Goal: Task Accomplishment & Management: Use online tool/utility

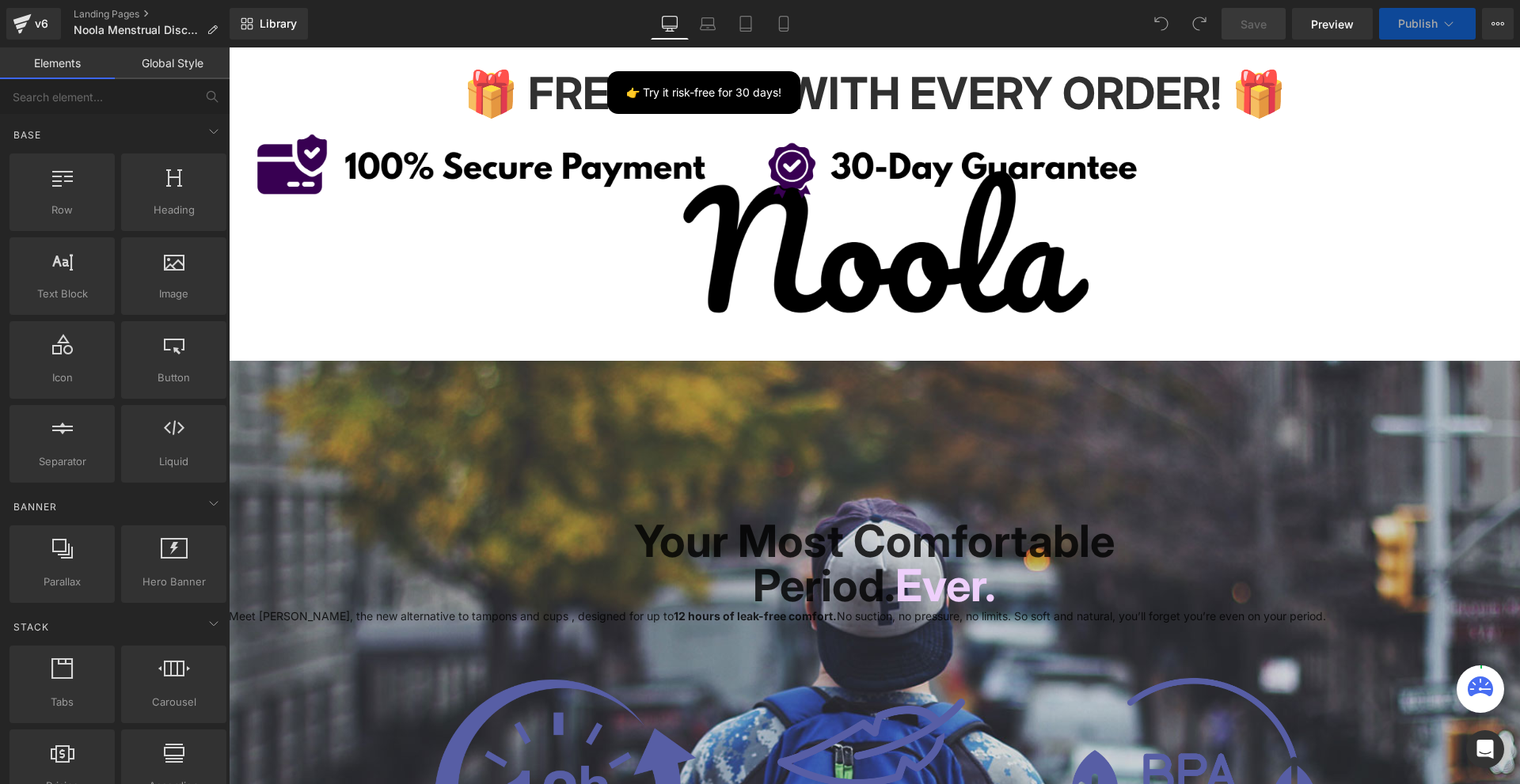
click at [783, 23] on icon at bounding box center [783, 23] width 16 height 16
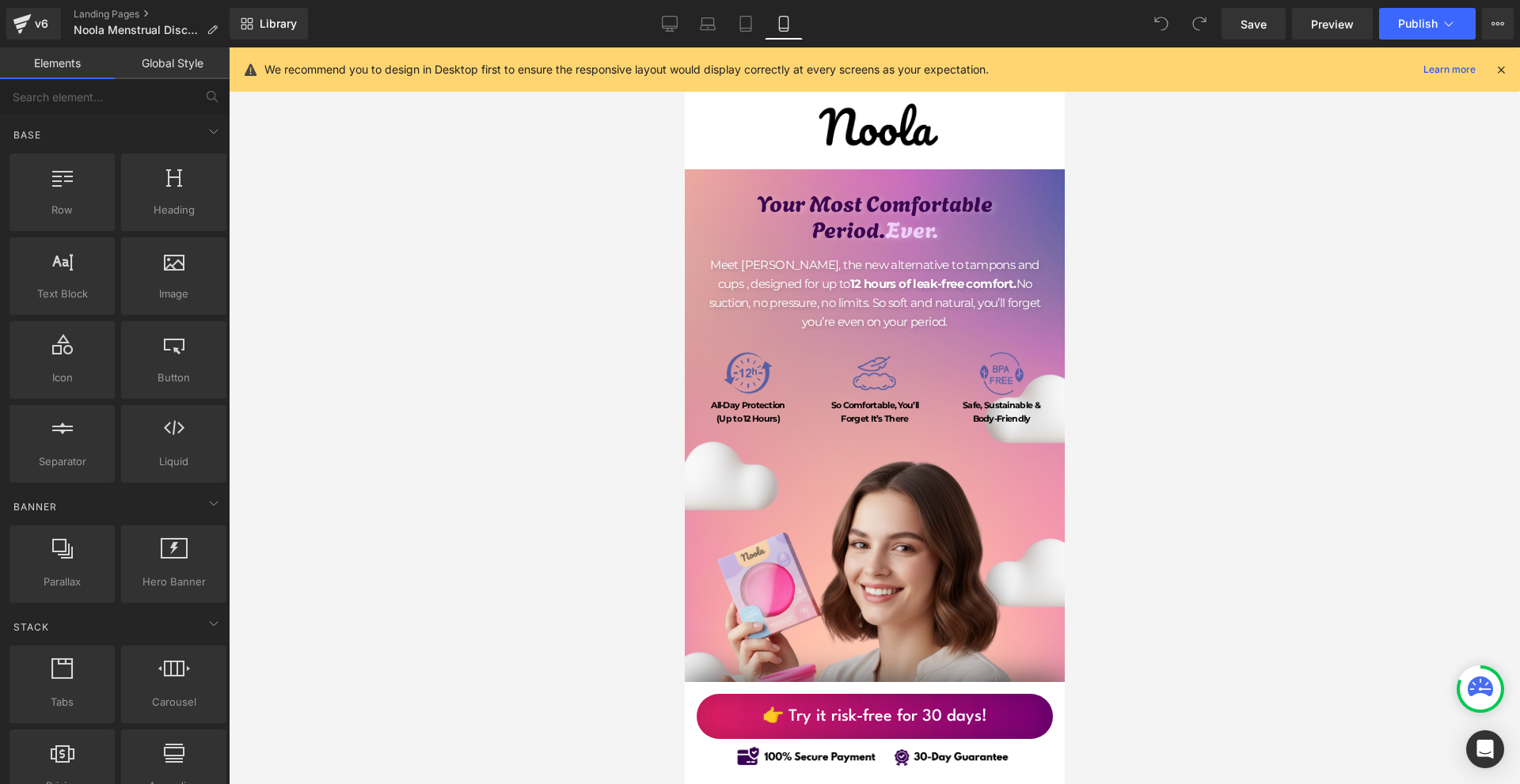
click at [1506, 63] on icon at bounding box center [1500, 69] width 14 height 14
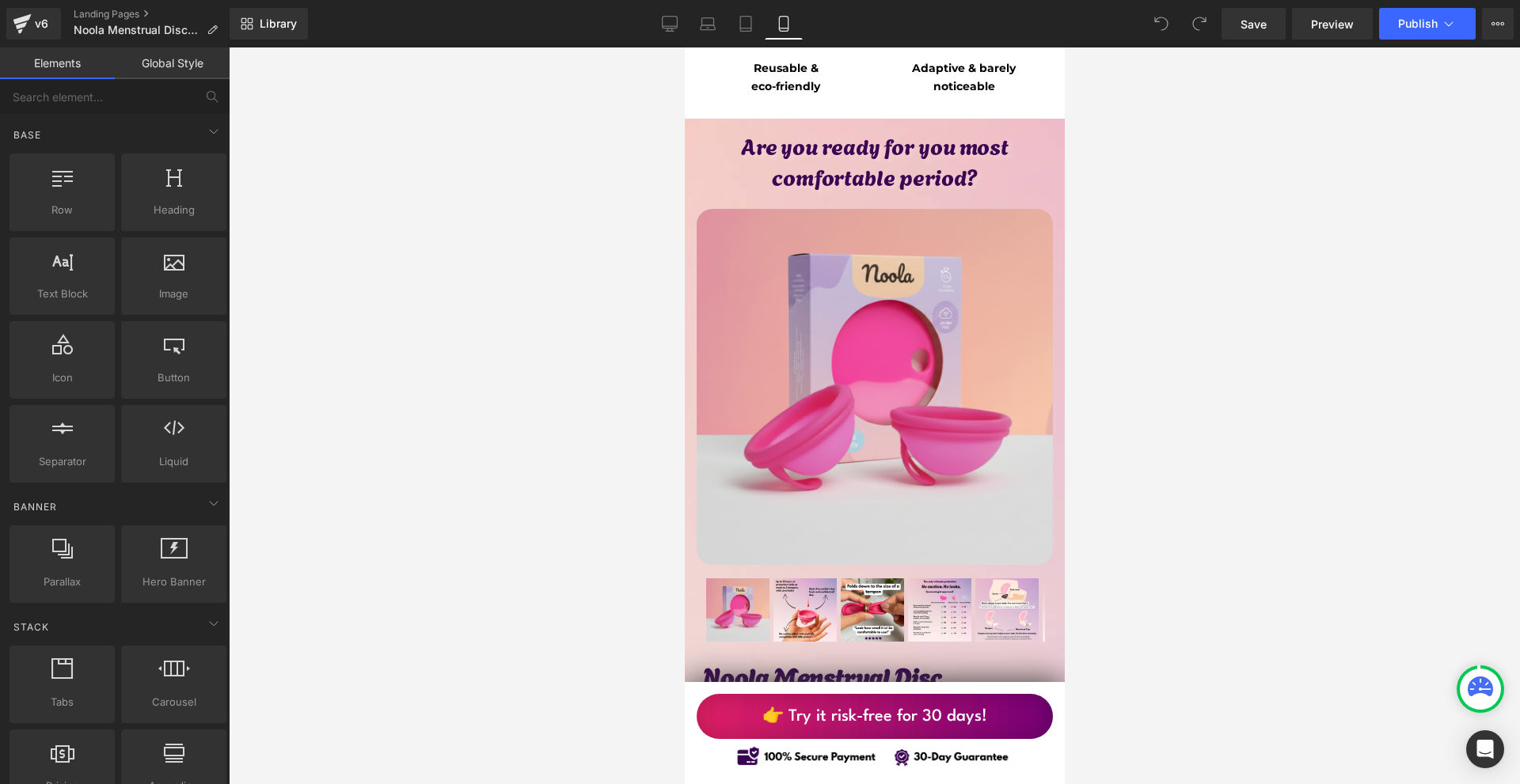
scroll to position [8308, 0]
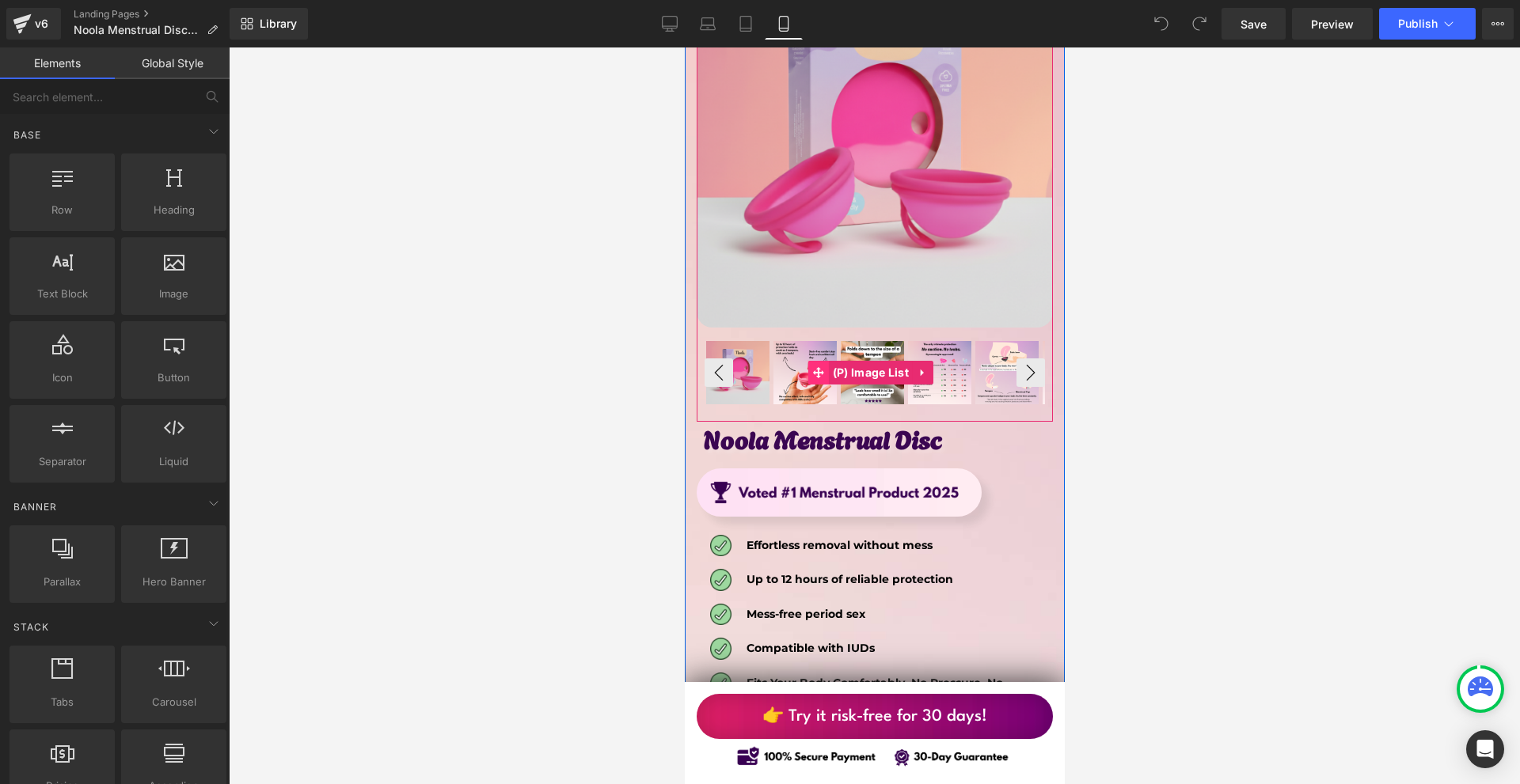
click at [819, 361] on span at bounding box center [817, 372] width 21 height 24
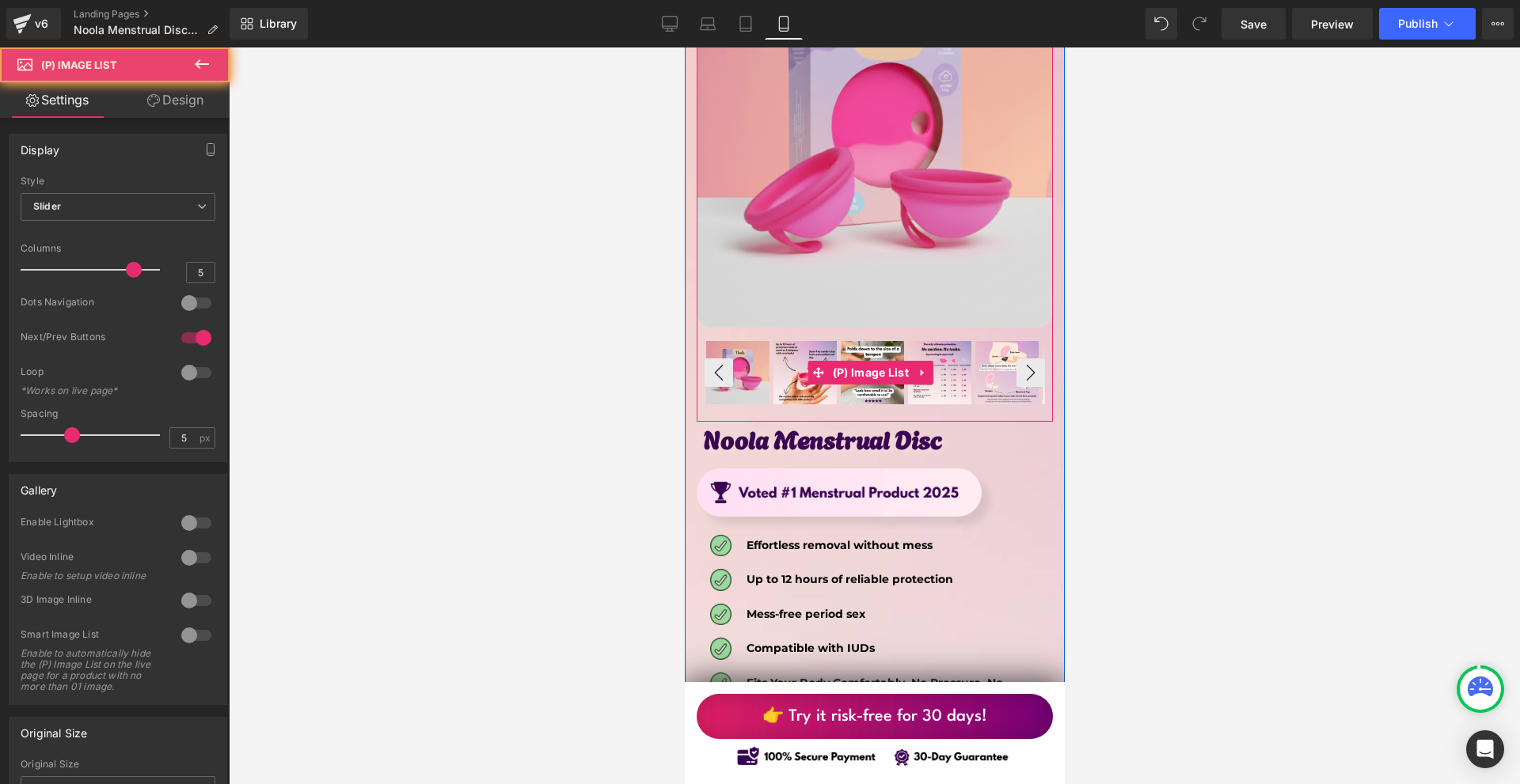
click at [817, 341] on img at bounding box center [804, 372] width 63 height 63
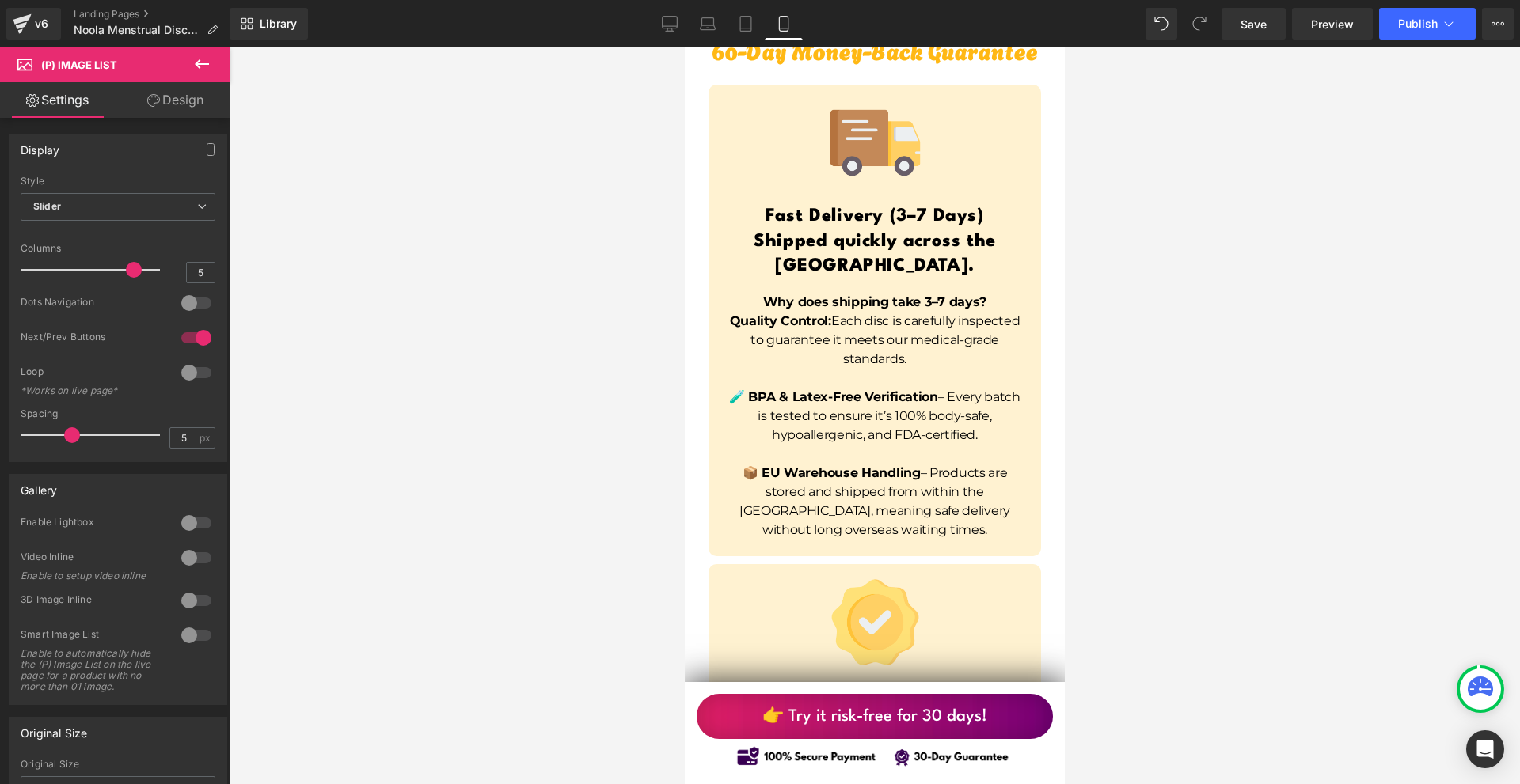
scroll to position [11790, 0]
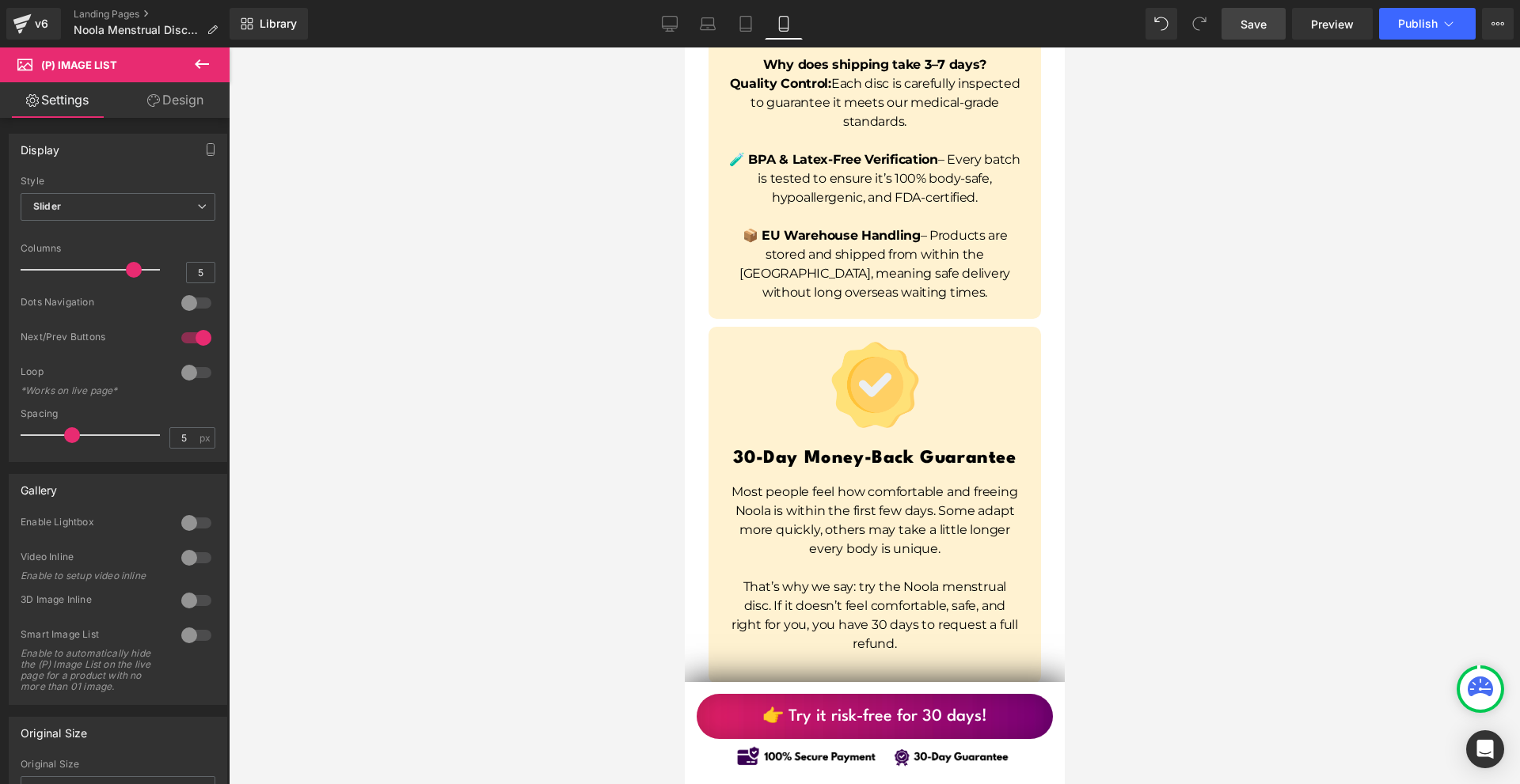
click at [1272, 33] on link "Save" at bounding box center [1254, 24] width 64 height 31
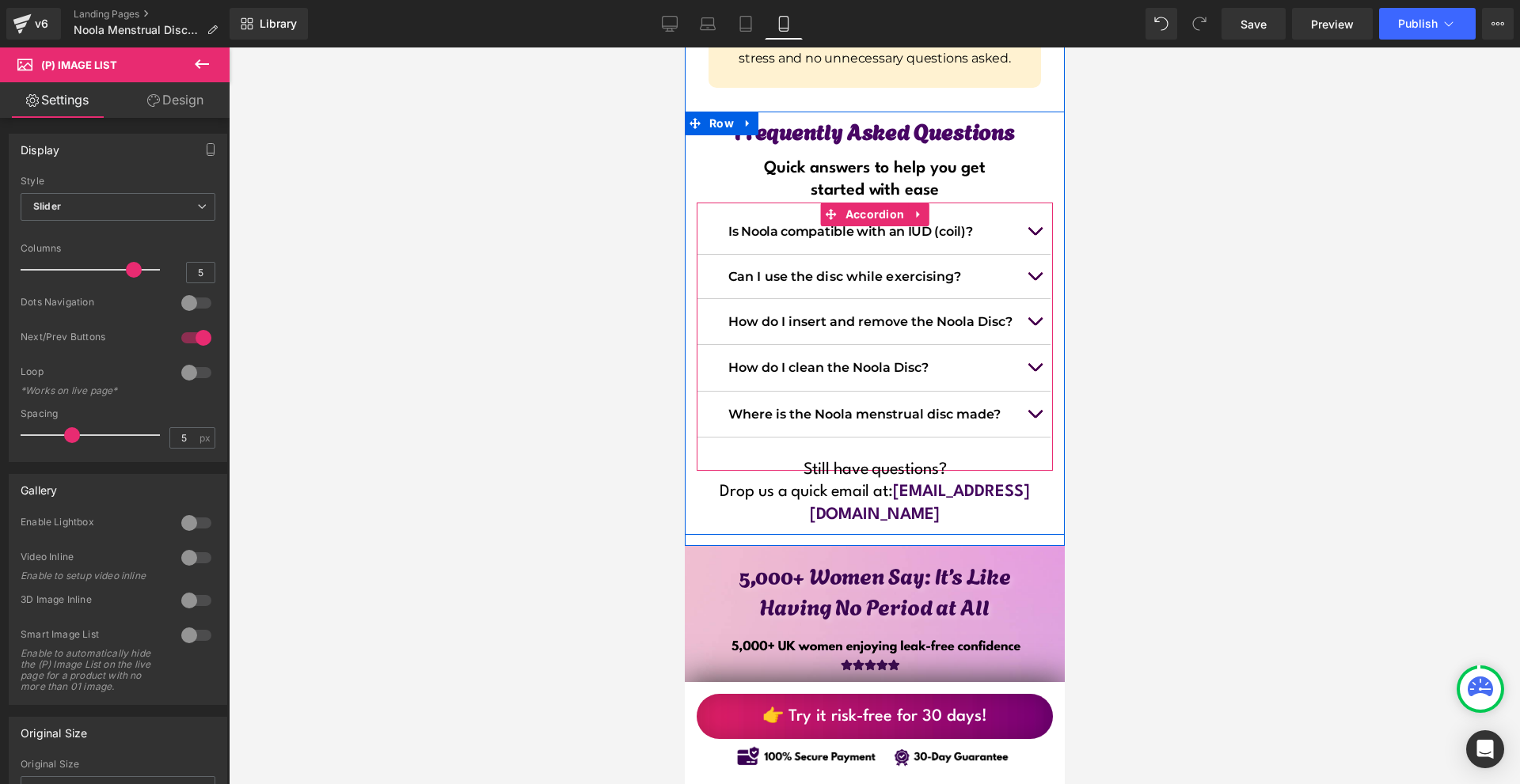
scroll to position [12739, 0]
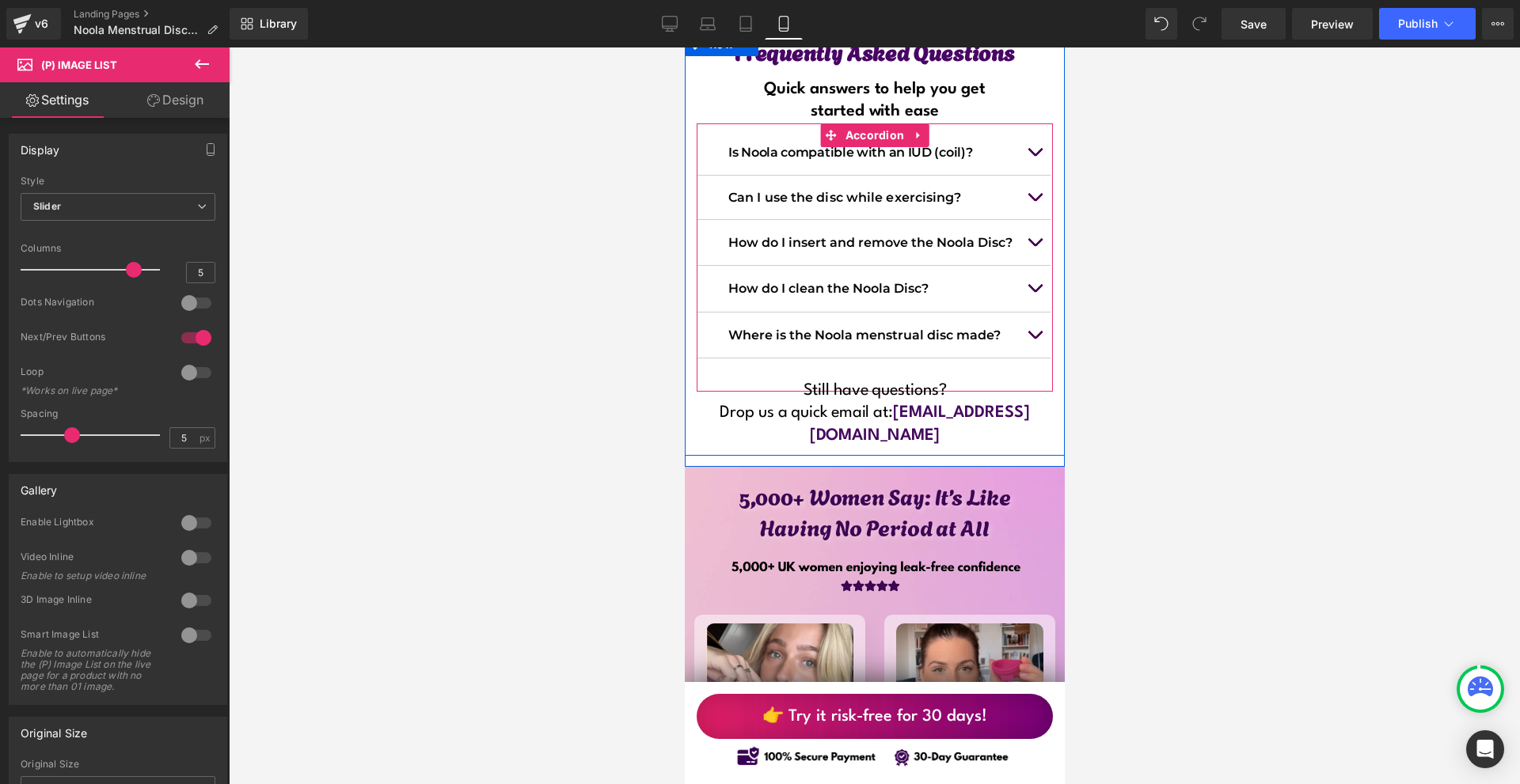
click at [1022, 313] on button "button" at bounding box center [1034, 335] width 31 height 45
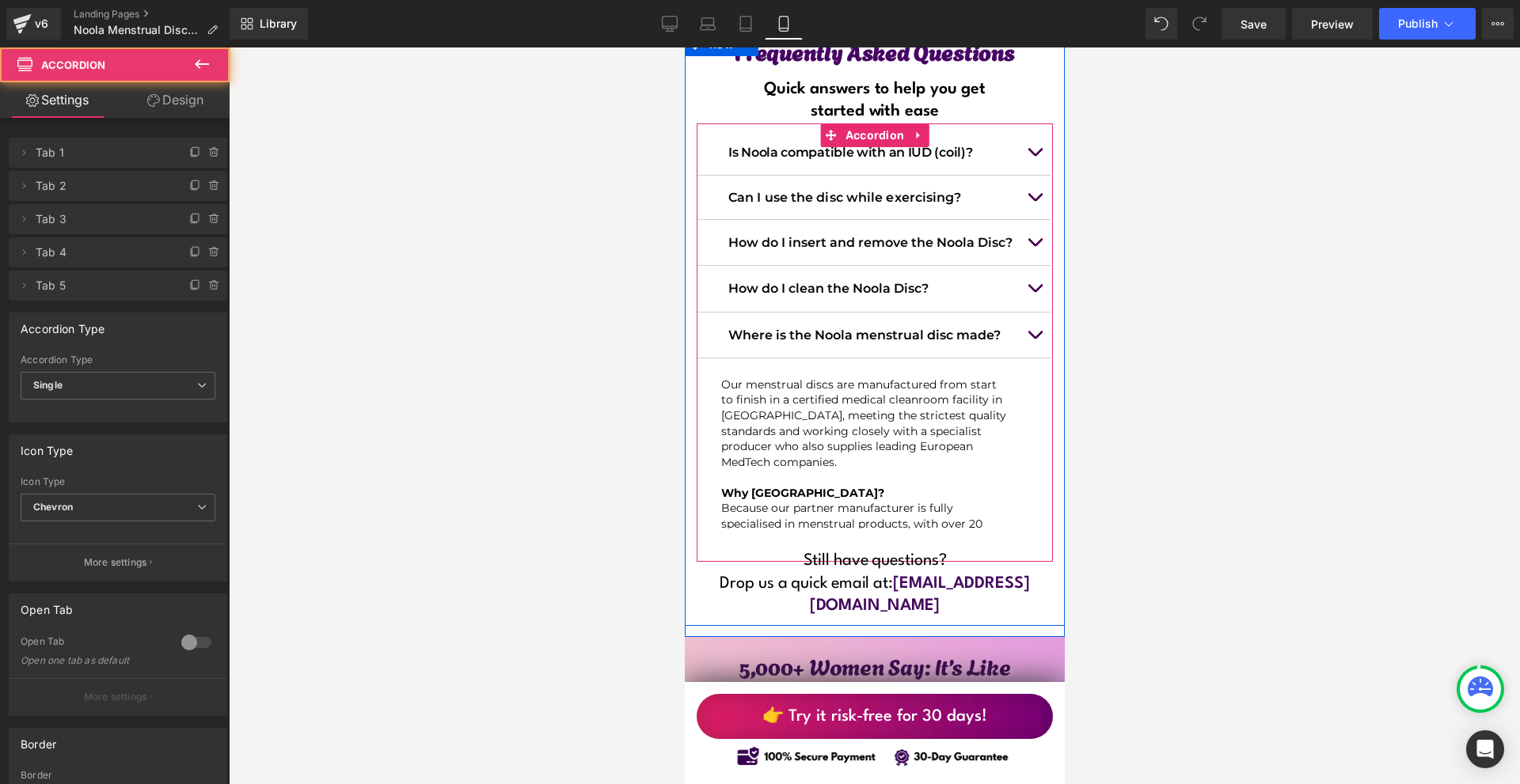
click at [1028, 313] on button "button" at bounding box center [1034, 335] width 31 height 45
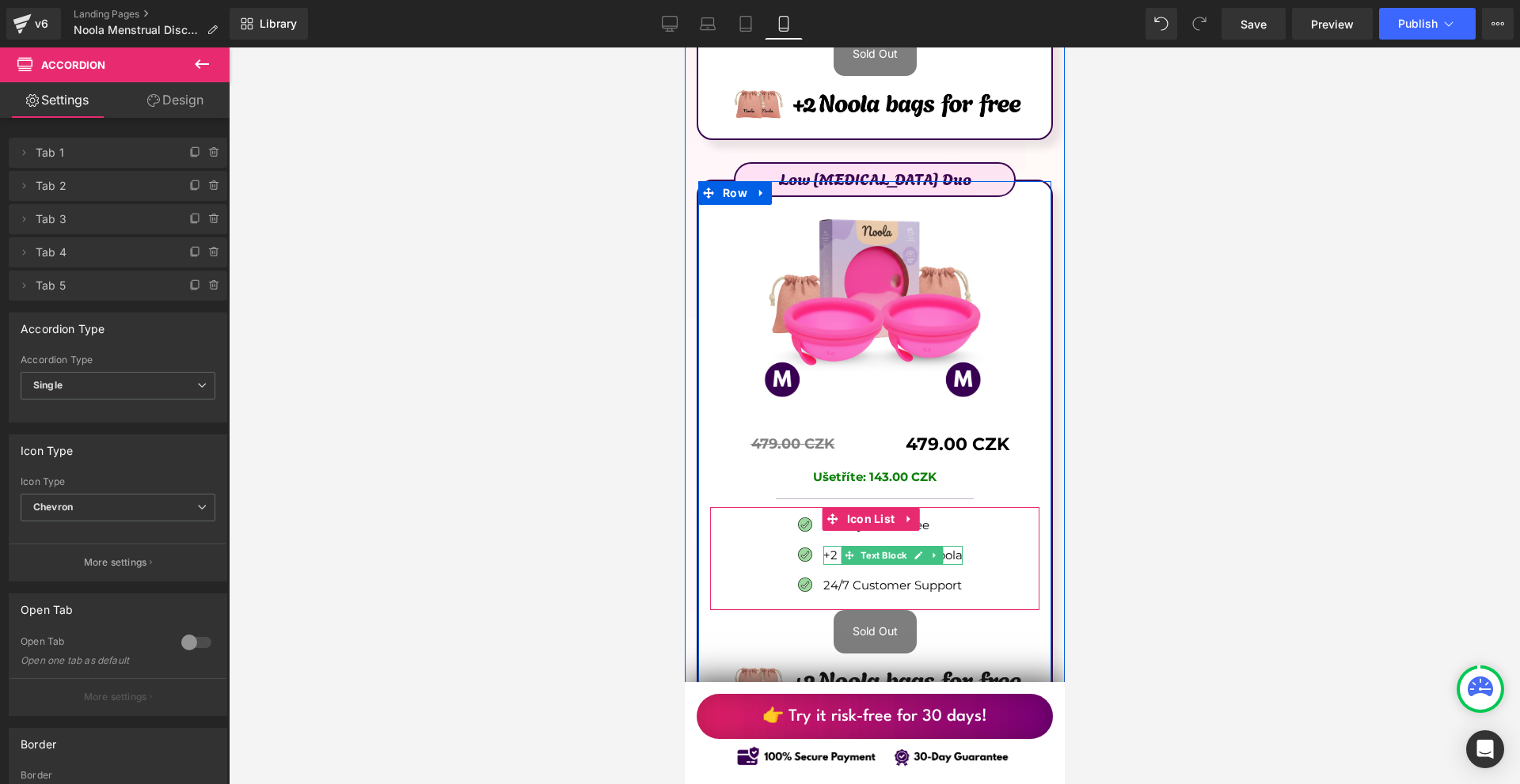
scroll to position [10128, 0]
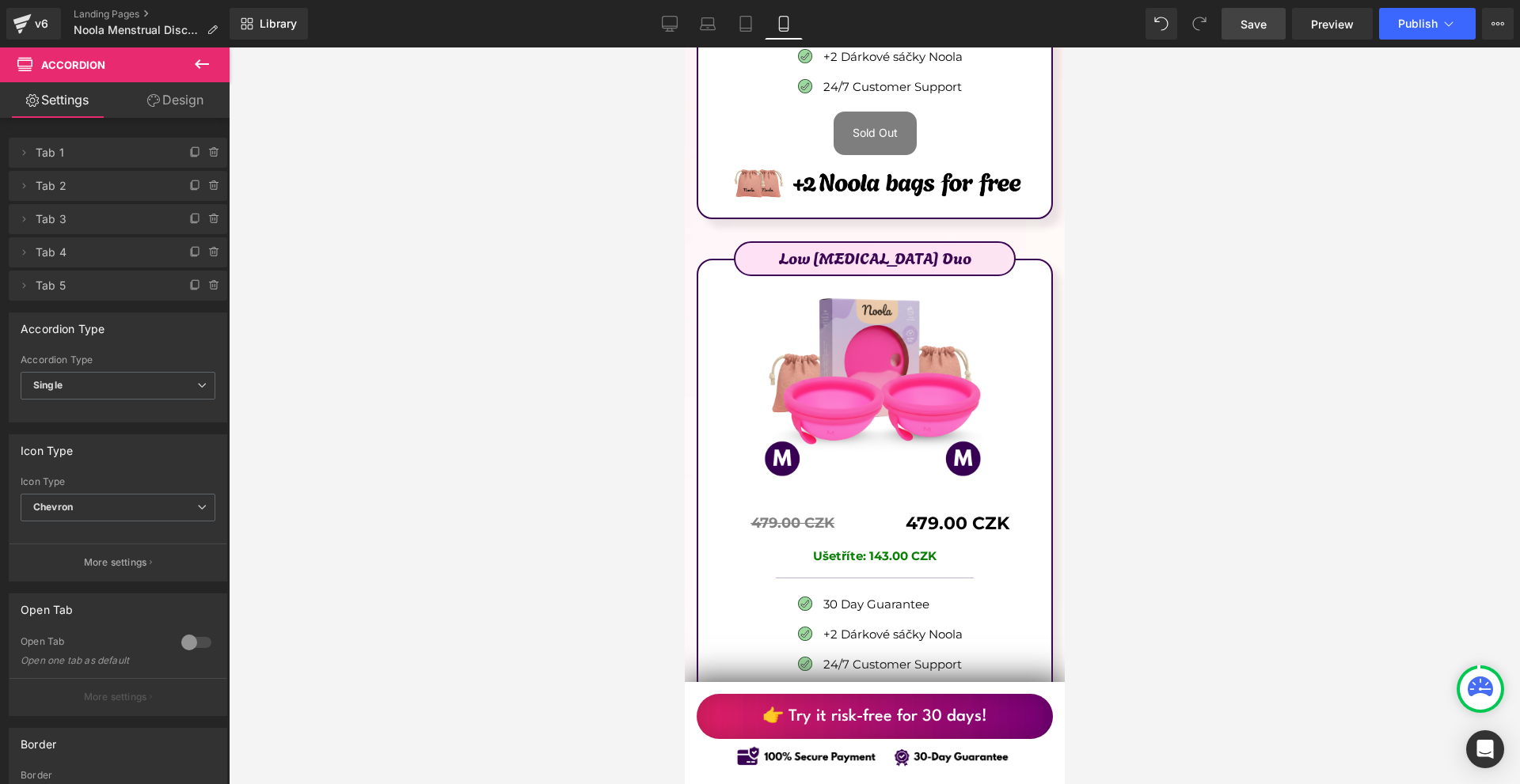
click at [1264, 19] on span "Save" at bounding box center [1254, 24] width 26 height 16
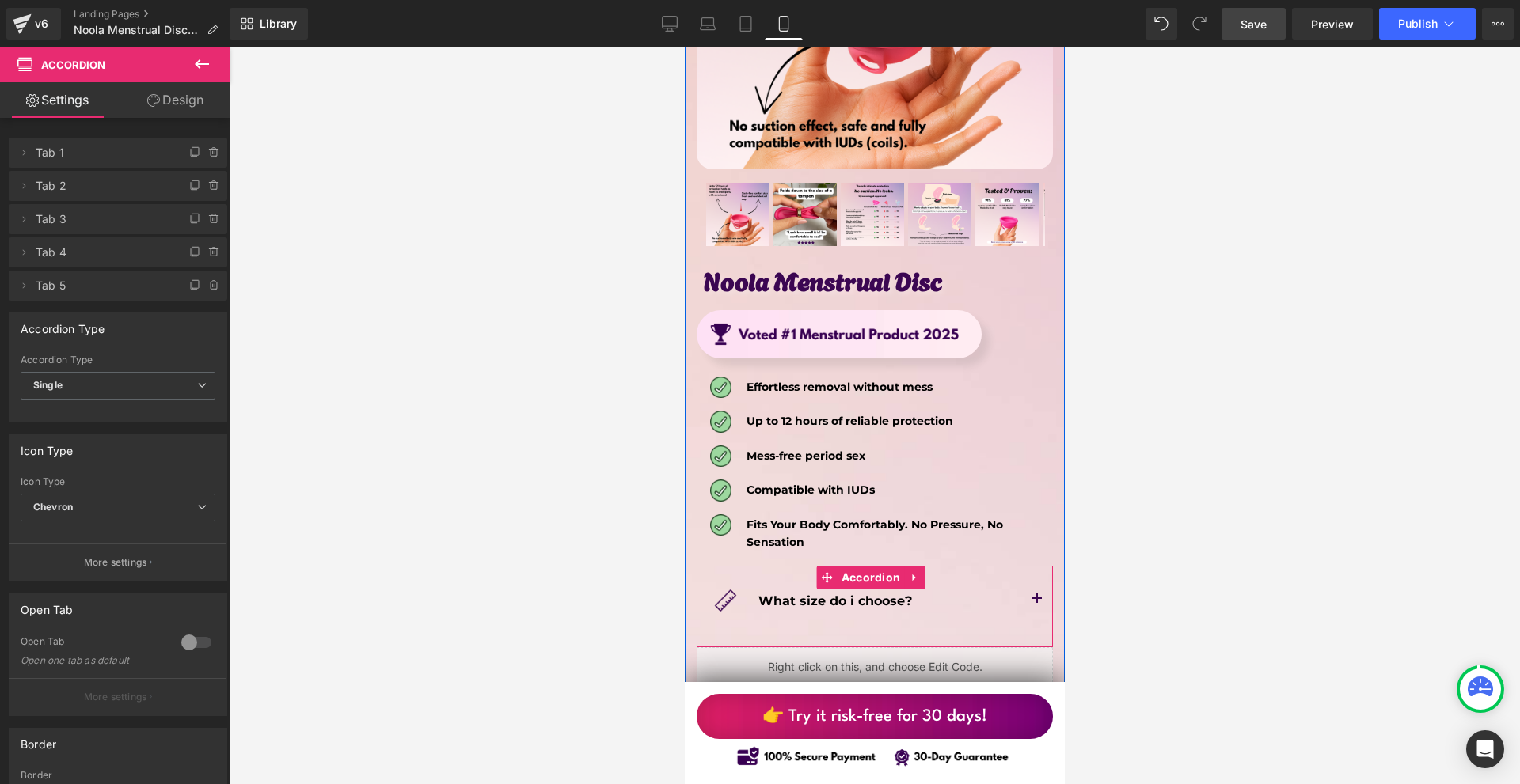
scroll to position [8625, 0]
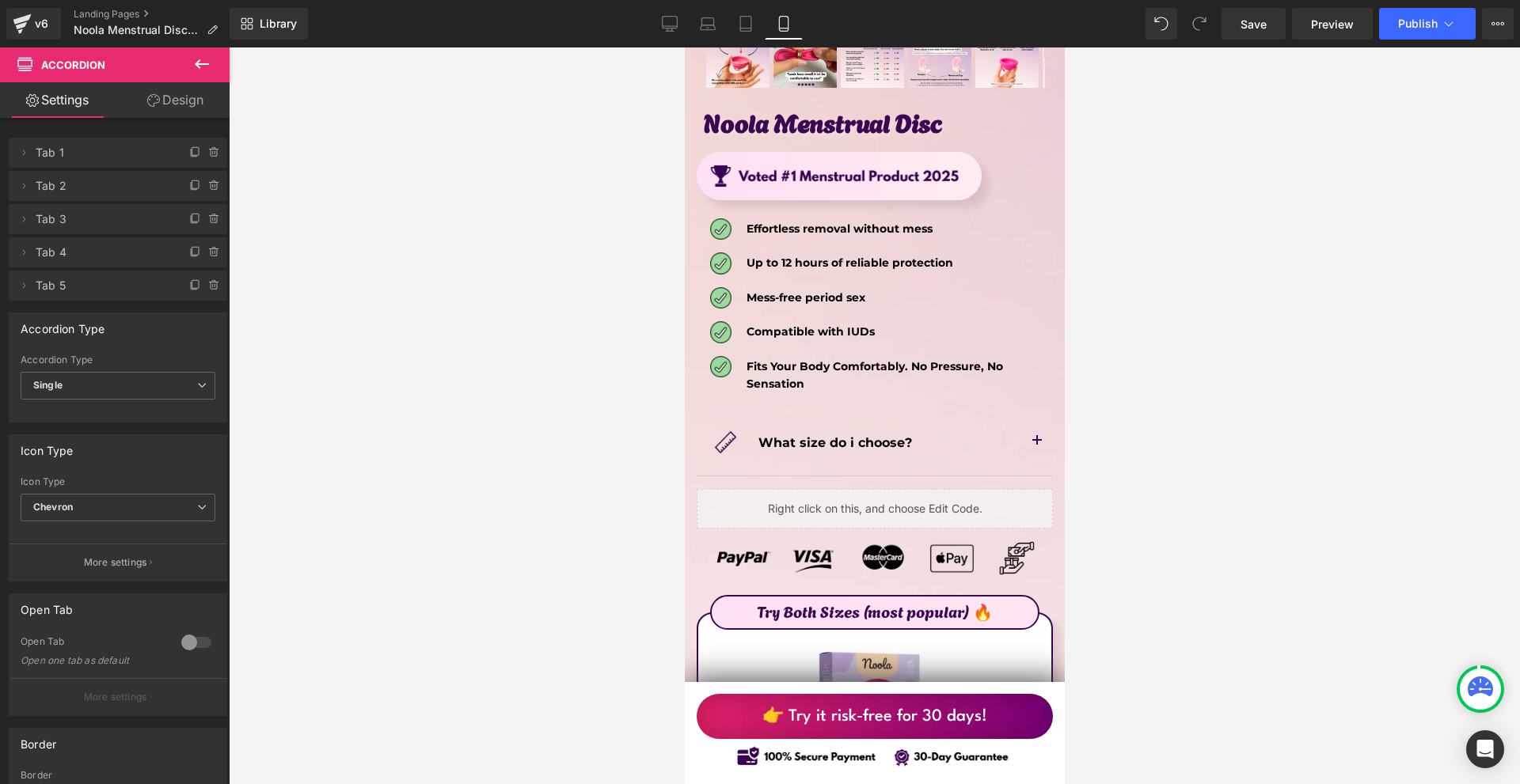
drag, startPoint x: 1247, startPoint y: 26, endPoint x: 1129, endPoint y: 116, distance: 148.4
click at [1247, 26] on span "Save" at bounding box center [1254, 24] width 26 height 16
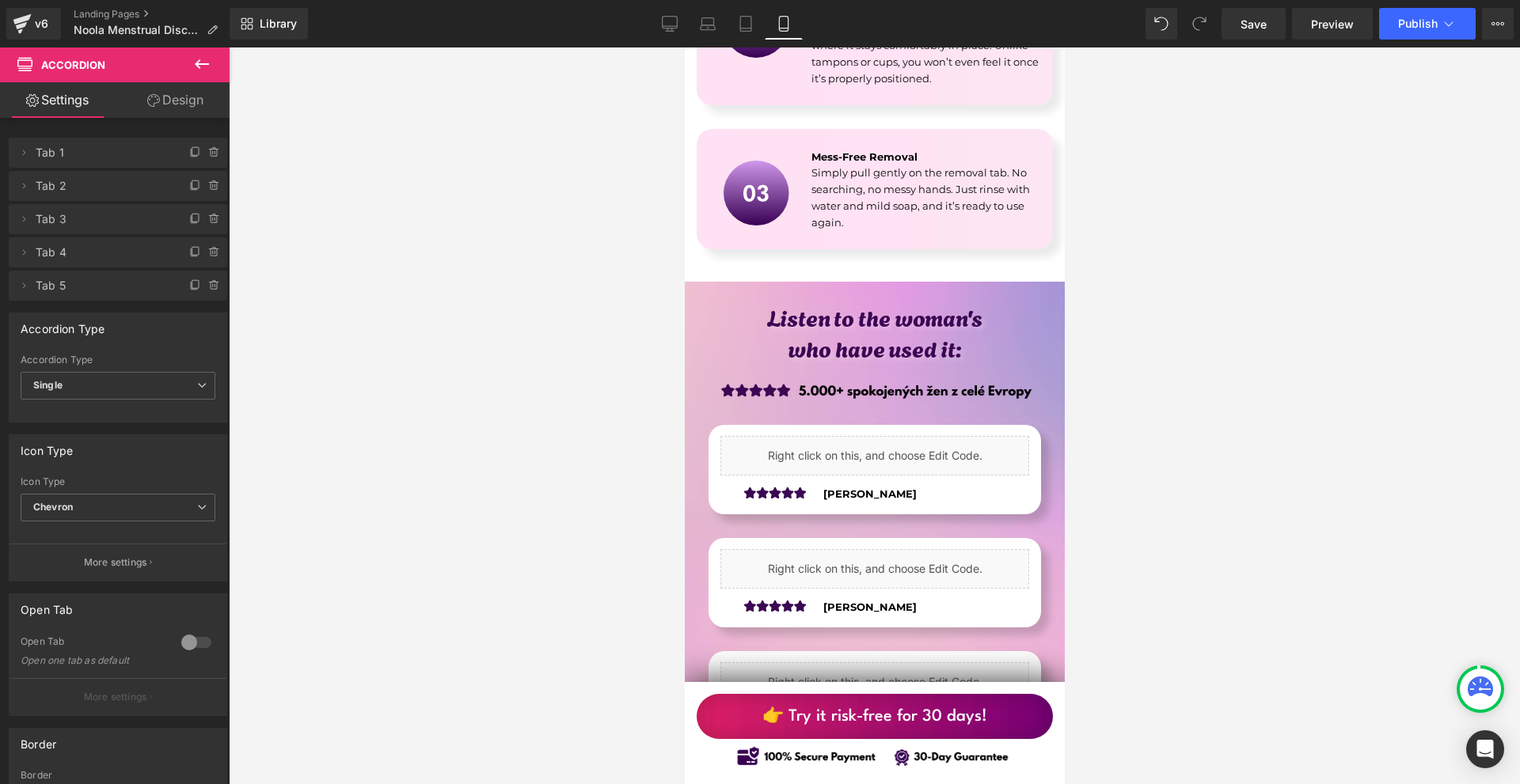
scroll to position [4510, 0]
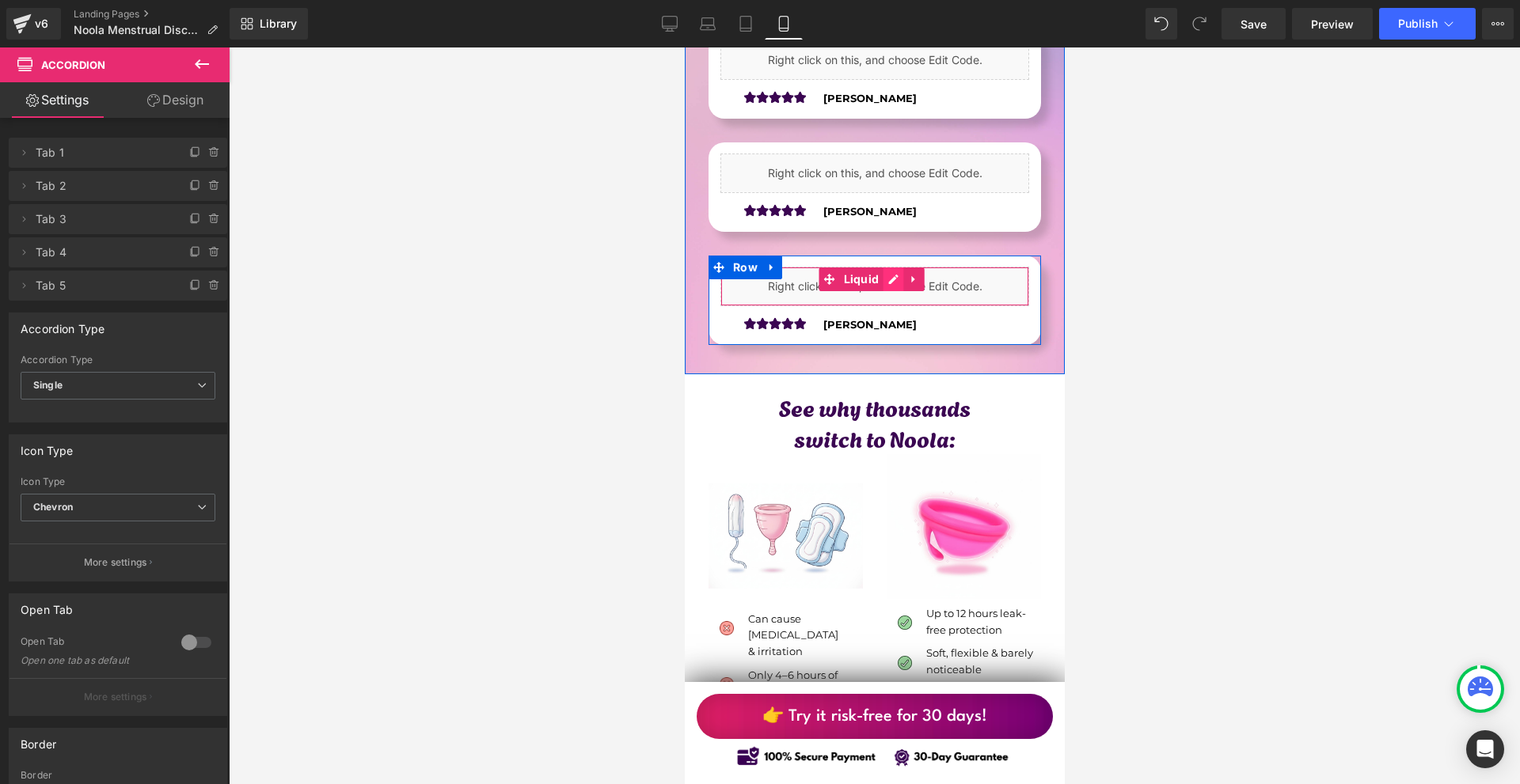
click at [889, 267] on div "Liquid" at bounding box center [873, 287] width 309 height 40
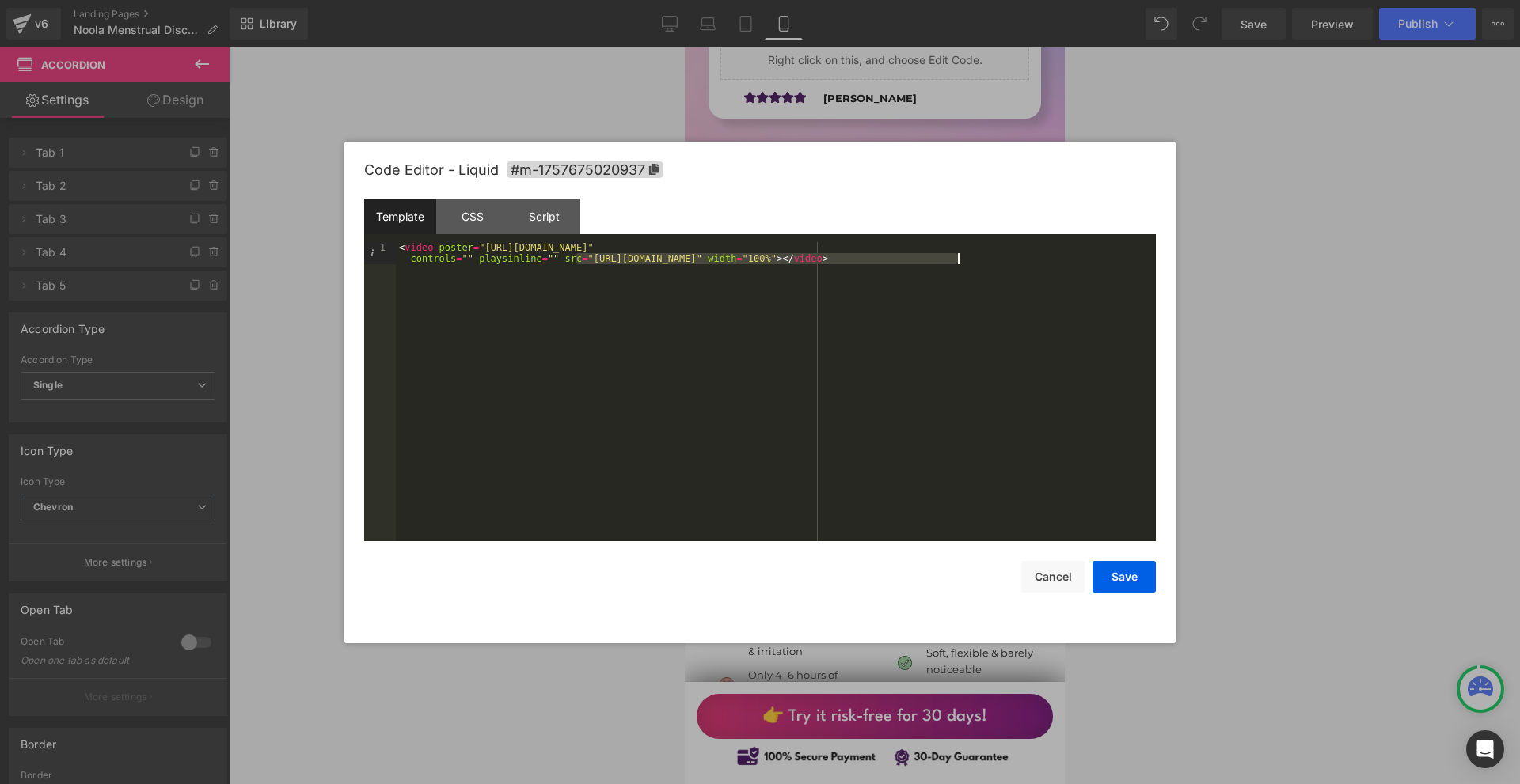
drag, startPoint x: 578, startPoint y: 262, endPoint x: 957, endPoint y: 258, distance: 379.0
click at [957, 258] on div "< video poster = "[URL][DOMAIN_NAME]" controls = "" playsinline = "" src = "[UR…" at bounding box center [775, 413] width 760 height 343
click at [1145, 586] on button "Save" at bounding box center [1124, 576] width 63 height 31
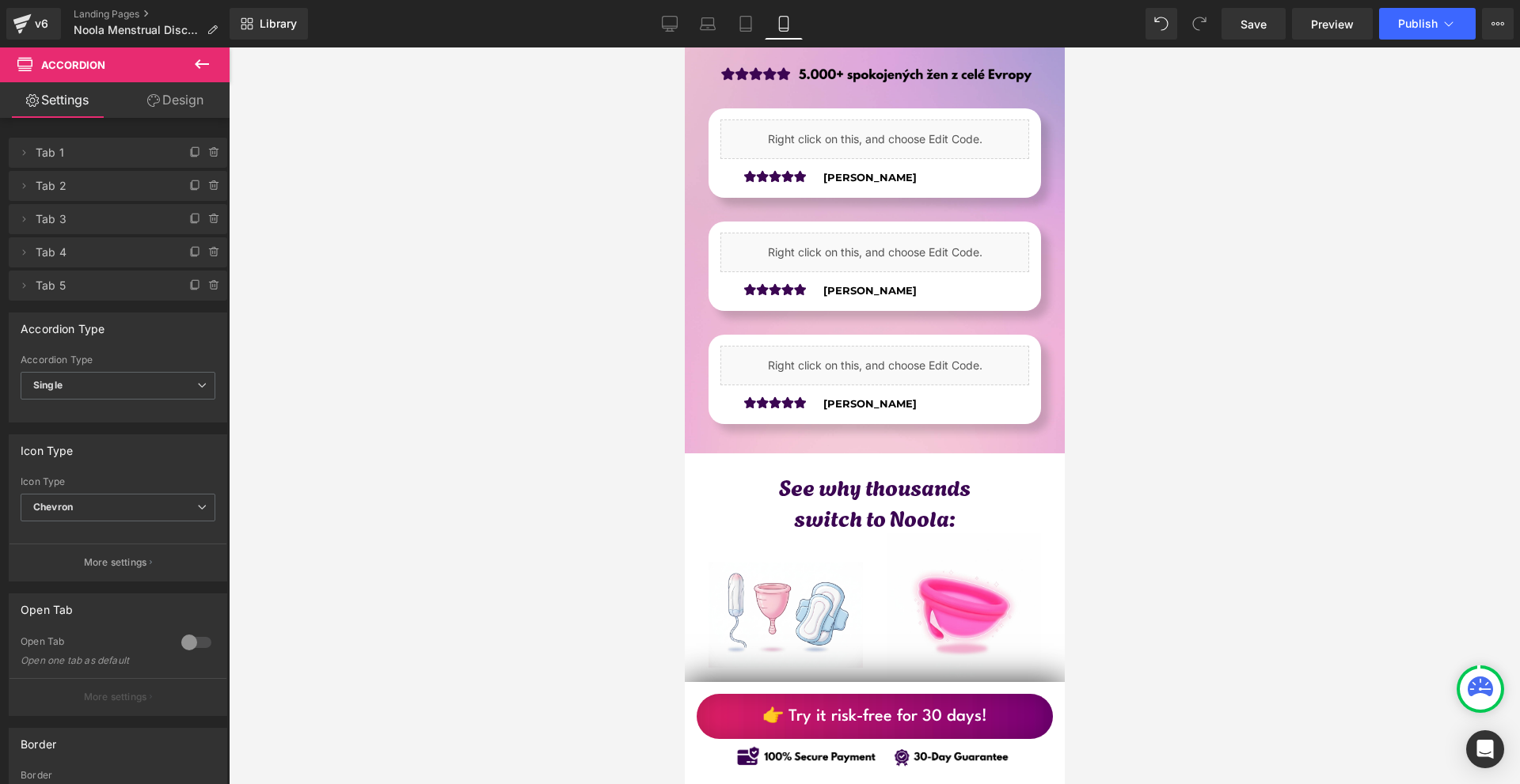
scroll to position [4114, 0]
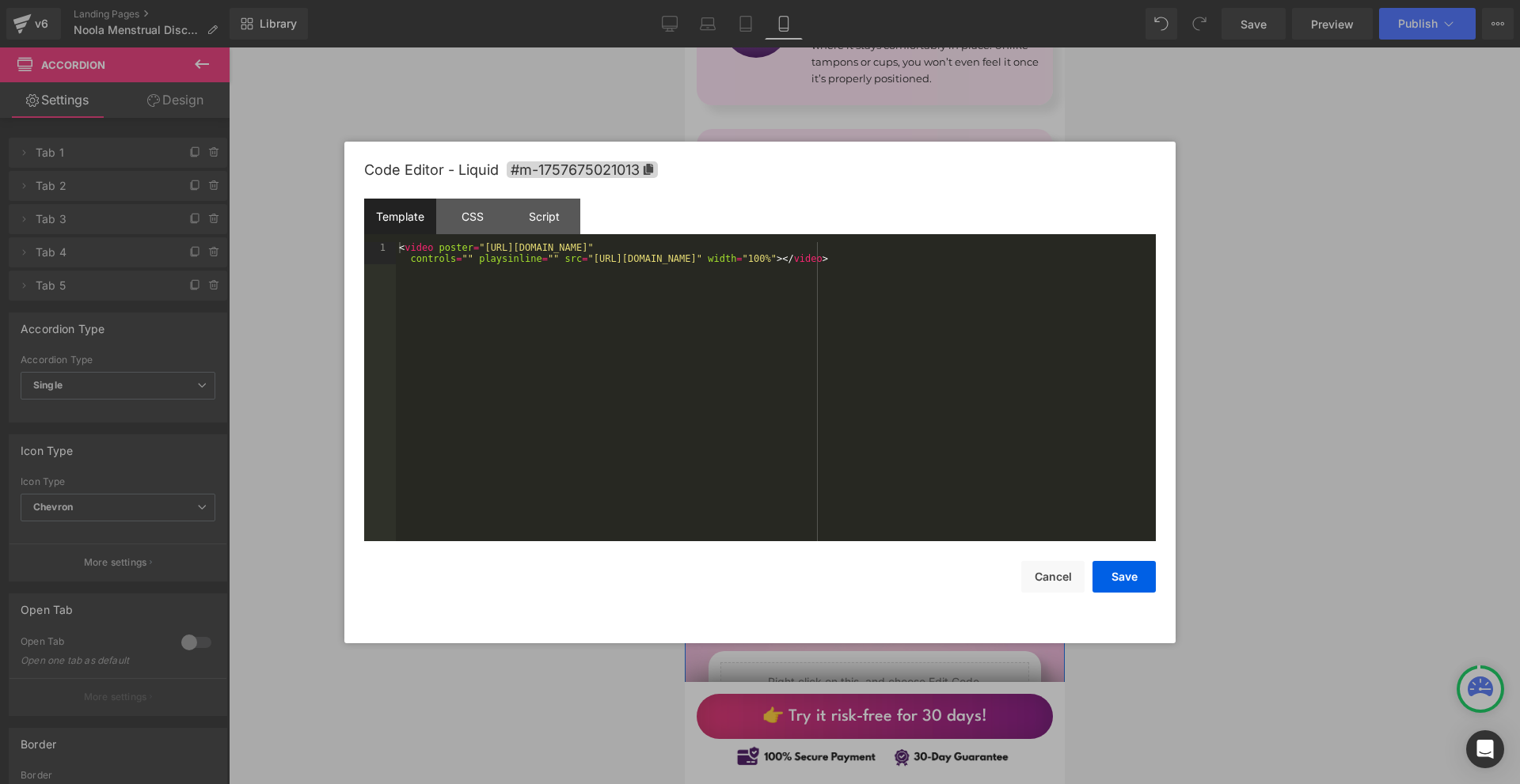
click at [893, 436] on div "Liquid" at bounding box center [873, 455] width 309 height 40
drag, startPoint x: 575, startPoint y: 260, endPoint x: 960, endPoint y: 260, distance: 385.0
click at [960, 260] on div "< video poster = "[URL][DOMAIN_NAME]" controls = "" playsinline = "" src = "[UR…" at bounding box center [775, 413] width 760 height 343
click at [1114, 576] on button "Save" at bounding box center [1124, 576] width 63 height 31
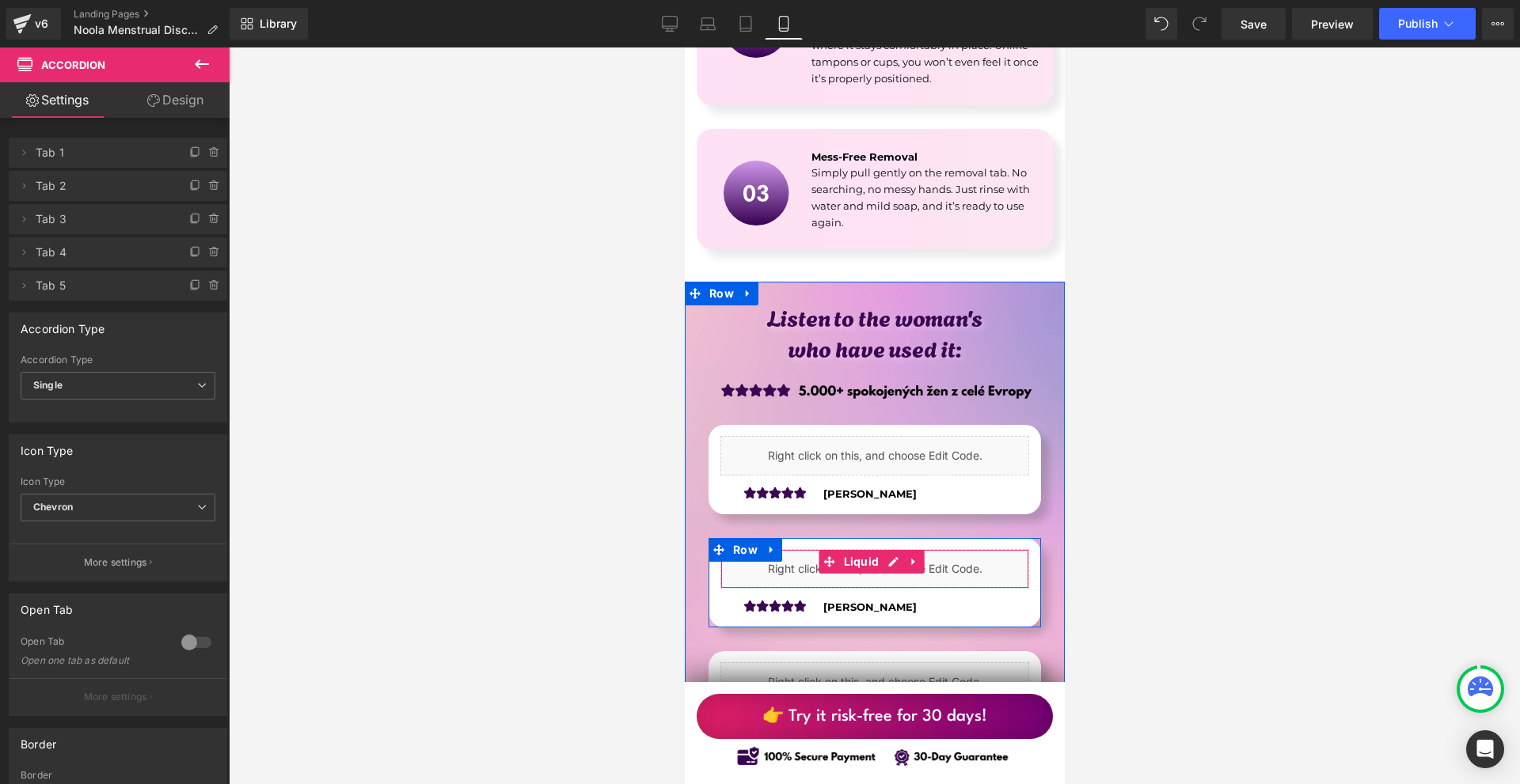
click at [897, 549] on div "Liquid" at bounding box center [873, 569] width 309 height 40
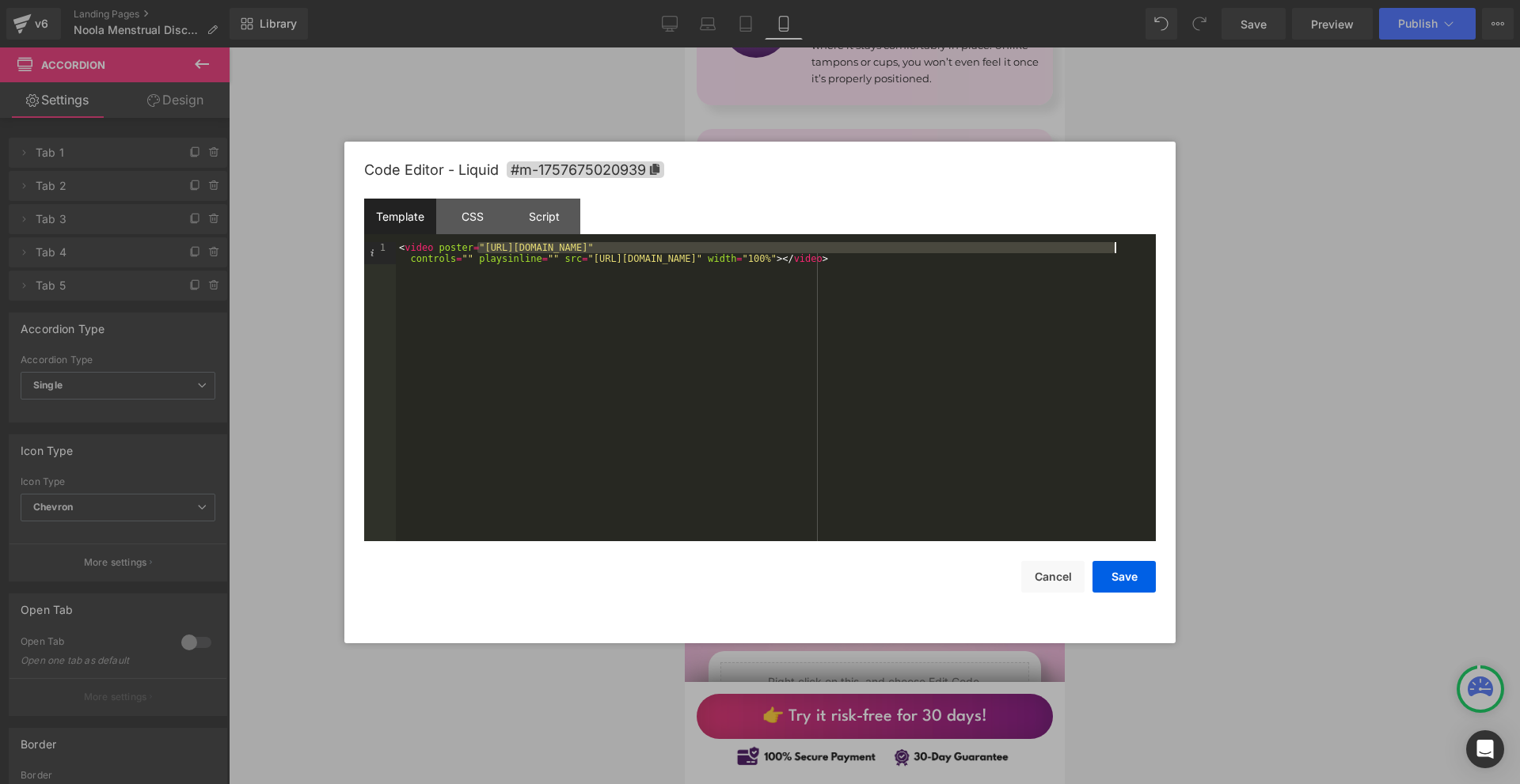
drag, startPoint x: 475, startPoint y: 250, endPoint x: 1115, endPoint y: 252, distance: 640.0
click at [1115, 252] on div "< video poster = "[URL][DOMAIN_NAME]" controls = "" playsinline = "" src = "[UR…" at bounding box center [775, 413] width 760 height 343
drag, startPoint x: 1037, startPoint y: 246, endPoint x: 692, endPoint y: 262, distance: 345.4
click at [692, 262] on div "< video poster = "[URL][DOMAIN_NAME]" controls = "" playsinline = "" src = "[UR…" at bounding box center [775, 413] width 760 height 343
click at [1109, 590] on button "Save" at bounding box center [1124, 576] width 63 height 31
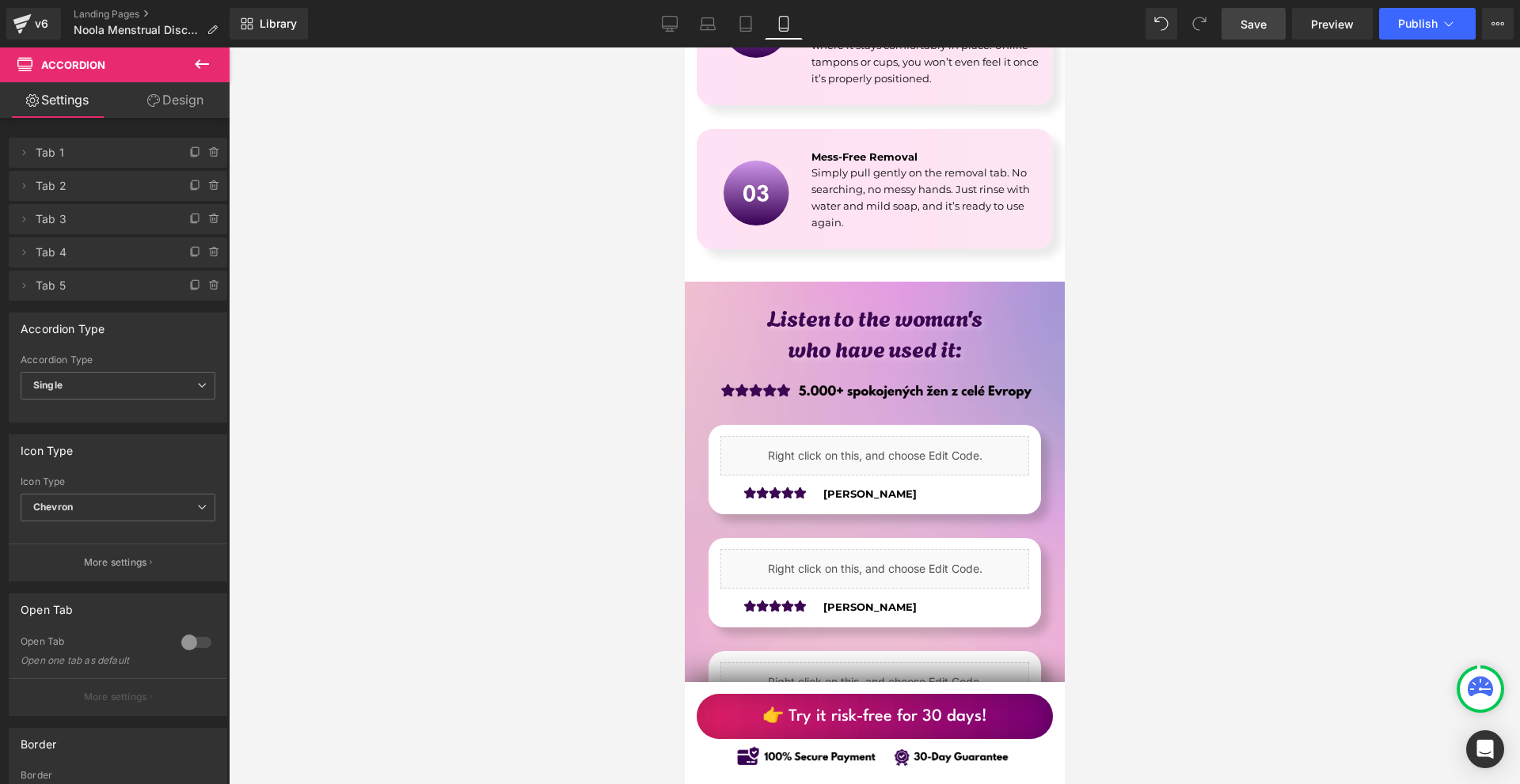
click at [1264, 31] on span "Save" at bounding box center [1254, 24] width 26 height 16
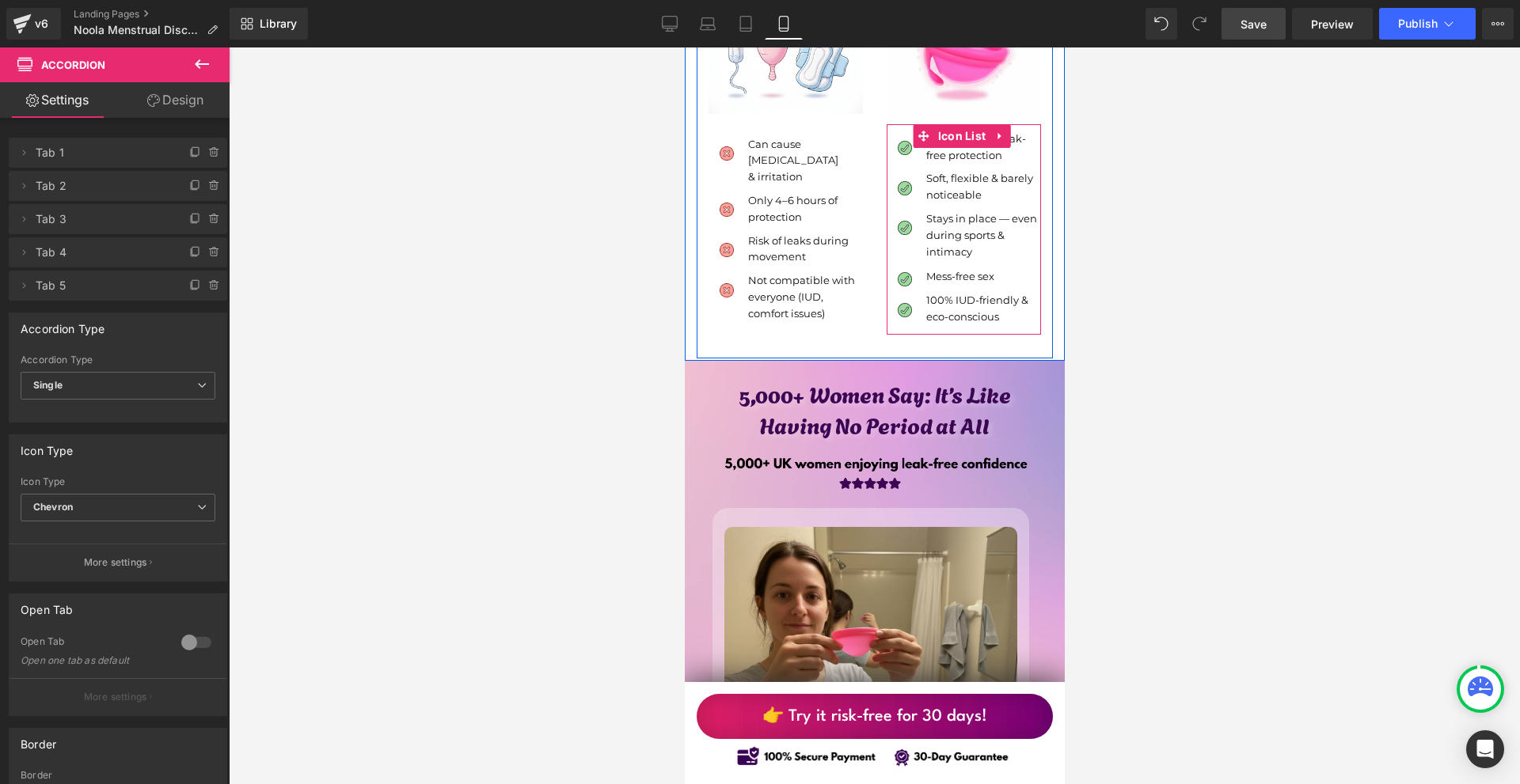
scroll to position [5222, 0]
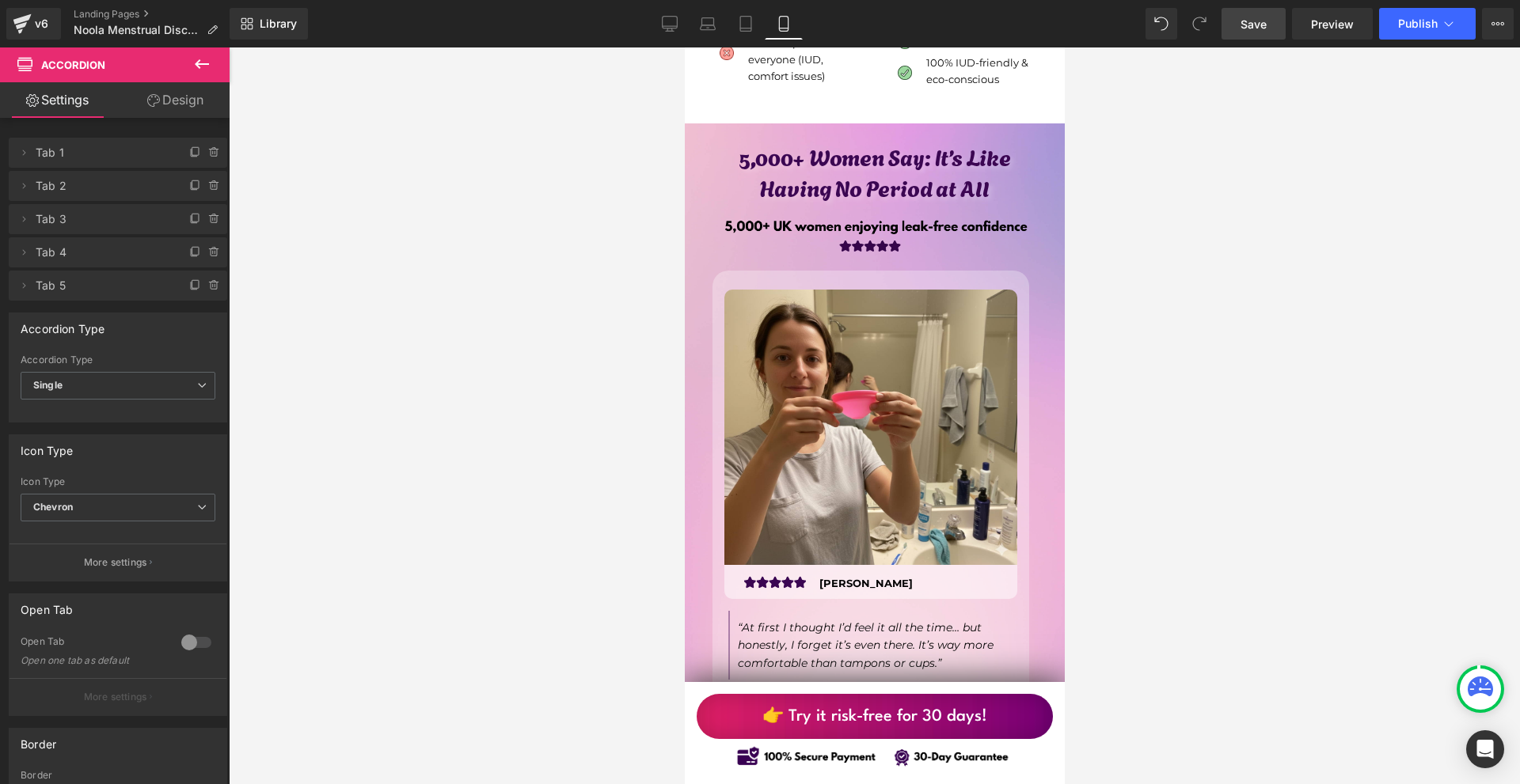
click at [959, 211] on img at bounding box center [874, 237] width 356 height 53
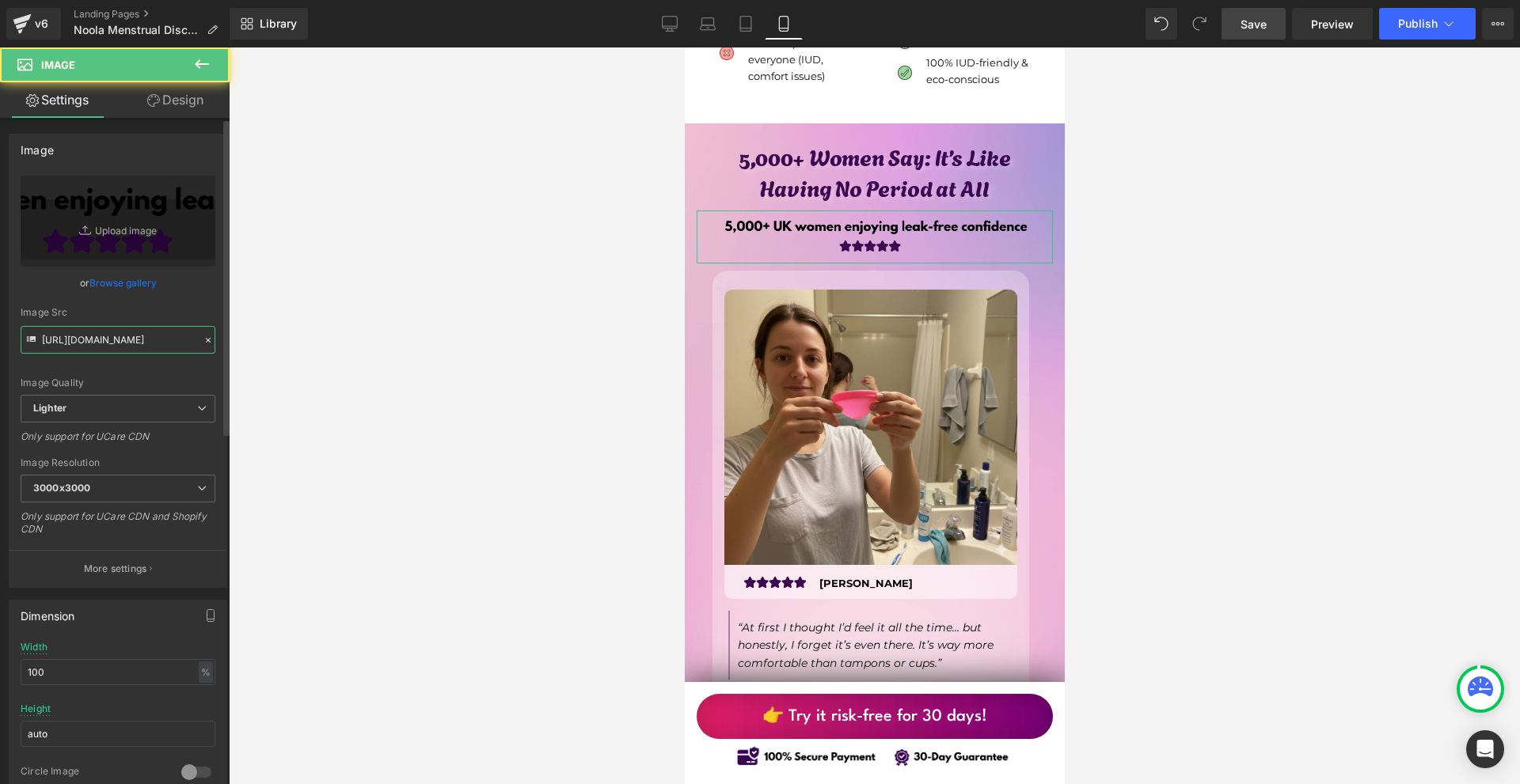
click at [190, 335] on input "[URL][DOMAIN_NAME]" at bounding box center [118, 340] width 194 height 28
click at [175, 335] on input "[URL][DOMAIN_NAME]" at bounding box center [118, 340] width 194 height 28
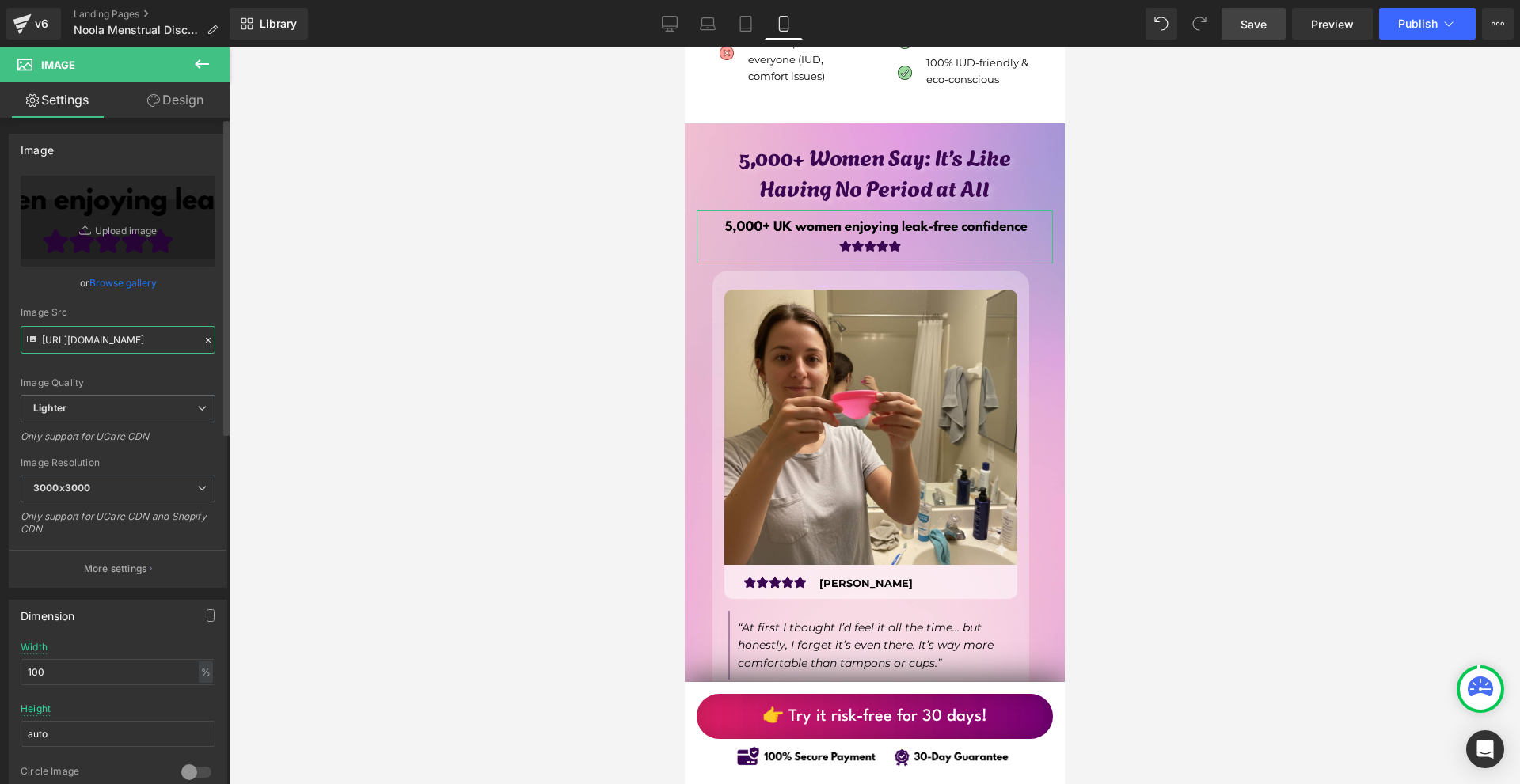
click at [175, 335] on input "[URL][DOMAIN_NAME]" at bounding box center [118, 340] width 194 height 28
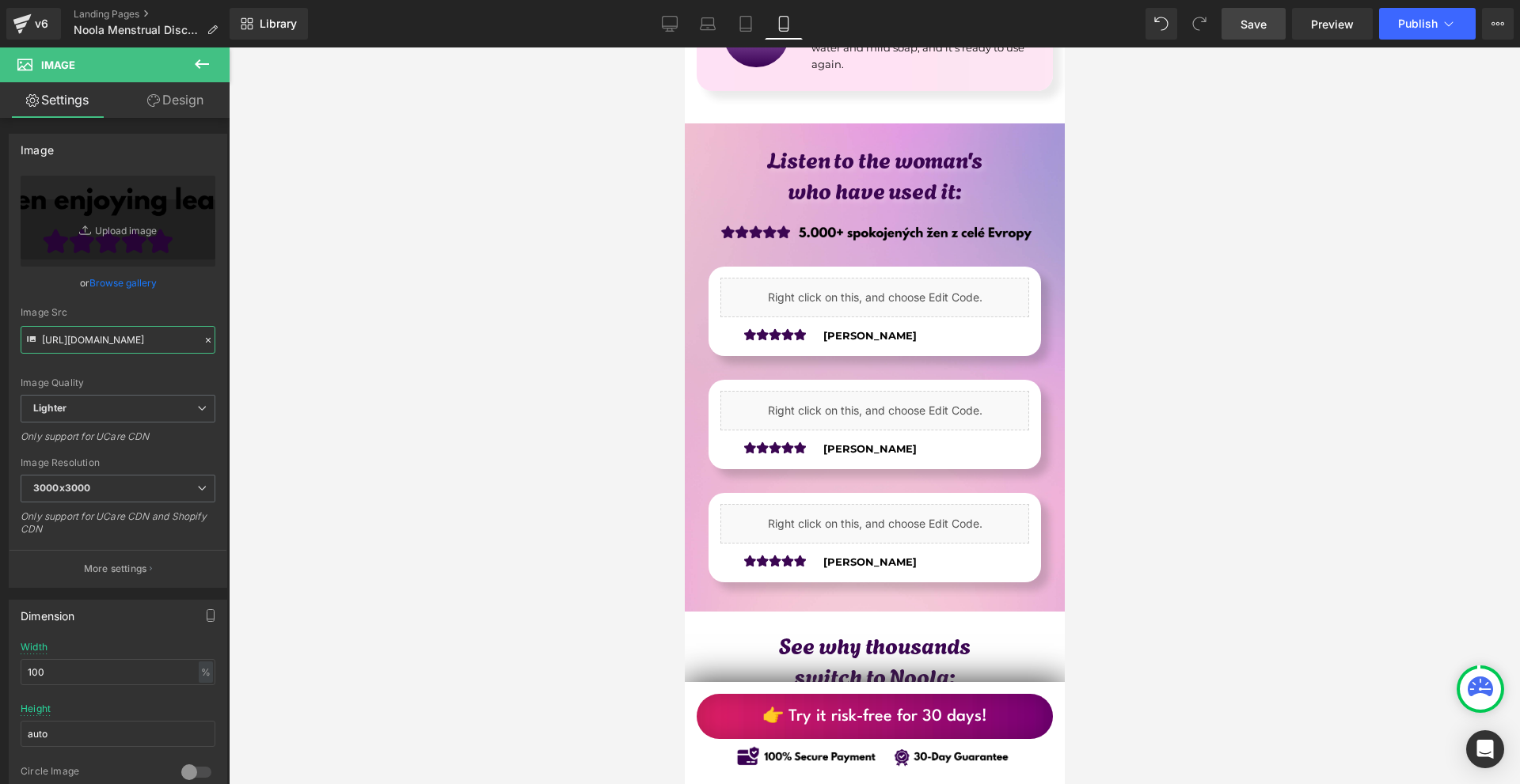
scroll to position [4193, 0]
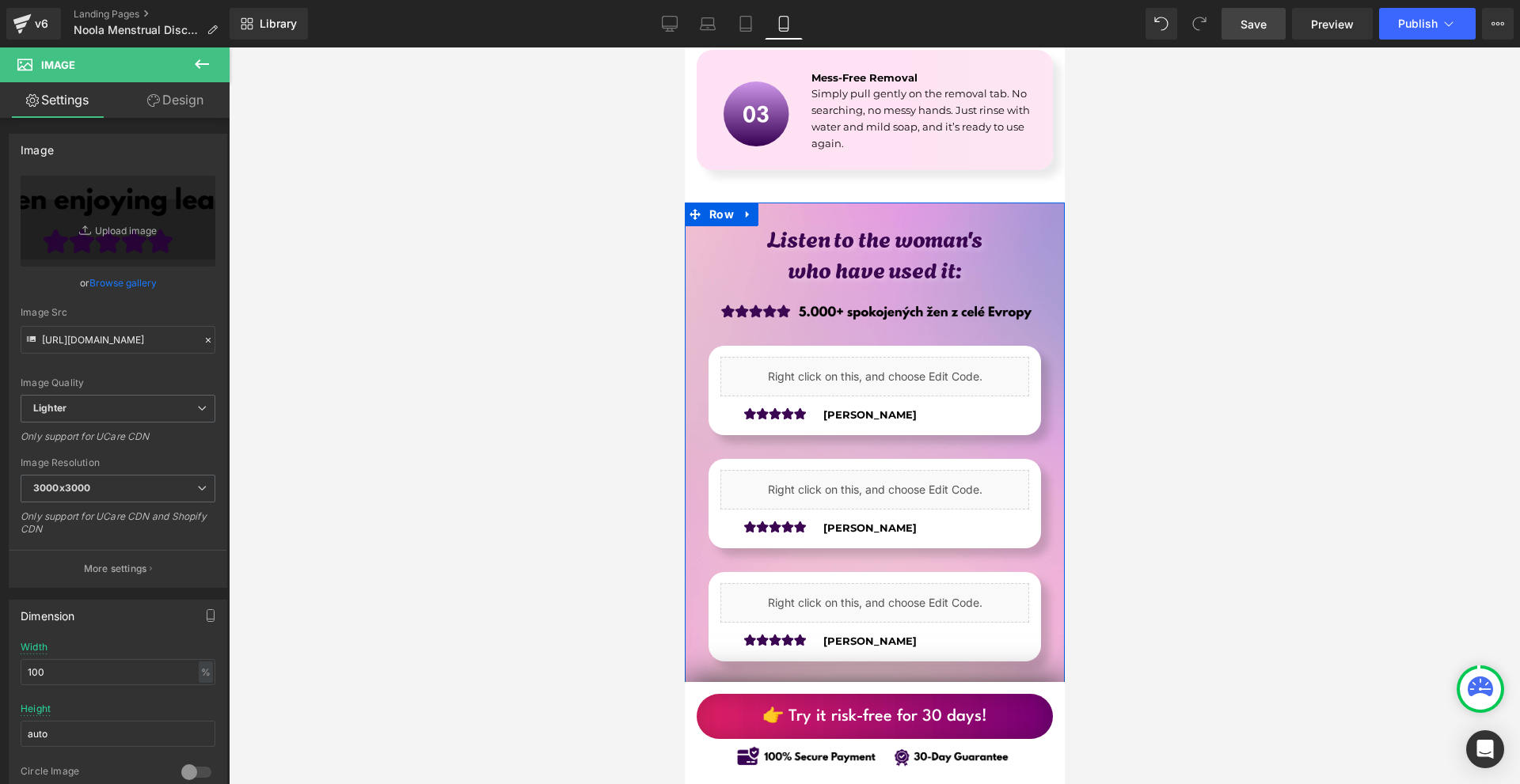
click at [849, 304] on span at bounding box center [845, 313] width 16 height 19
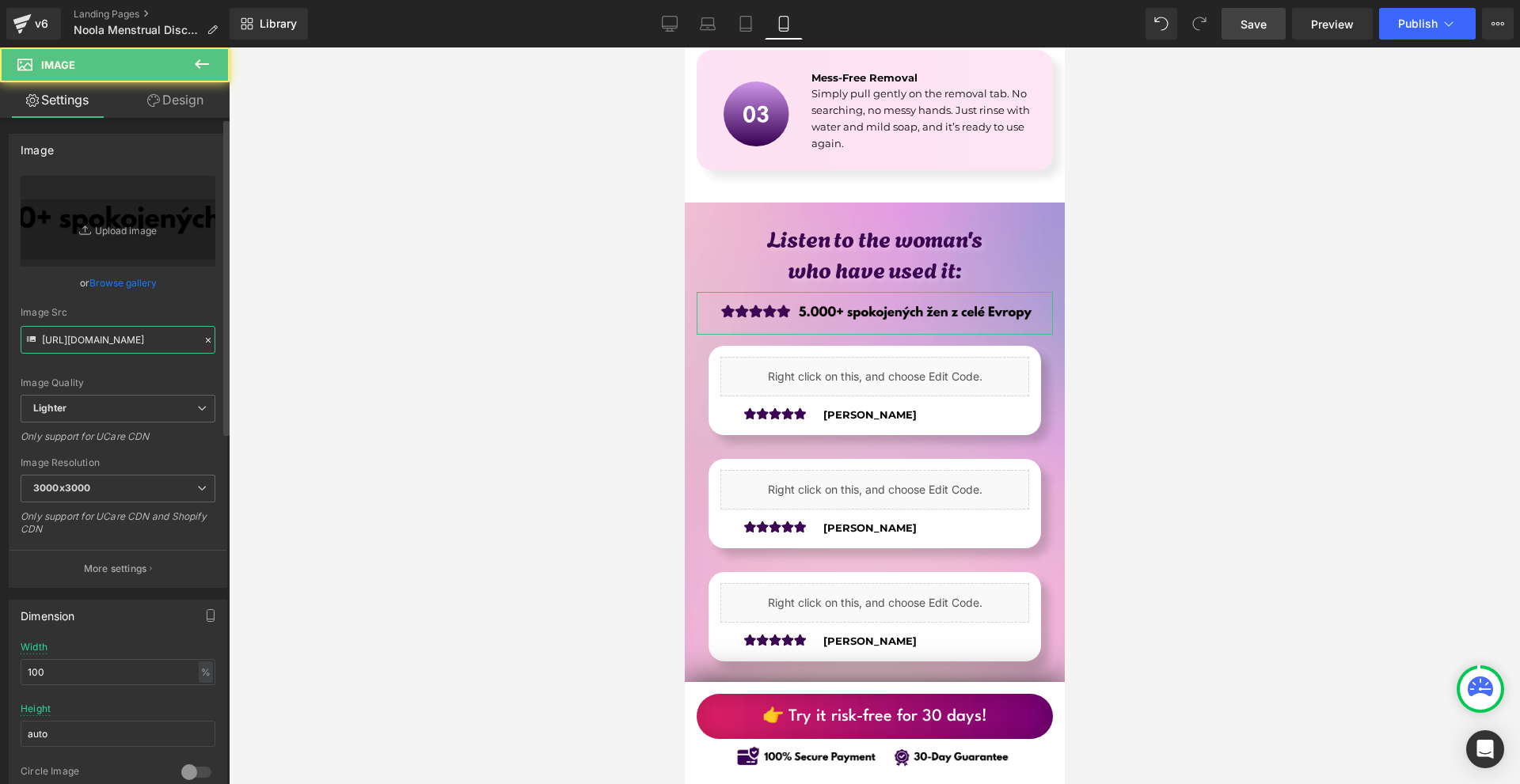
click at [119, 338] on input "[URL][DOMAIN_NAME]" at bounding box center [118, 340] width 194 height 28
click at [118, 342] on input "[URL][DOMAIN_NAME]" at bounding box center [118, 340] width 194 height 28
paste input "c6ab4a22-d60d-40bf-bb01-41dd5d2131dd/-/format/auto/-/preview/3000x3000/-/qualit…"
type input "[URL][DOMAIN_NAME]"
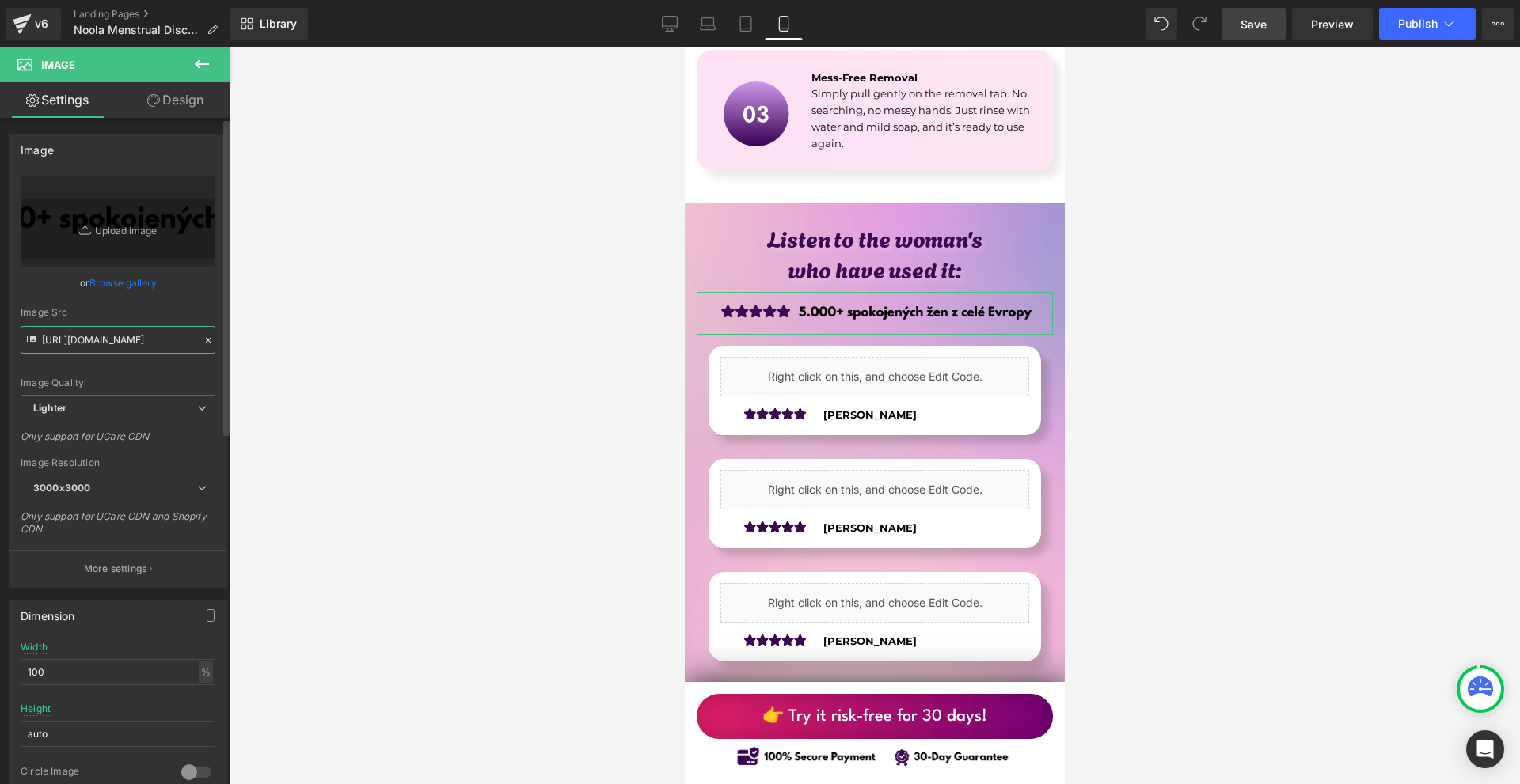
scroll to position [0, 1032]
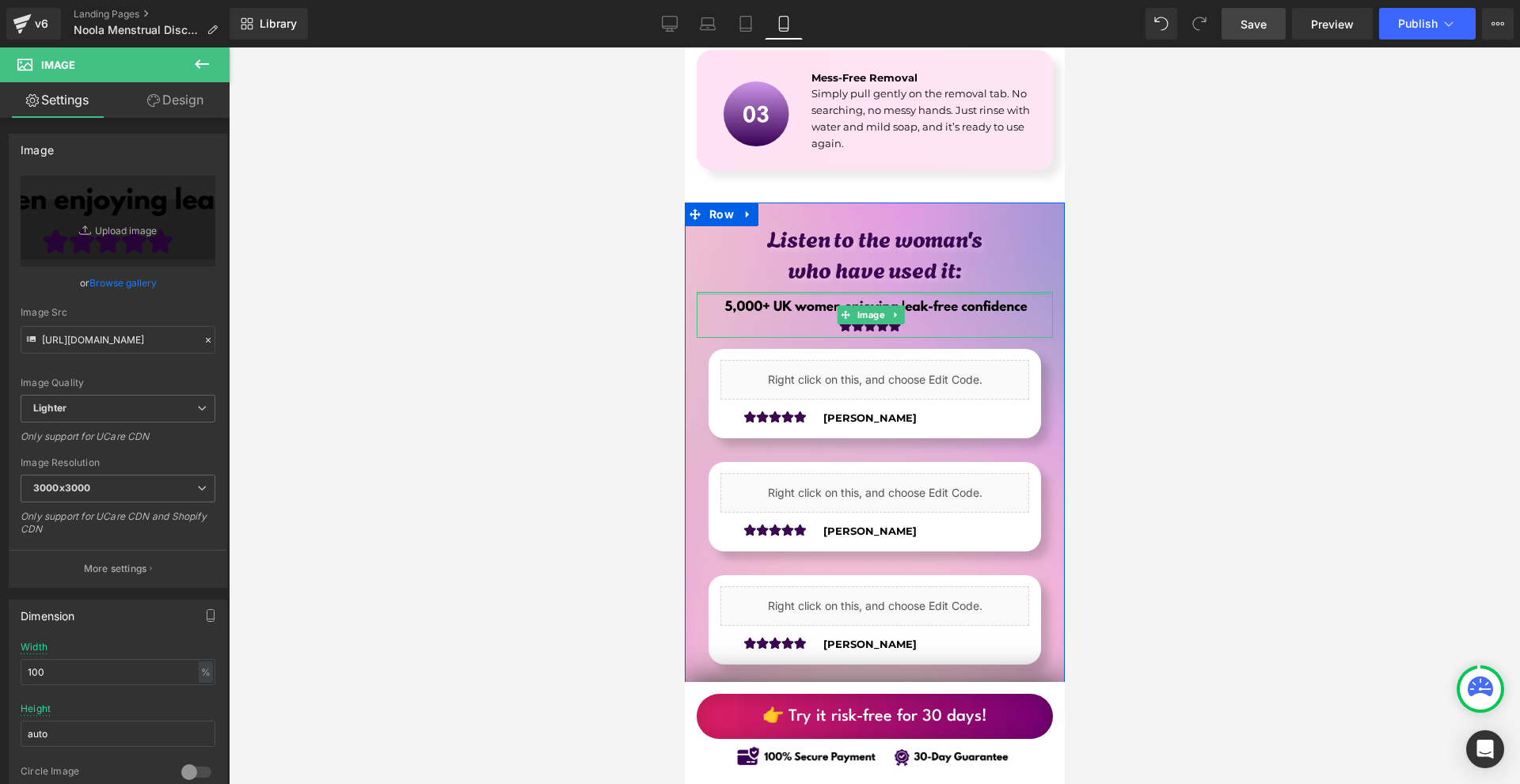
click at [881, 292] on div "Image" at bounding box center [874, 315] width 356 height 46
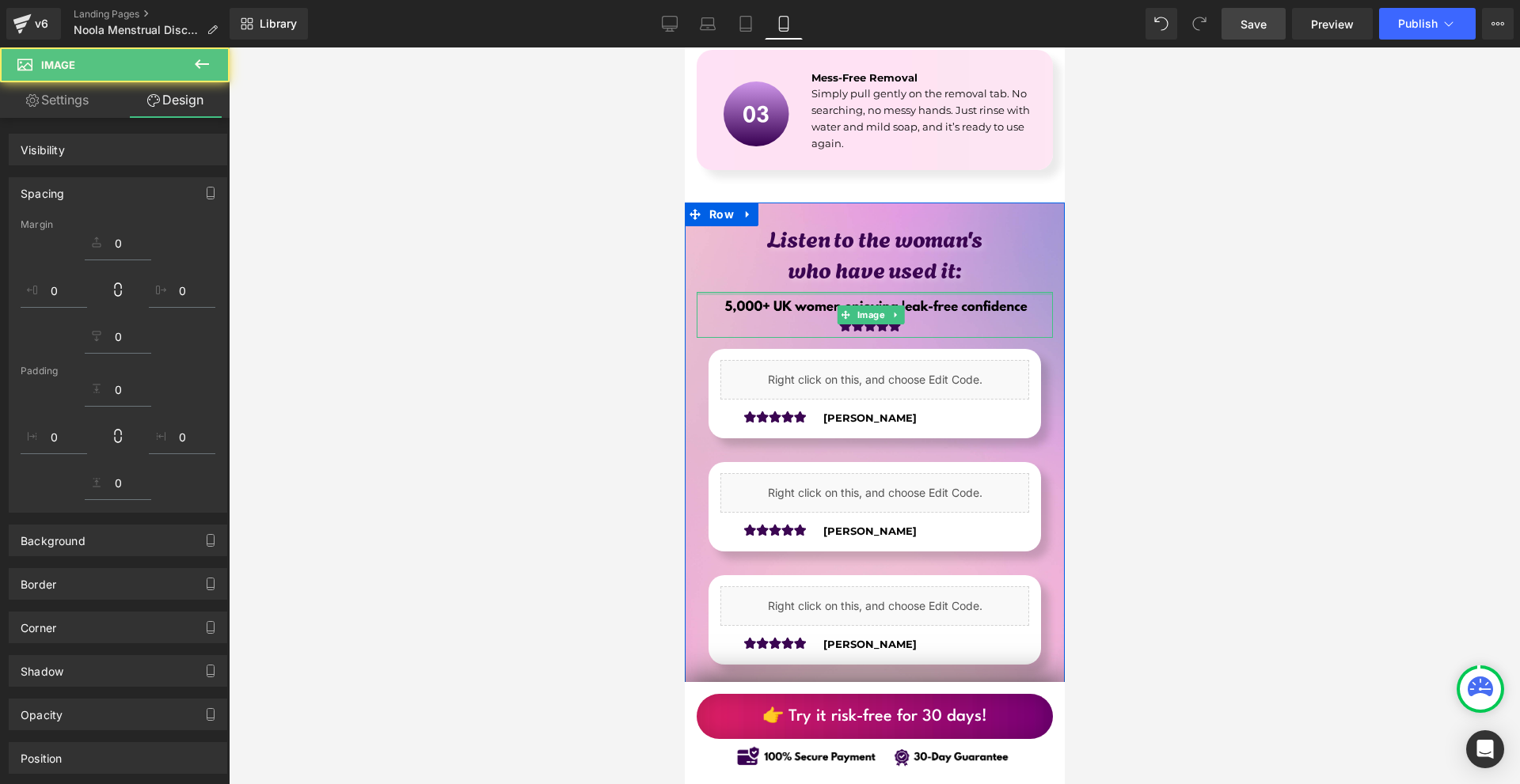
click at [1213, 320] on div at bounding box center [874, 416] width 1291 height 737
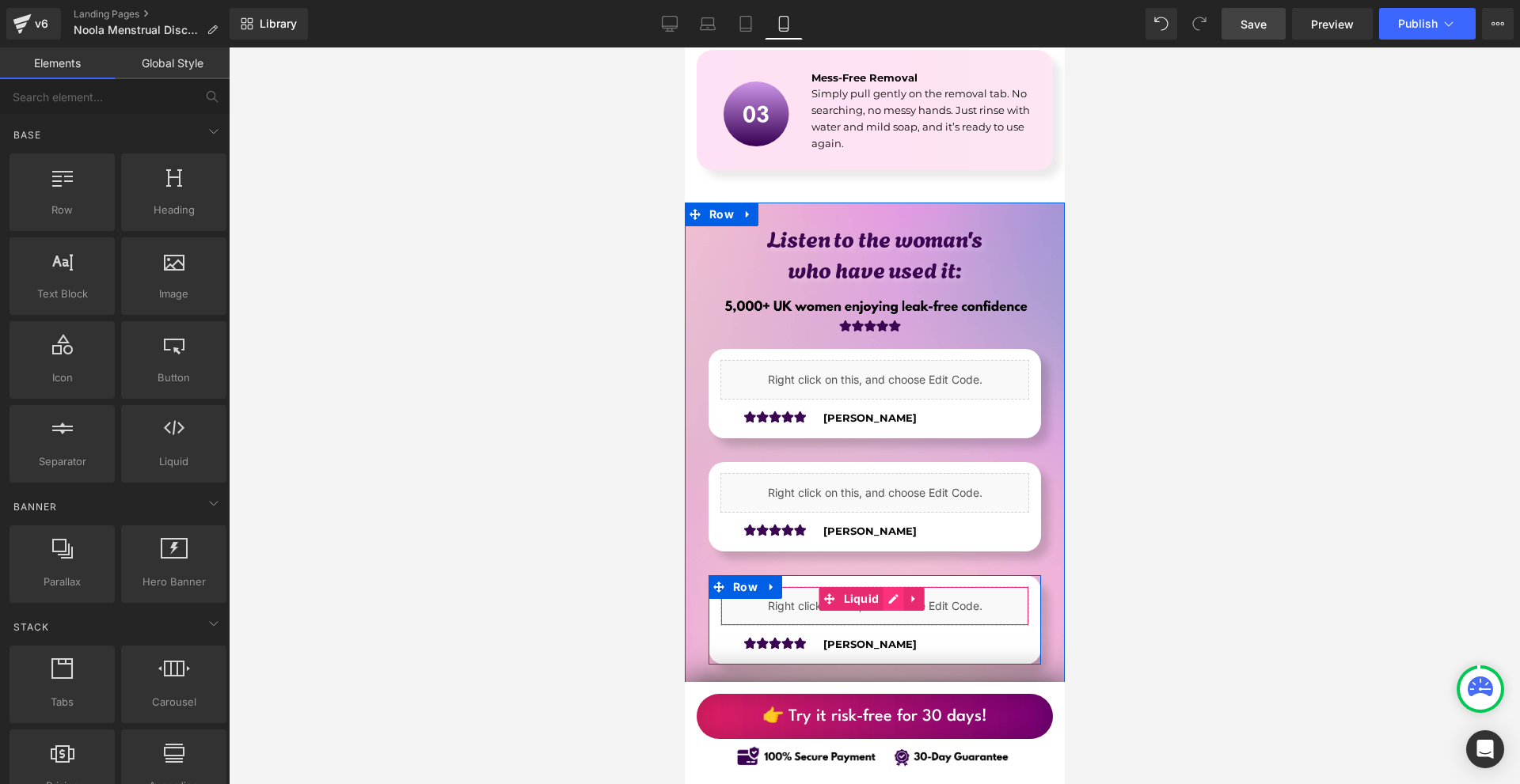
click at [886, 586] on div "Liquid" at bounding box center [873, 606] width 309 height 40
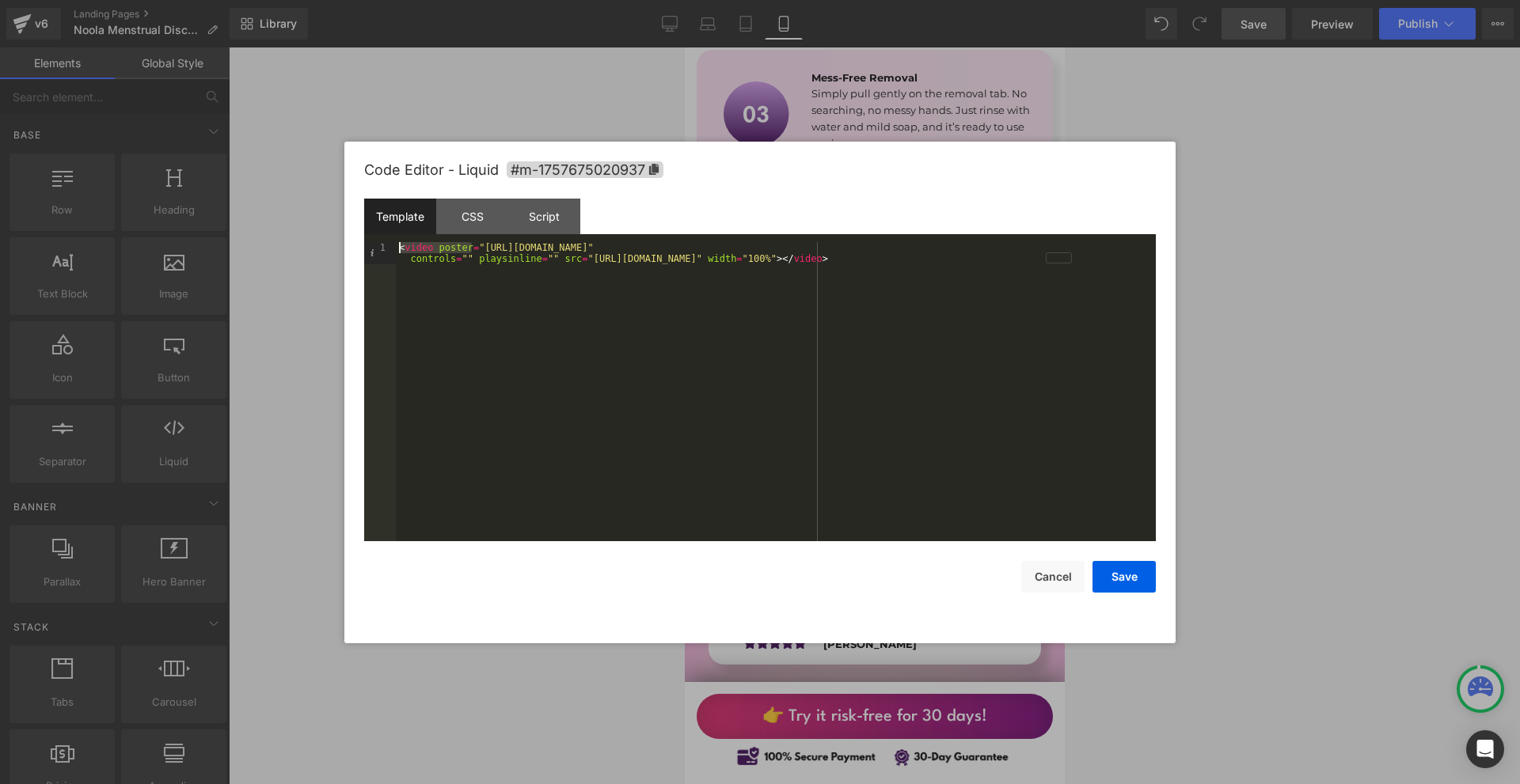
drag, startPoint x: 474, startPoint y: 248, endPoint x: 685, endPoint y: 241, distance: 211.1
click at [685, 242] on div "< video poster = "[URL][DOMAIN_NAME]" controls = "" playsinline = "" src = "[UR…" at bounding box center [775, 413] width 760 height 343
click at [517, 249] on div "< video poster = "[URL][DOMAIN_NAME]" controls = "" playsinline = "" src = "[UR…" at bounding box center [775, 413] width 760 height 343
drag, startPoint x: 477, startPoint y: 249, endPoint x: 1115, endPoint y: 251, distance: 638.0
click at [1115, 251] on div "< video poster = "[URL][DOMAIN_NAME]" controls = "" playsinline = "" src = "[UR…" at bounding box center [775, 413] width 760 height 343
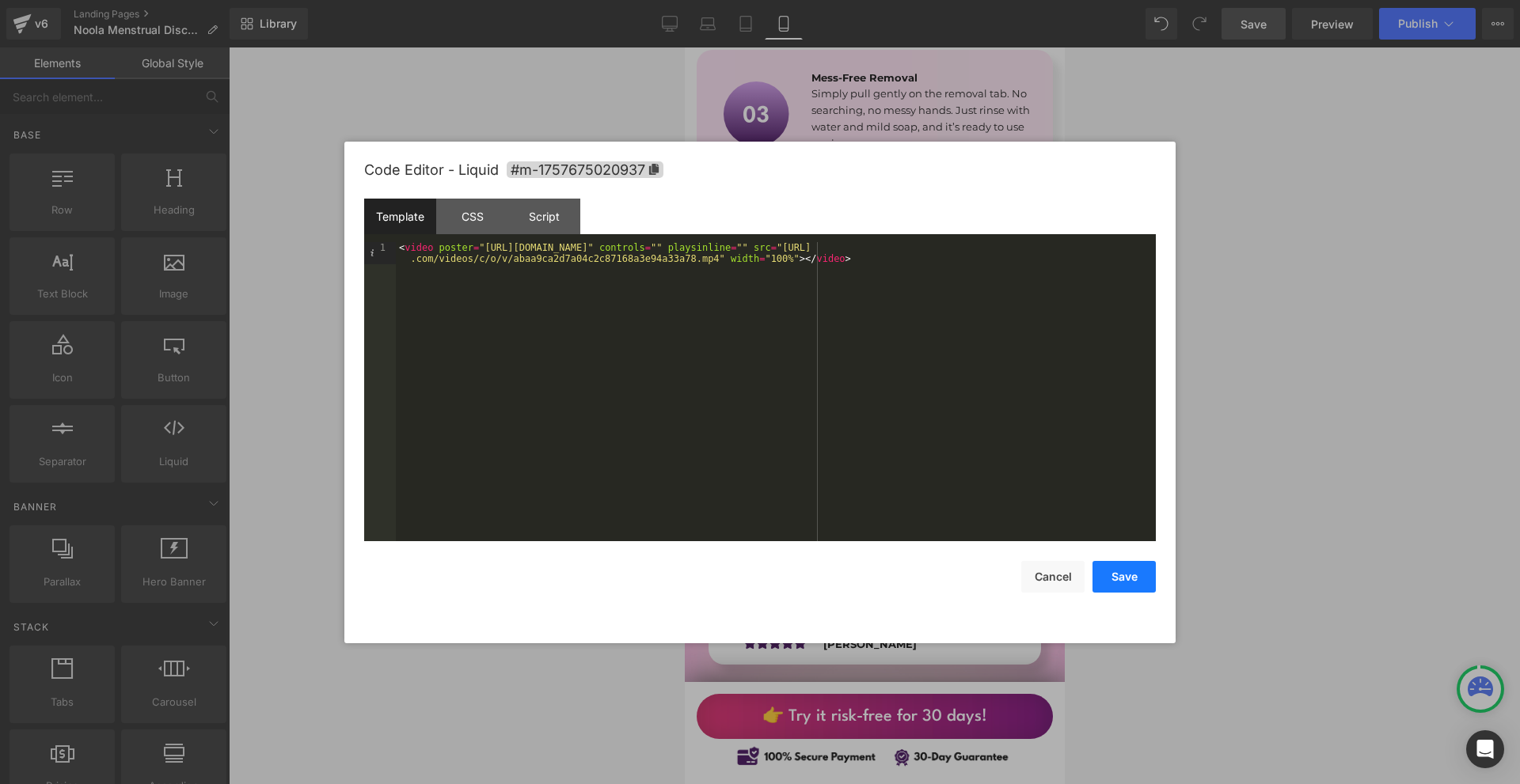
click at [1139, 571] on button "Save" at bounding box center [1124, 576] width 63 height 31
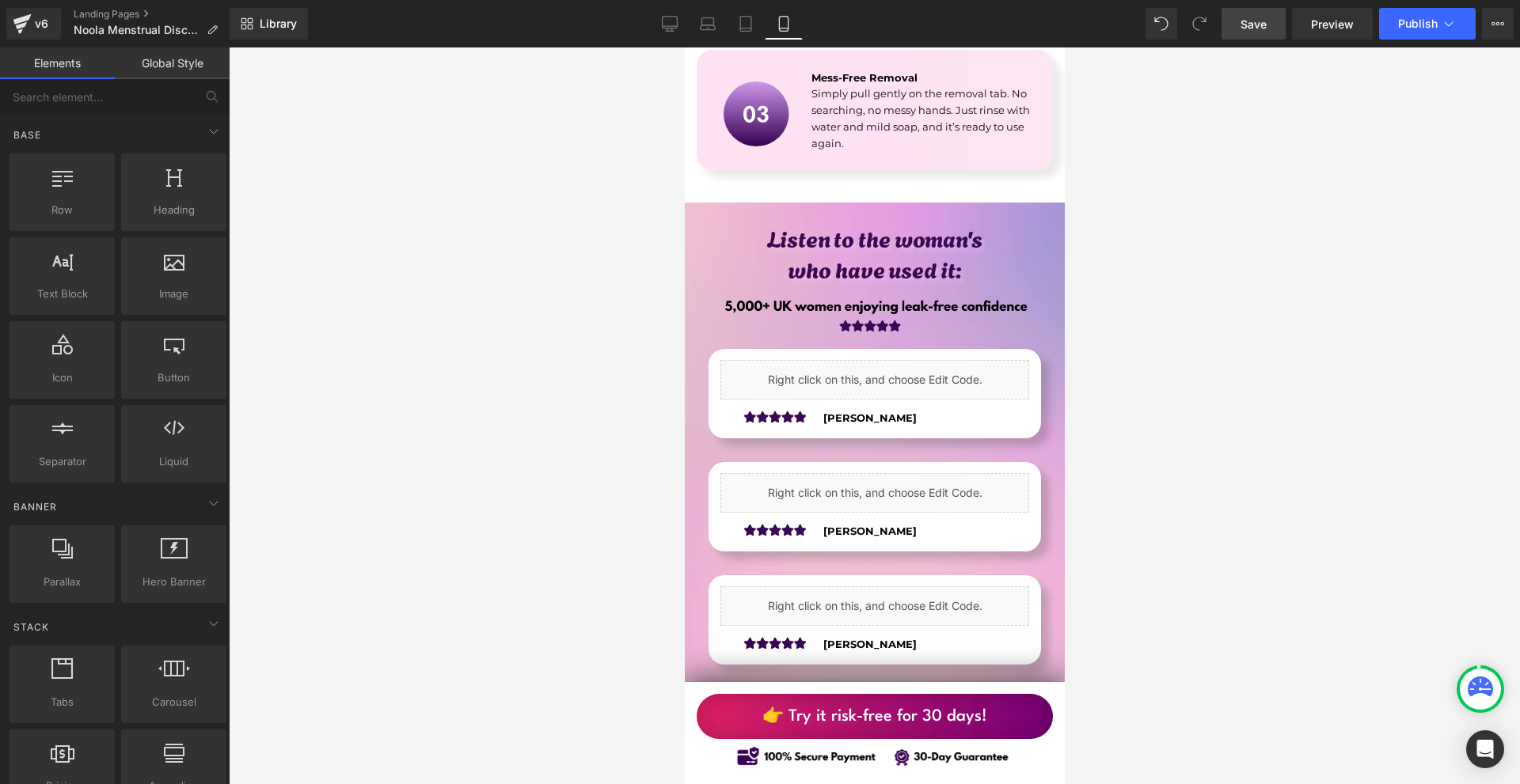
click at [1257, 35] on link "Save" at bounding box center [1254, 24] width 64 height 31
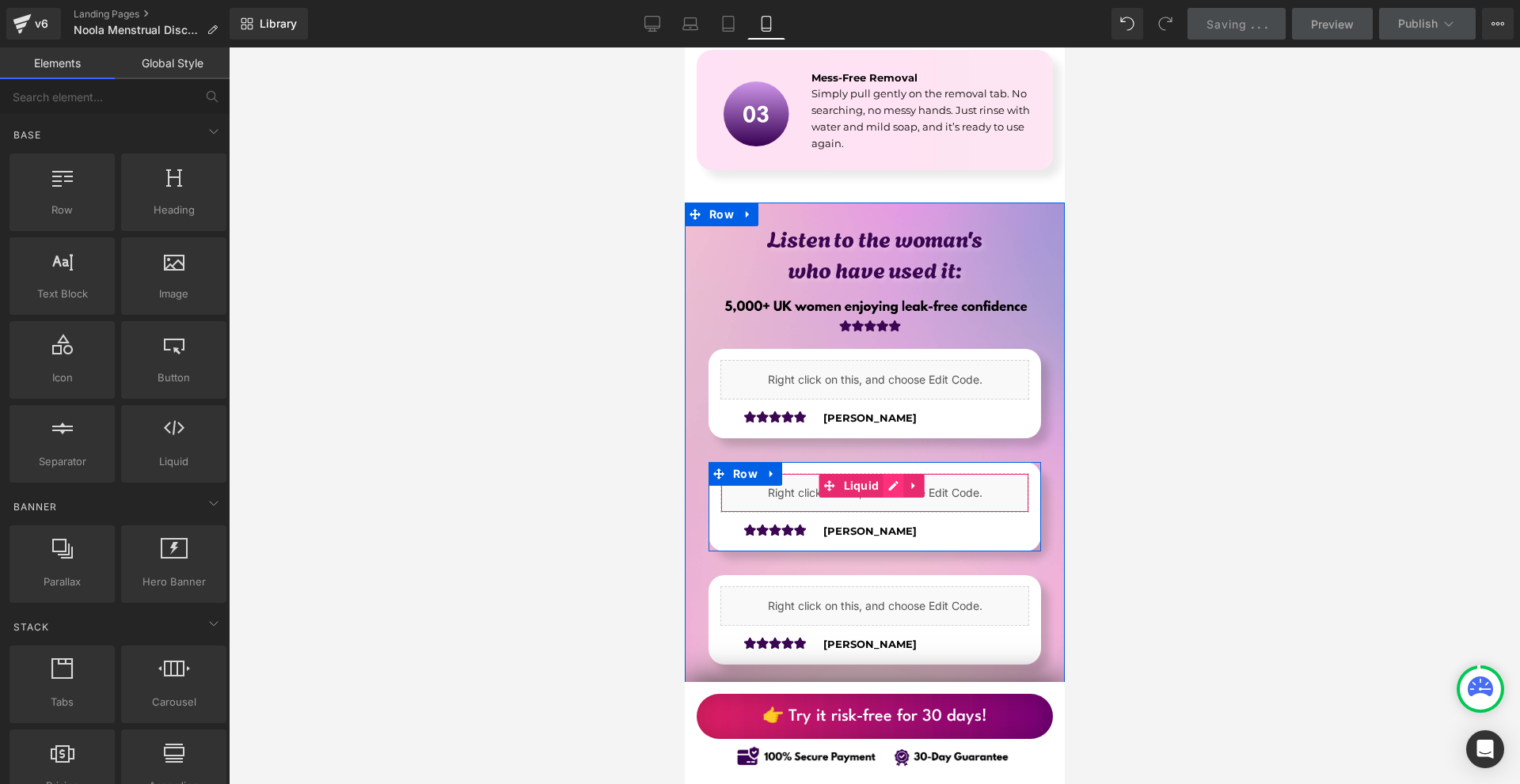
click at [895, 474] on div "Liquid" at bounding box center [873, 493] width 309 height 40
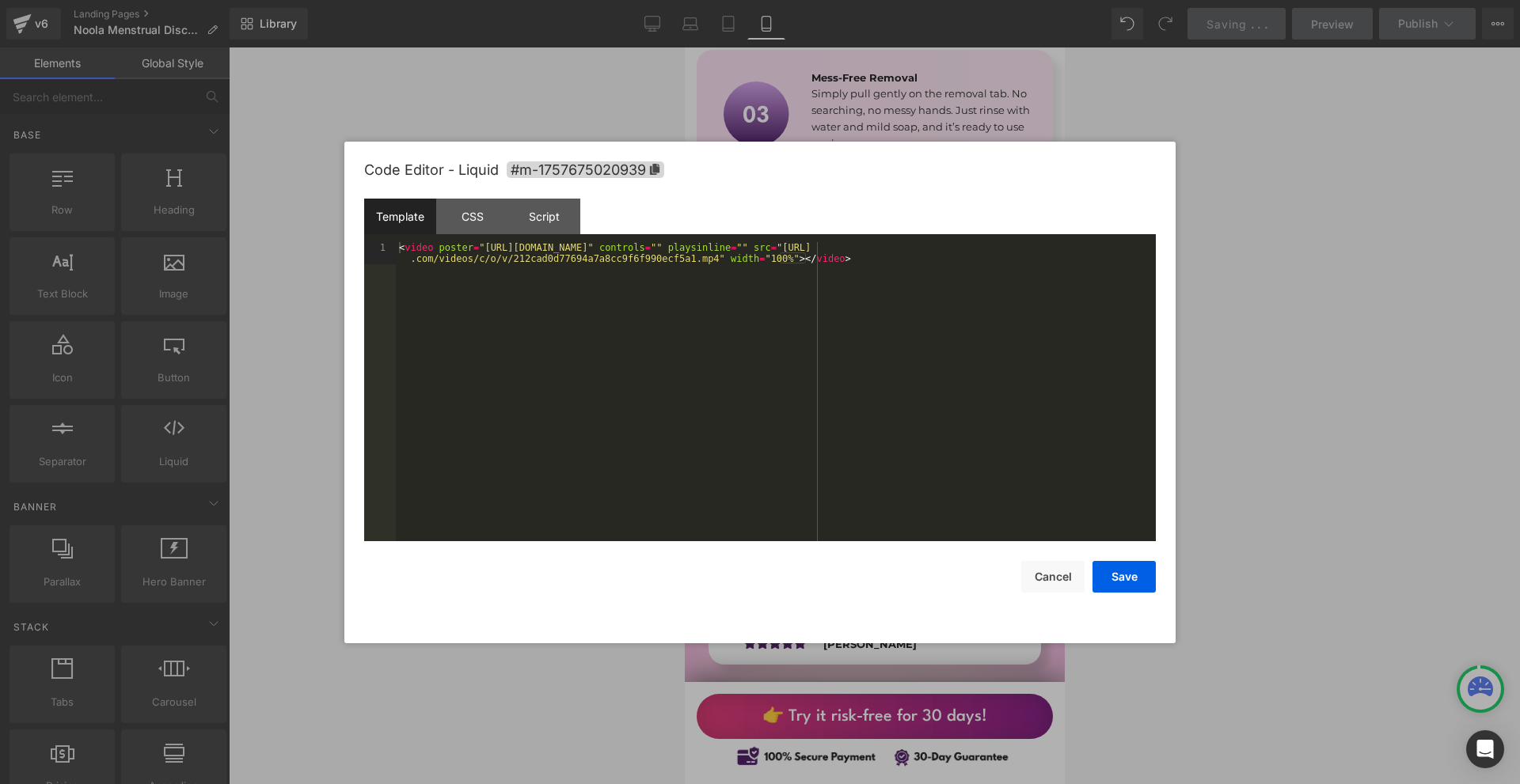
click at [1255, 412] on div at bounding box center [760, 392] width 1520 height 784
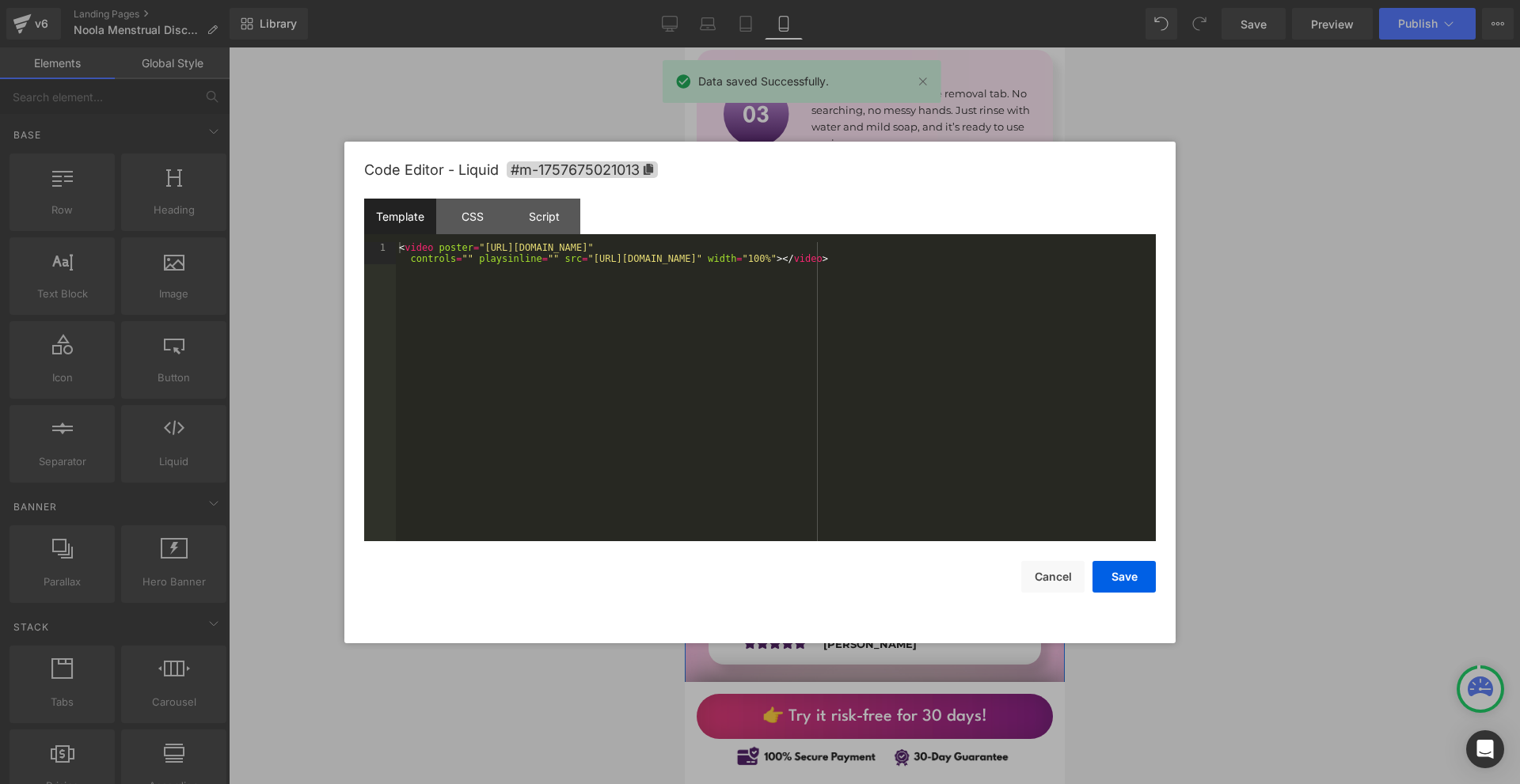
click at [891, 360] on div "Liquid" at bounding box center [873, 380] width 309 height 40
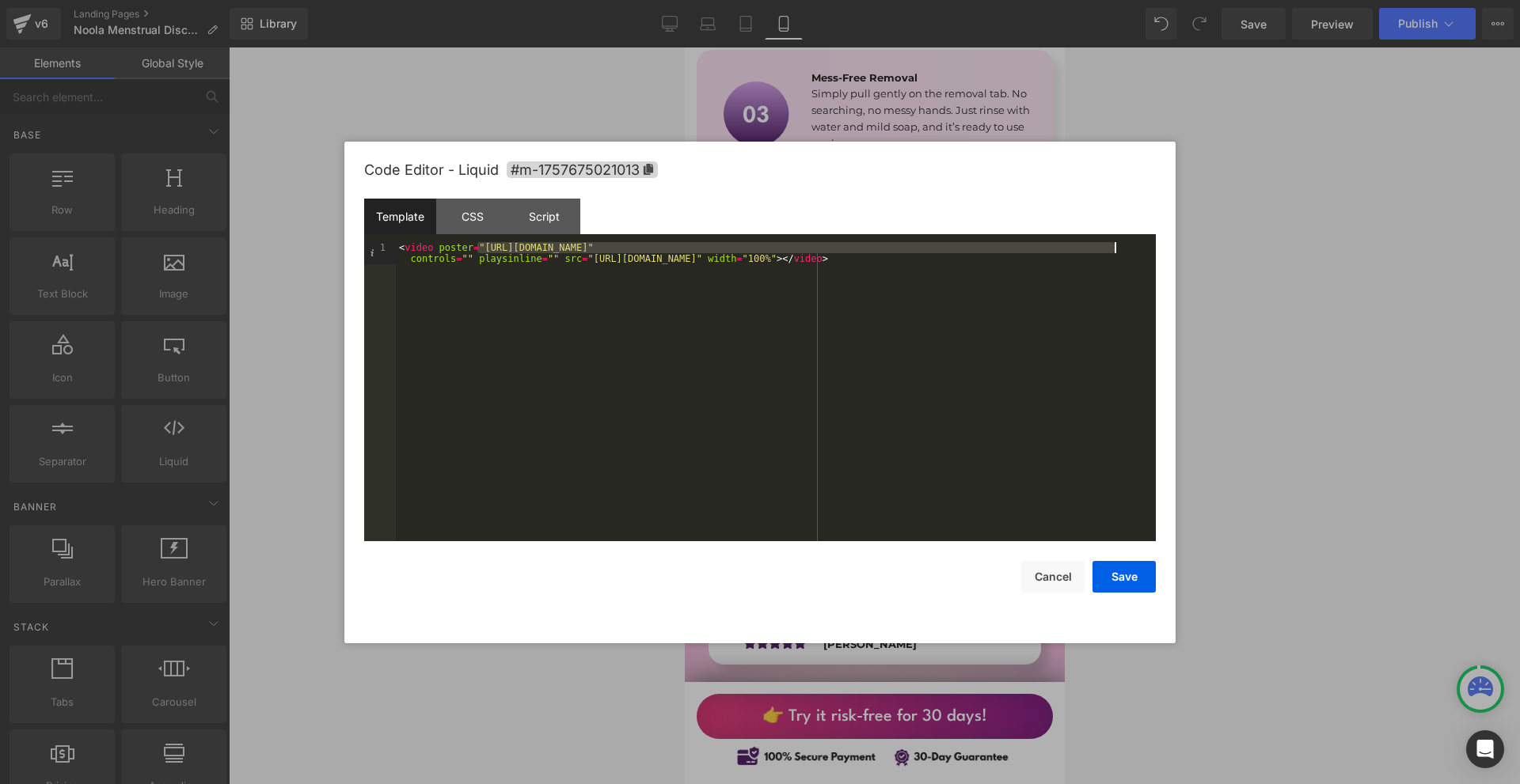
drag, startPoint x: 478, startPoint y: 247, endPoint x: 1114, endPoint y: 252, distance: 636.0
click at [1114, 252] on div "< video poster = "[URL][DOMAIN_NAME]" controls = "" playsinline = "" src = "[UR…" at bounding box center [775, 413] width 760 height 343
click at [1111, 564] on button "Save" at bounding box center [1124, 576] width 63 height 31
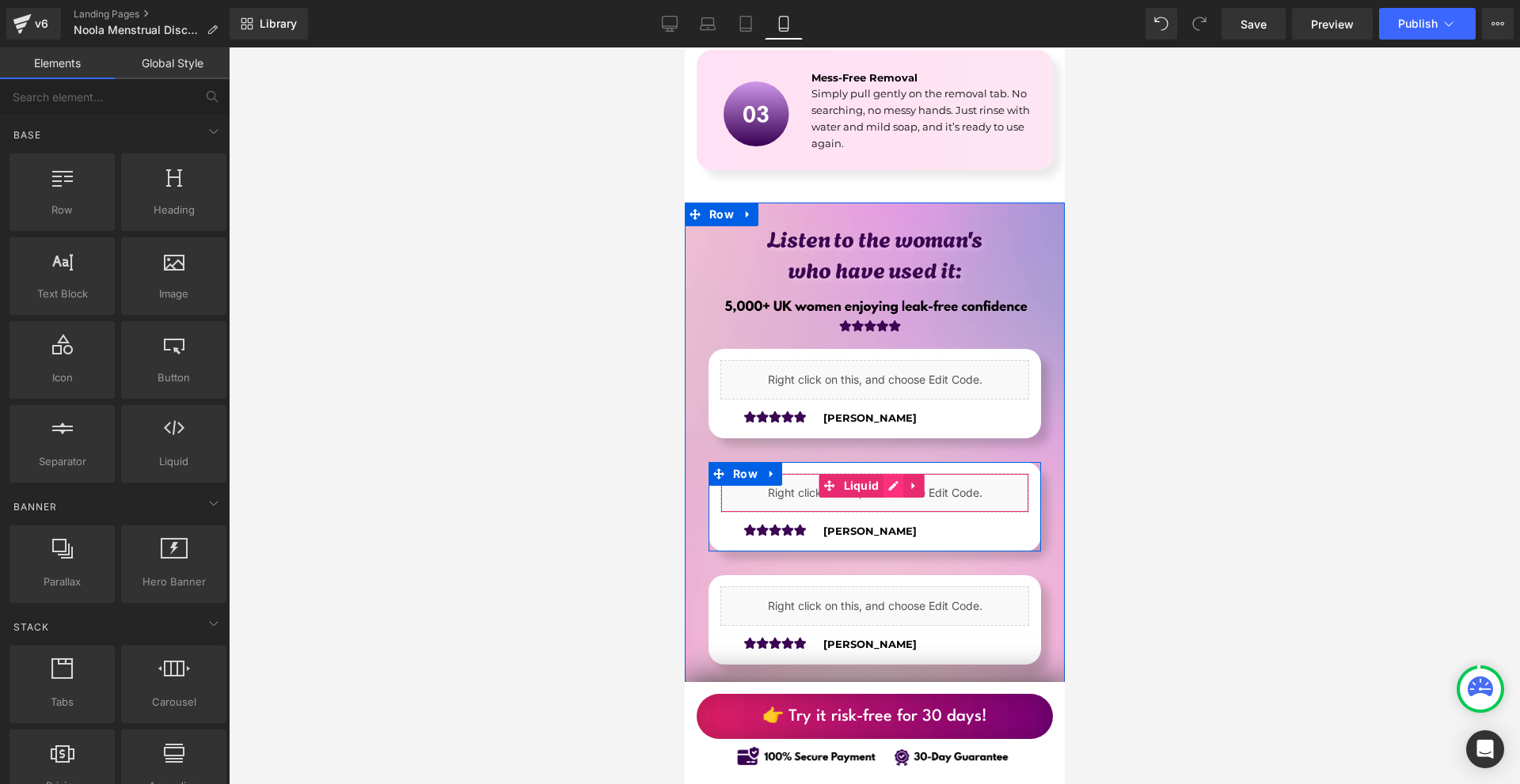
click at [895, 474] on div "Liquid" at bounding box center [873, 493] width 309 height 40
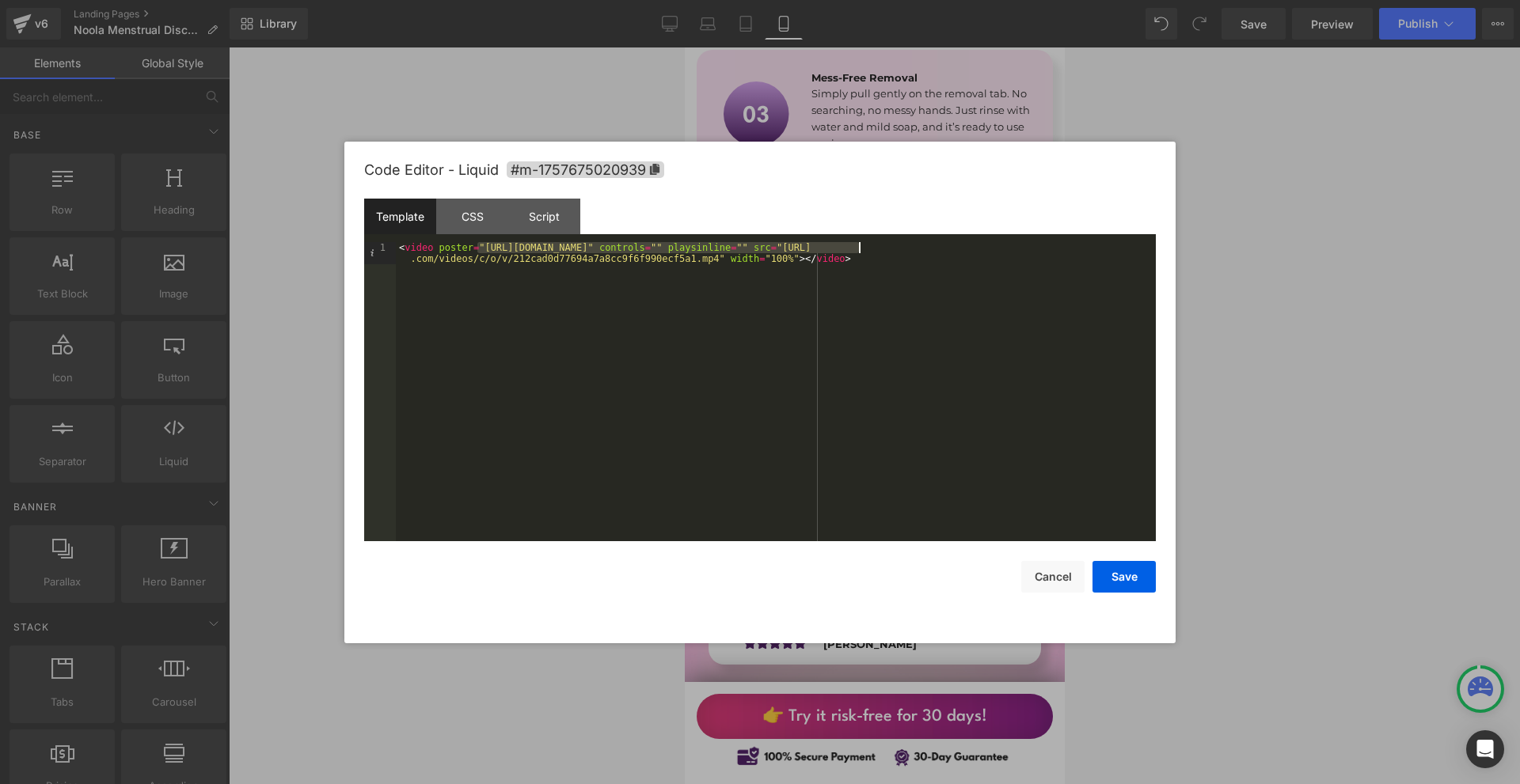
drag, startPoint x: 477, startPoint y: 248, endPoint x: 858, endPoint y: 250, distance: 381.0
click at [858, 250] on div "< video poster = "[URL][DOMAIN_NAME]" controls = "" playsinline = "" src = "[UR…" at bounding box center [775, 413] width 760 height 343
click at [1129, 576] on button "Save" at bounding box center [1124, 576] width 63 height 31
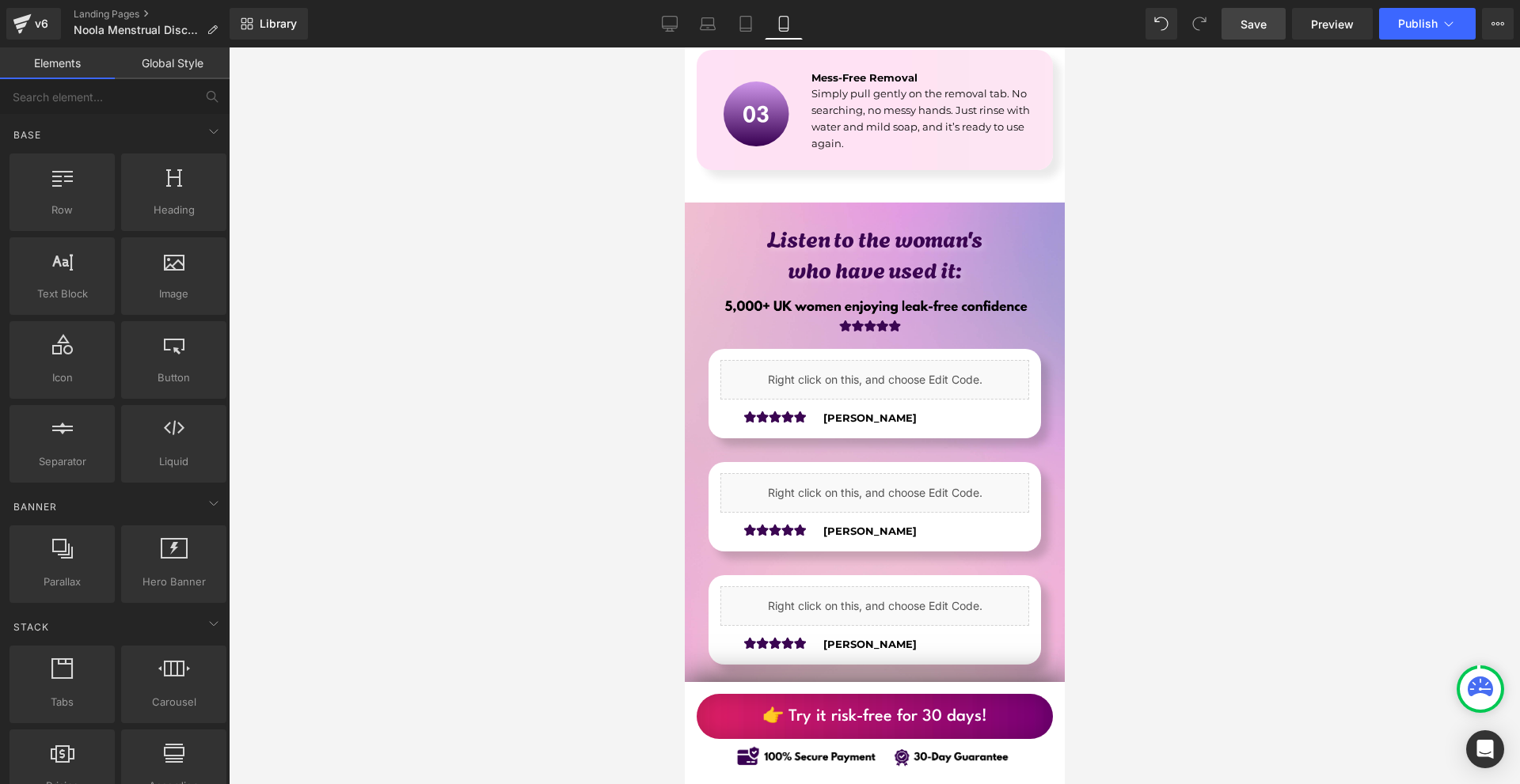
drag, startPoint x: 1242, startPoint y: 28, endPoint x: 316, endPoint y: 357, distance: 982.7
click at [1242, 28] on span "Save" at bounding box center [1254, 24] width 26 height 16
click at [1317, 16] on span "Preview" at bounding box center [1332, 24] width 43 height 16
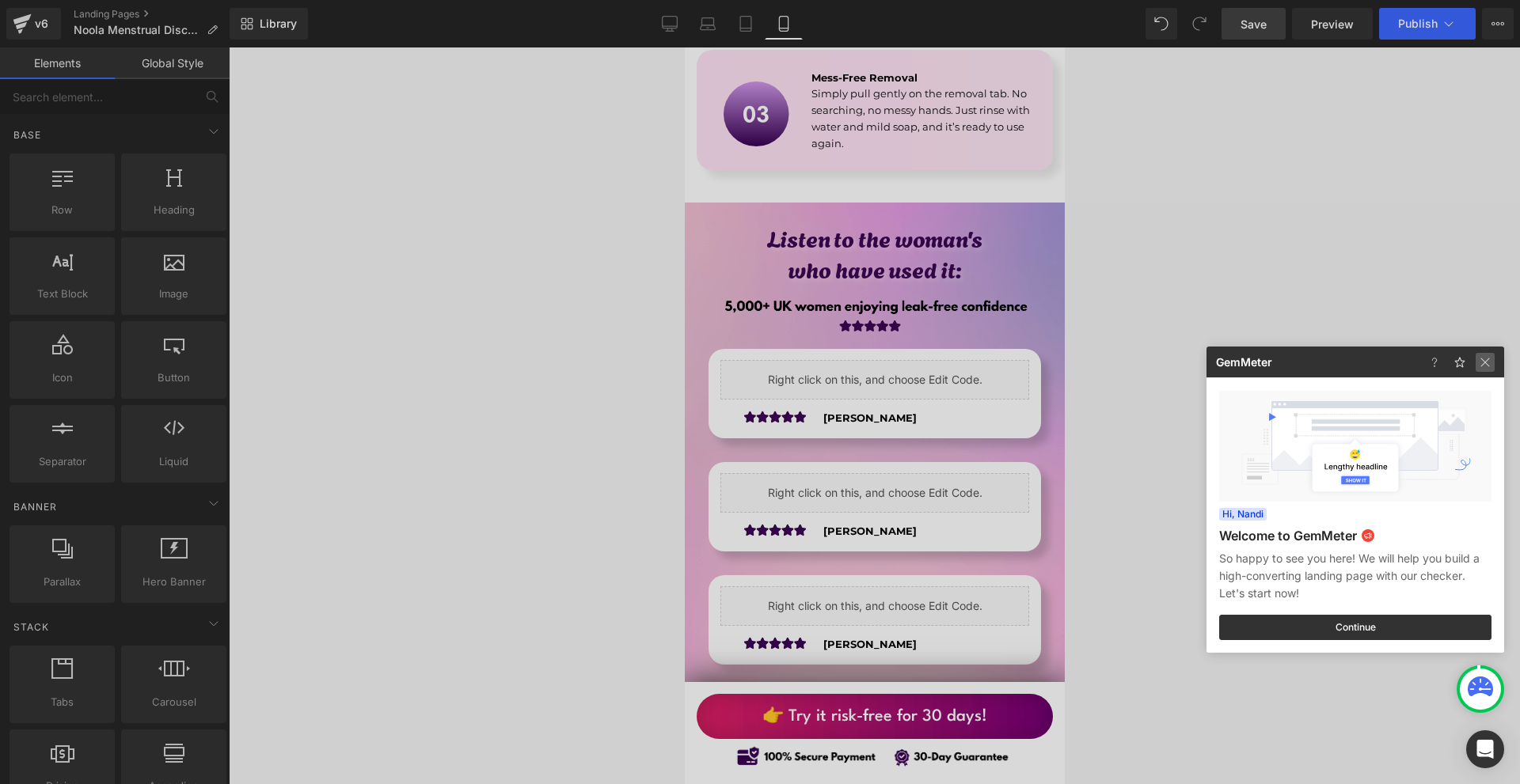
click at [1489, 358] on img at bounding box center [1485, 362] width 19 height 19
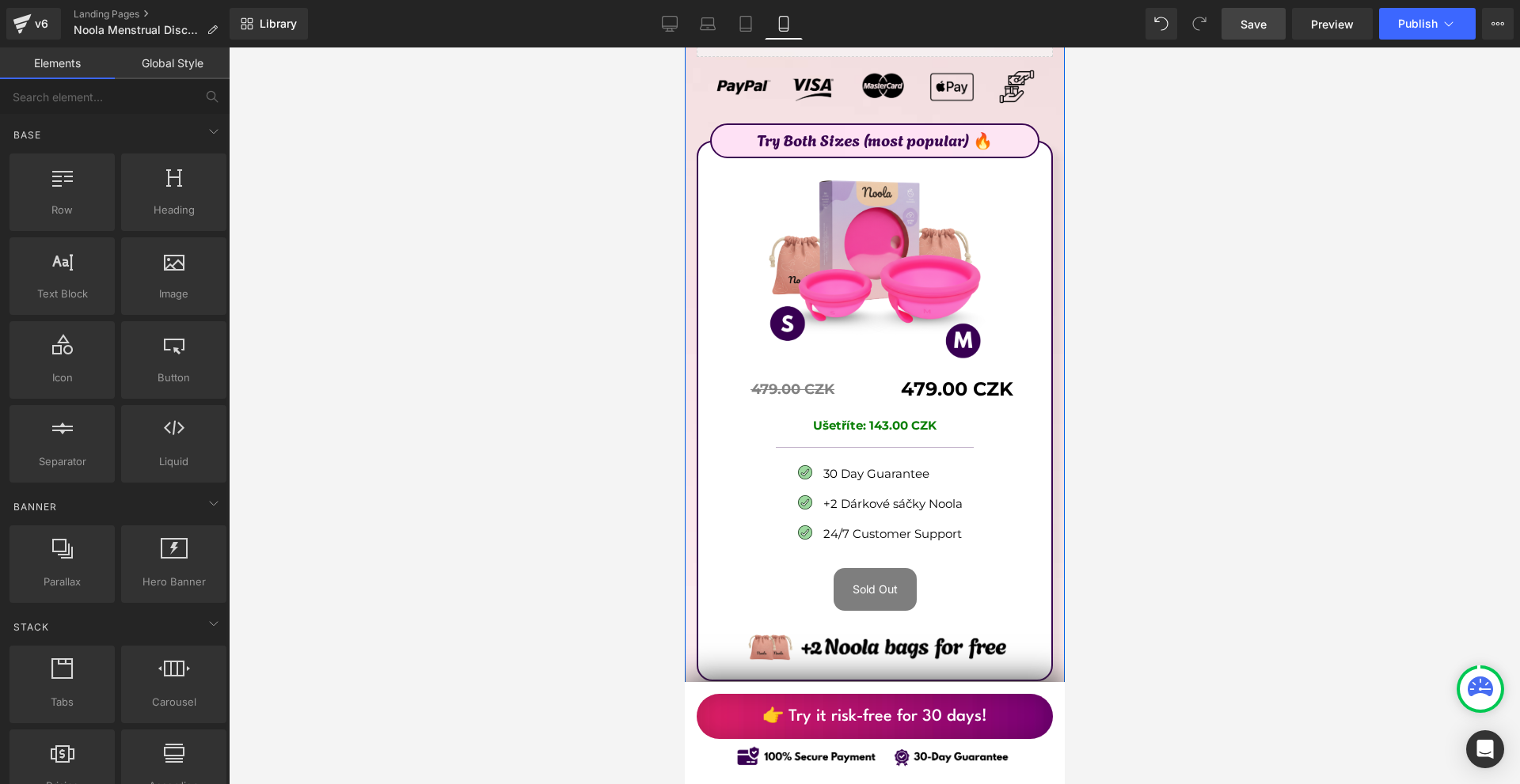
scroll to position [8941, 0]
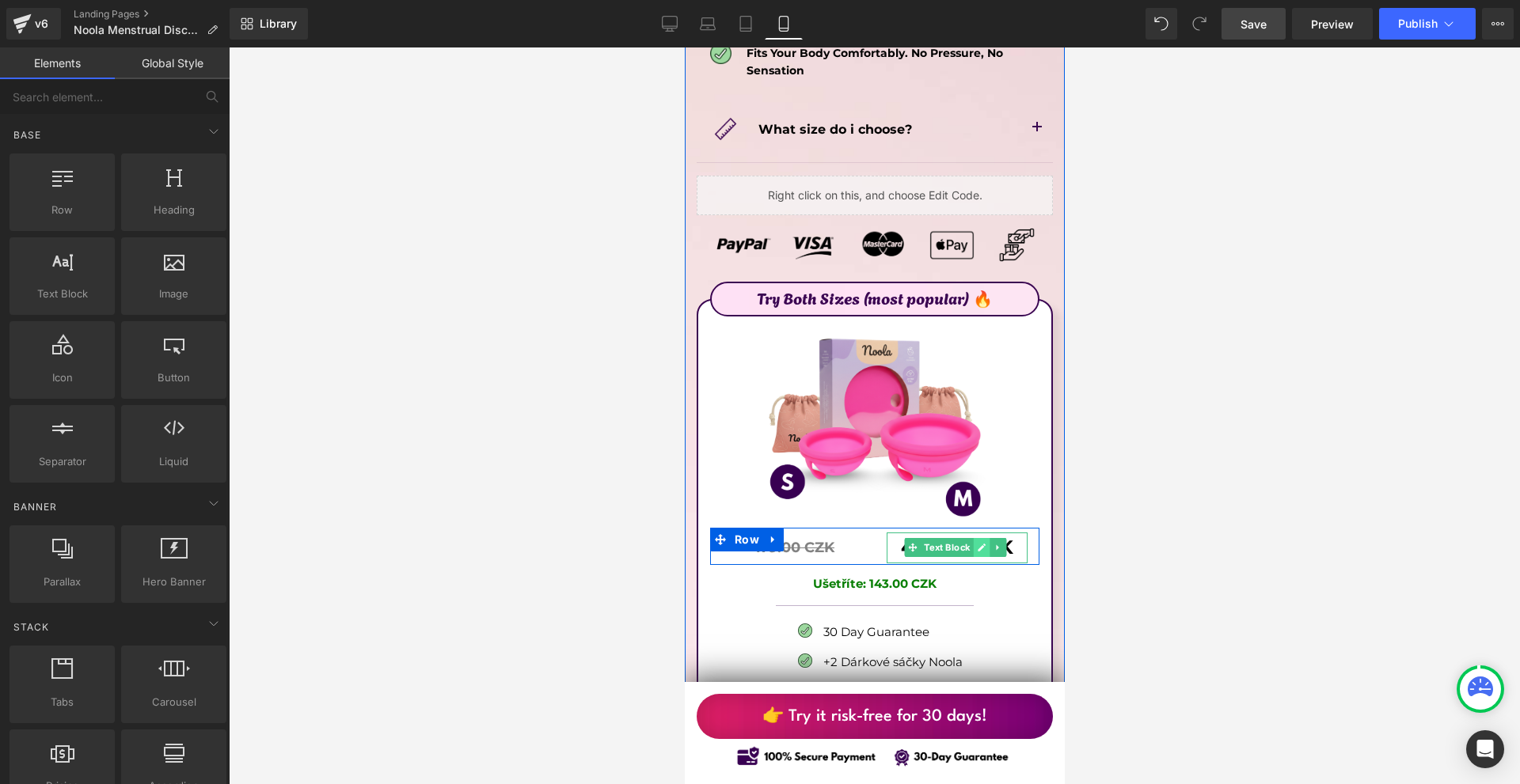
click at [976, 543] on icon at bounding box center [980, 548] width 9 height 10
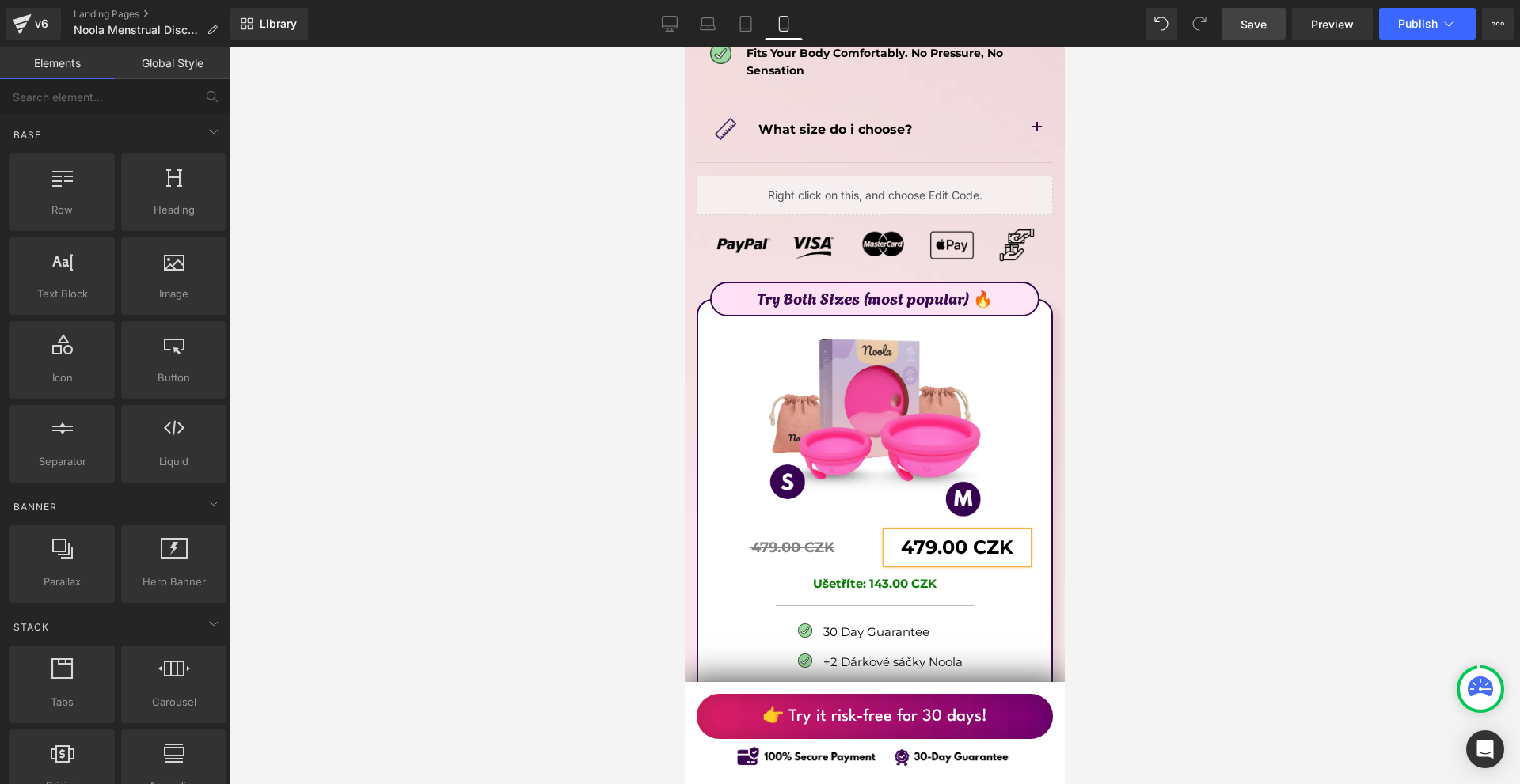
click at [975, 535] on b "479.00 CZK" at bounding box center [956, 547] width 112 height 23
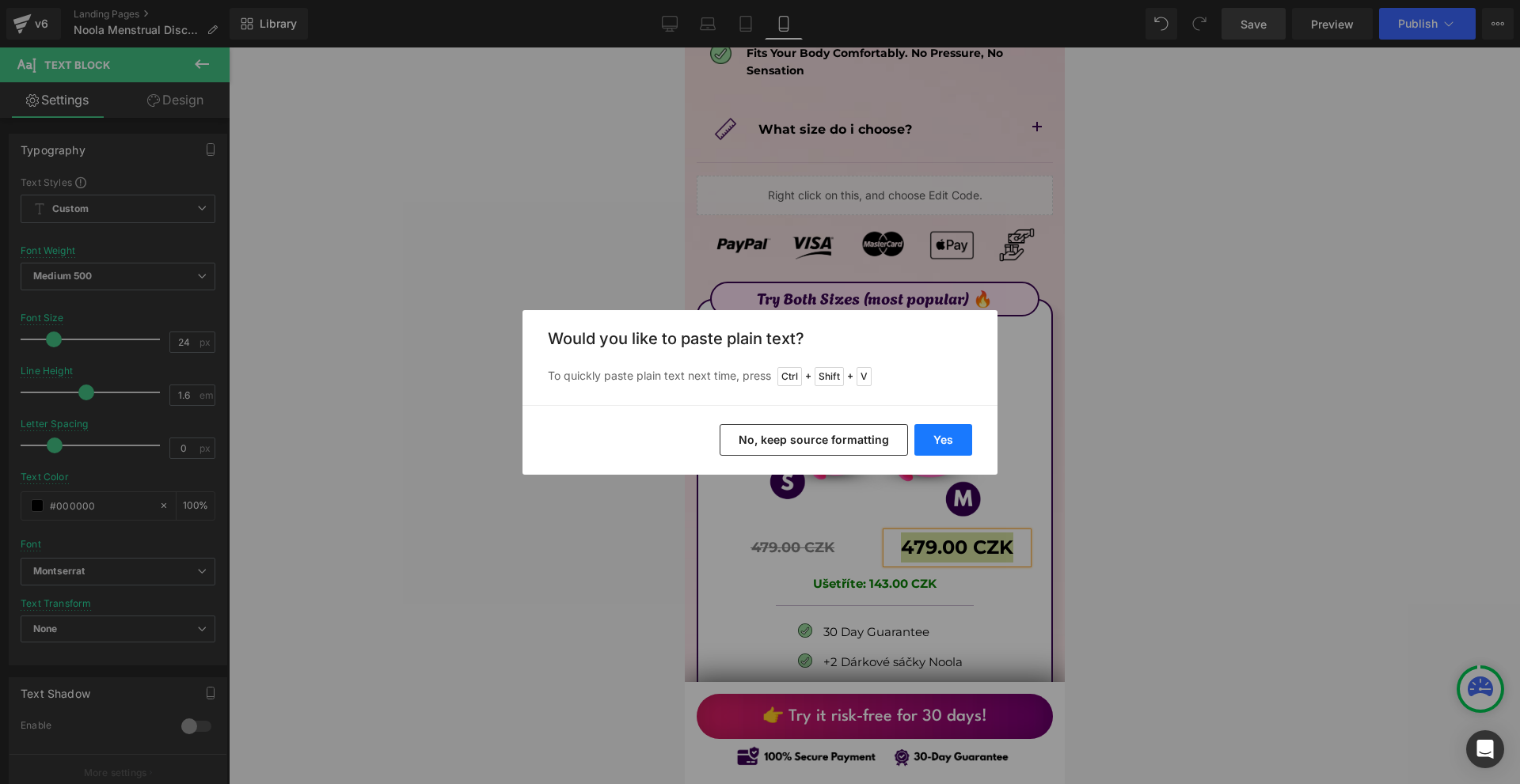
click at [959, 442] on button "Yes" at bounding box center [943, 440] width 58 height 31
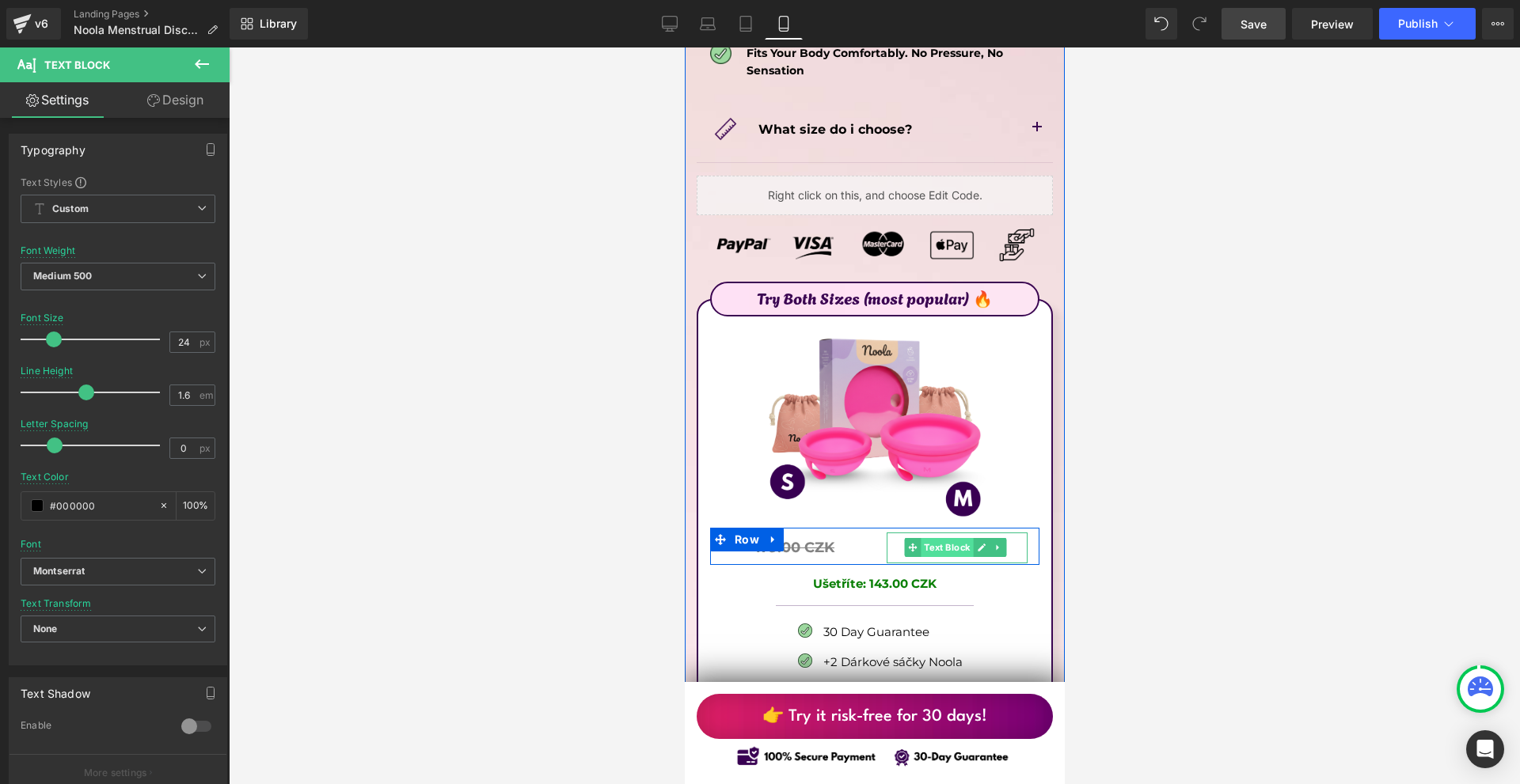
click at [955, 538] on span "Text Block" at bounding box center [945, 547] width 52 height 19
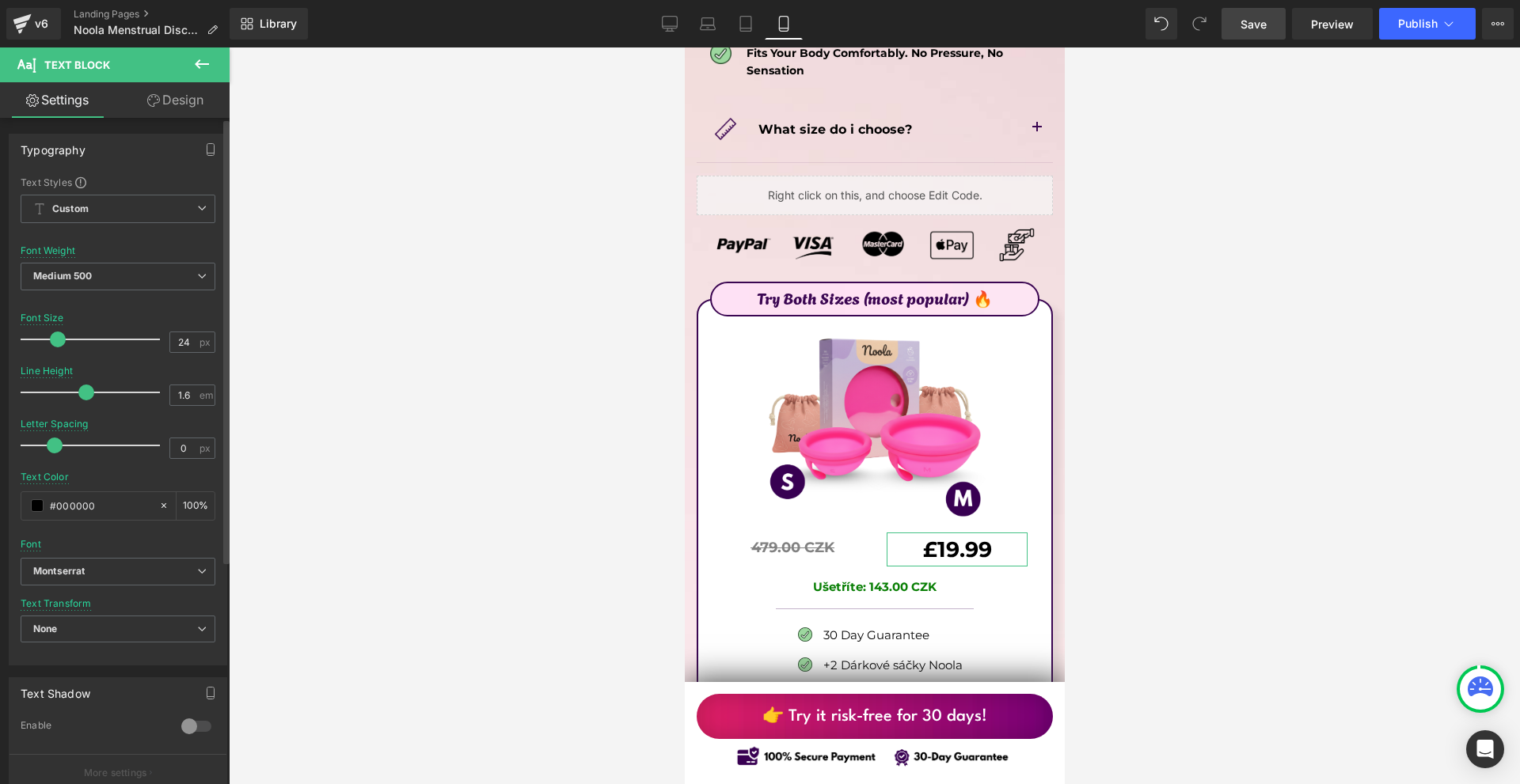
click at [57, 338] on span at bounding box center [58, 339] width 16 height 16
click at [58, 569] on icon "Montserrat" at bounding box center [58, 572] width 51 height 13
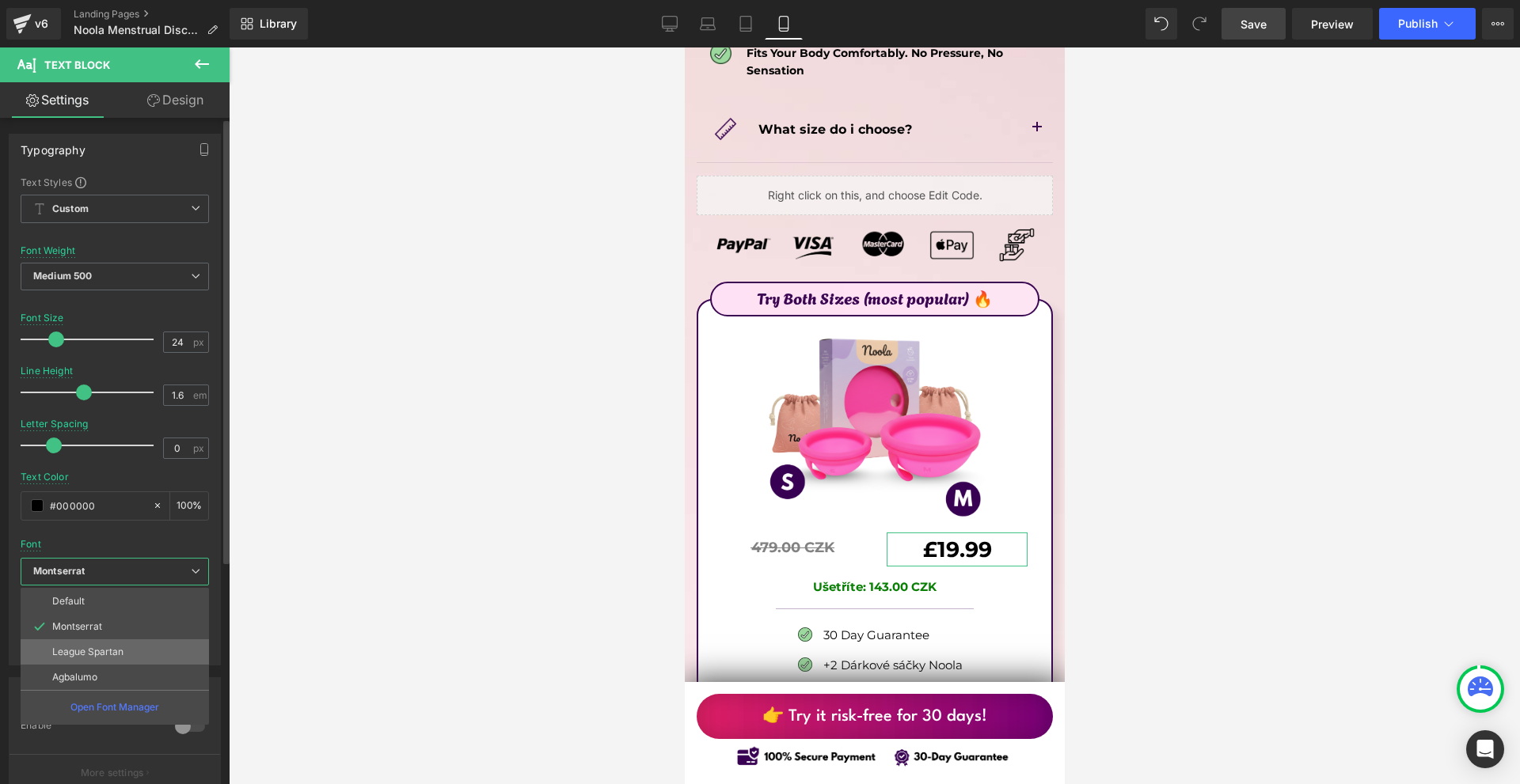
click at [142, 649] on li "League Spartan" at bounding box center [115, 651] width 189 height 26
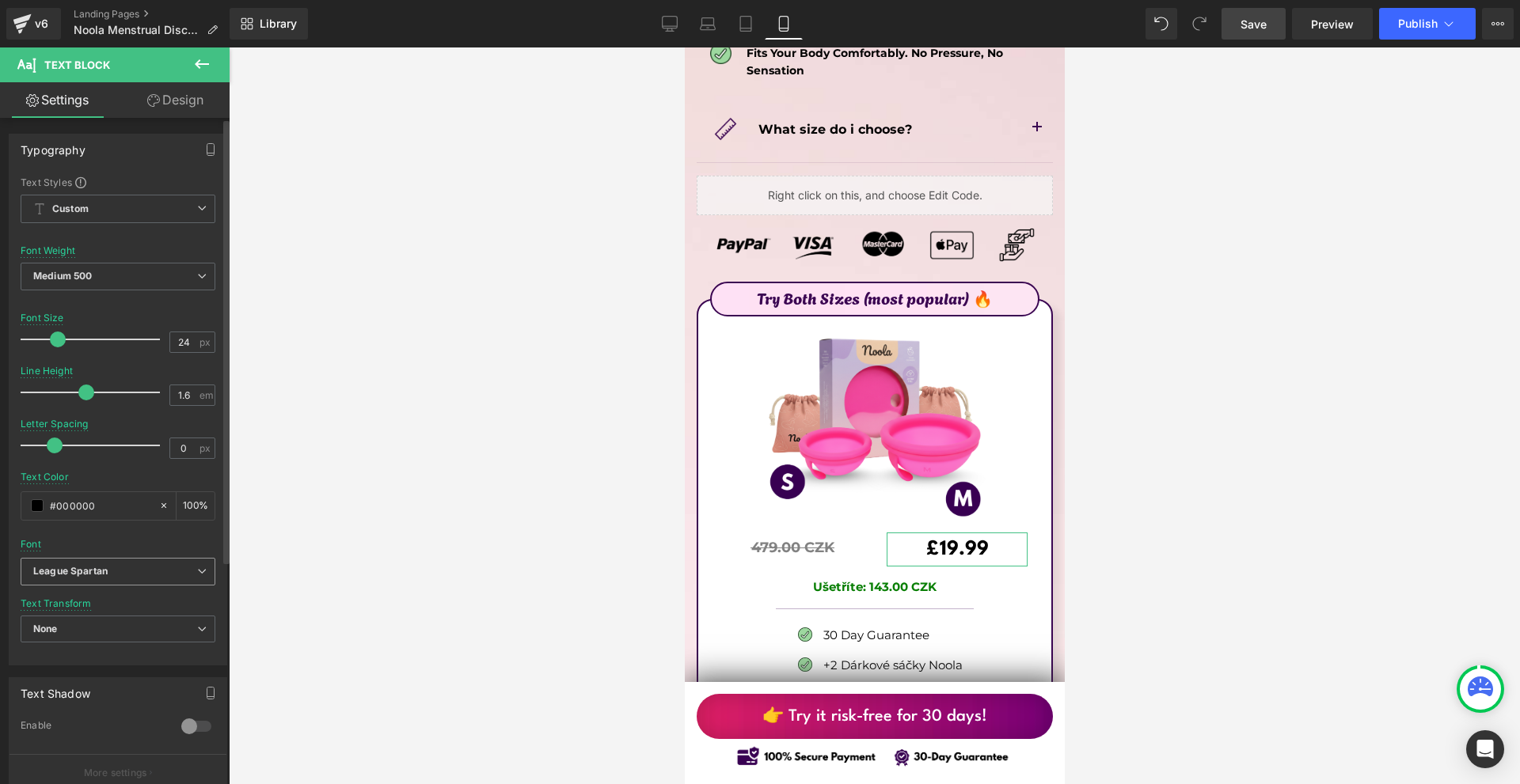
click at [112, 576] on b "League Spartan" at bounding box center [115, 572] width 164 height 13
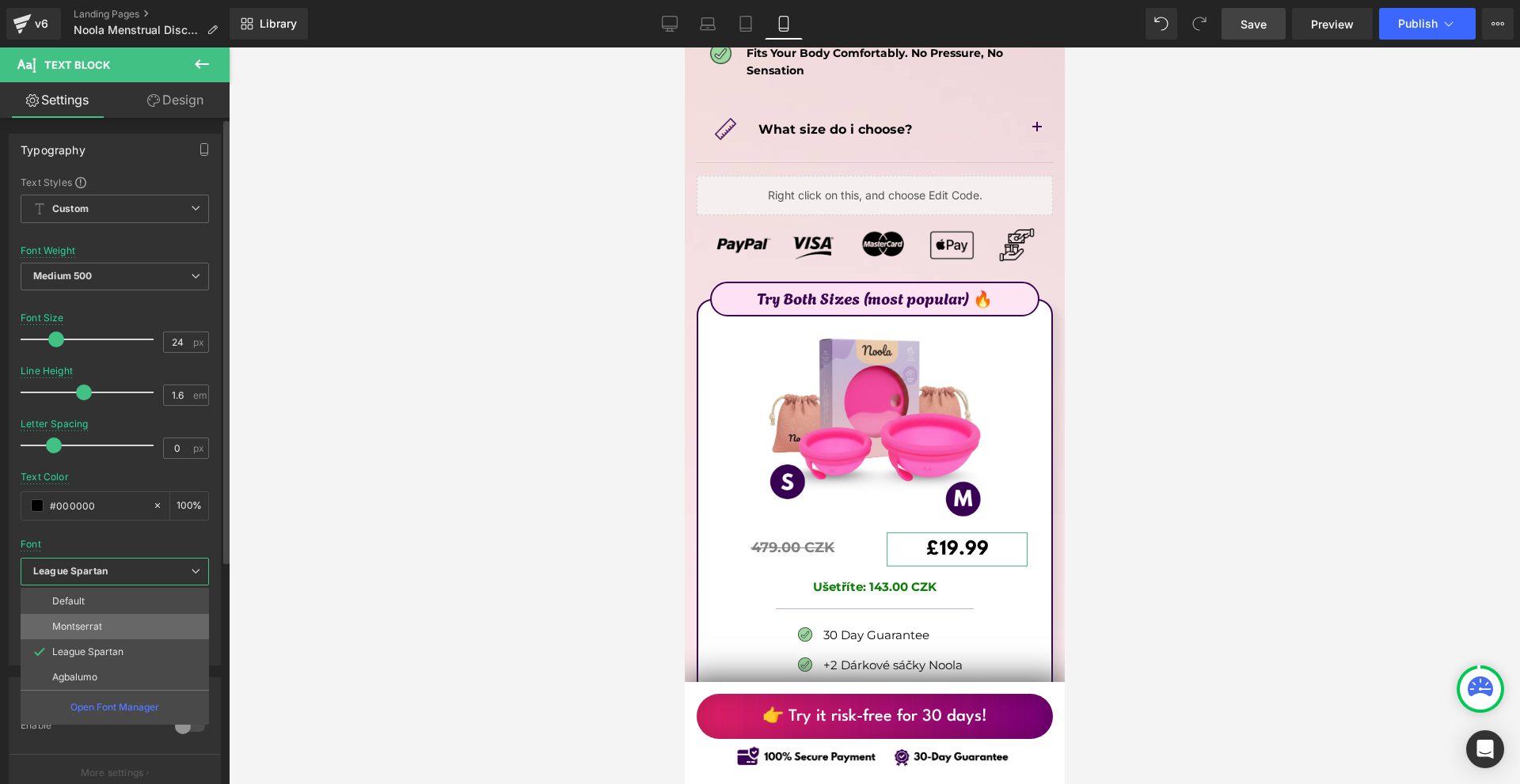
click at [97, 631] on p "Montserrat" at bounding box center [77, 626] width 50 height 11
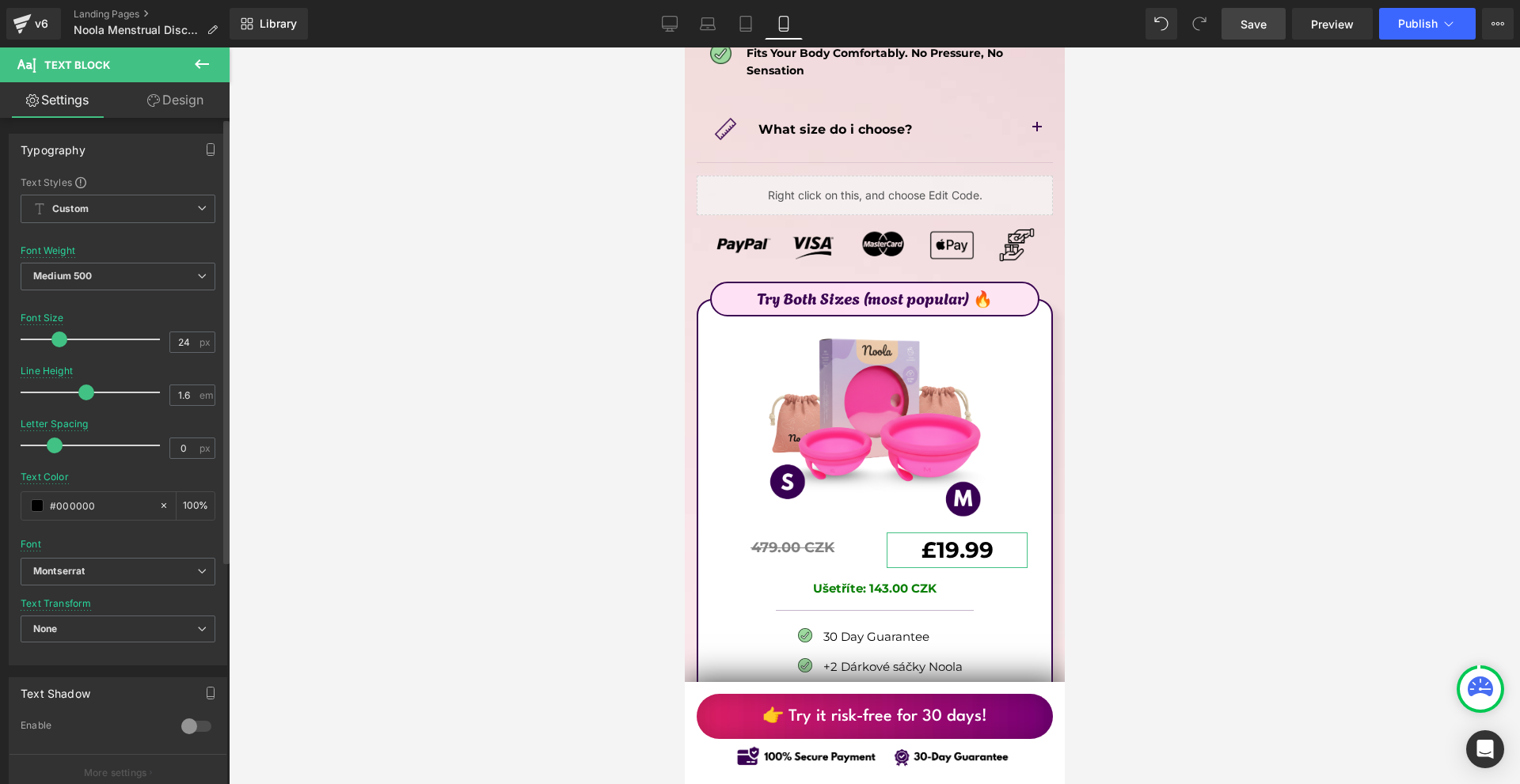
click at [57, 334] on span at bounding box center [58, 339] width 16 height 16
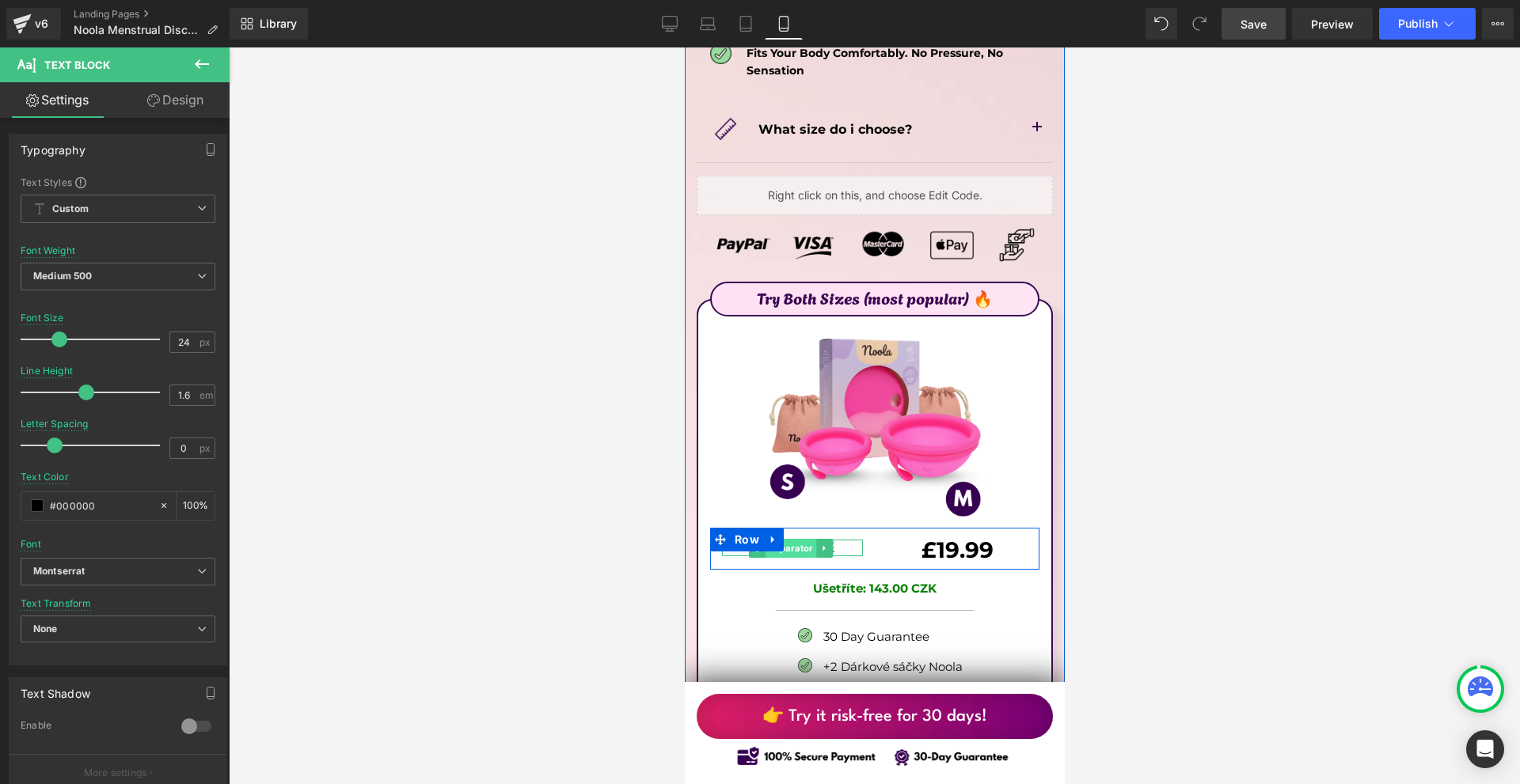
click at [795, 539] on span "Separator" at bounding box center [789, 548] width 51 height 19
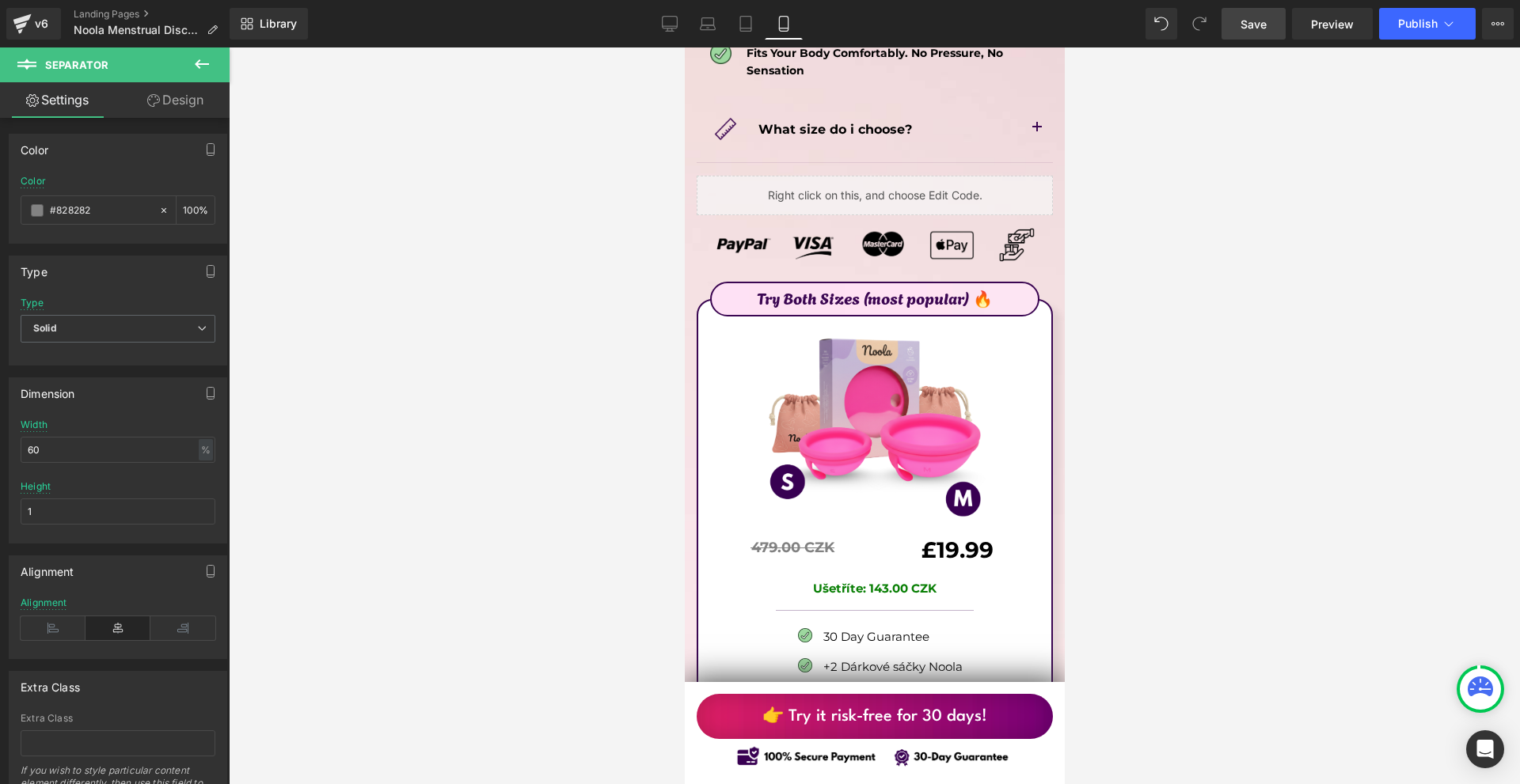
scroll to position [9020, 0]
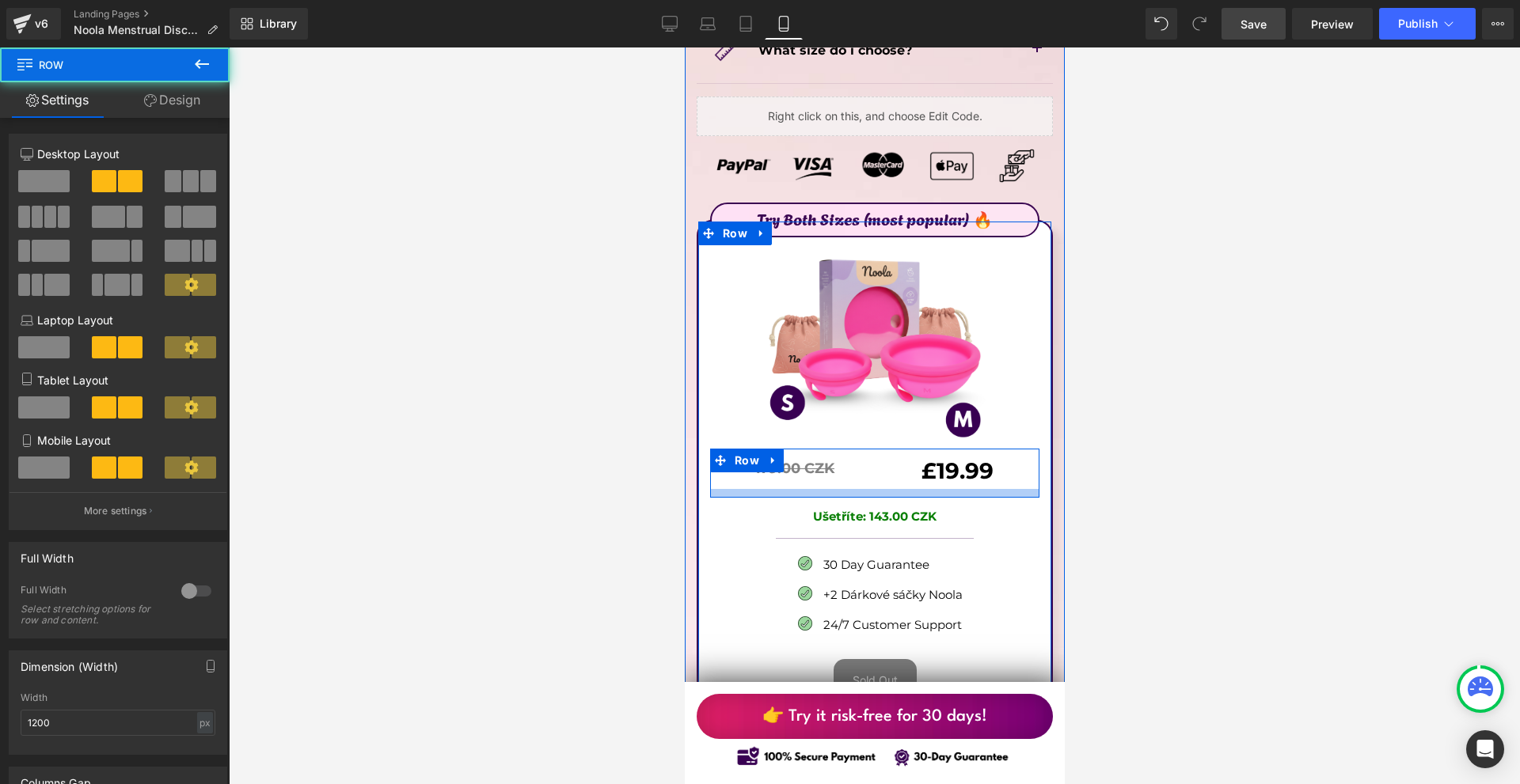
click at [841, 489] on div at bounding box center [874, 493] width 330 height 9
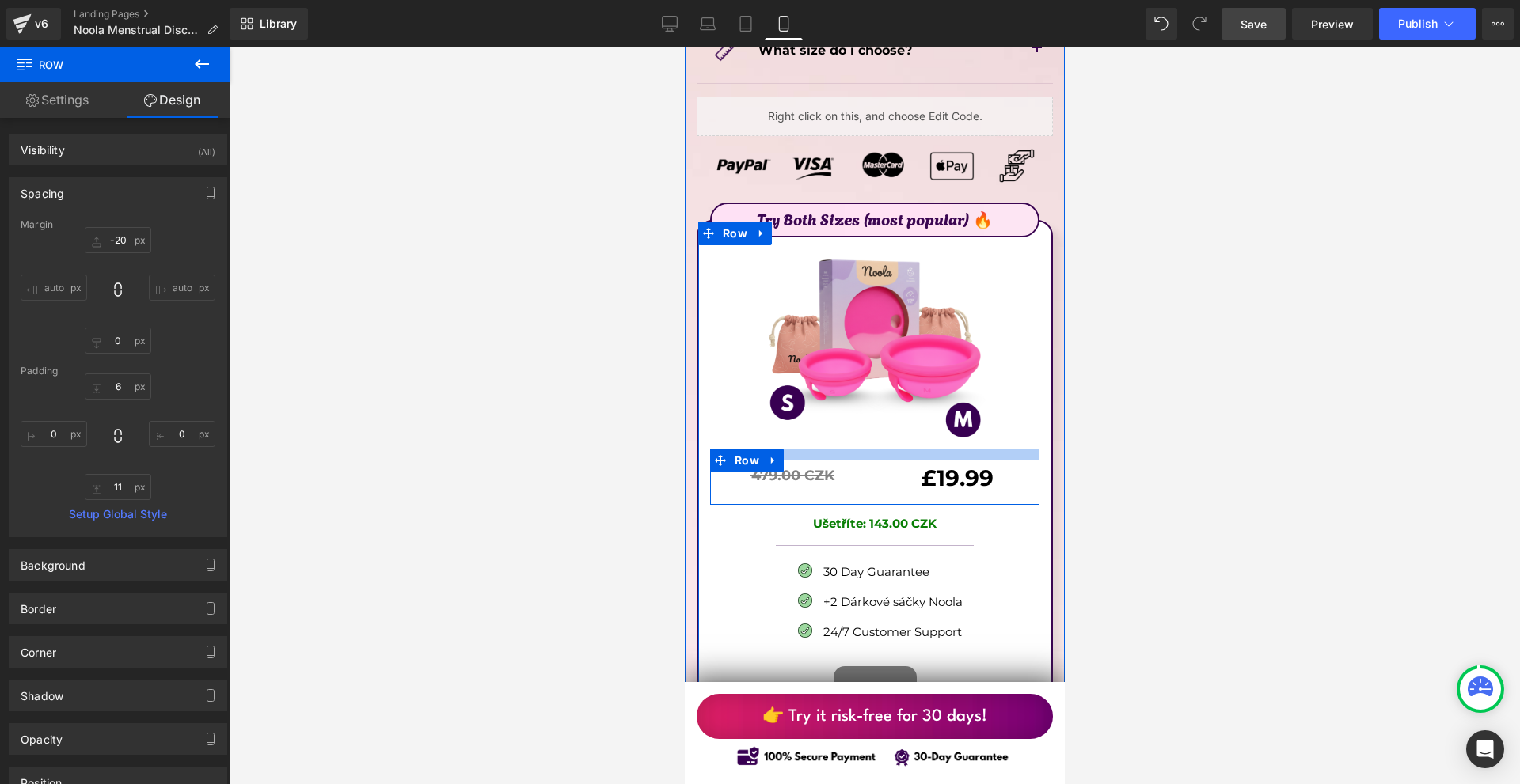
drag, startPoint x: 863, startPoint y: 350, endPoint x: 858, endPoint y: 357, distance: 8.6
click at [858, 449] on div at bounding box center [874, 455] width 330 height 12
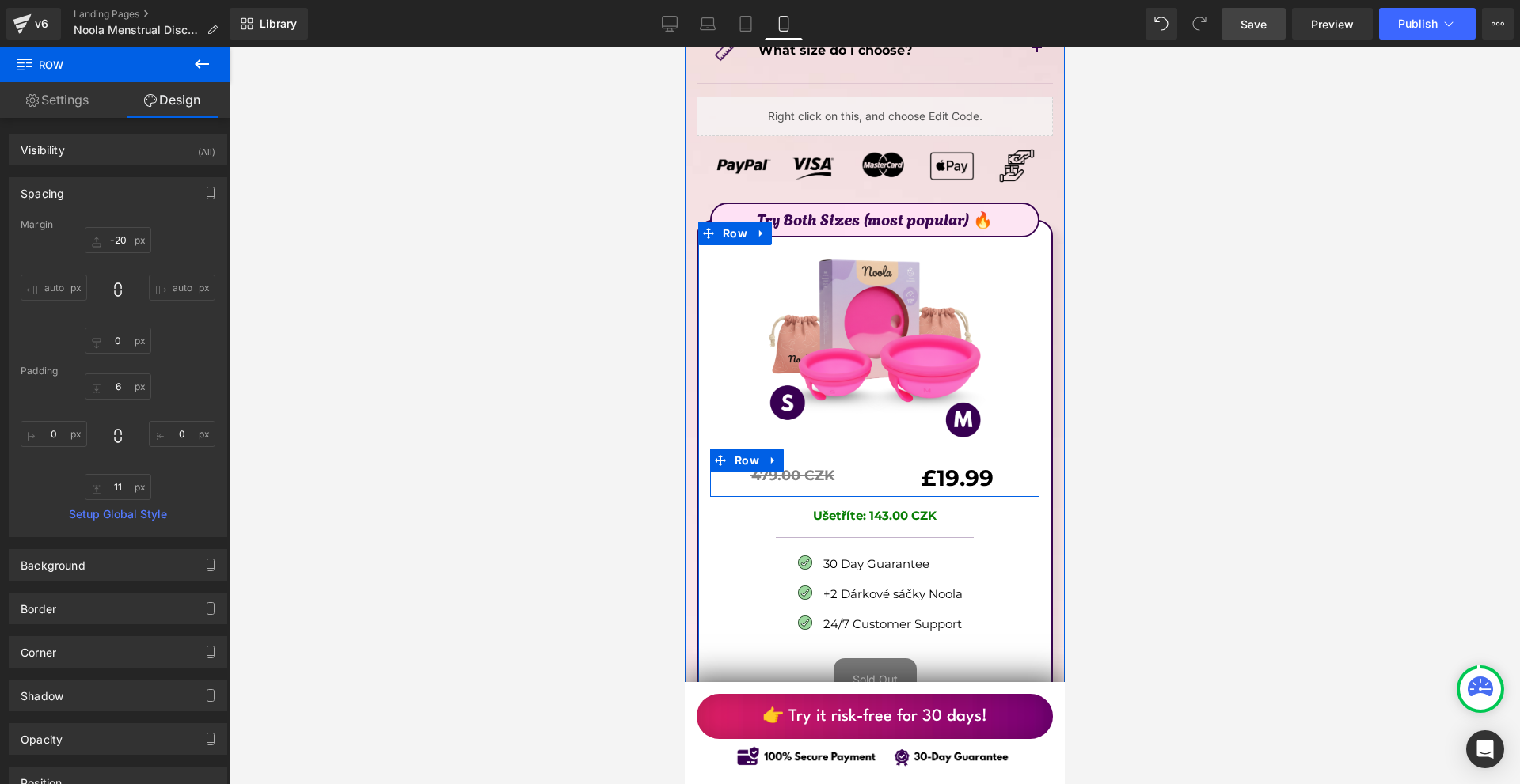
drag, startPoint x: 878, startPoint y: 400, endPoint x: 881, endPoint y: 393, distance: 7.6
click at [881, 449] on div "479.00 CZK Text Block Separator £19.99 Text Block Row" at bounding box center [874, 473] width 330 height 49
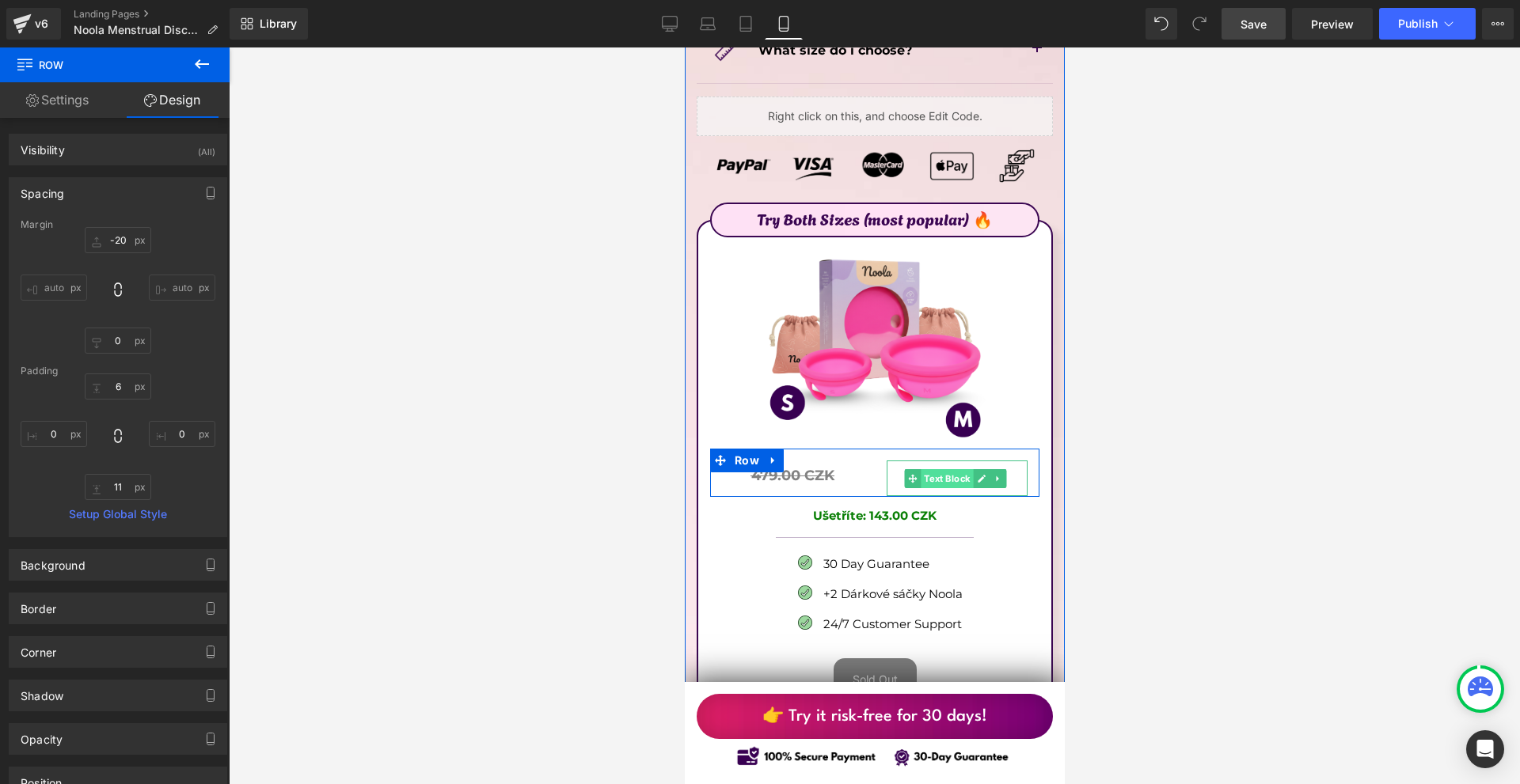
click at [942, 469] on span "Text Block" at bounding box center [945, 478] width 52 height 19
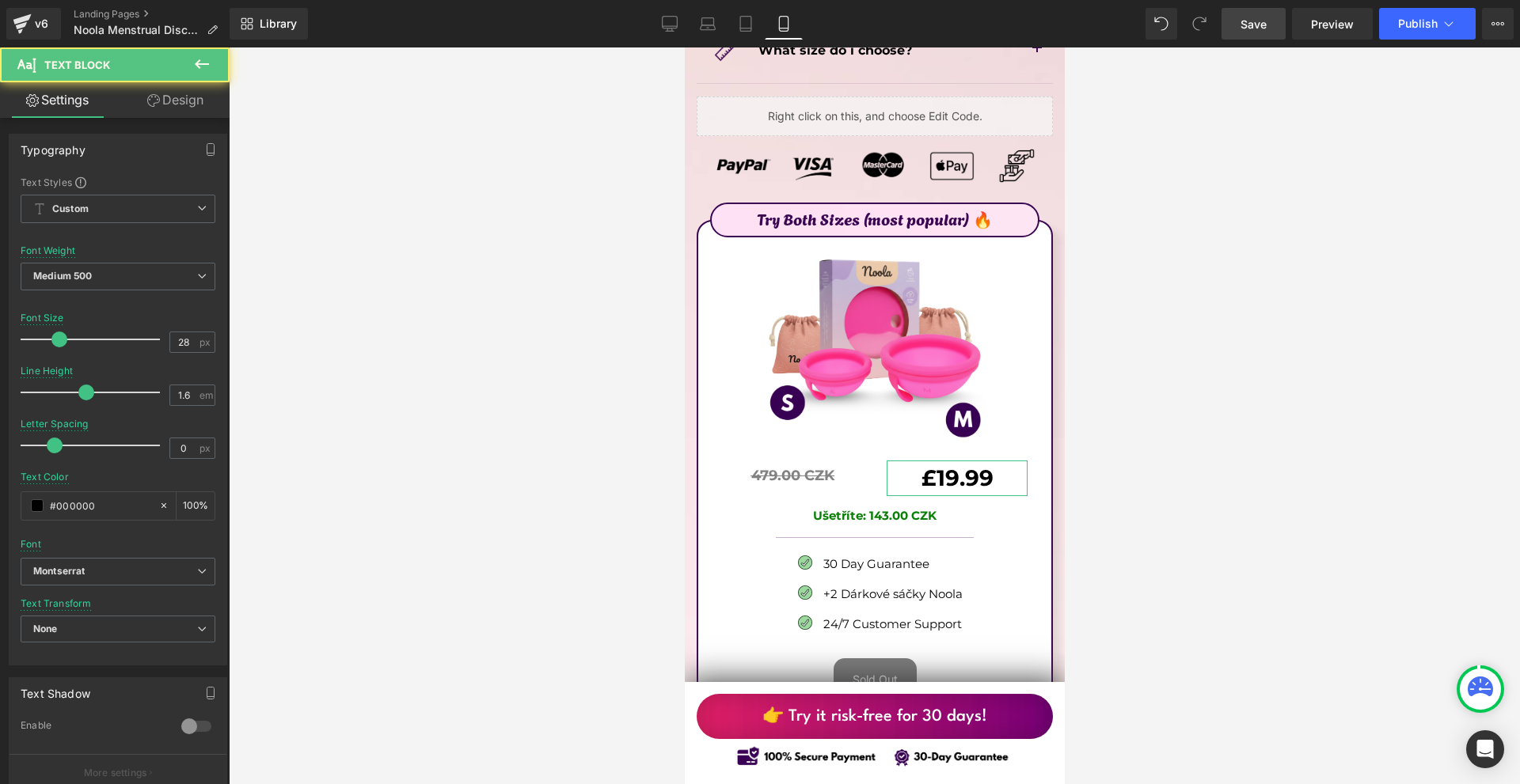
click at [166, 100] on link "Design" at bounding box center [175, 100] width 115 height 35
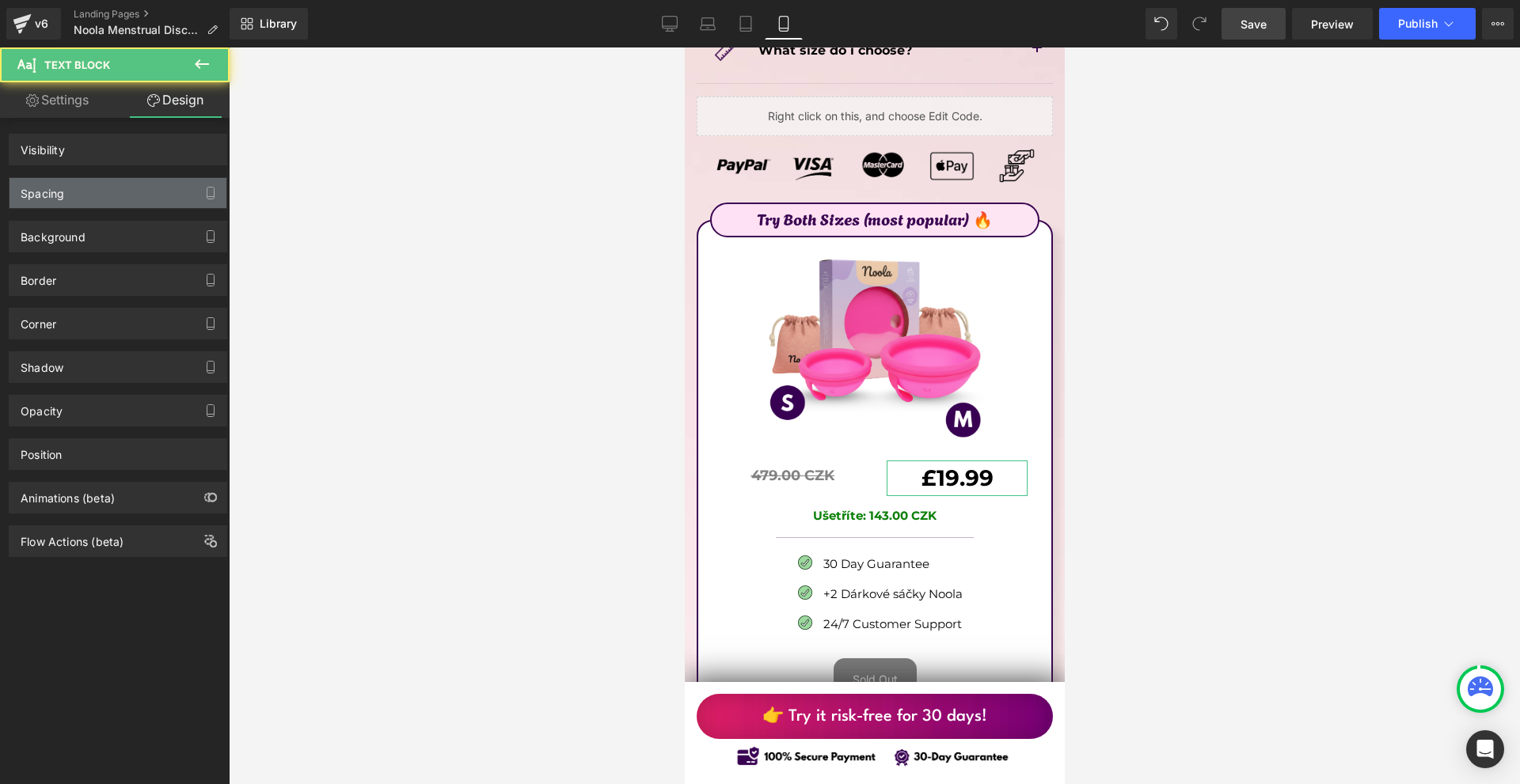
click at [119, 187] on div "Spacing" at bounding box center [118, 193] width 217 height 30
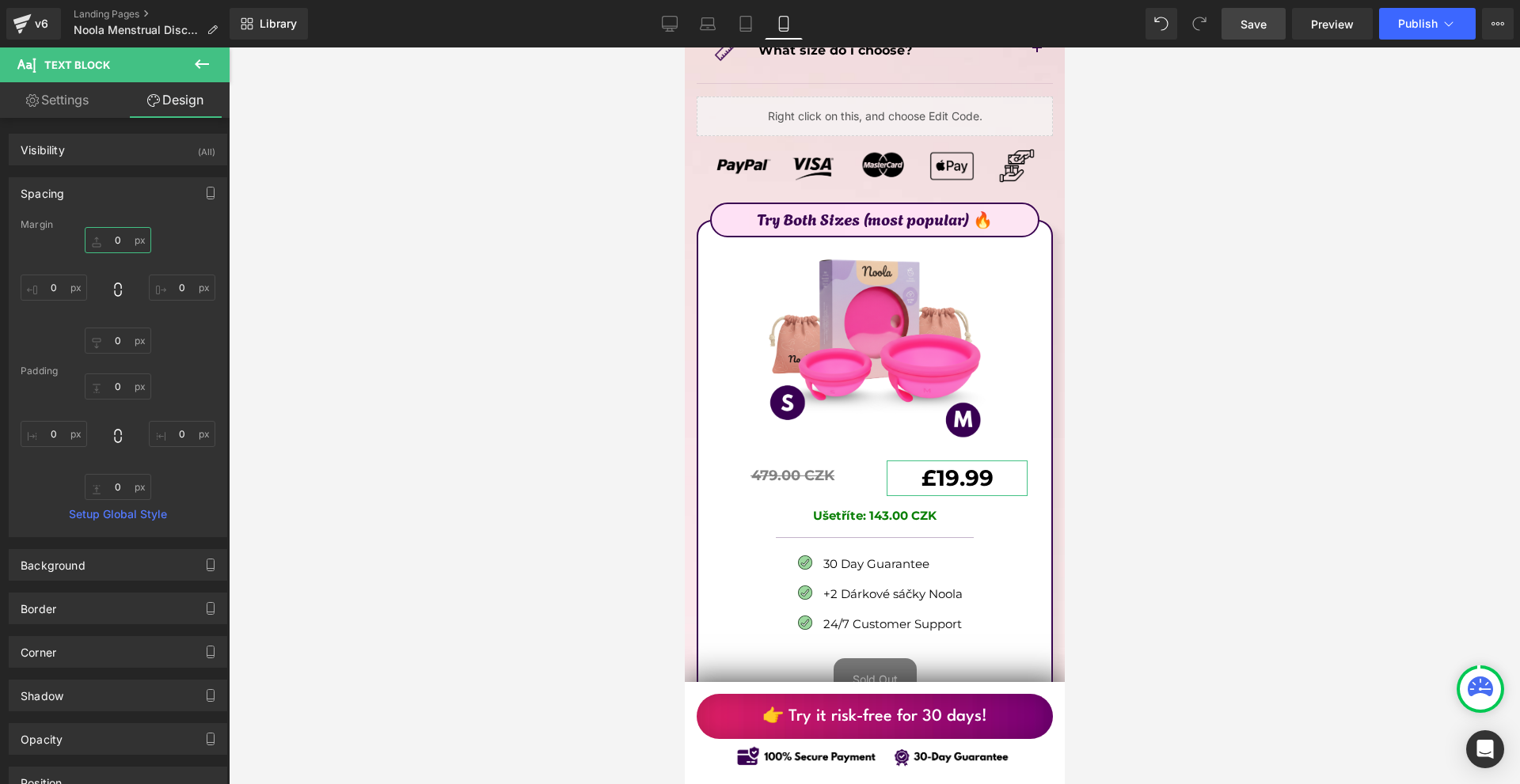
click at [108, 242] on input "0" at bounding box center [118, 240] width 67 height 26
type input "-10"
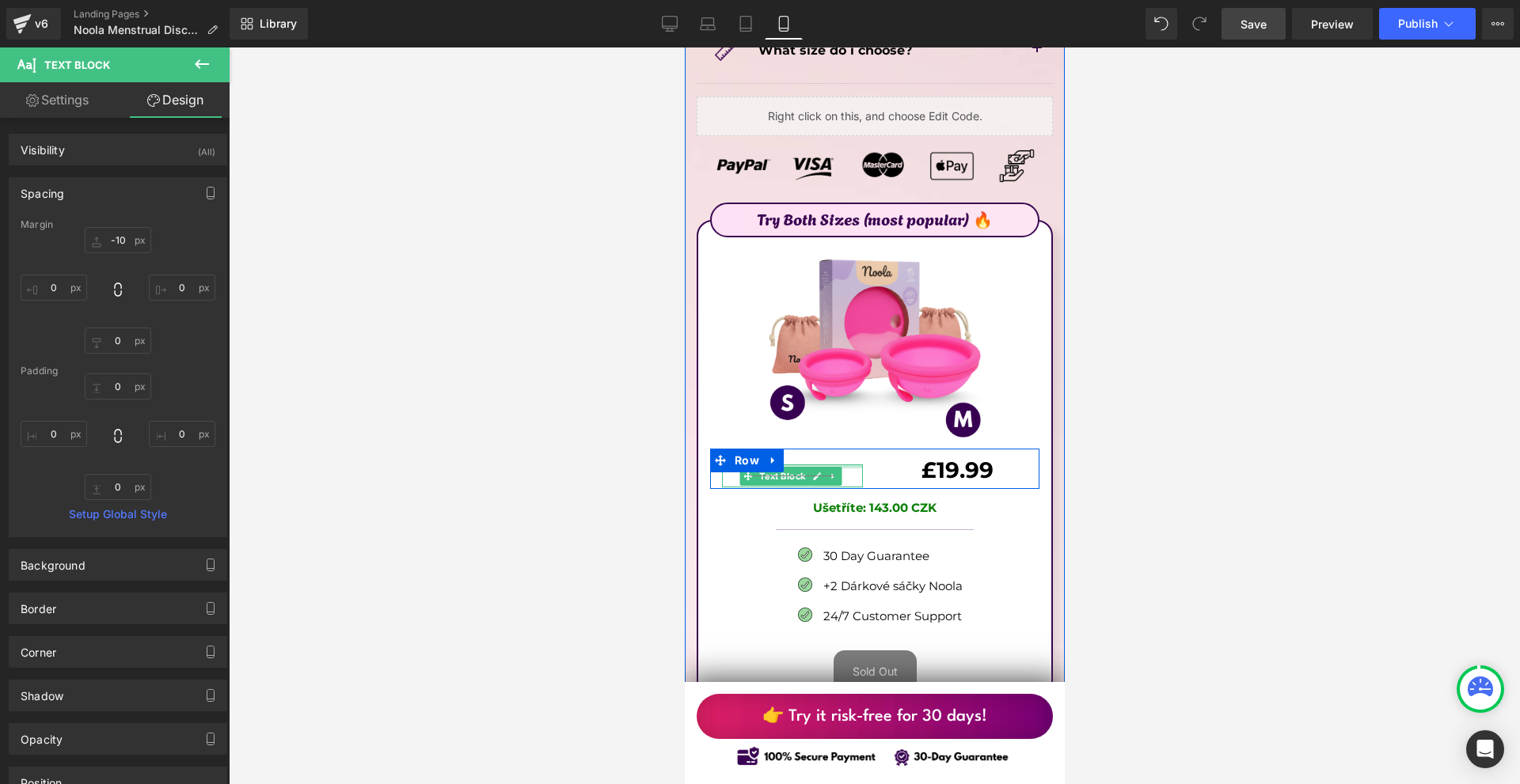
click at [799, 464] on div at bounding box center [791, 466] width 141 height 4
click at [799, 464] on p "479.00 CZK" at bounding box center [791, 476] width 141 height 23
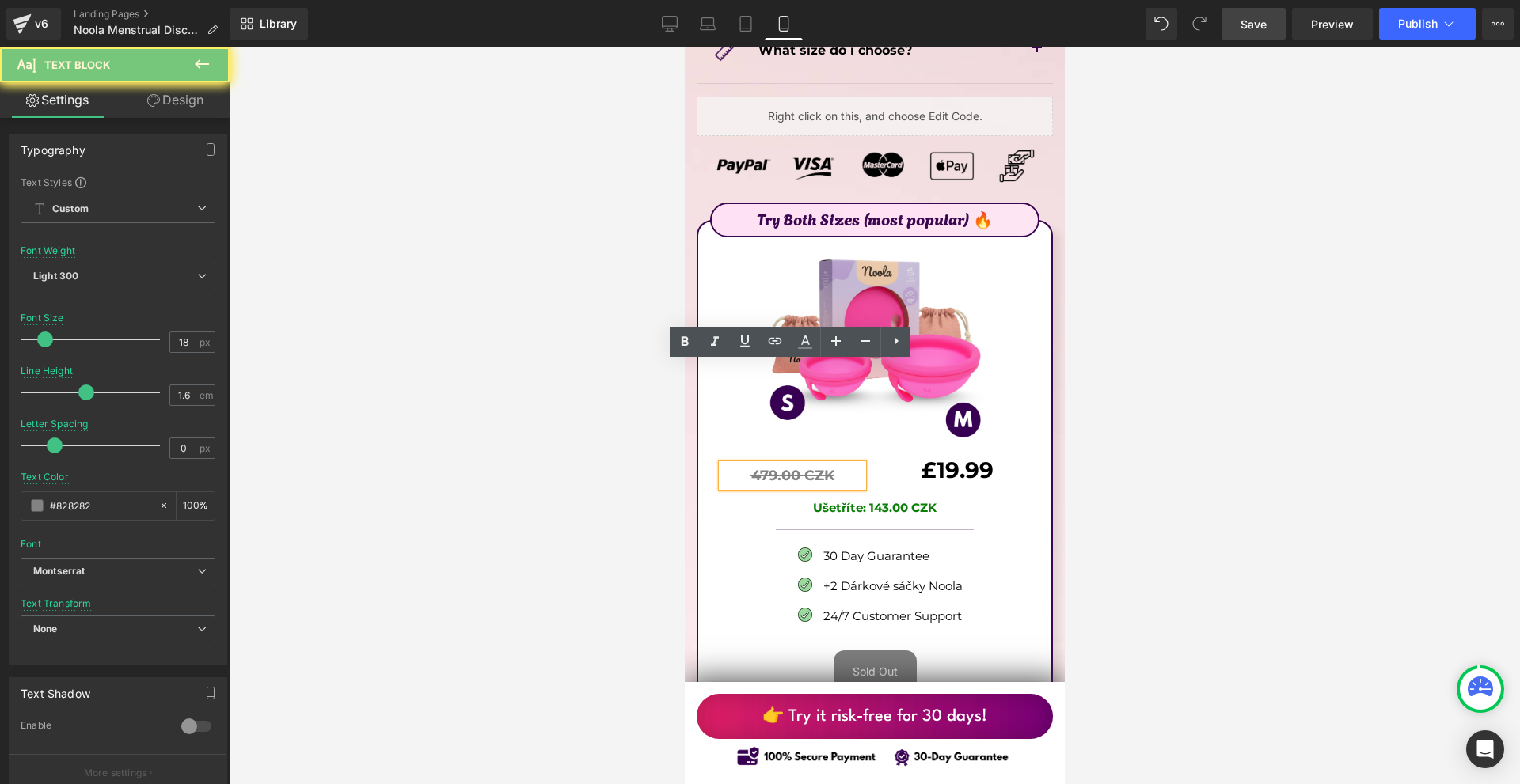
click at [799, 464] on p "479.00 CZK" at bounding box center [791, 476] width 141 height 23
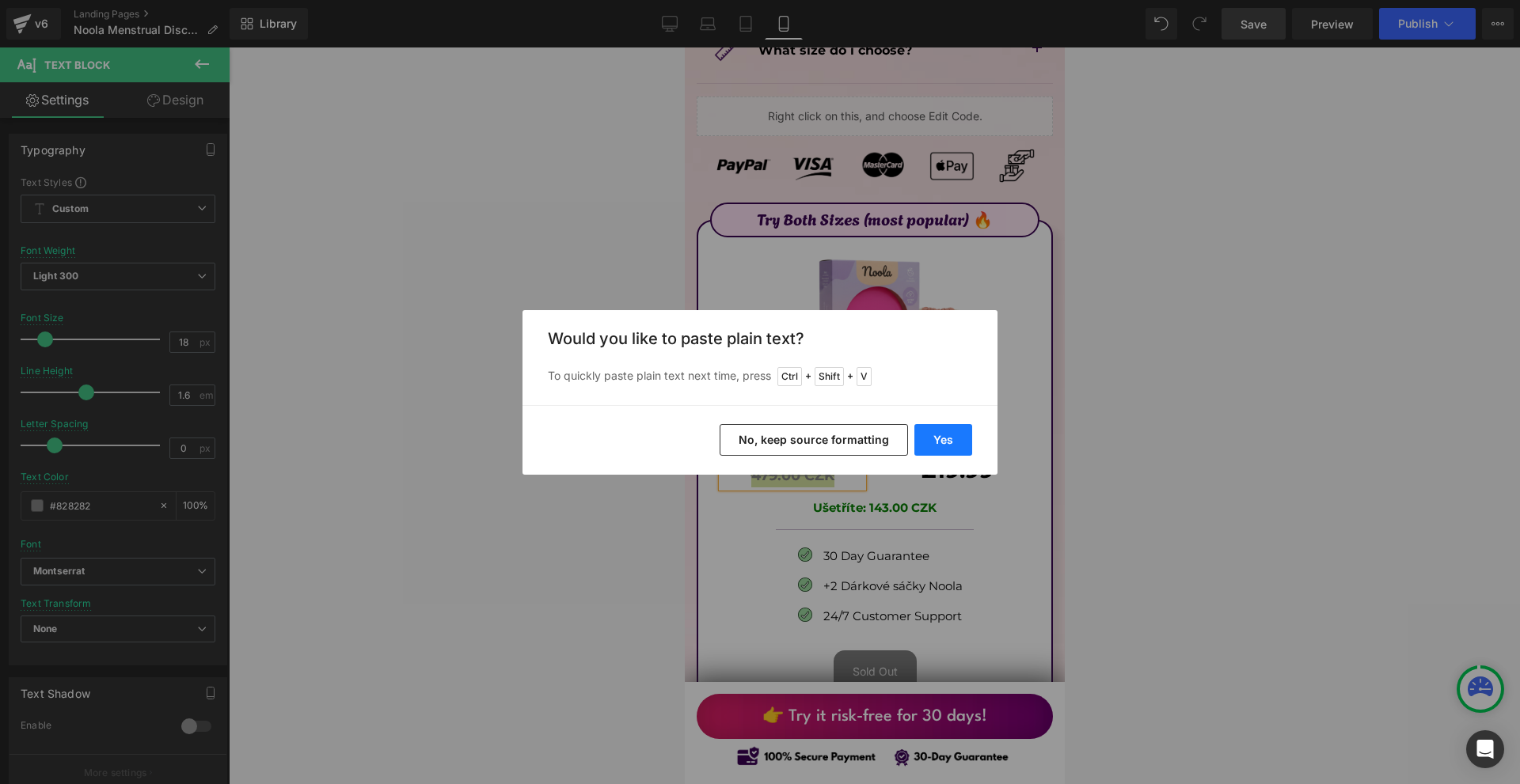
click at [941, 450] on button "Yes" at bounding box center [943, 440] width 58 height 31
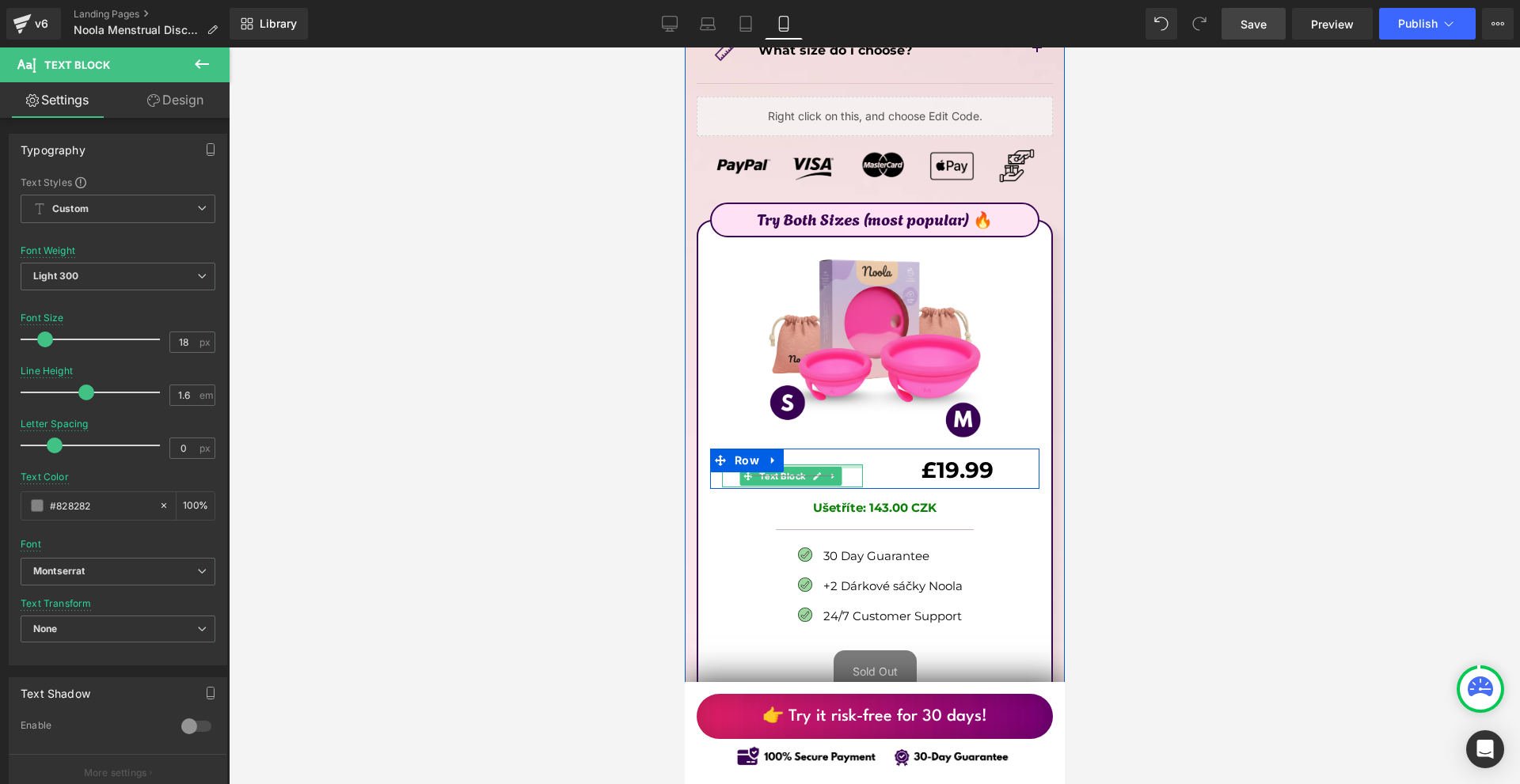
click at [828, 464] on div at bounding box center [791, 466] width 141 height 4
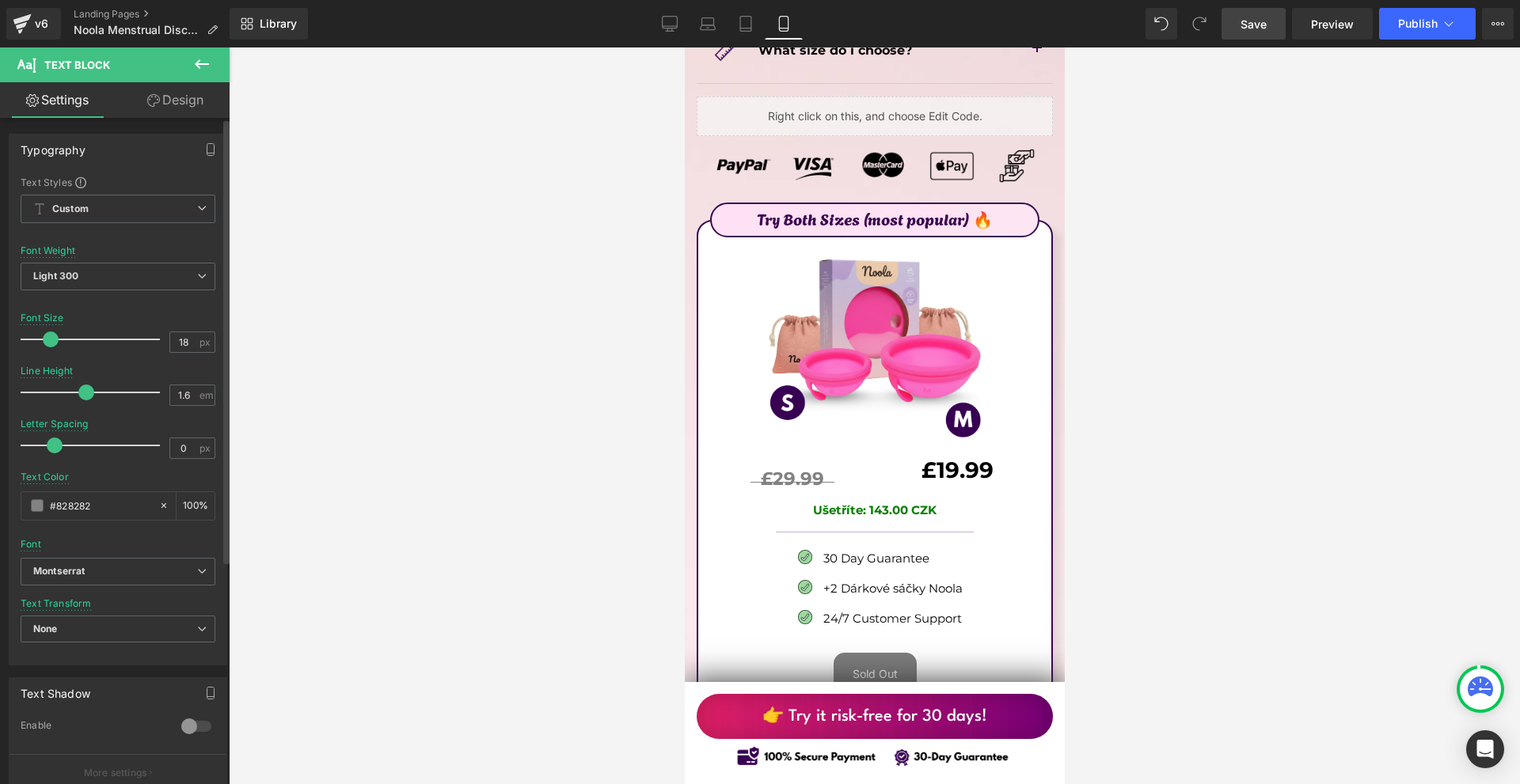
click at [54, 338] on span at bounding box center [50, 339] width 16 height 16
click at [195, 87] on link "Design" at bounding box center [175, 100] width 115 height 35
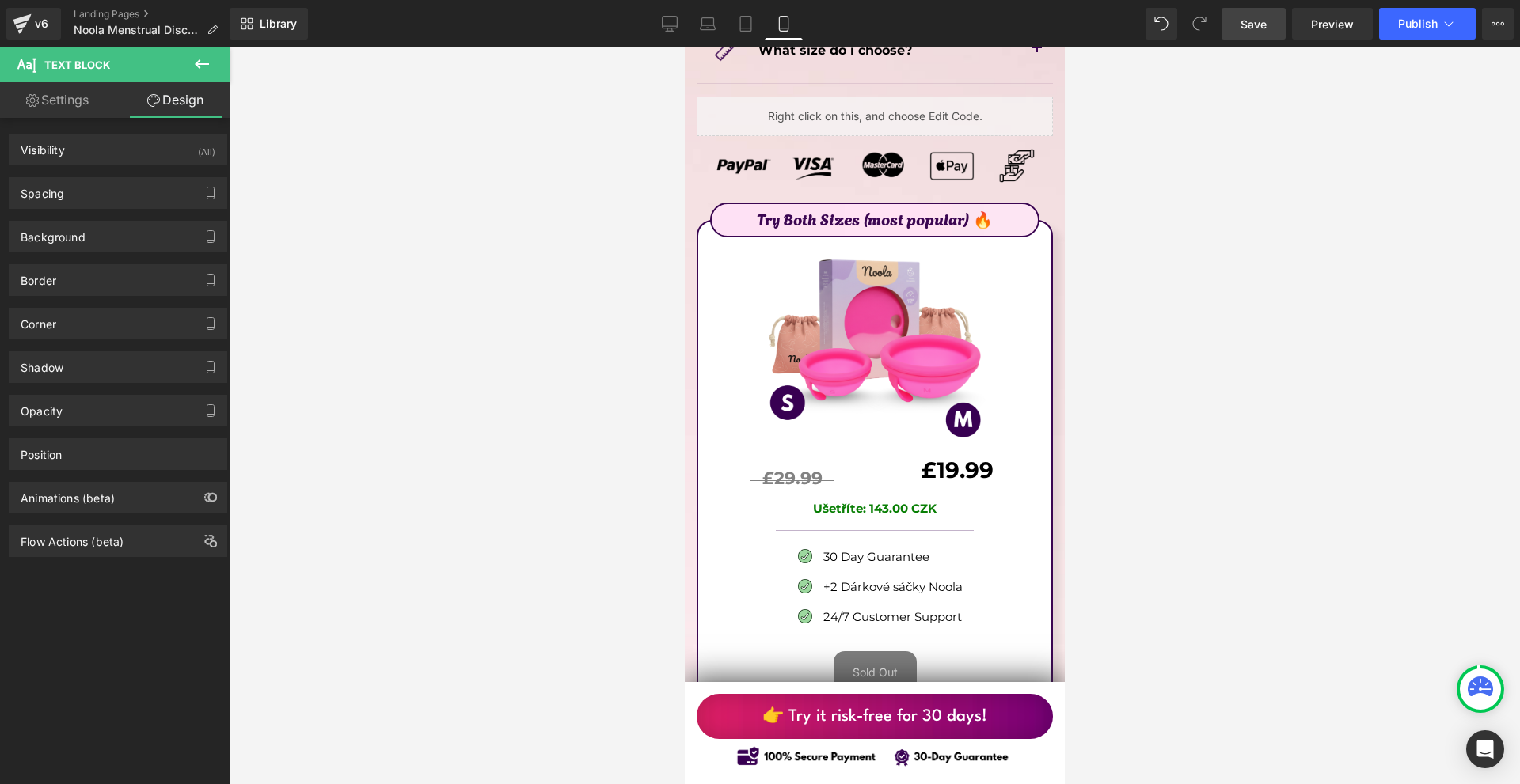
click at [110, 198] on div "Spacing" at bounding box center [118, 193] width 217 height 30
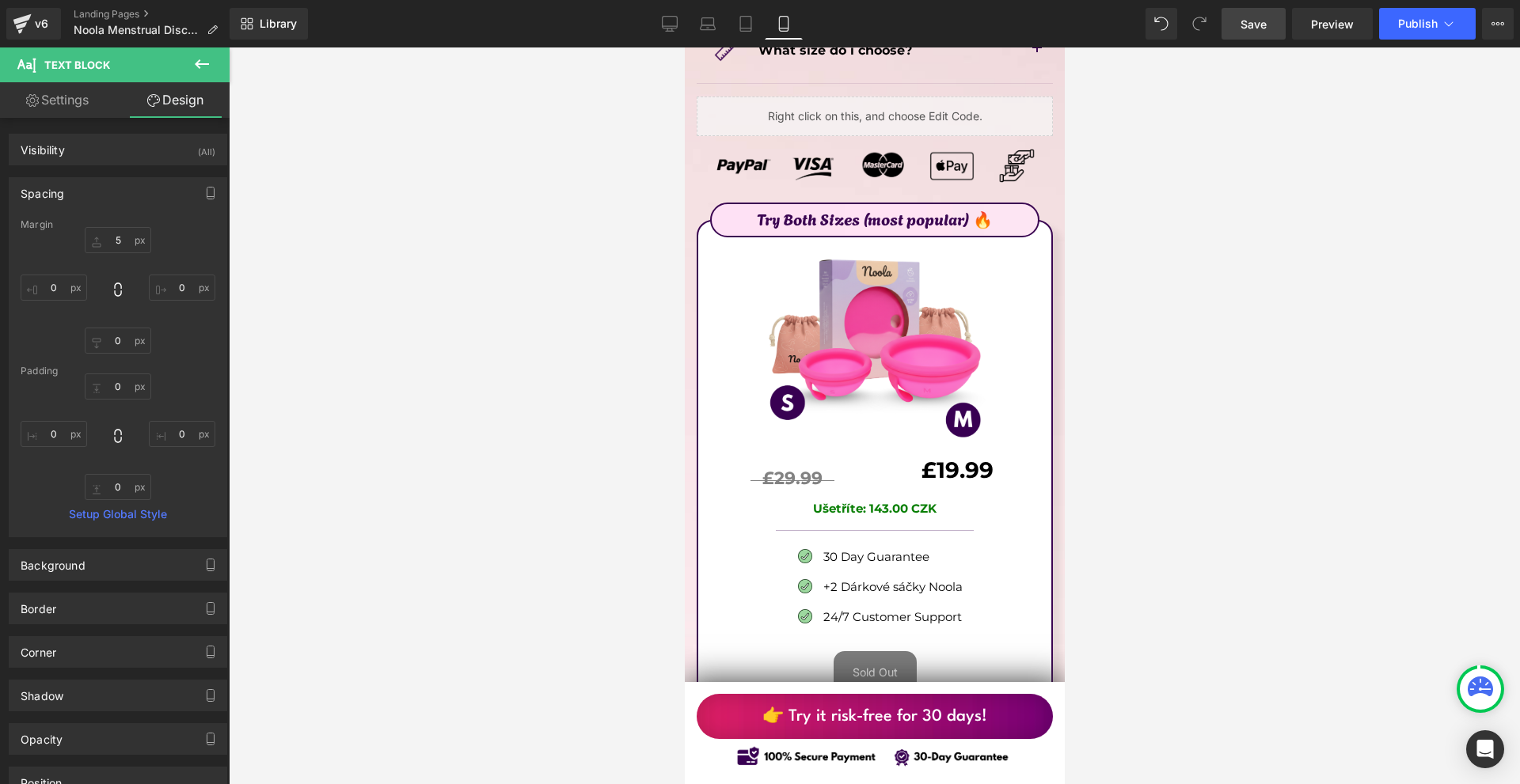
click at [133, 230] on div "Margin" at bounding box center [118, 224] width 194 height 11
click at [127, 237] on input "text" at bounding box center [118, 240] width 67 height 26
type input "-5"
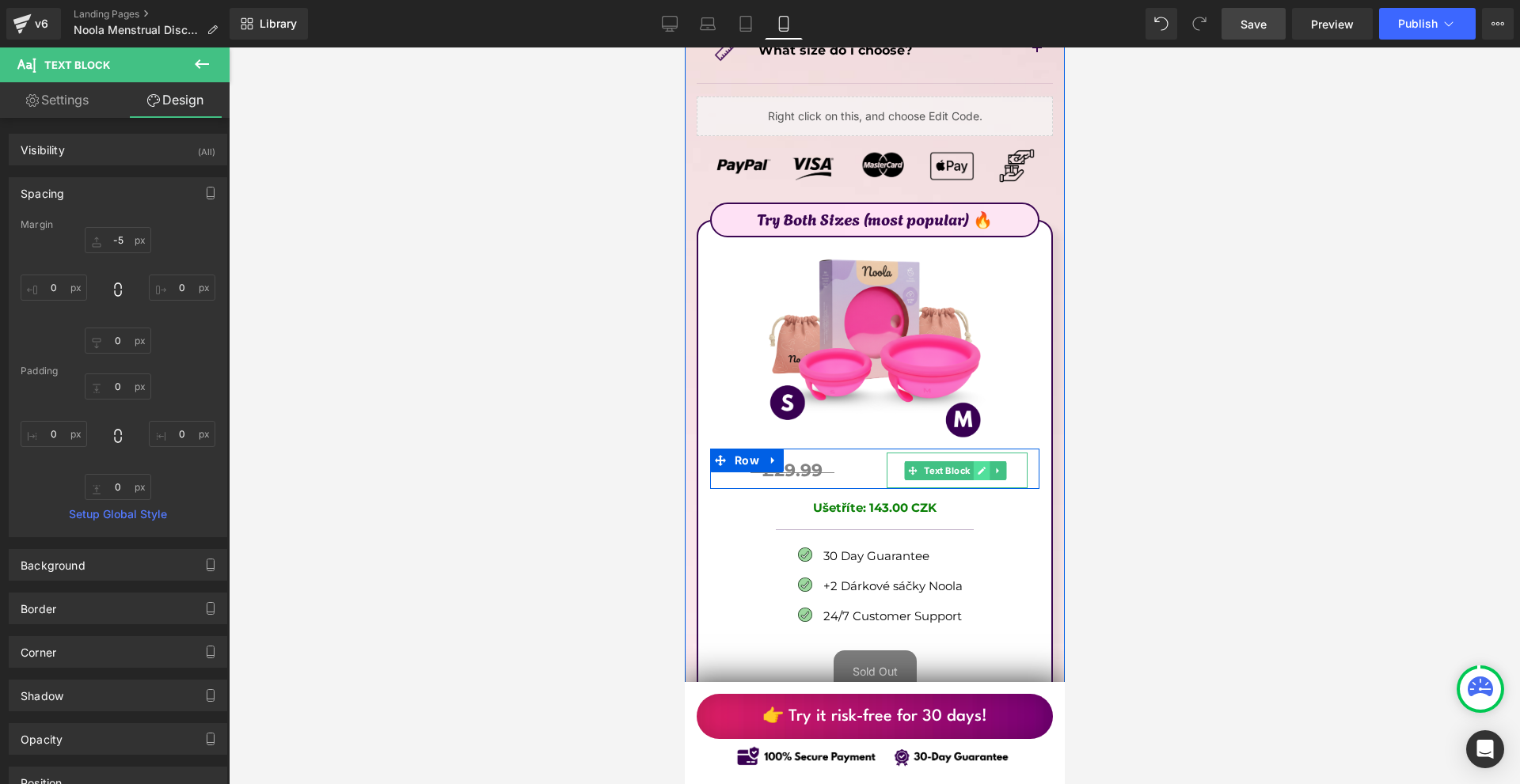
click at [977, 467] on icon at bounding box center [981, 471] width 8 height 8
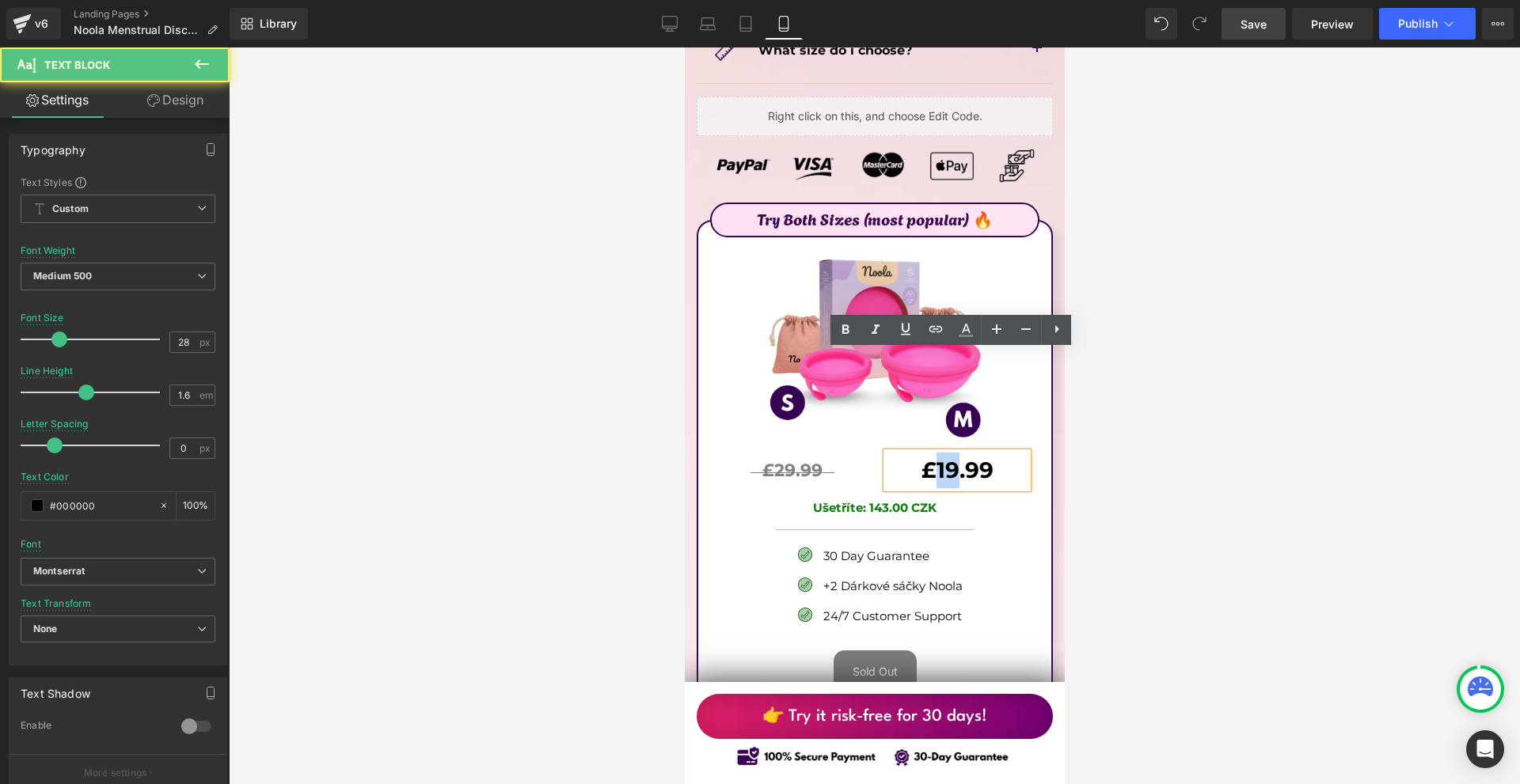
drag, startPoint x: 949, startPoint y: 366, endPoint x: 942, endPoint y: 358, distance: 10.6
click at [932, 456] on b "£19.99" at bounding box center [956, 469] width 72 height 27
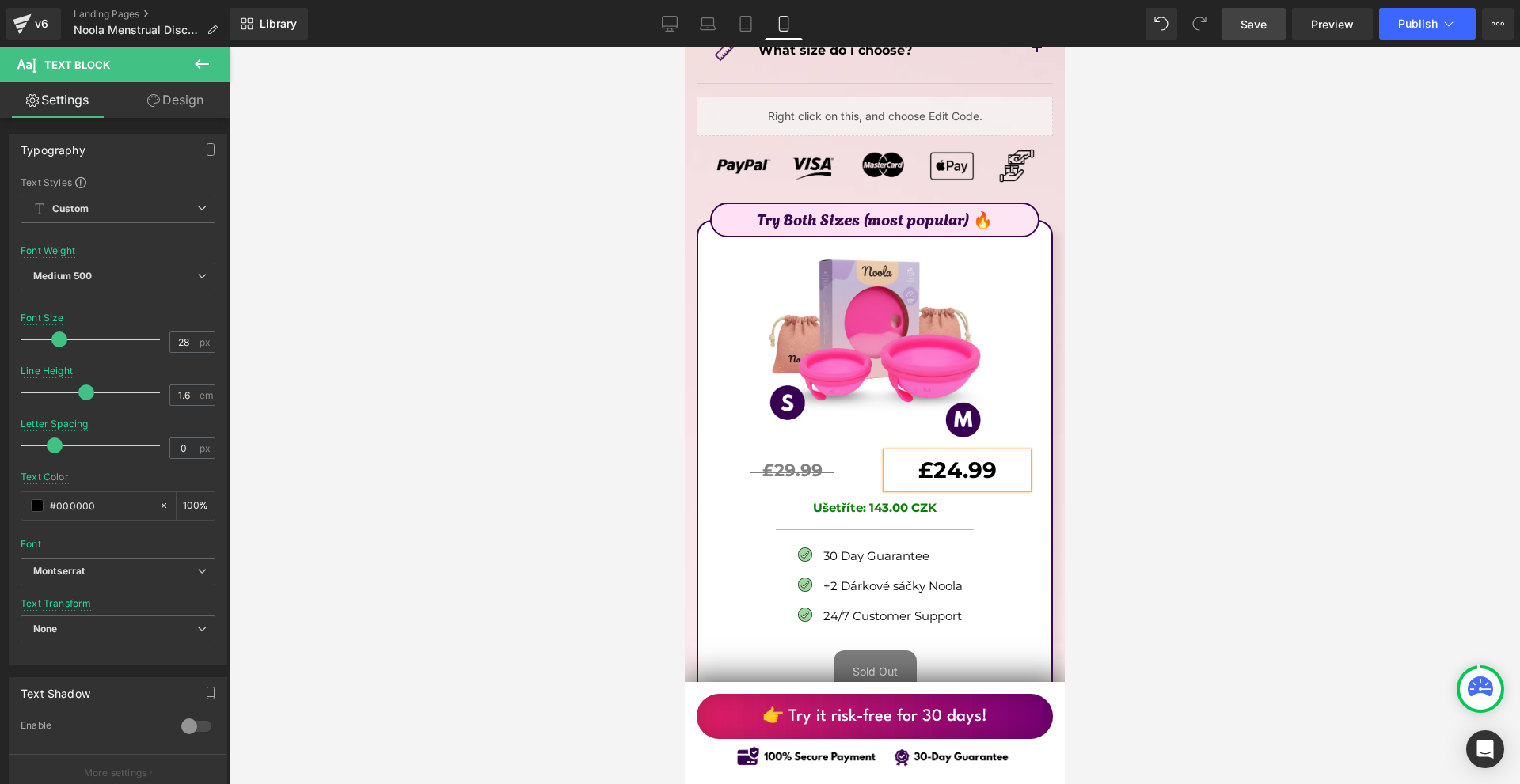
click at [1203, 424] on div at bounding box center [874, 416] width 1291 height 737
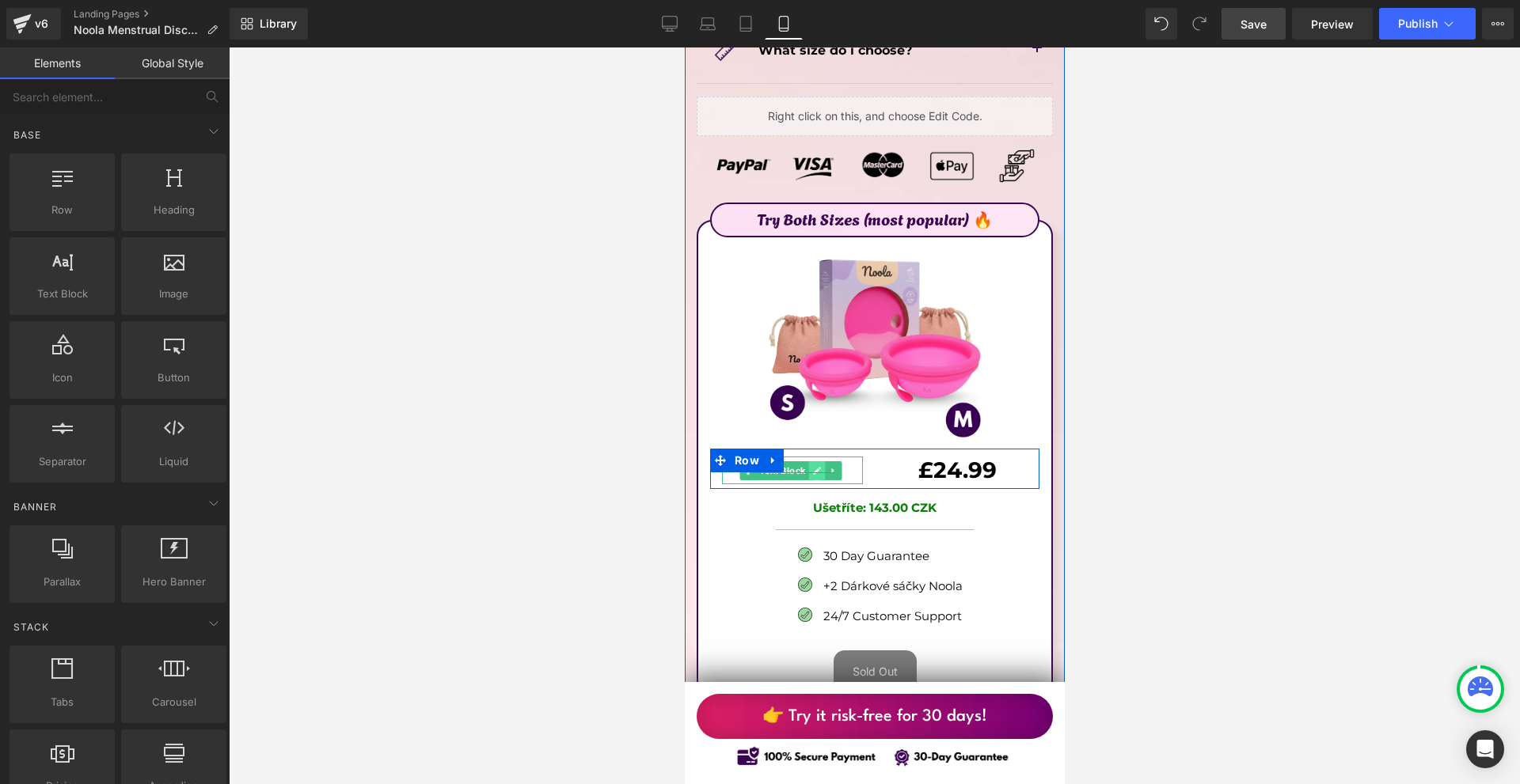
click at [813, 461] on link at bounding box center [816, 470] width 16 height 19
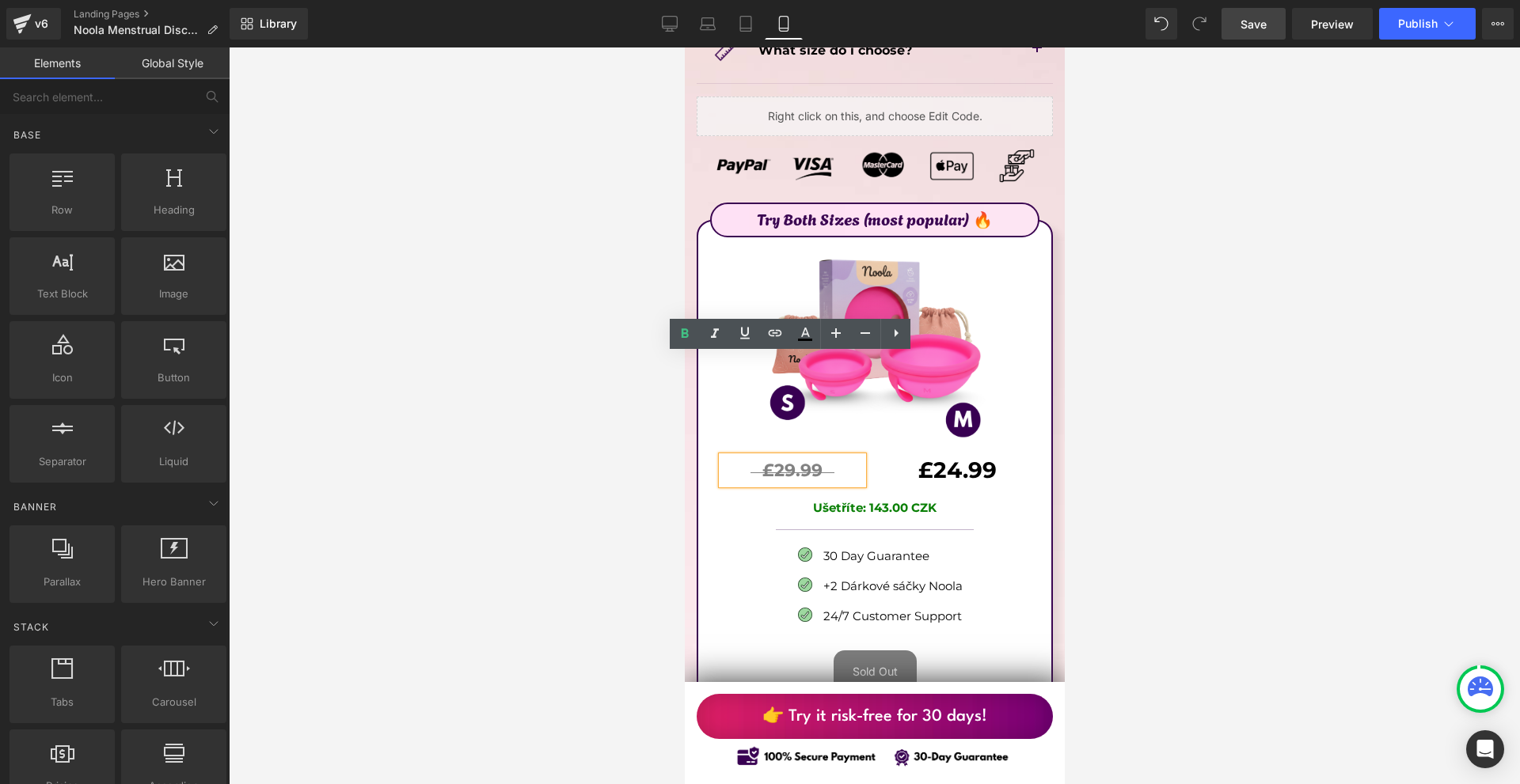
click at [793, 456] on p "£29.99" at bounding box center [791, 470] width 141 height 28
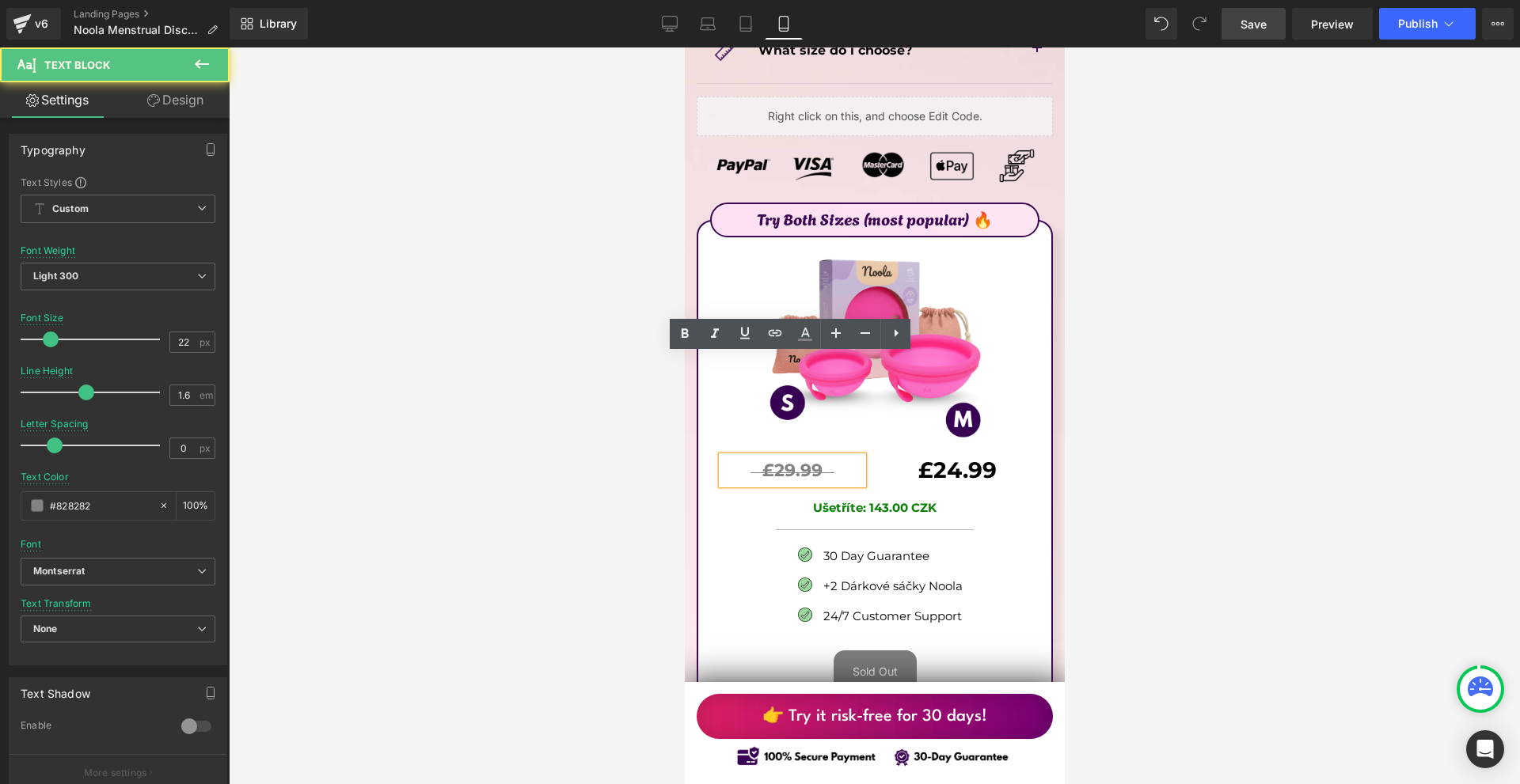
click at [821, 456] on p "£29.99" at bounding box center [791, 470] width 141 height 28
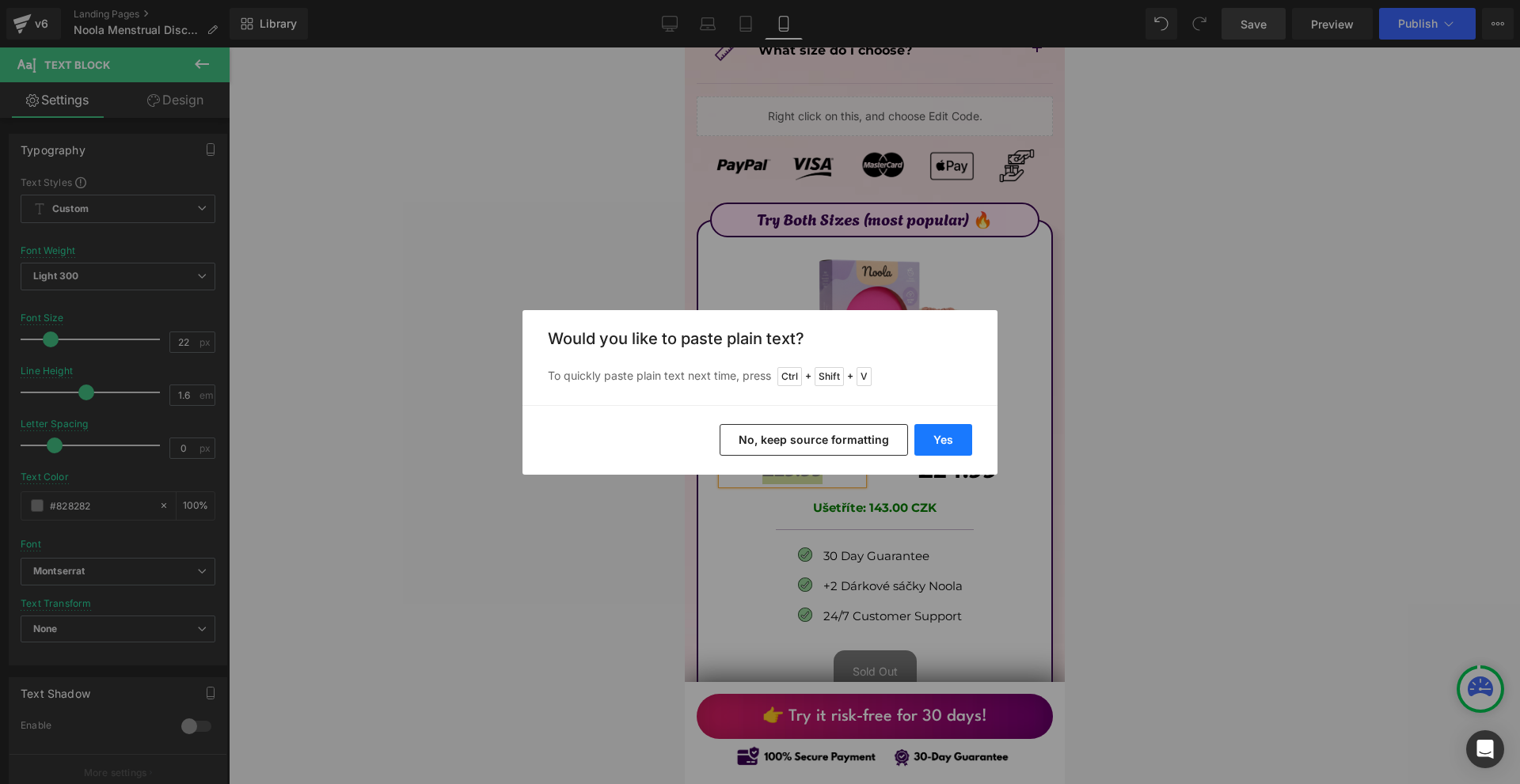
drag, startPoint x: 947, startPoint y: 431, endPoint x: 273, endPoint y: 384, distance: 675.6
click at [947, 431] on button "Yes" at bounding box center [943, 440] width 58 height 31
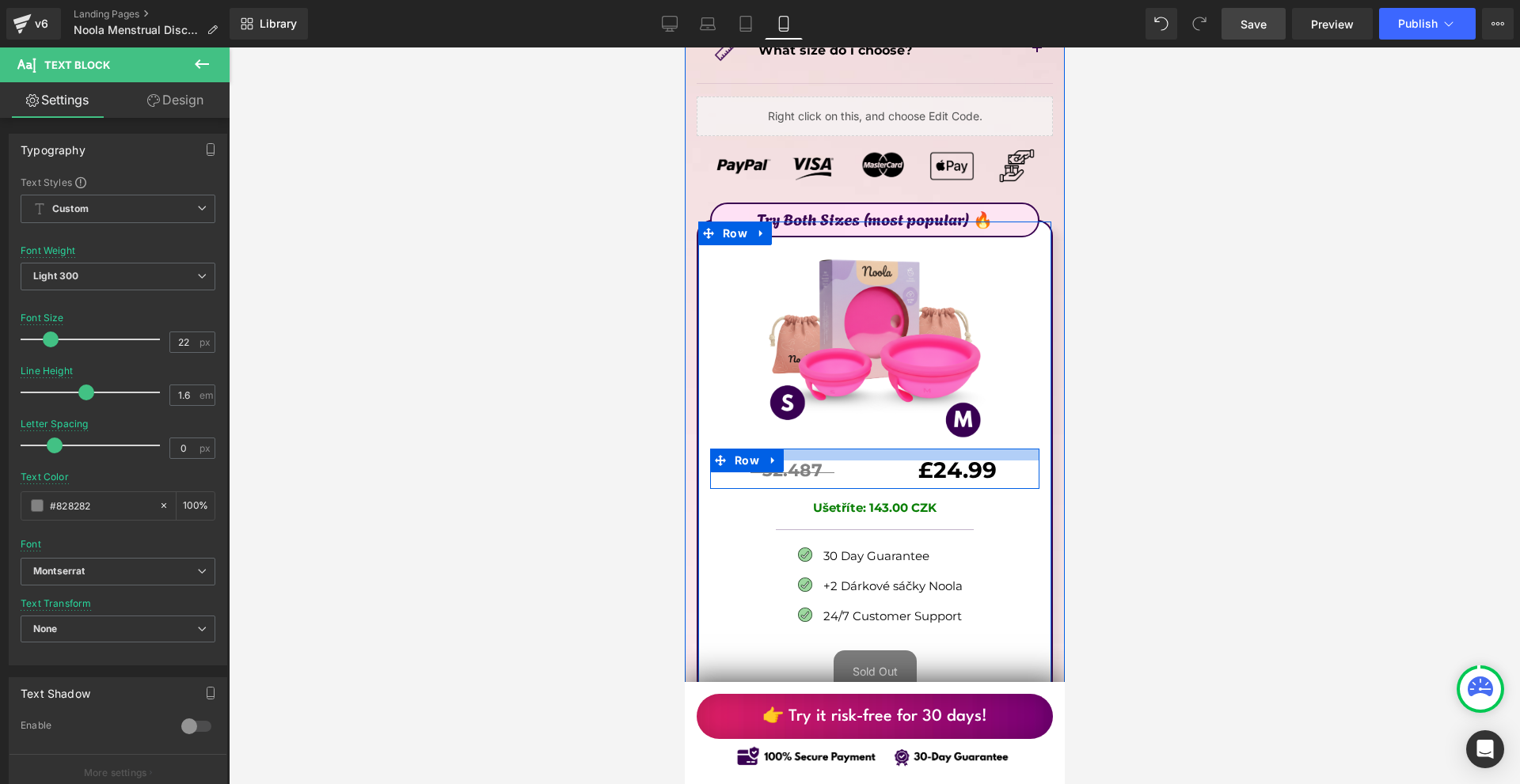
click at [927, 449] on div at bounding box center [874, 455] width 330 height 12
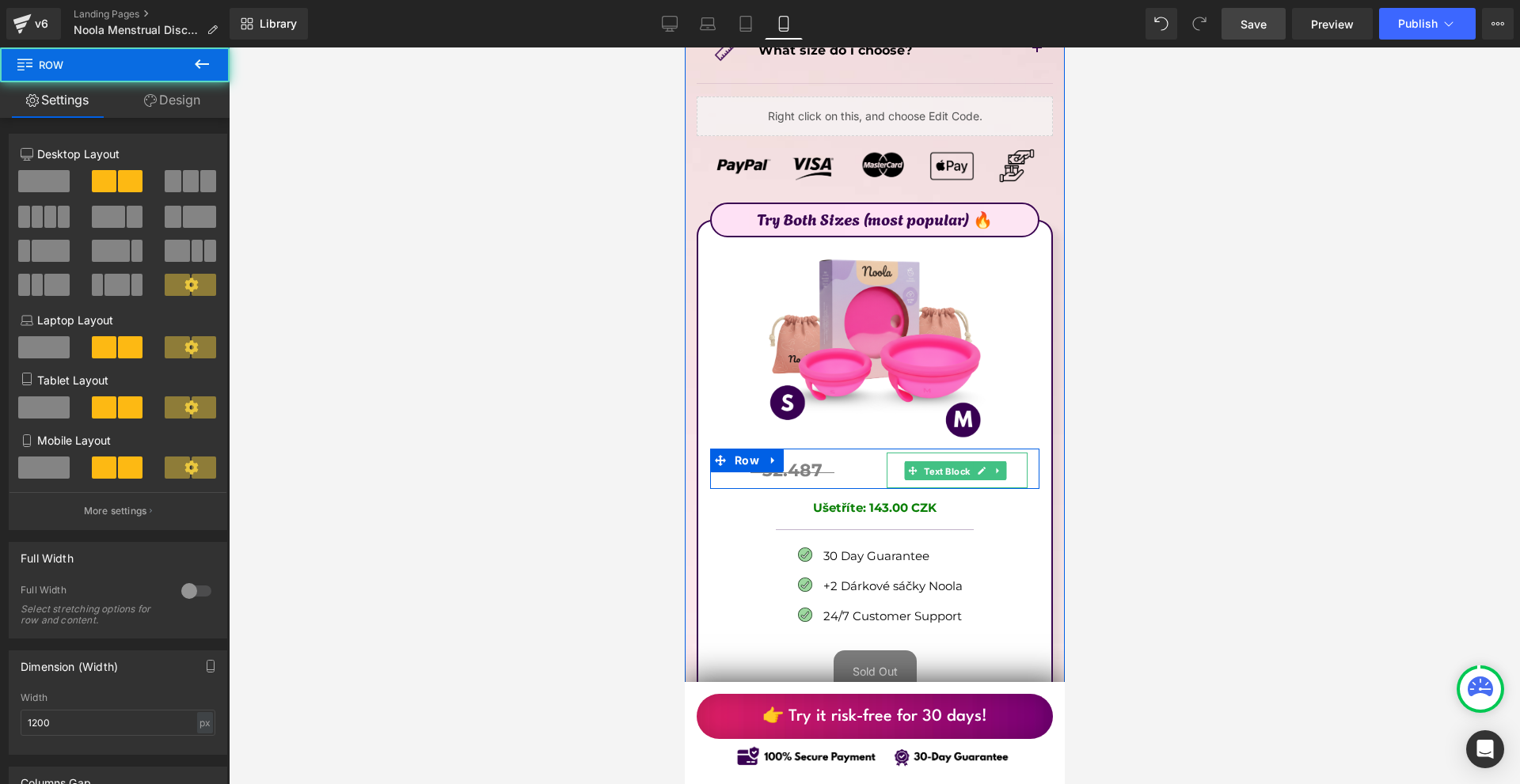
click at [924, 461] on span "Text Block" at bounding box center [945, 470] width 52 height 19
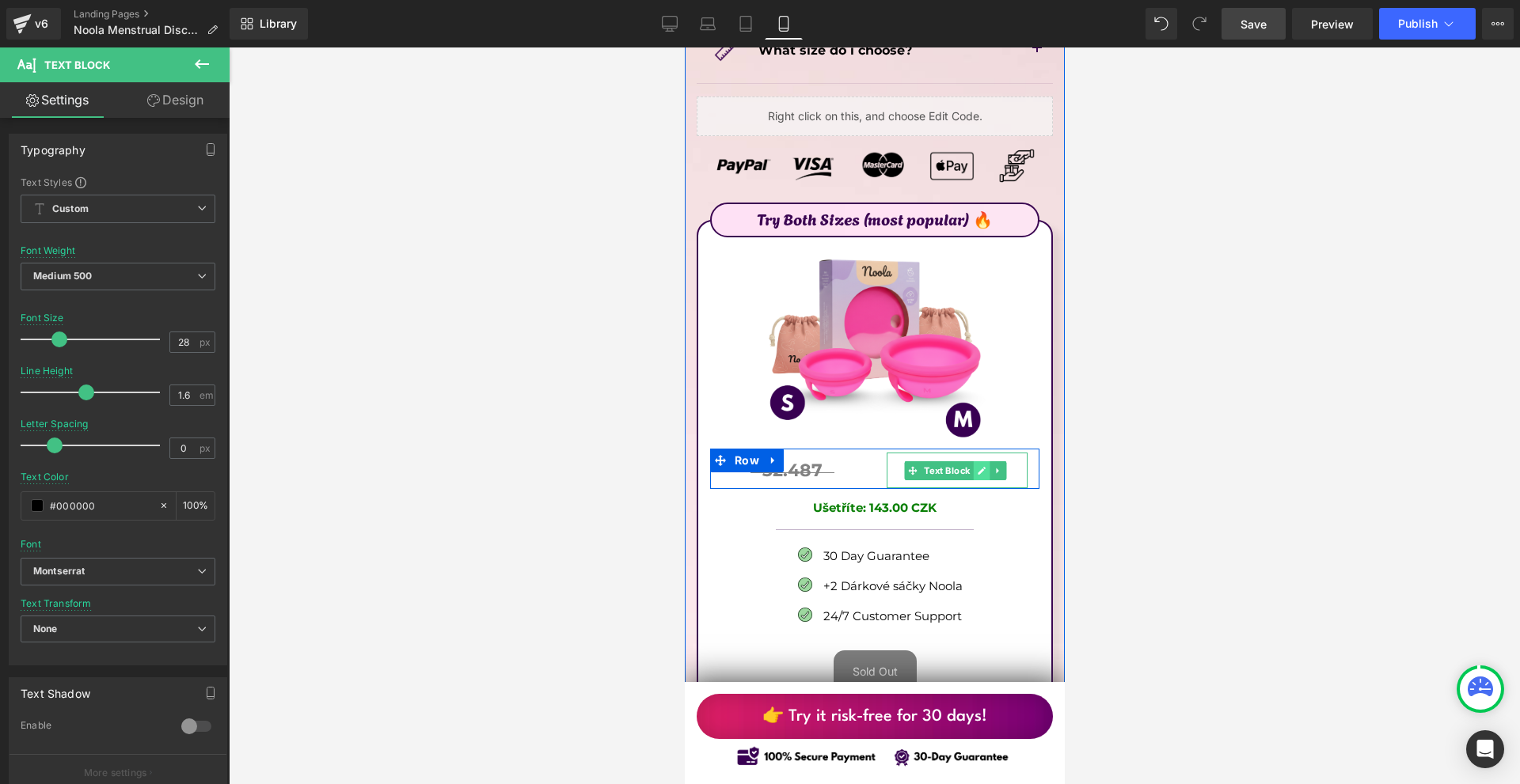
click at [982, 461] on link at bounding box center [980, 470] width 16 height 19
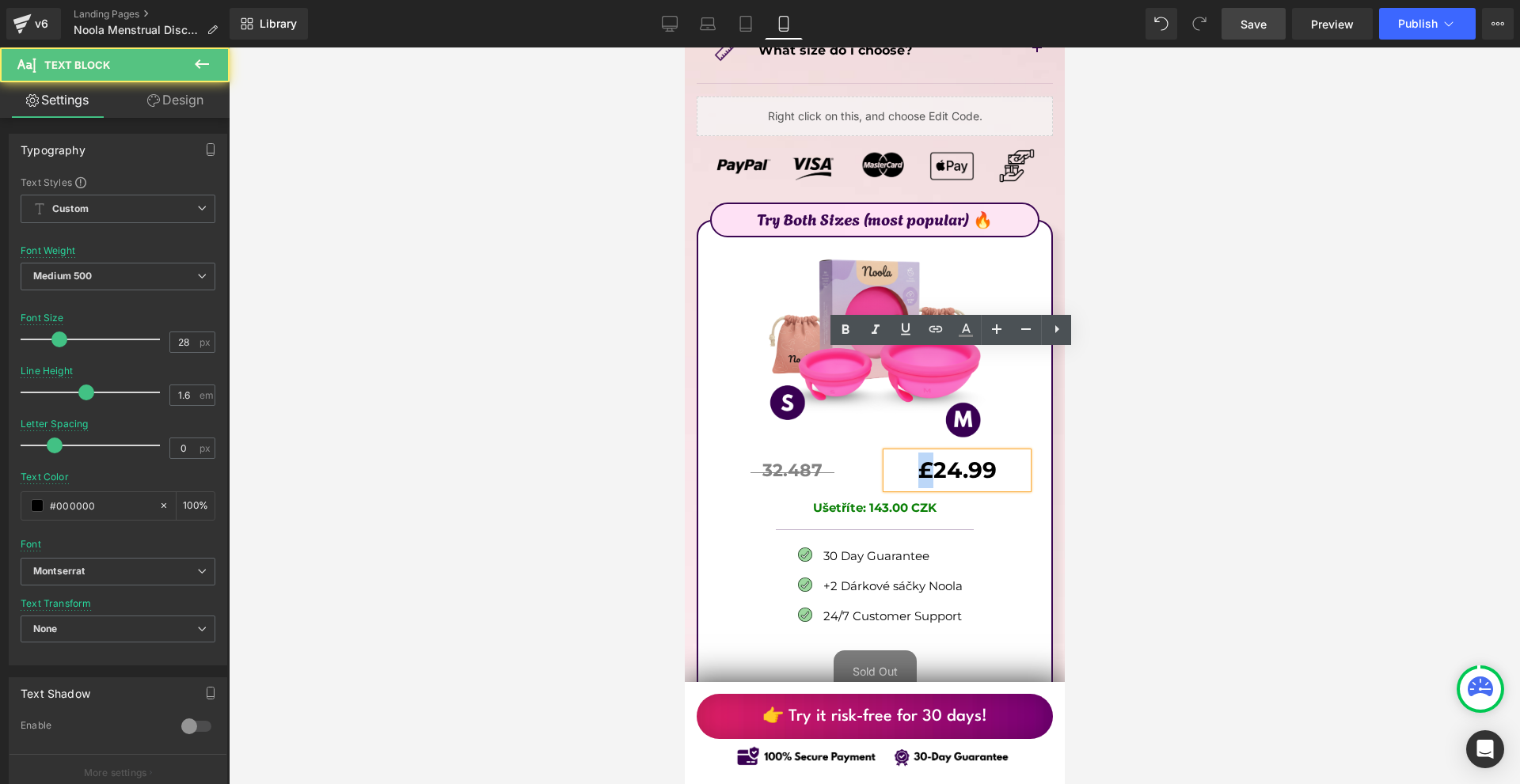
click at [922, 456] on b "£24.99" at bounding box center [956, 469] width 78 height 27
copy b "£"
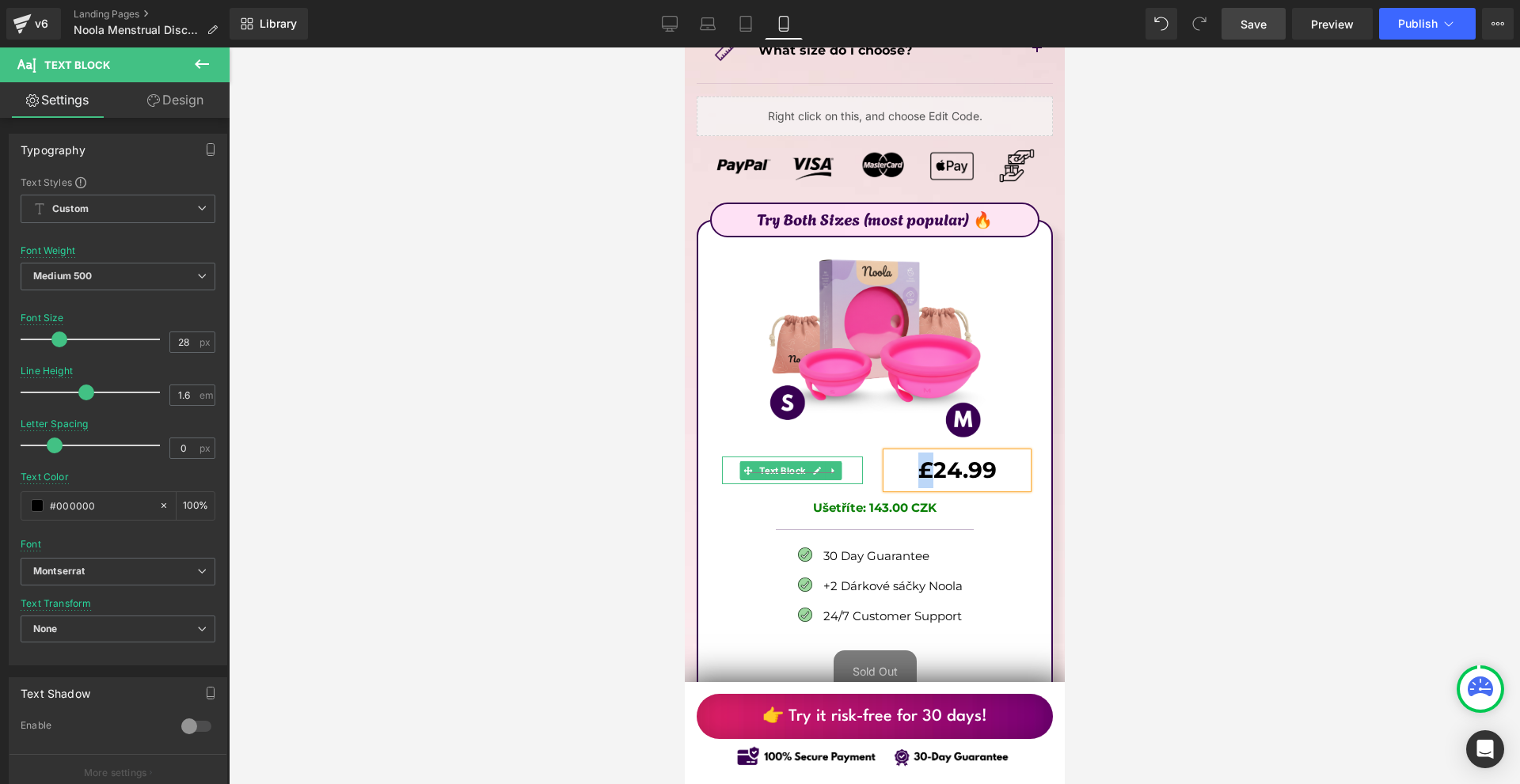
click at [813, 464] on div "Separator" at bounding box center [791, 473] width 141 height 16
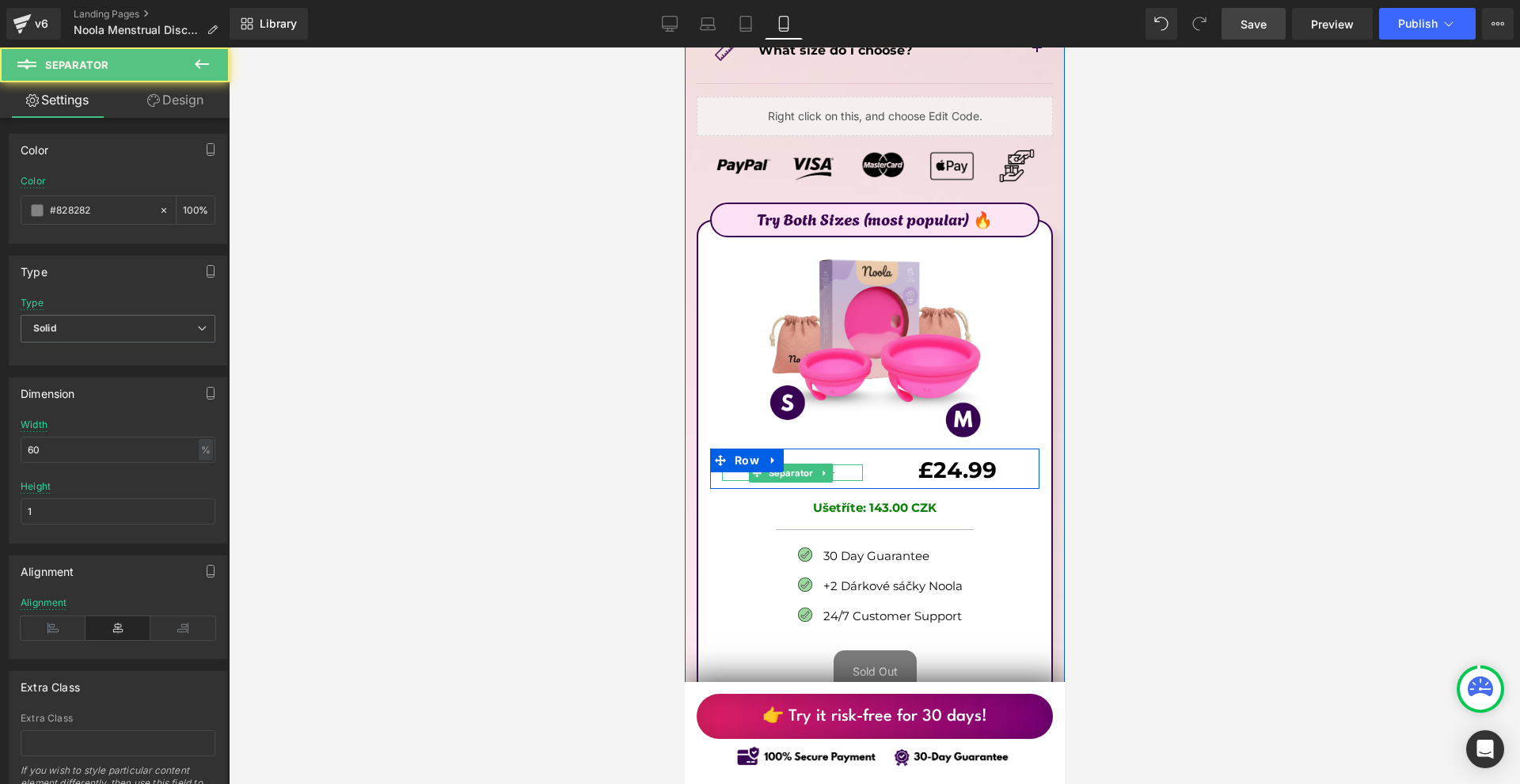
click at [813, 464] on span "Separator" at bounding box center [789, 473] width 51 height 19
click at [817, 461] on link at bounding box center [816, 470] width 16 height 19
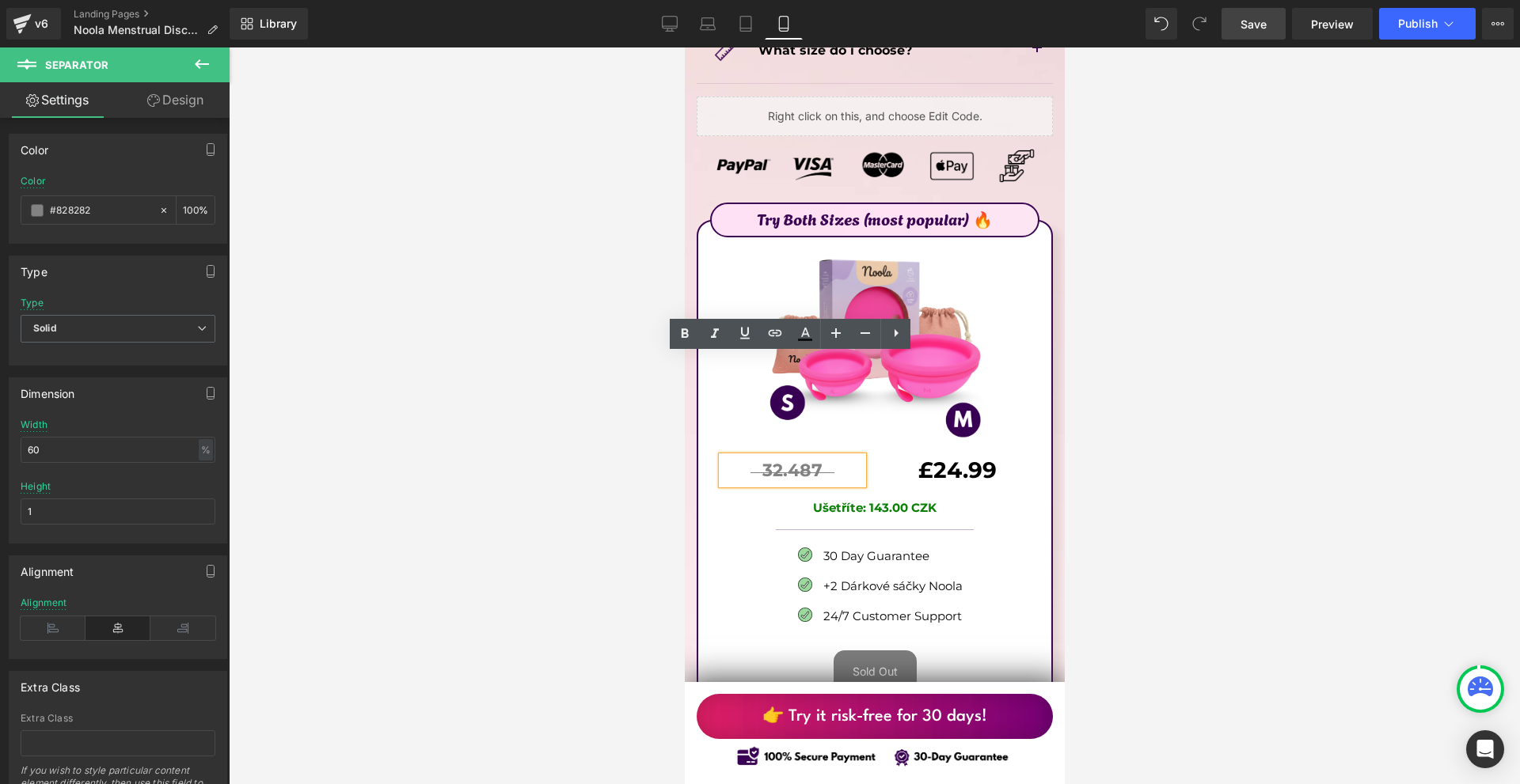
click at [817, 460] on b "32.487" at bounding box center [791, 470] width 60 height 21
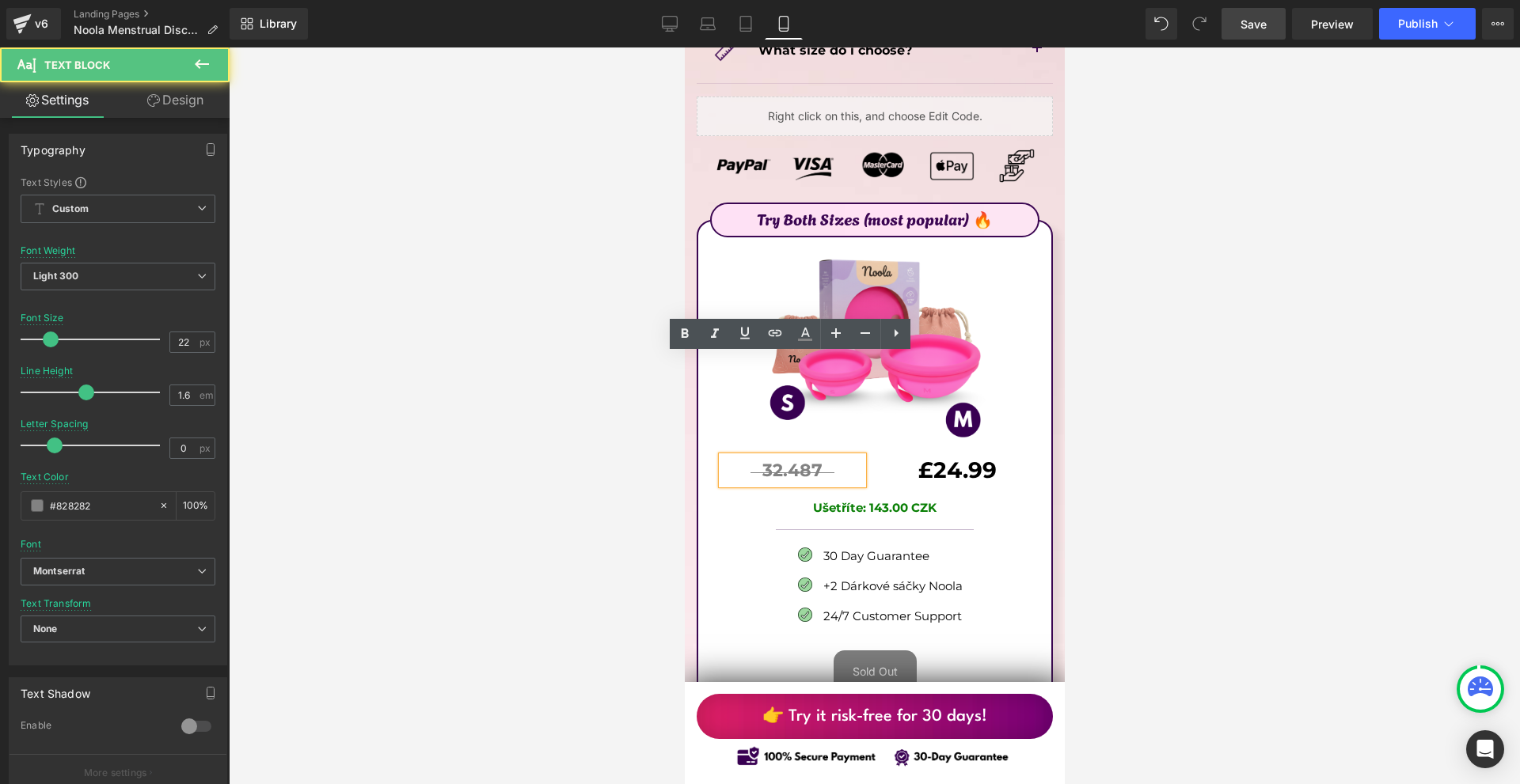
click at [760, 456] on p "32.487" at bounding box center [791, 470] width 141 height 28
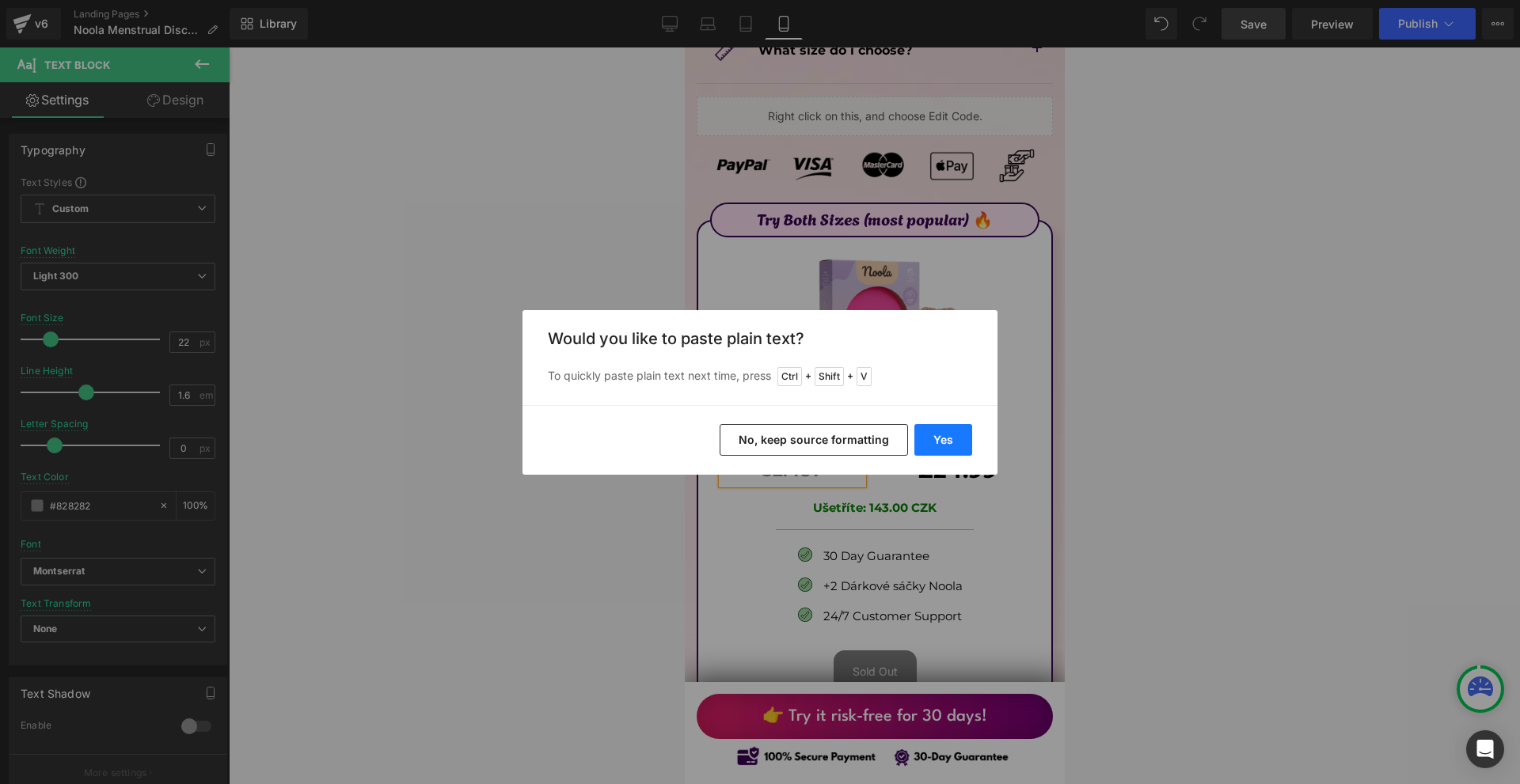
click at [958, 436] on button "Yes" at bounding box center [943, 440] width 58 height 31
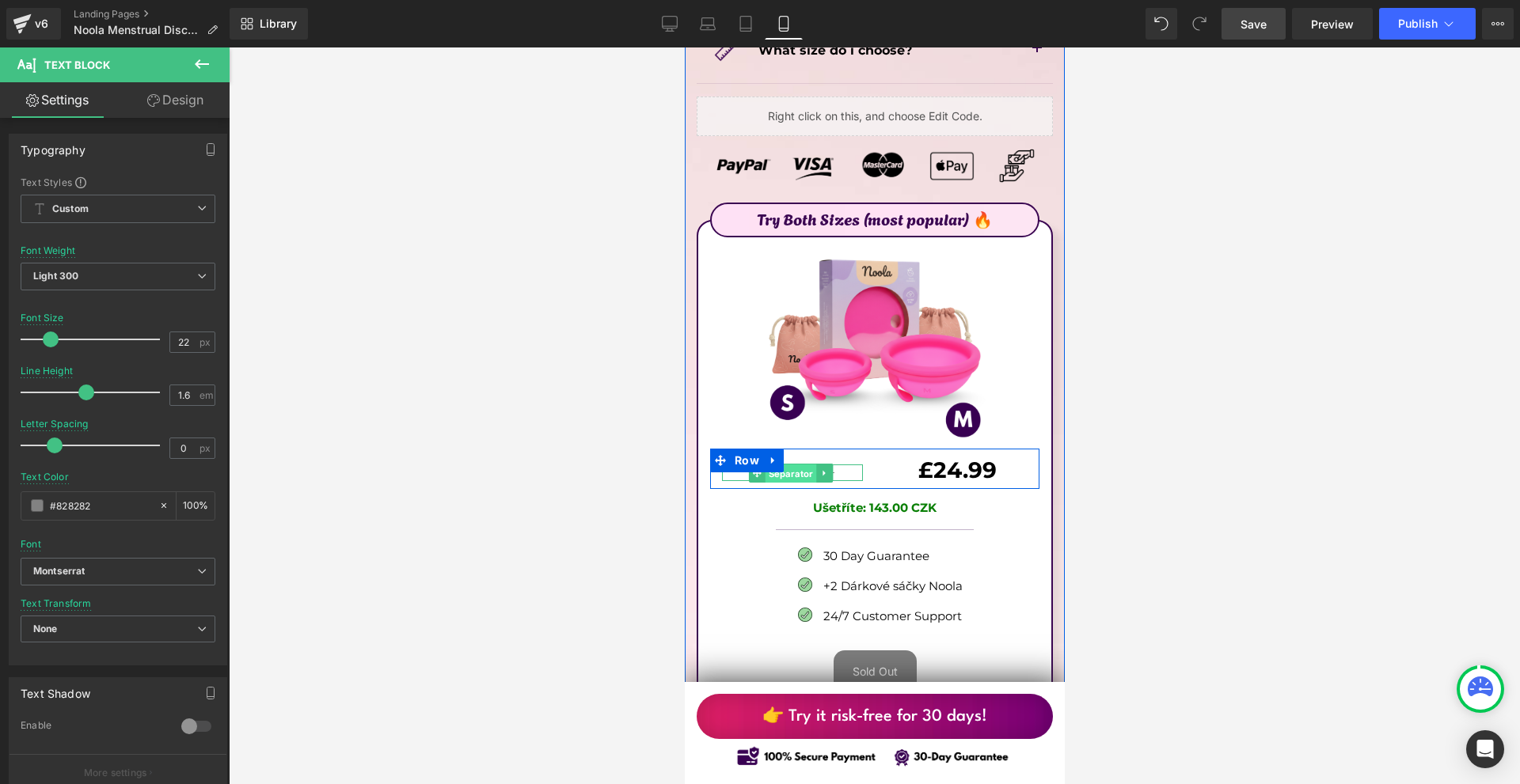
click at [785, 464] on span "Separator" at bounding box center [789, 474] width 51 height 19
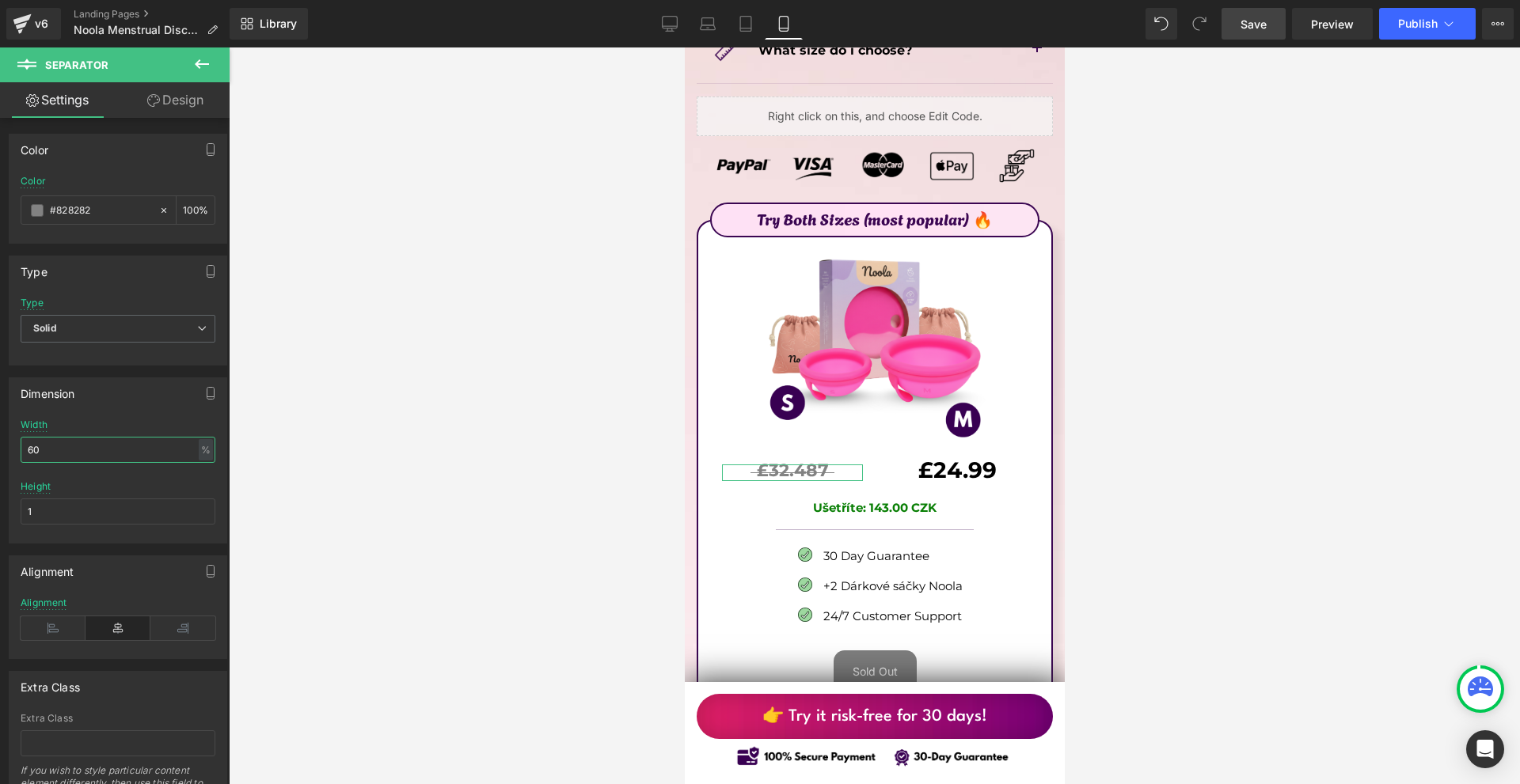
click at [80, 450] on input "60" at bounding box center [118, 450] width 194 height 26
type input "50"
click at [136, 97] on link "Design" at bounding box center [175, 100] width 115 height 35
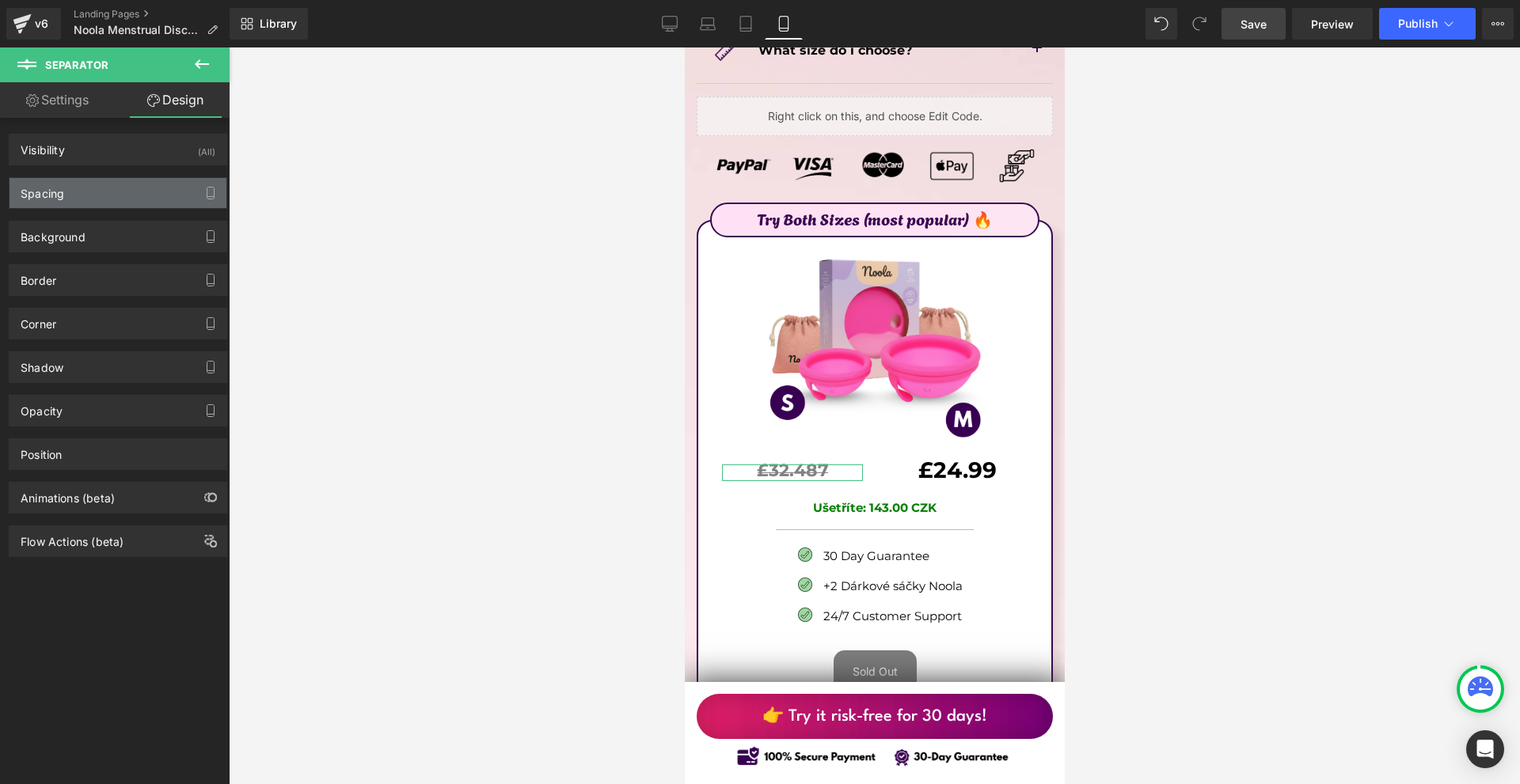
drag, startPoint x: 100, startPoint y: 193, endPoint x: 110, endPoint y: 220, distance: 28.8
click at [99, 193] on div "Spacing" at bounding box center [118, 193] width 217 height 30
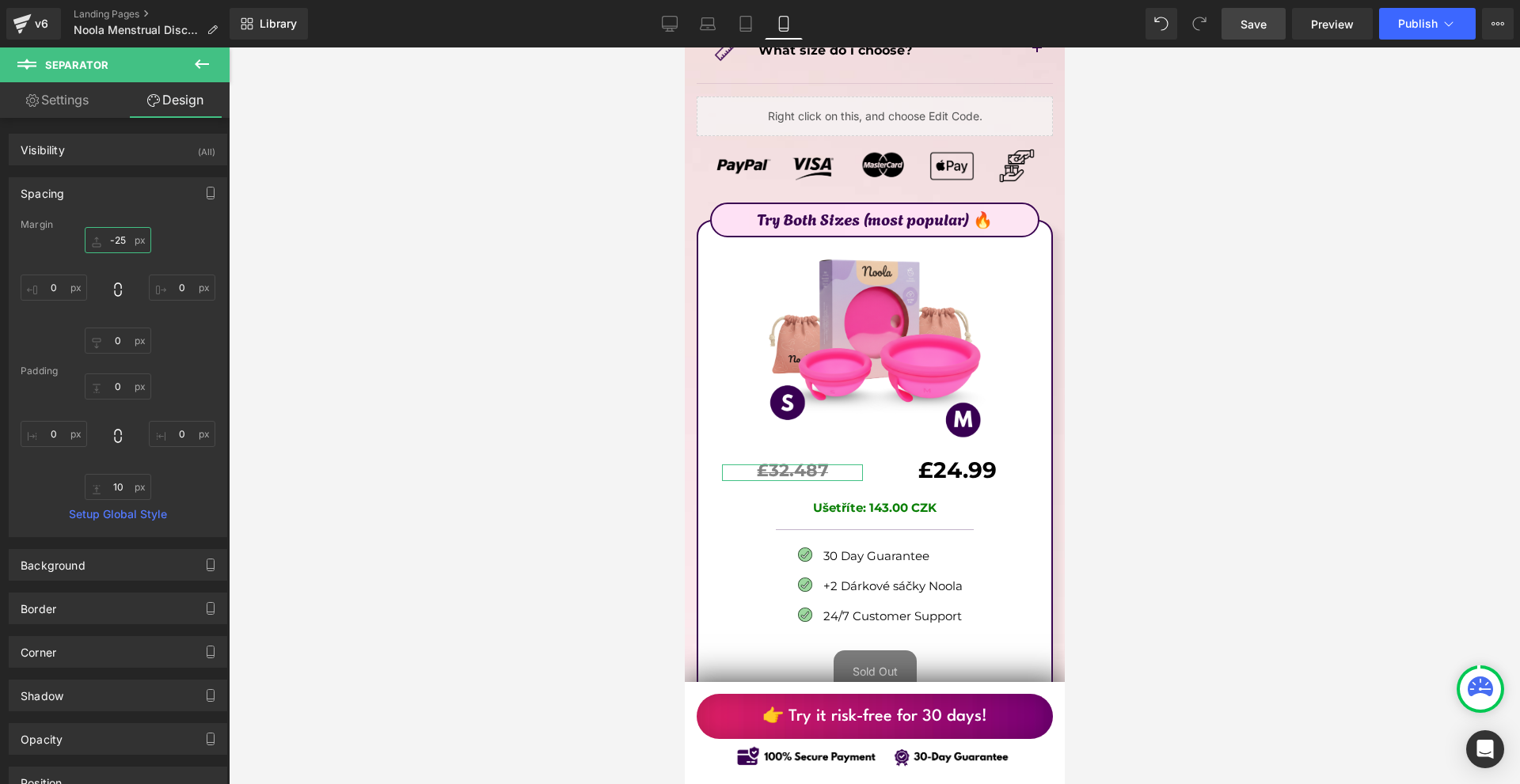
click at [122, 252] on input "text" at bounding box center [118, 240] width 67 height 26
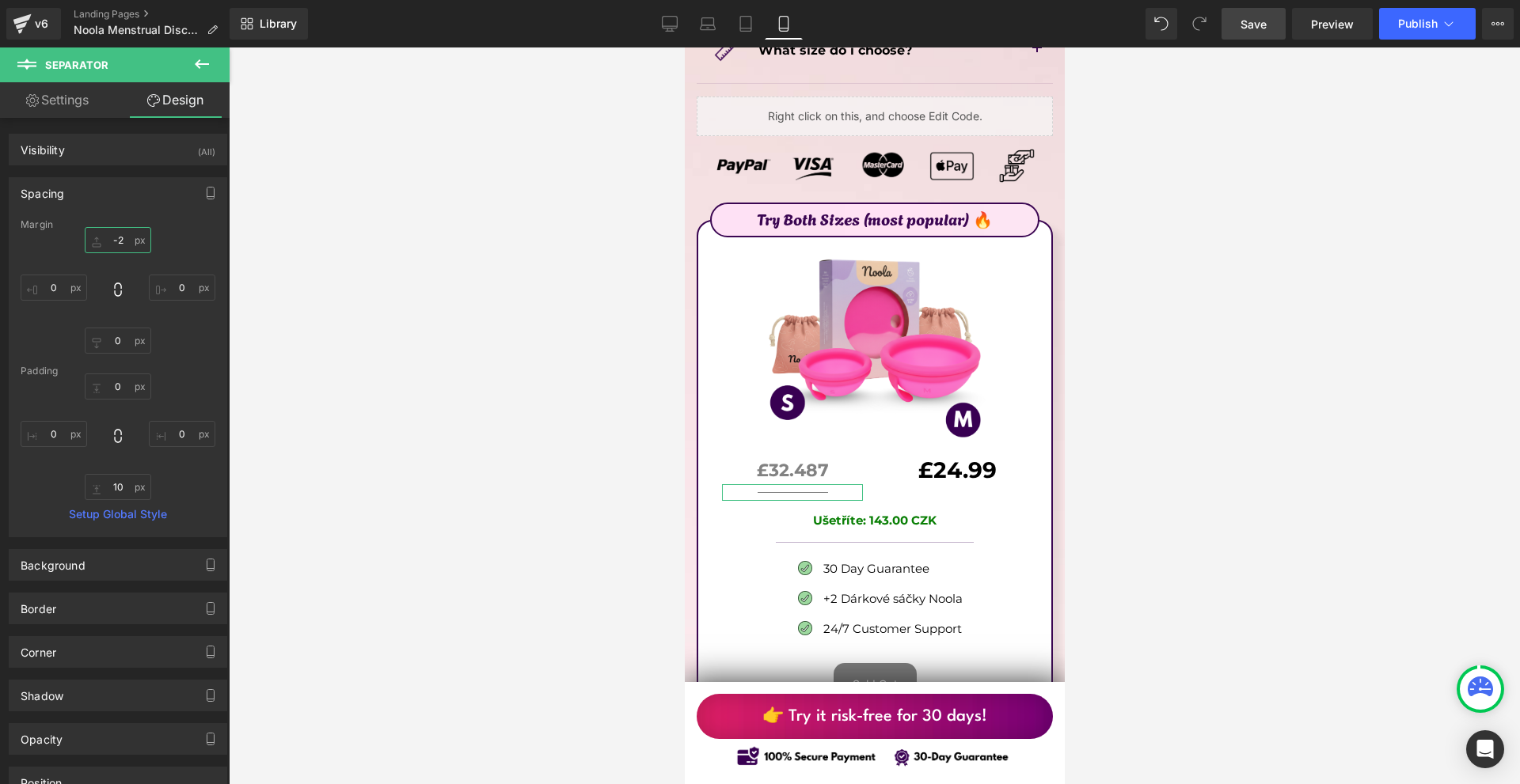
type input "-27"
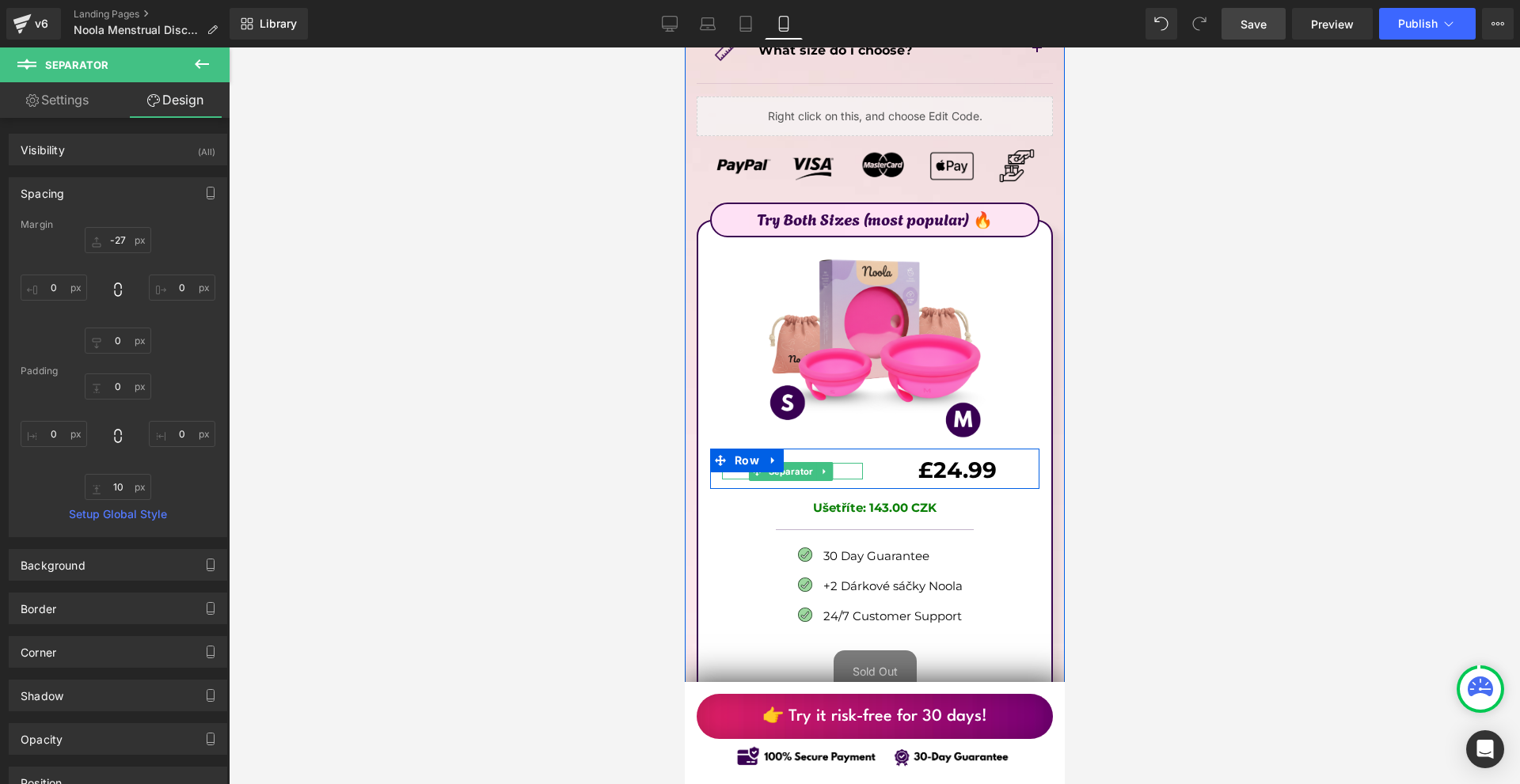
click at [797, 462] on span "Separator" at bounding box center [789, 471] width 51 height 19
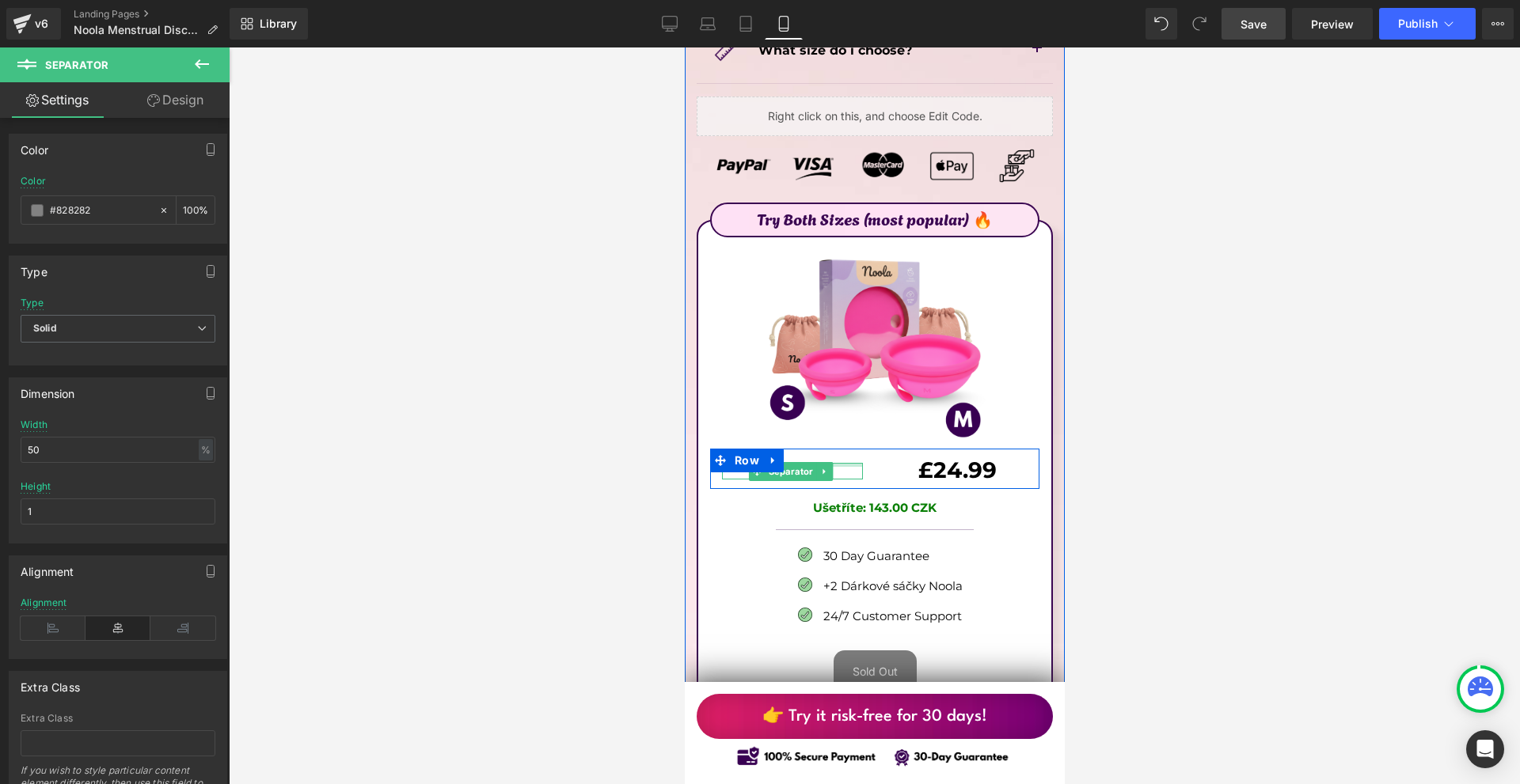
click at [833, 463] on div at bounding box center [791, 464] width 141 height 4
click at [835, 463] on div at bounding box center [791, 464] width 141 height 4
click at [837, 461] on link at bounding box center [832, 470] width 16 height 19
click at [825, 480] on div at bounding box center [791, 482] width 141 height 4
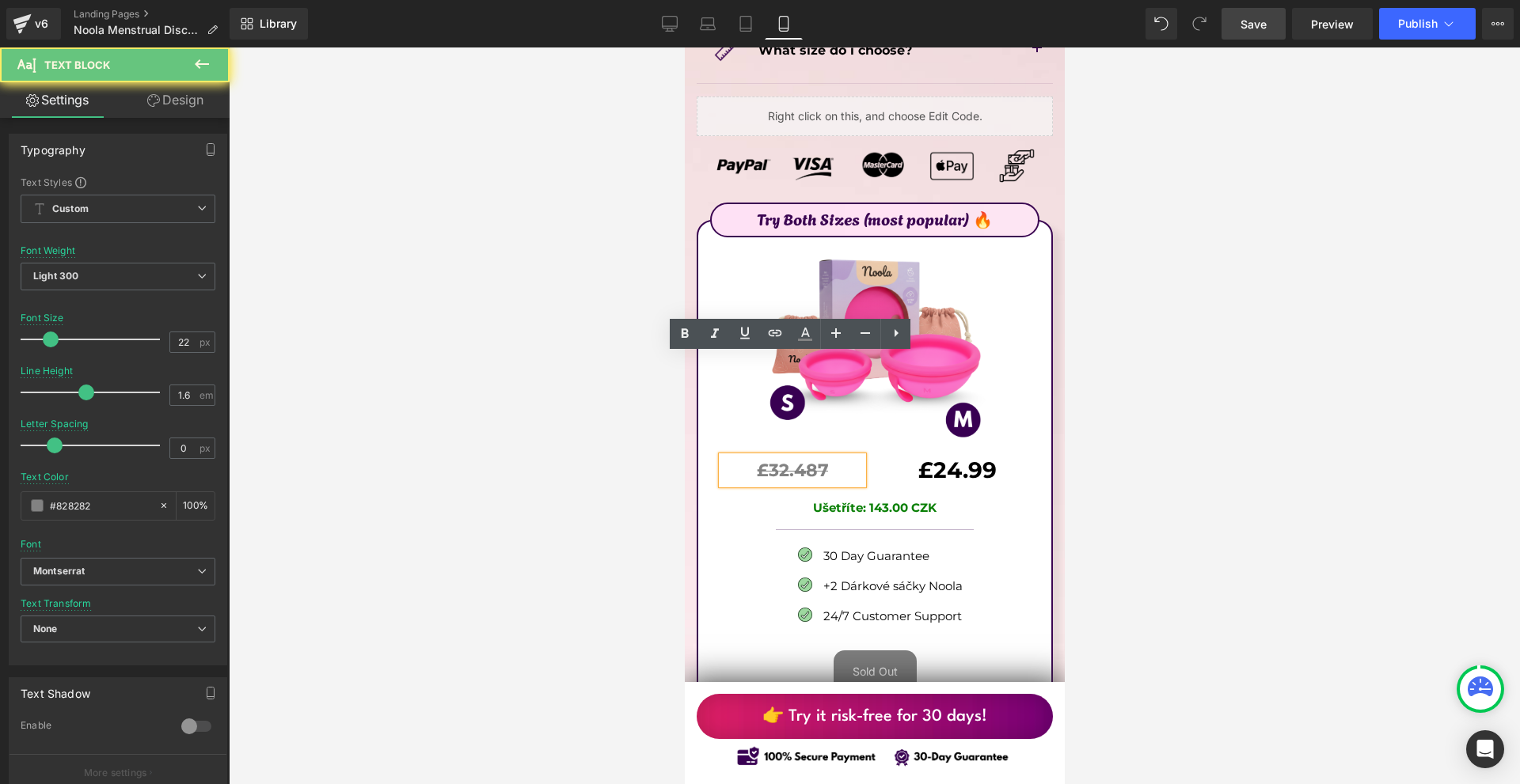
click at [825, 456] on p "£32.487" at bounding box center [791, 470] width 141 height 28
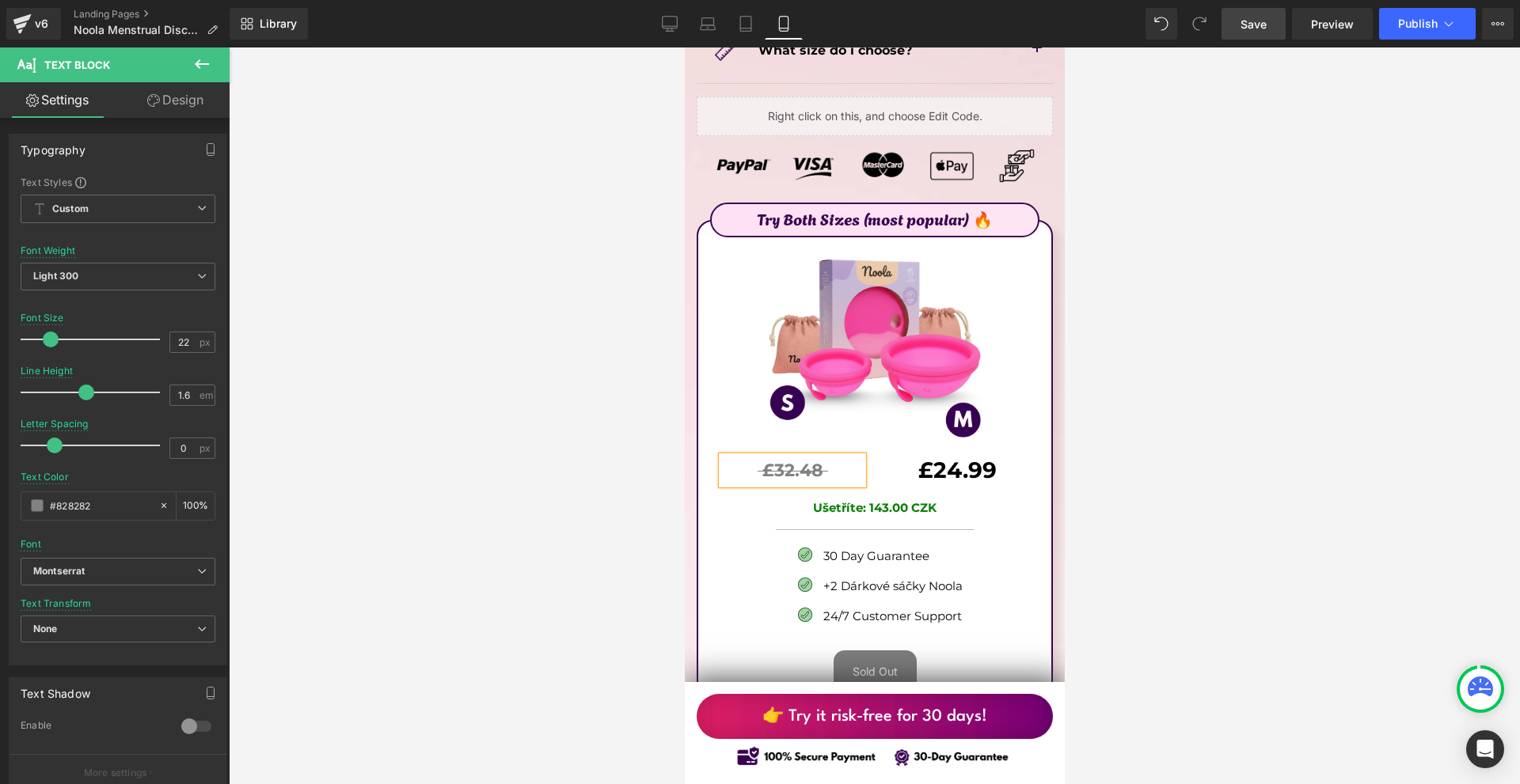
click at [1174, 376] on div at bounding box center [874, 416] width 1291 height 737
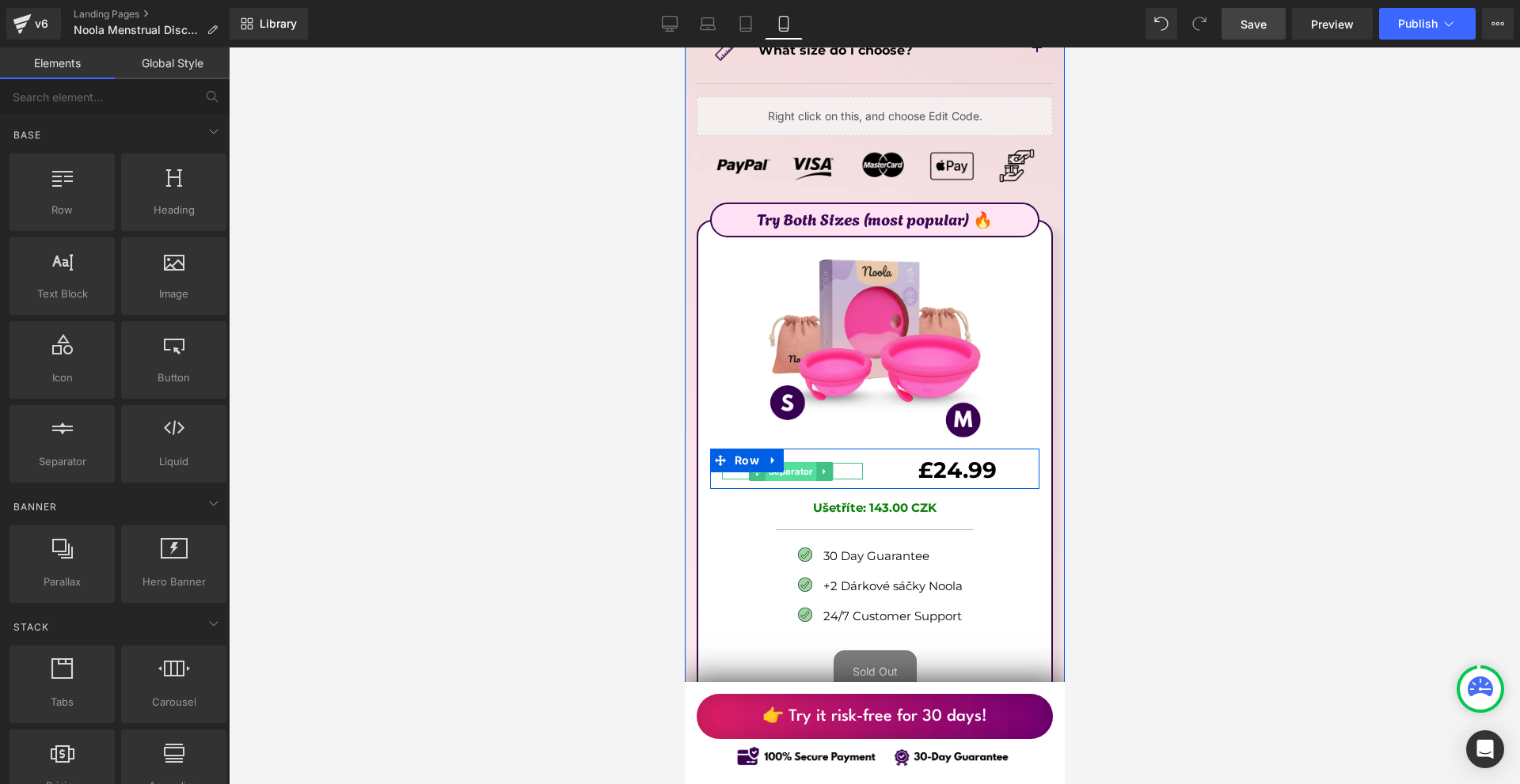
click at [789, 462] on span "Separator" at bounding box center [789, 471] width 51 height 19
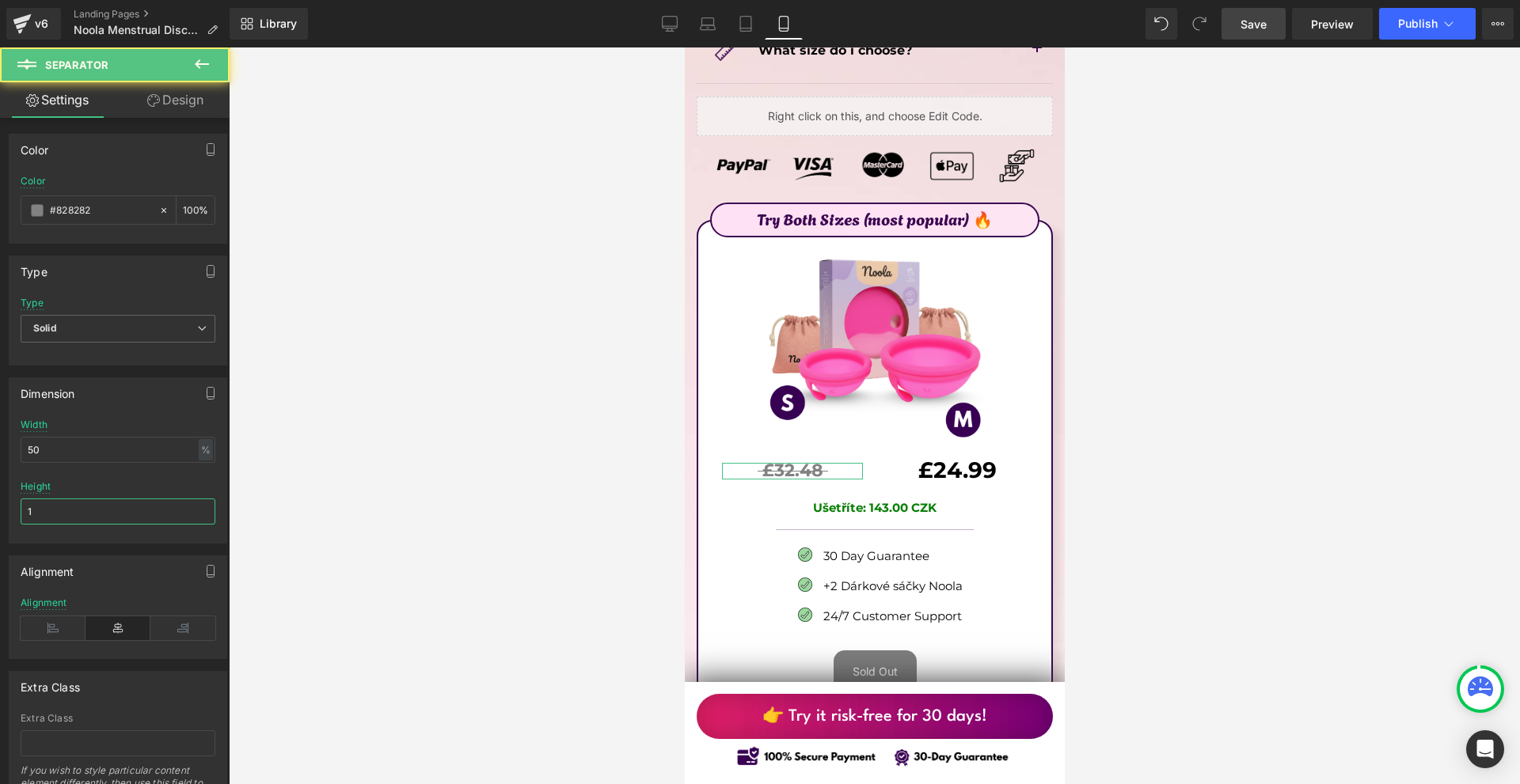
click at [108, 510] on input "1" at bounding box center [118, 511] width 194 height 26
click at [105, 510] on input "1" at bounding box center [118, 511] width 194 height 26
click at [105, 510] on input "12" at bounding box center [118, 511] width 194 height 26
click at [105, 510] on input "2" at bounding box center [118, 511] width 194 height 26
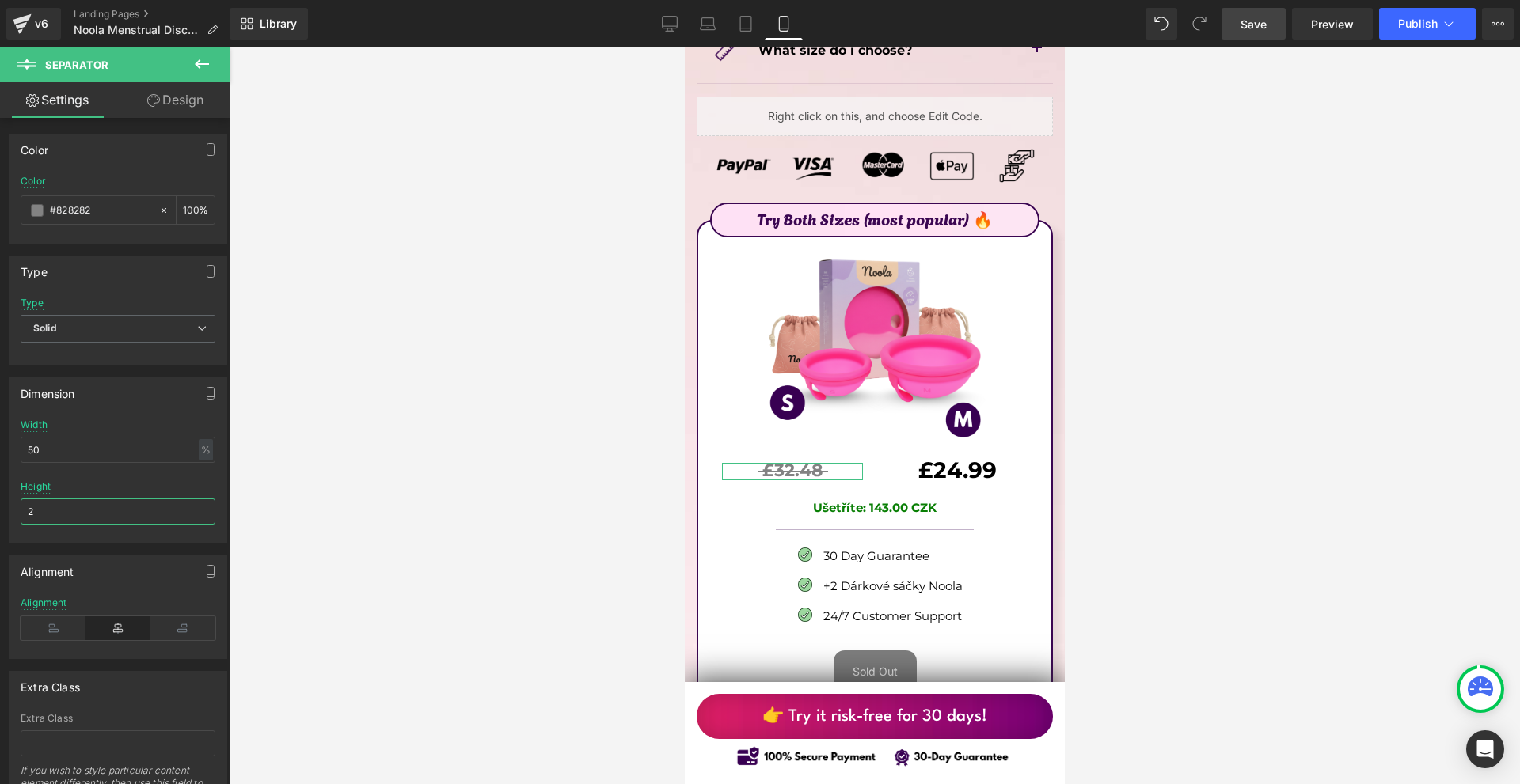
click at [105, 510] on input "2" at bounding box center [118, 511] width 194 height 26
type input "1"
click at [125, 452] on input "50" at bounding box center [118, 450] width 194 height 26
type input "45"
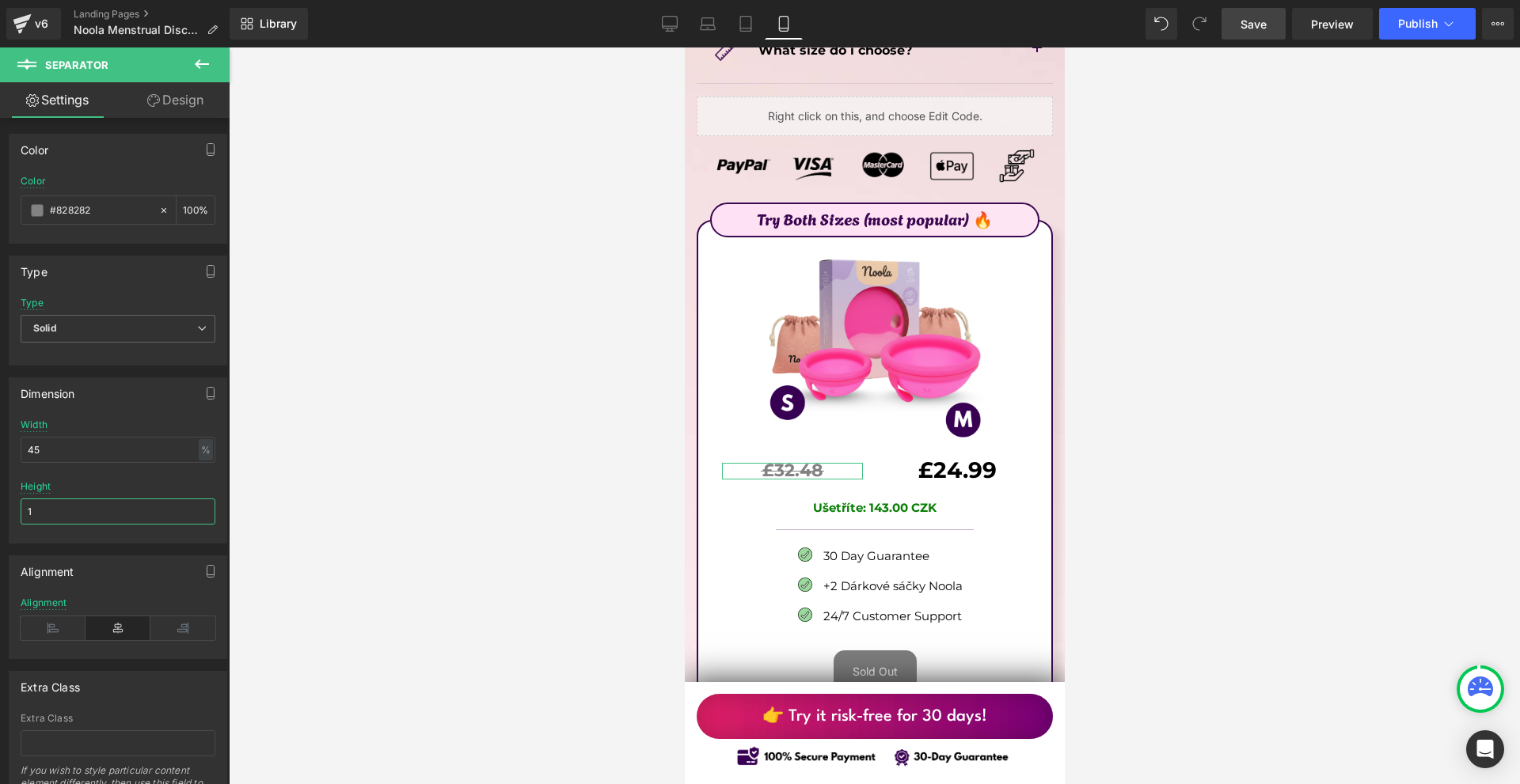
click at [110, 503] on input "1" at bounding box center [118, 511] width 194 height 26
click at [110, 503] on input "4" at bounding box center [118, 511] width 194 height 26
type input "2"
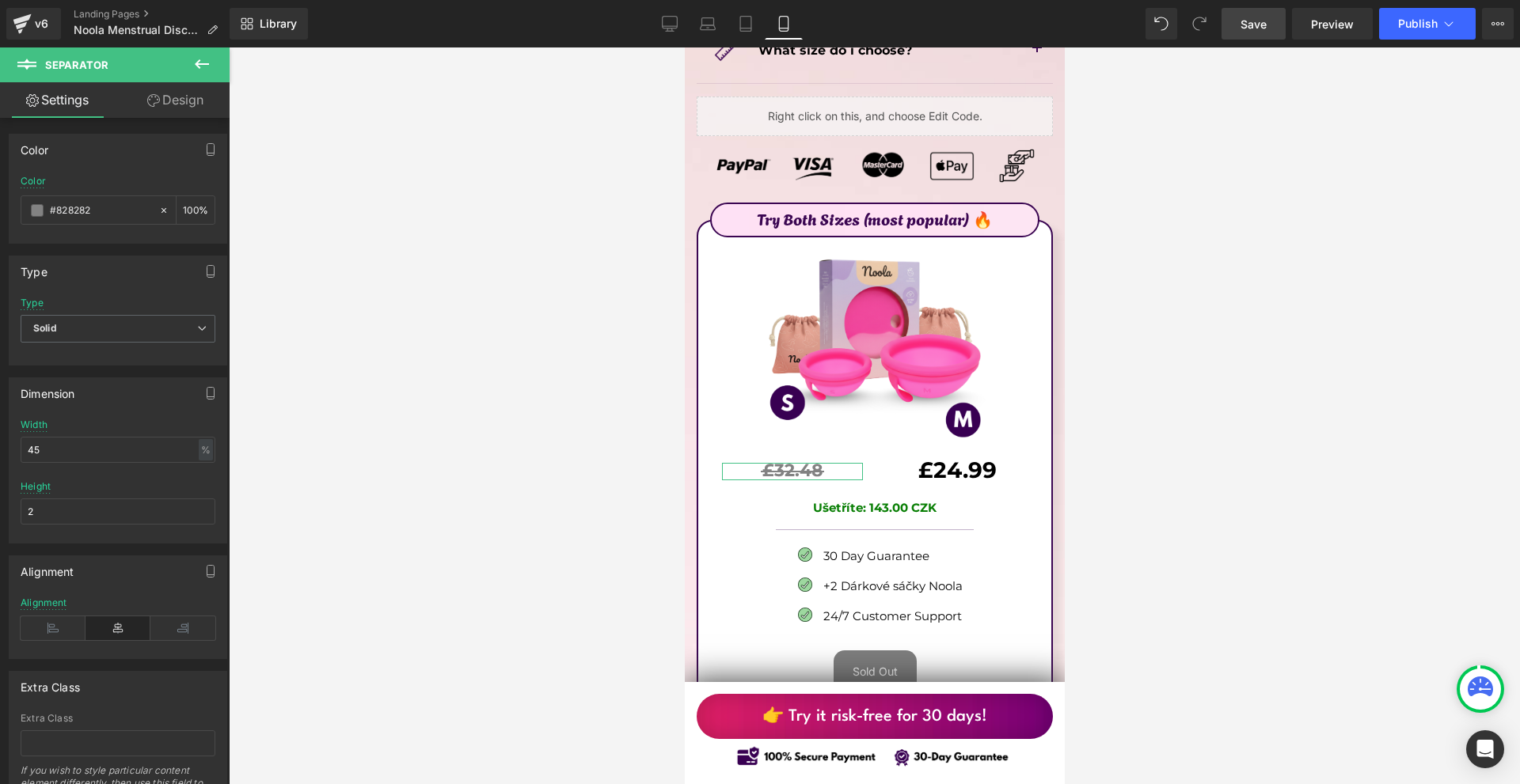
click at [190, 90] on link "Design" at bounding box center [175, 100] width 115 height 35
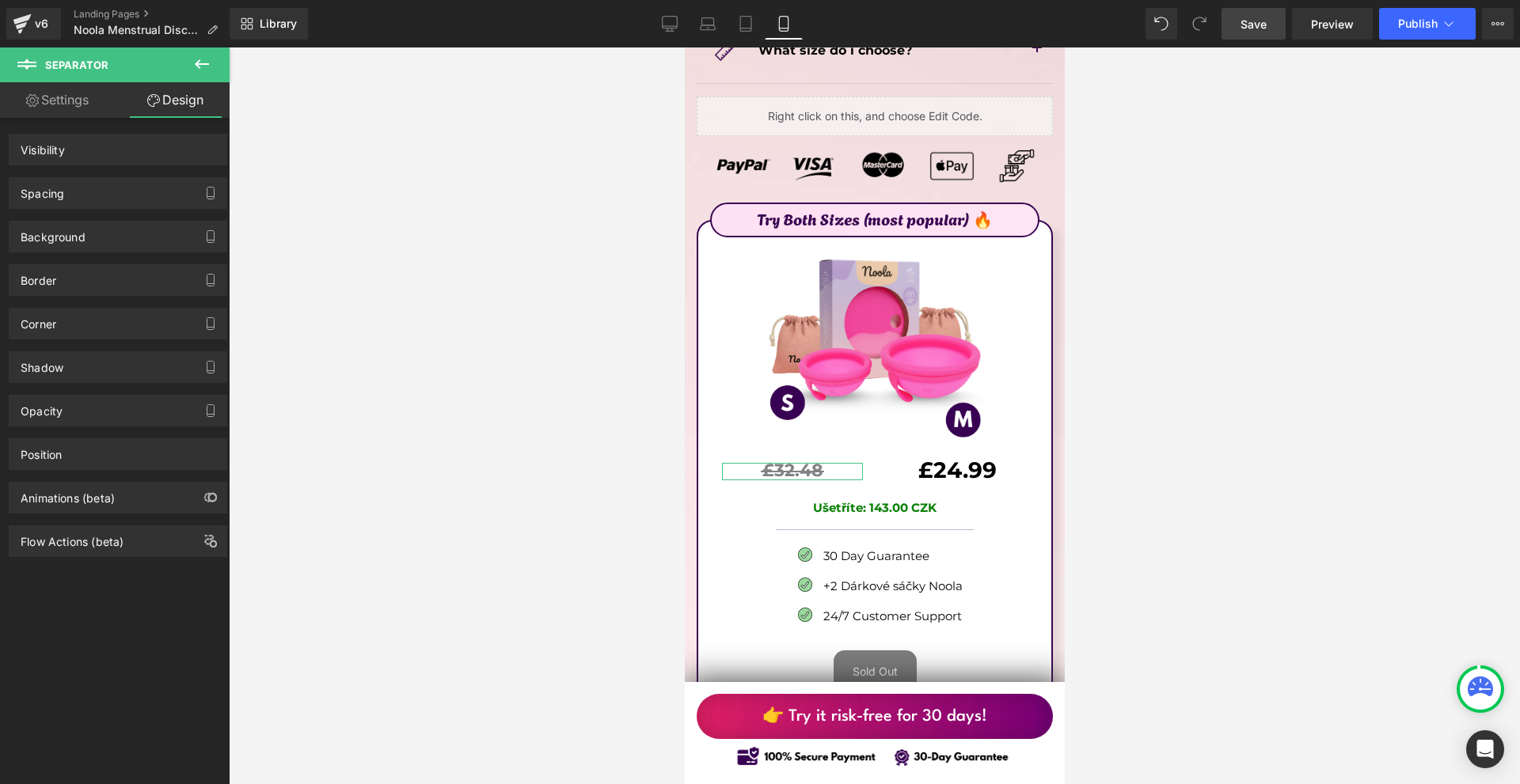
click at [75, 186] on div "Spacing" at bounding box center [118, 193] width 217 height 30
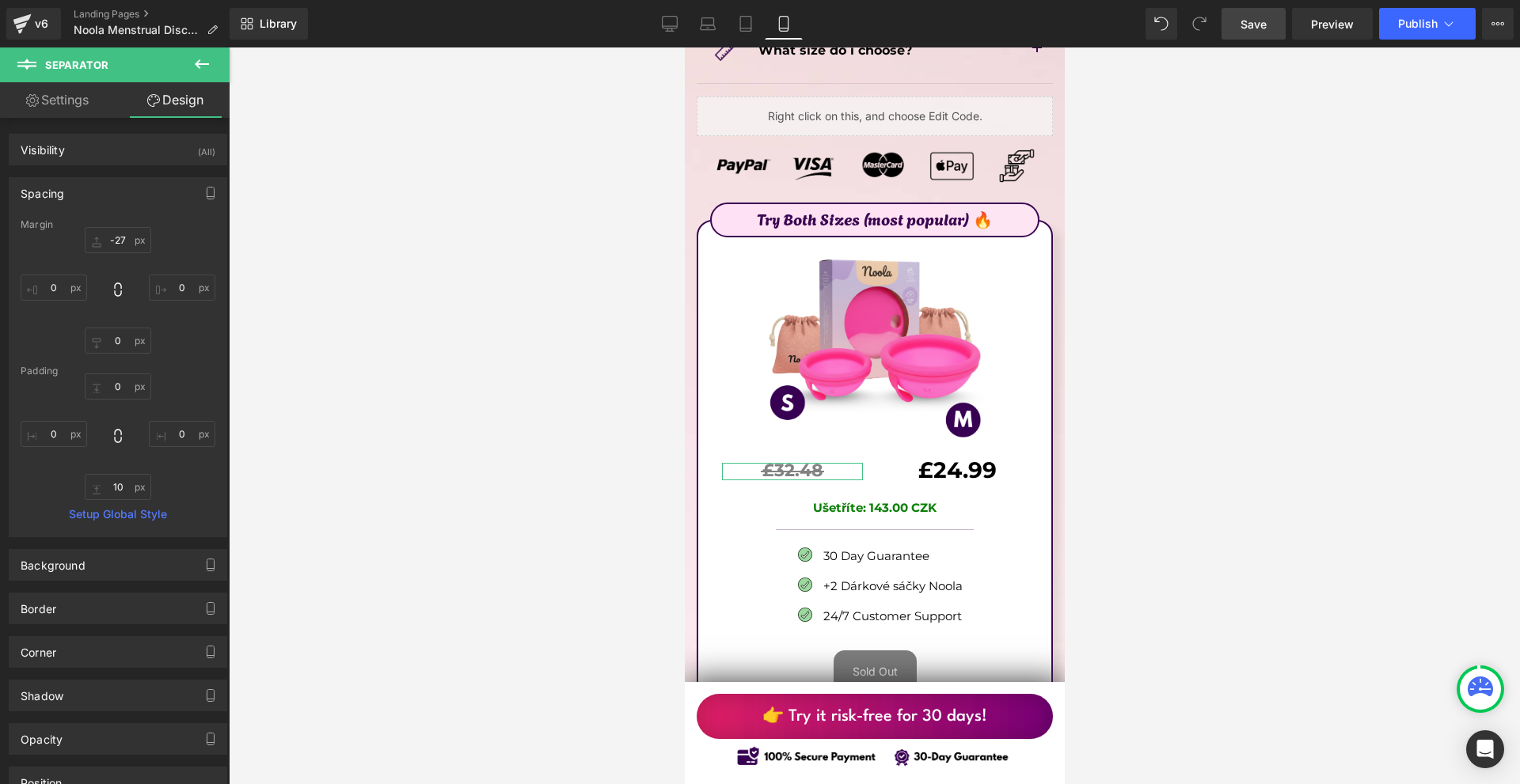
click at [119, 228] on div "Margin" at bounding box center [118, 224] width 194 height 11
click at [123, 231] on input "-27" at bounding box center [118, 240] width 67 height 26
type input "-29"
click at [1148, 382] on div at bounding box center [874, 416] width 1291 height 737
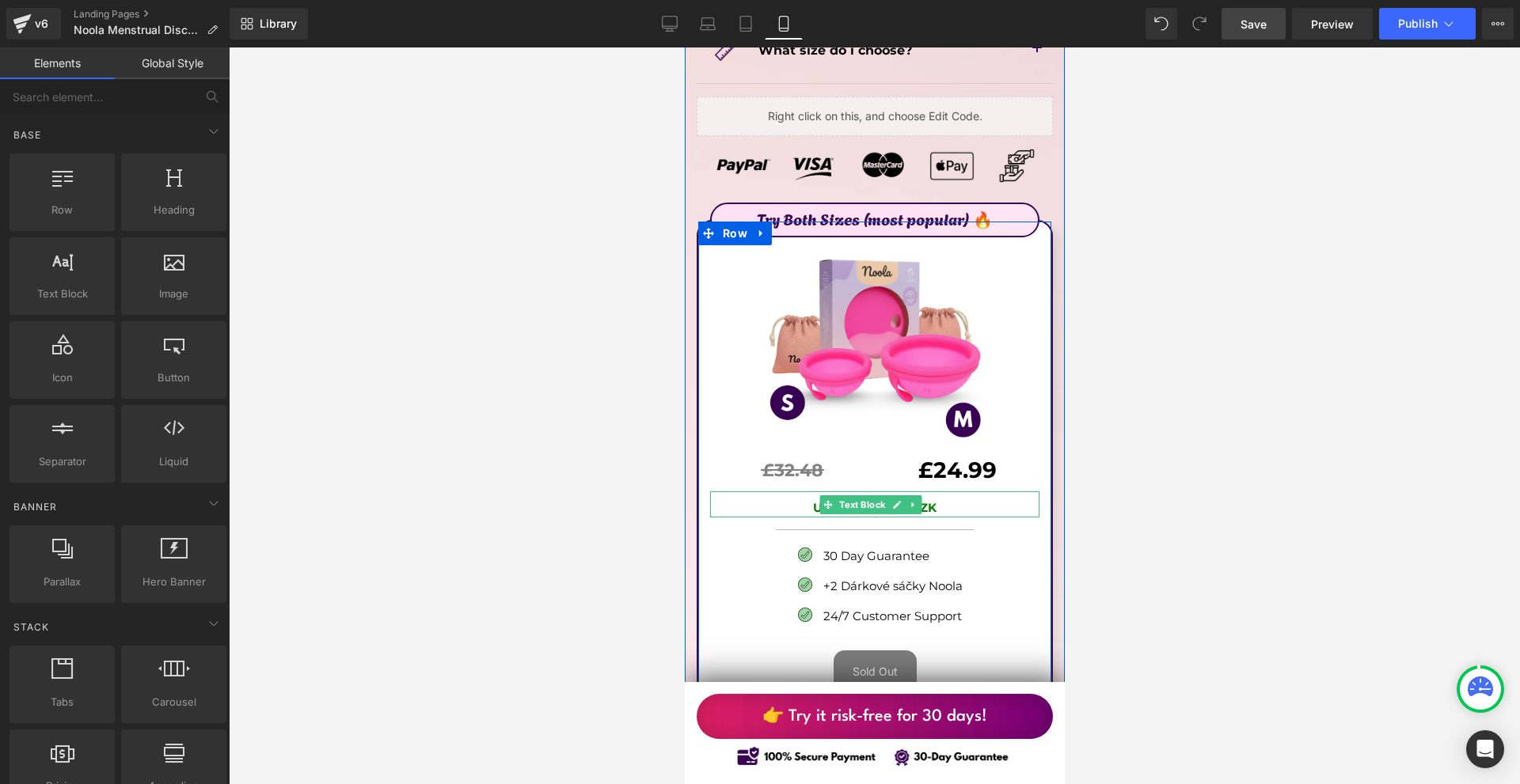
click at [949, 498] on p "Ušetříte: 143.00 CZK" at bounding box center [874, 507] width 330 height 19
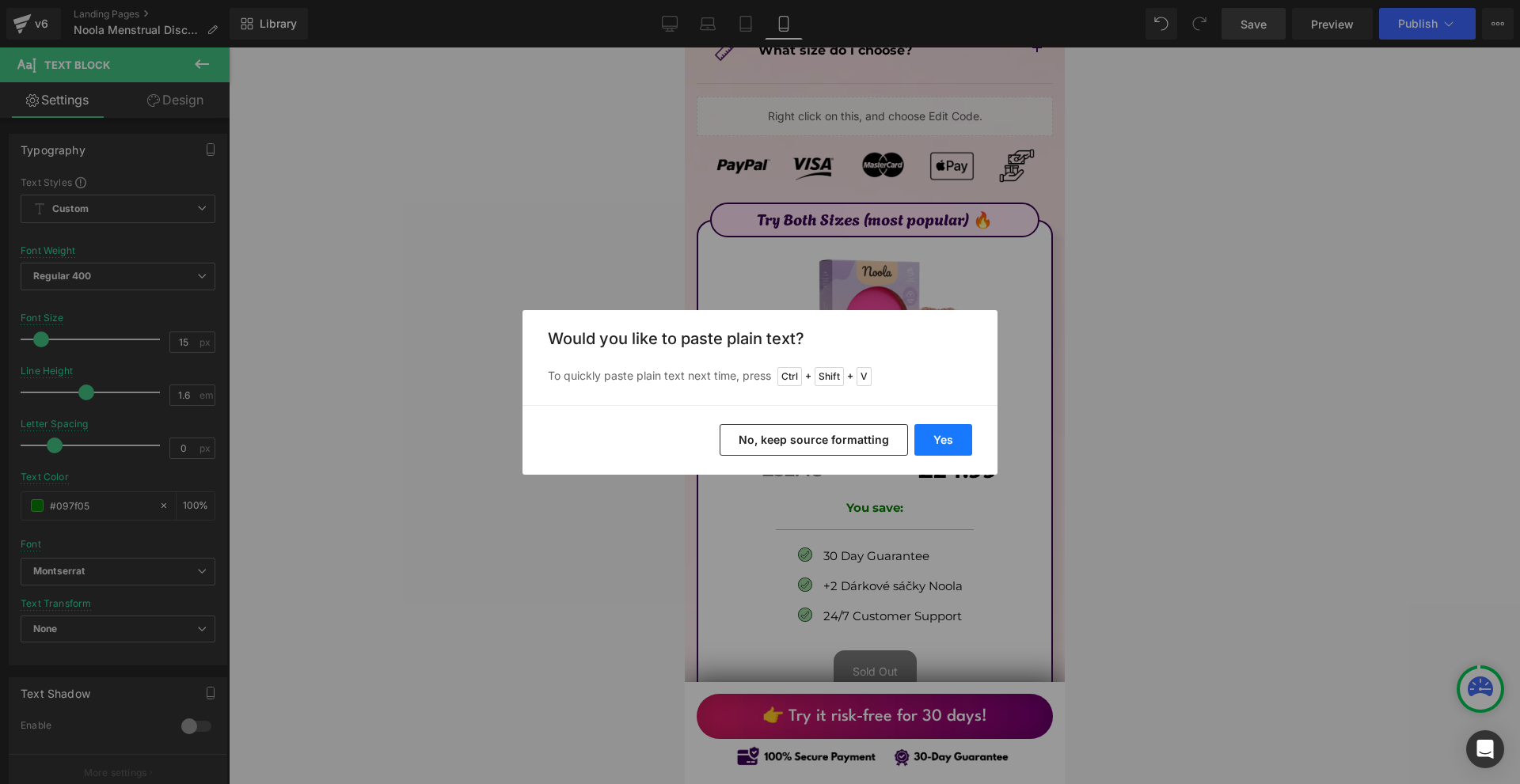
click at [947, 440] on button "Yes" at bounding box center [943, 440] width 58 height 31
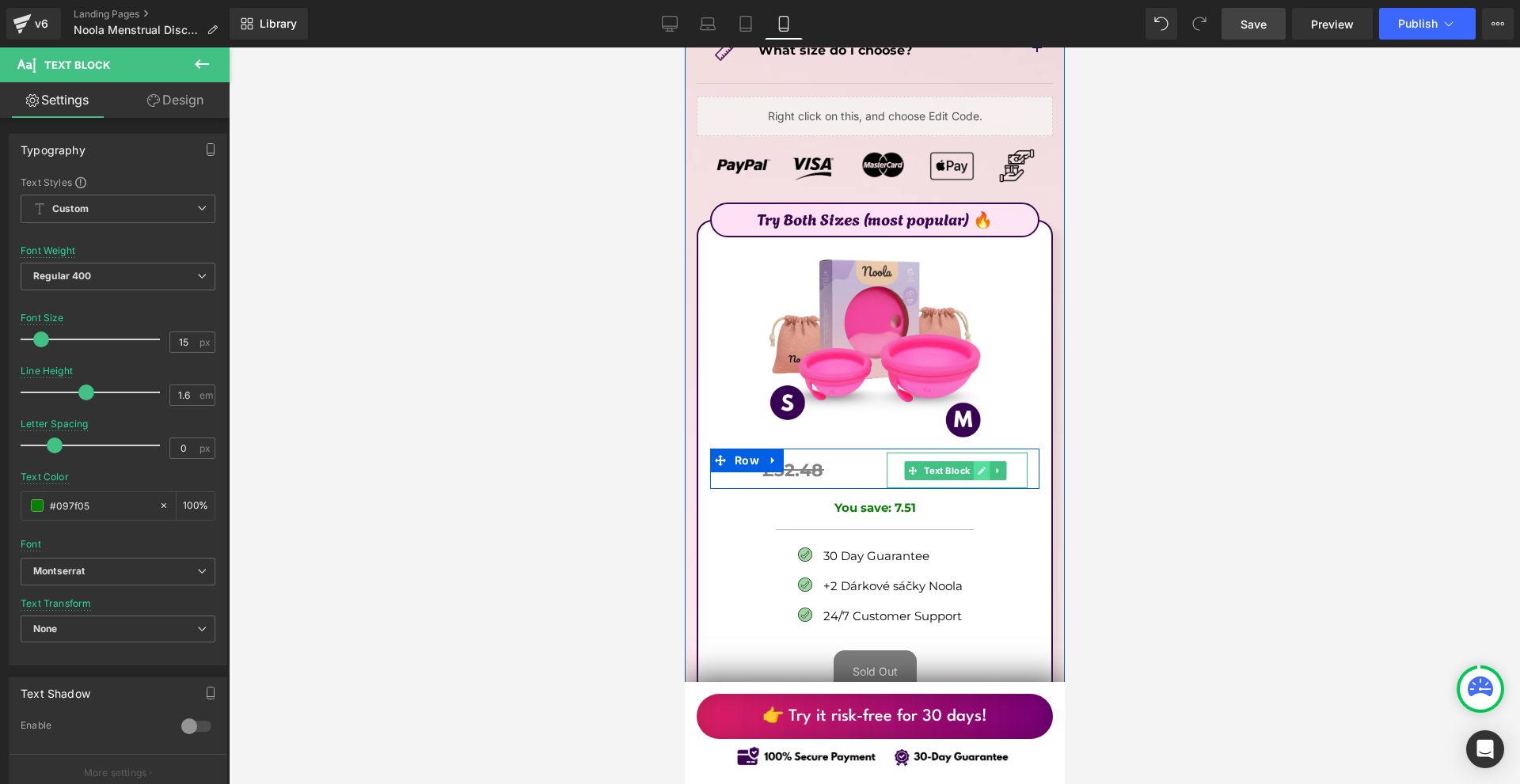
click at [972, 461] on link at bounding box center [980, 470] width 16 height 19
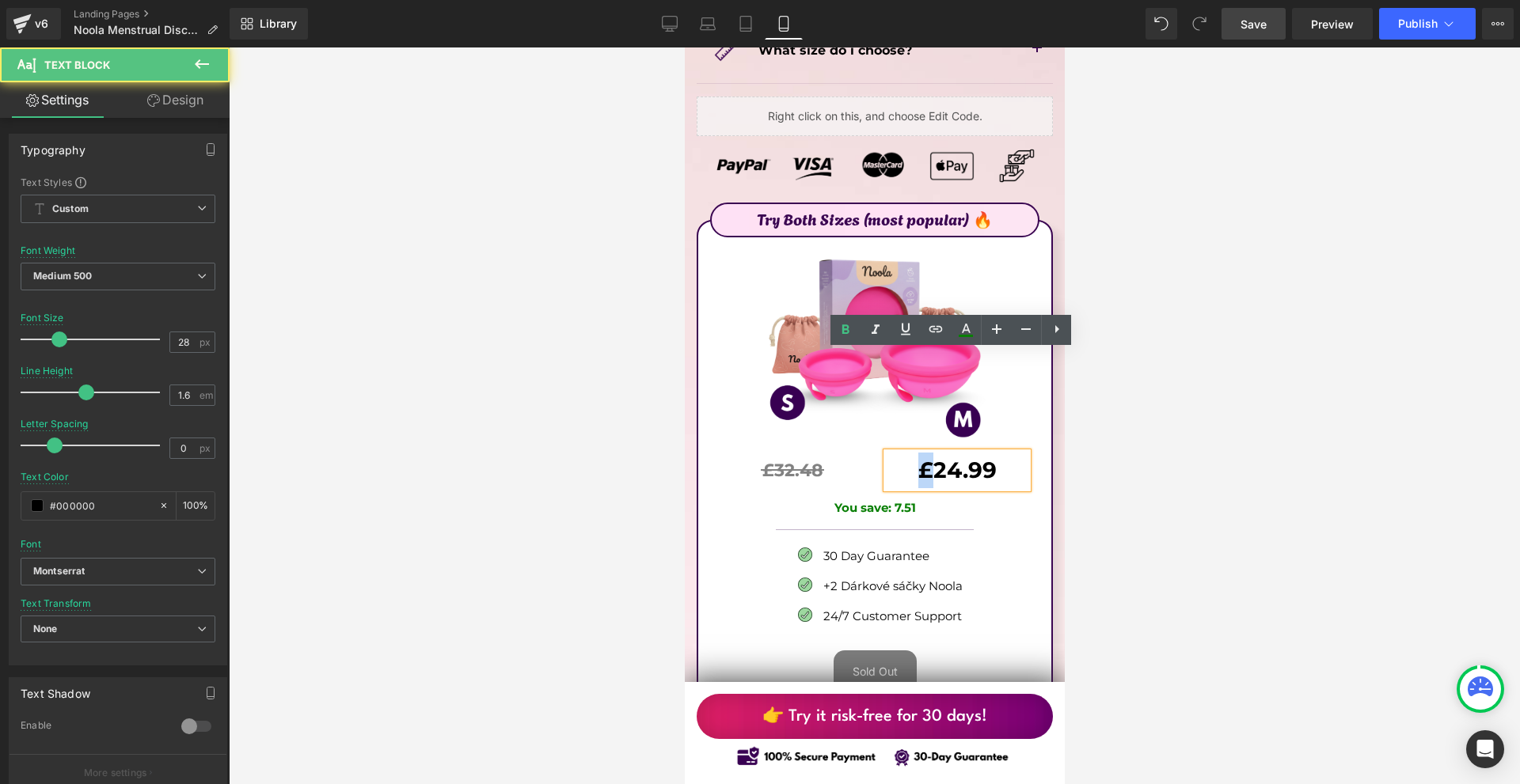
click at [918, 456] on b "£24.99" at bounding box center [956, 469] width 78 height 27
copy b "£"
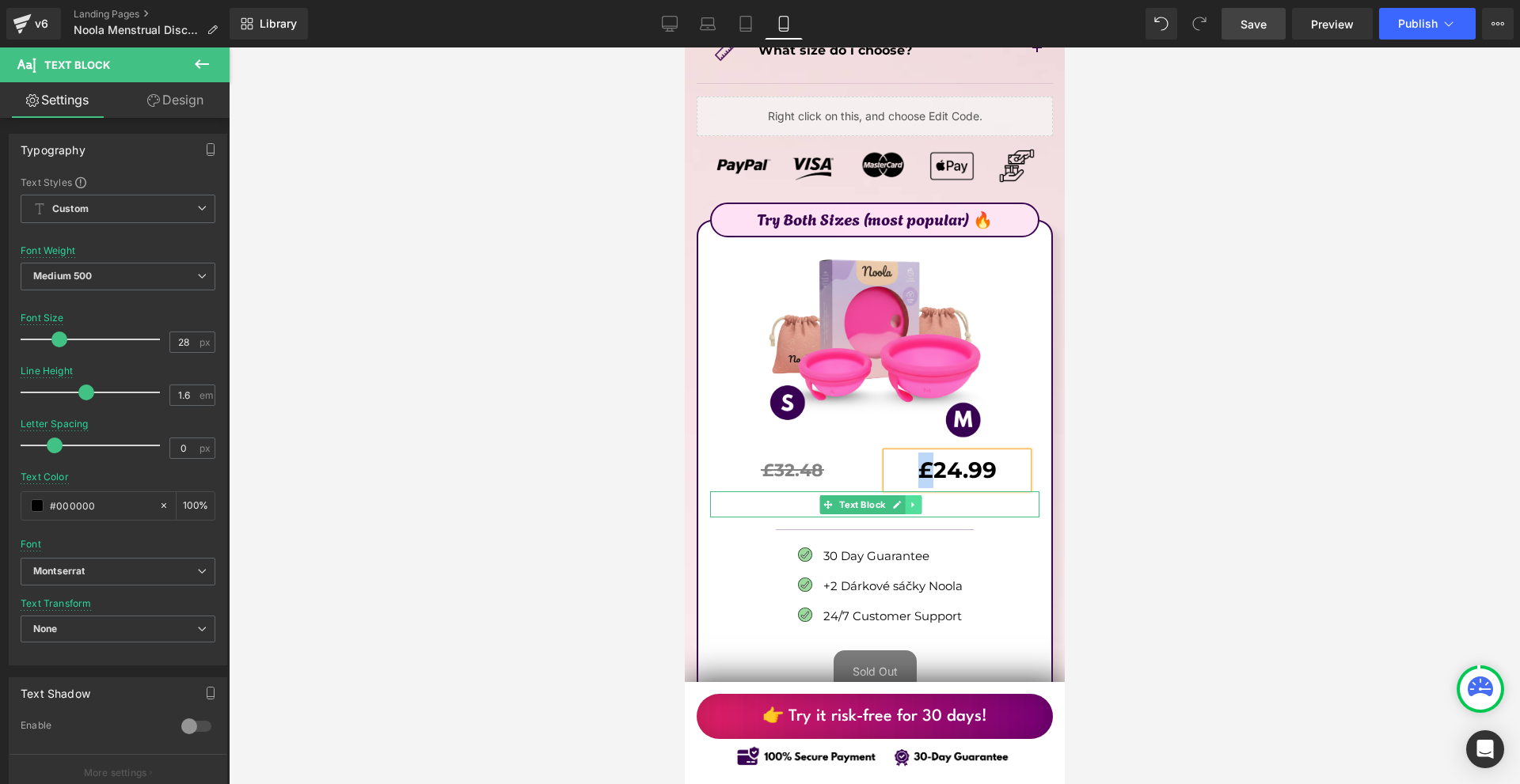
click at [906, 495] on link at bounding box center [913, 504] width 16 height 19
click at [879, 495] on link at bounding box center [887, 504] width 16 height 19
click at [870, 501] on icon at bounding box center [872, 505] width 8 height 8
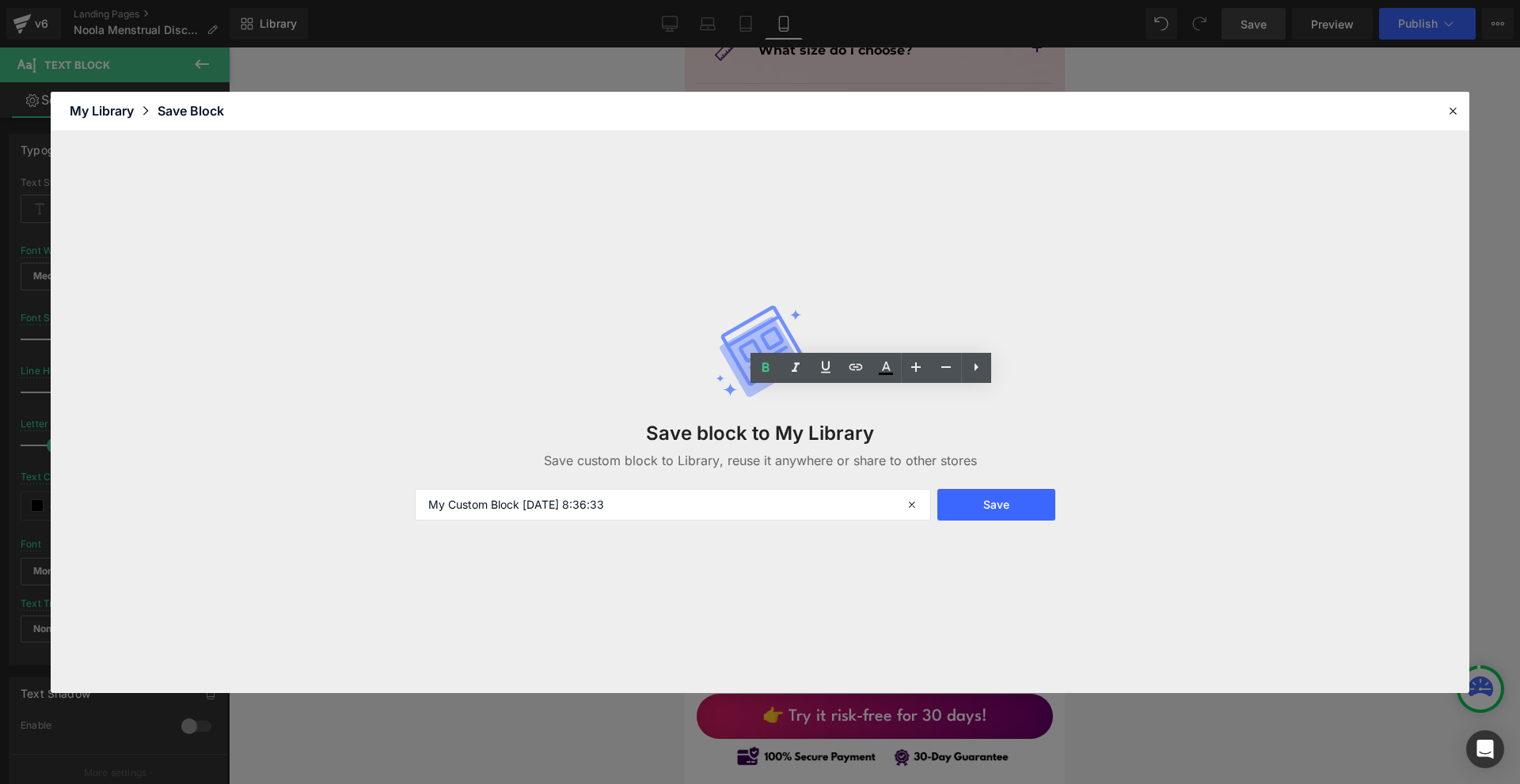
click at [1442, 104] on header "Library Elements Blocks Templates Saved Library My Library Save Block" at bounding box center [760, 111] width 1419 height 40
click at [1443, 110] on div at bounding box center [1452, 110] width 19 height 19
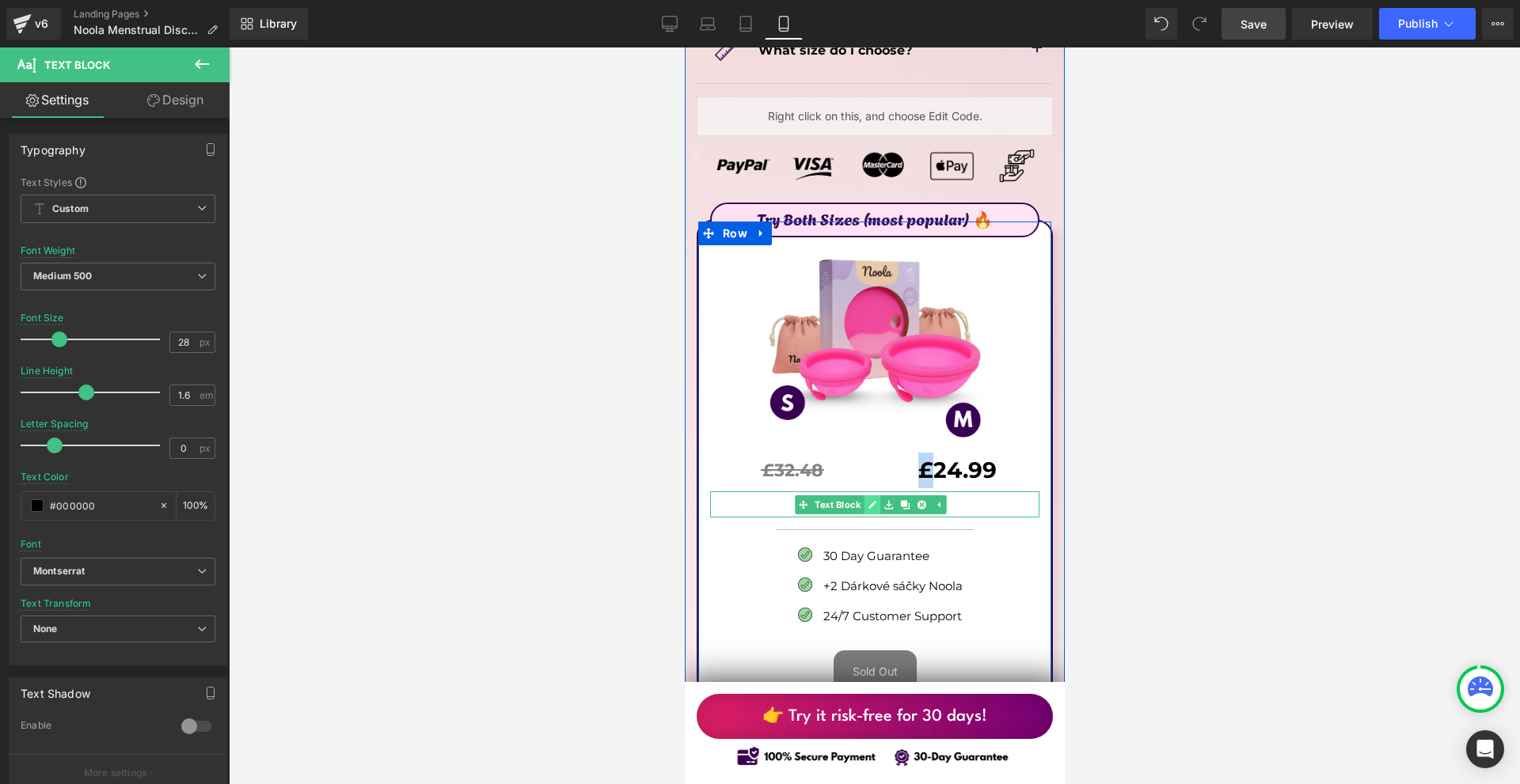
click at [873, 500] on icon at bounding box center [871, 505] width 9 height 10
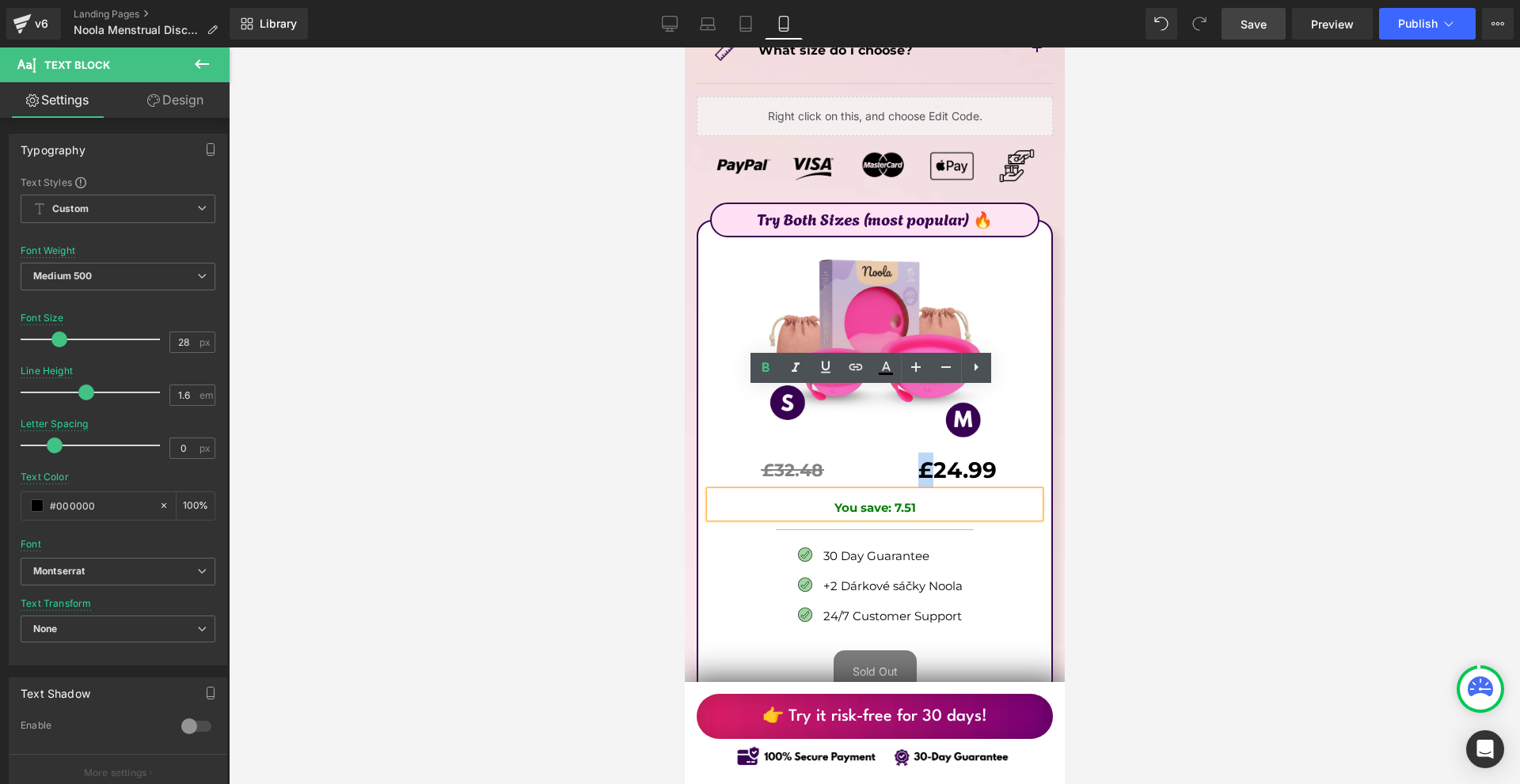
click at [887, 500] on strong "You save: 7.51" at bounding box center [874, 507] width 82 height 15
click at [891, 500] on strong "You save: 7.51" at bounding box center [874, 507] width 82 height 15
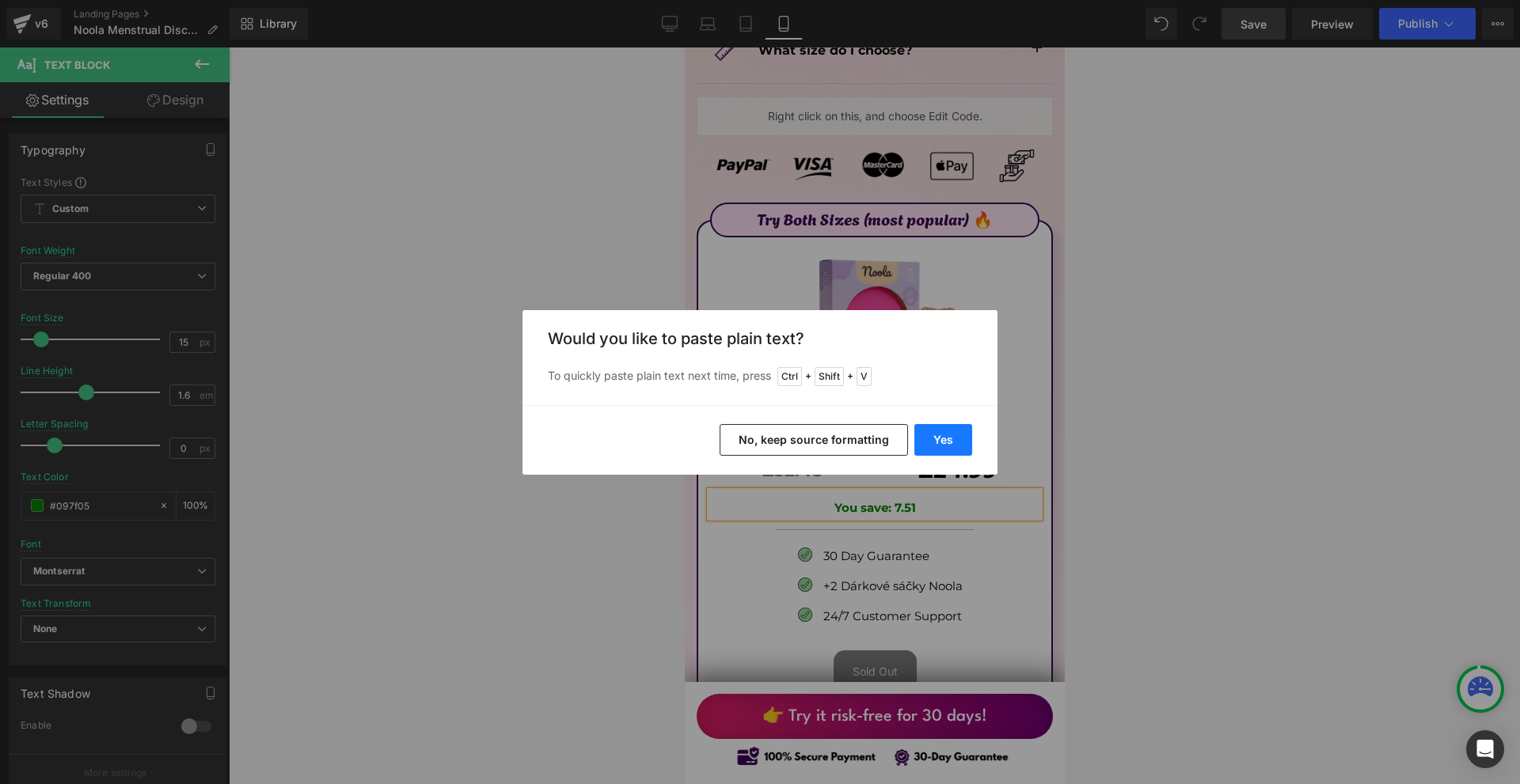
click at [928, 442] on button "Yes" at bounding box center [943, 440] width 58 height 31
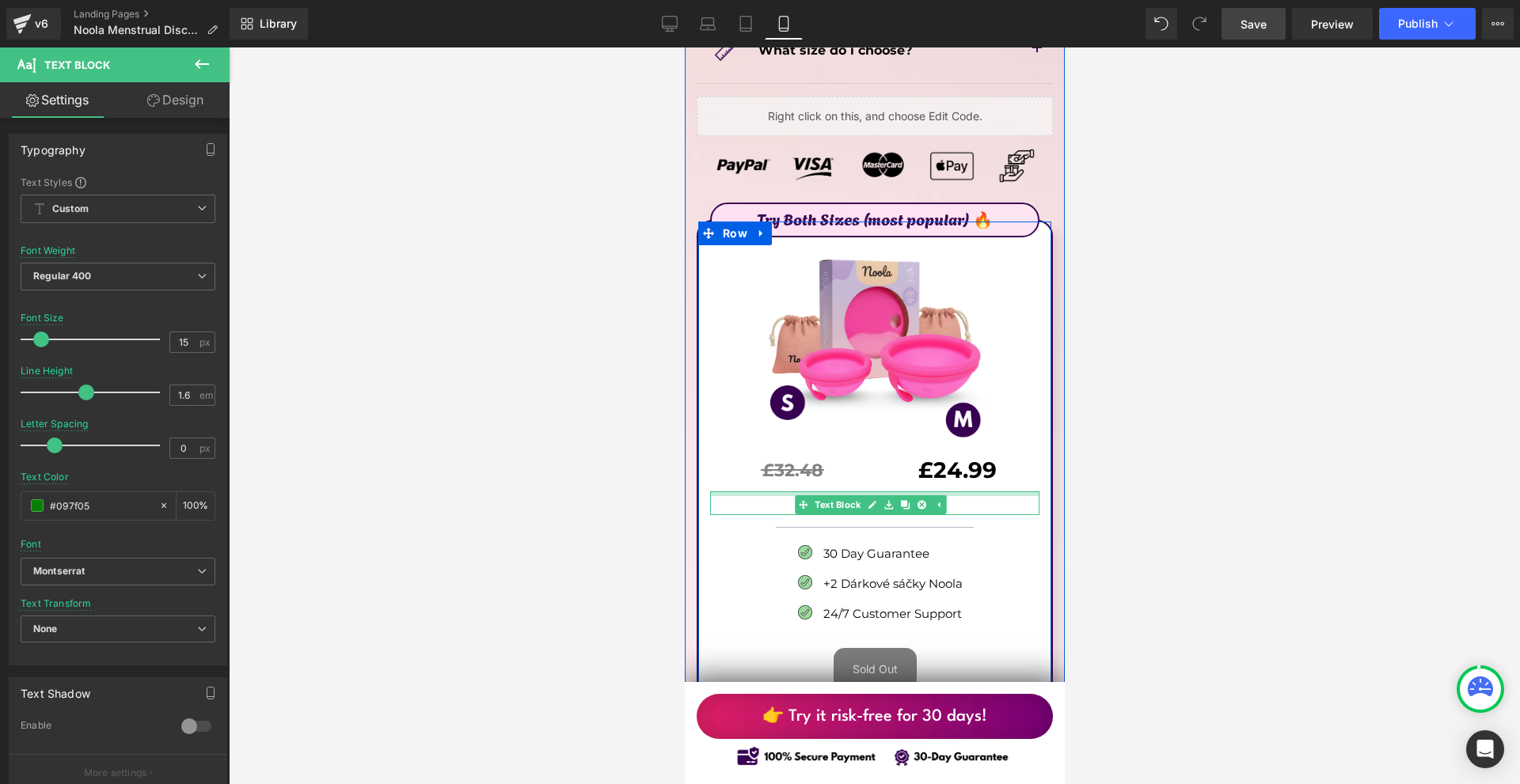
click at [882, 389] on div "Try Both Sizes (most popular) 🔥 Text Block Image £32.48 Text Block Separator £2…" at bounding box center [873, 485] width 353 height 518
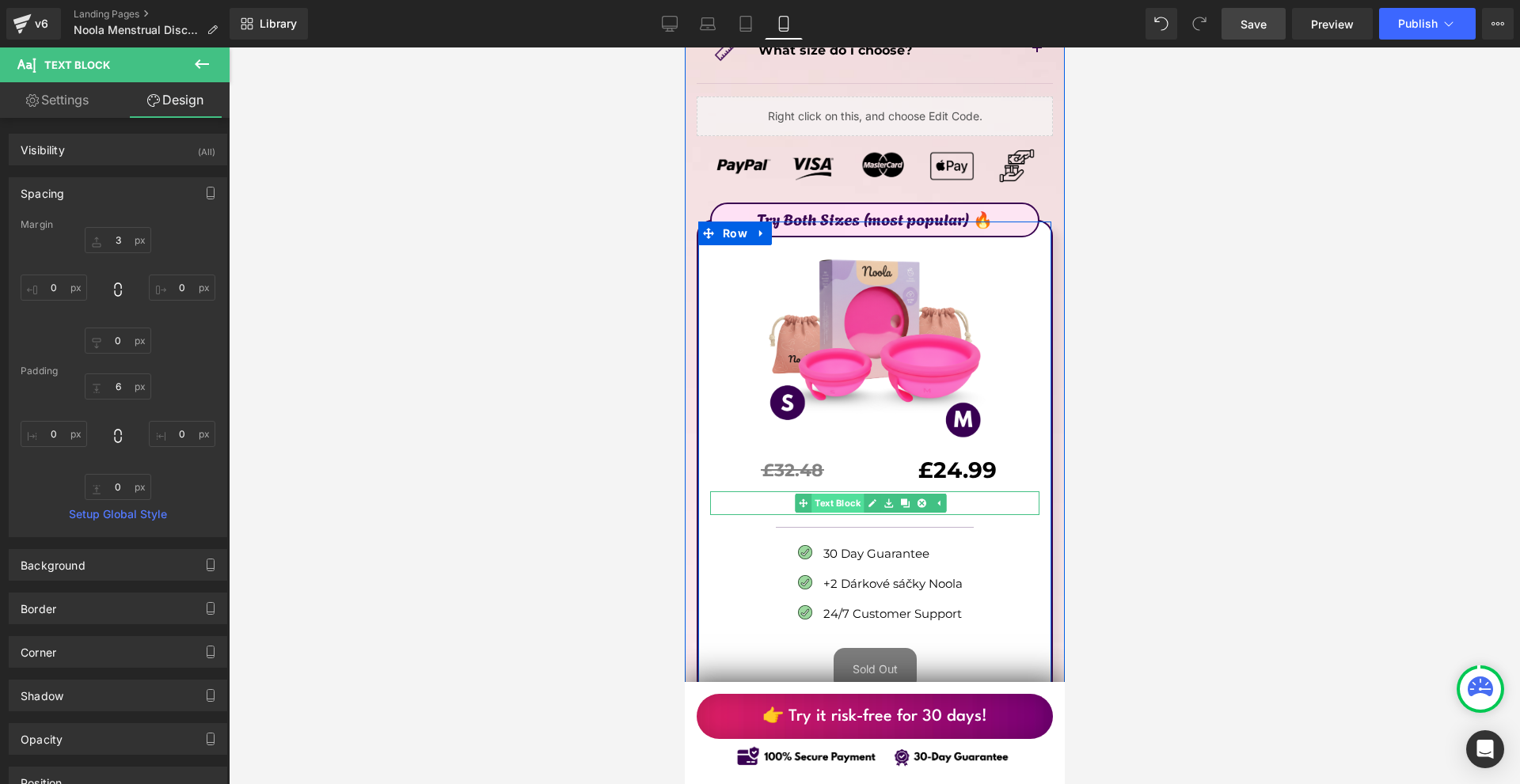
click at [858, 494] on span "Text Block" at bounding box center [836, 503] width 52 height 19
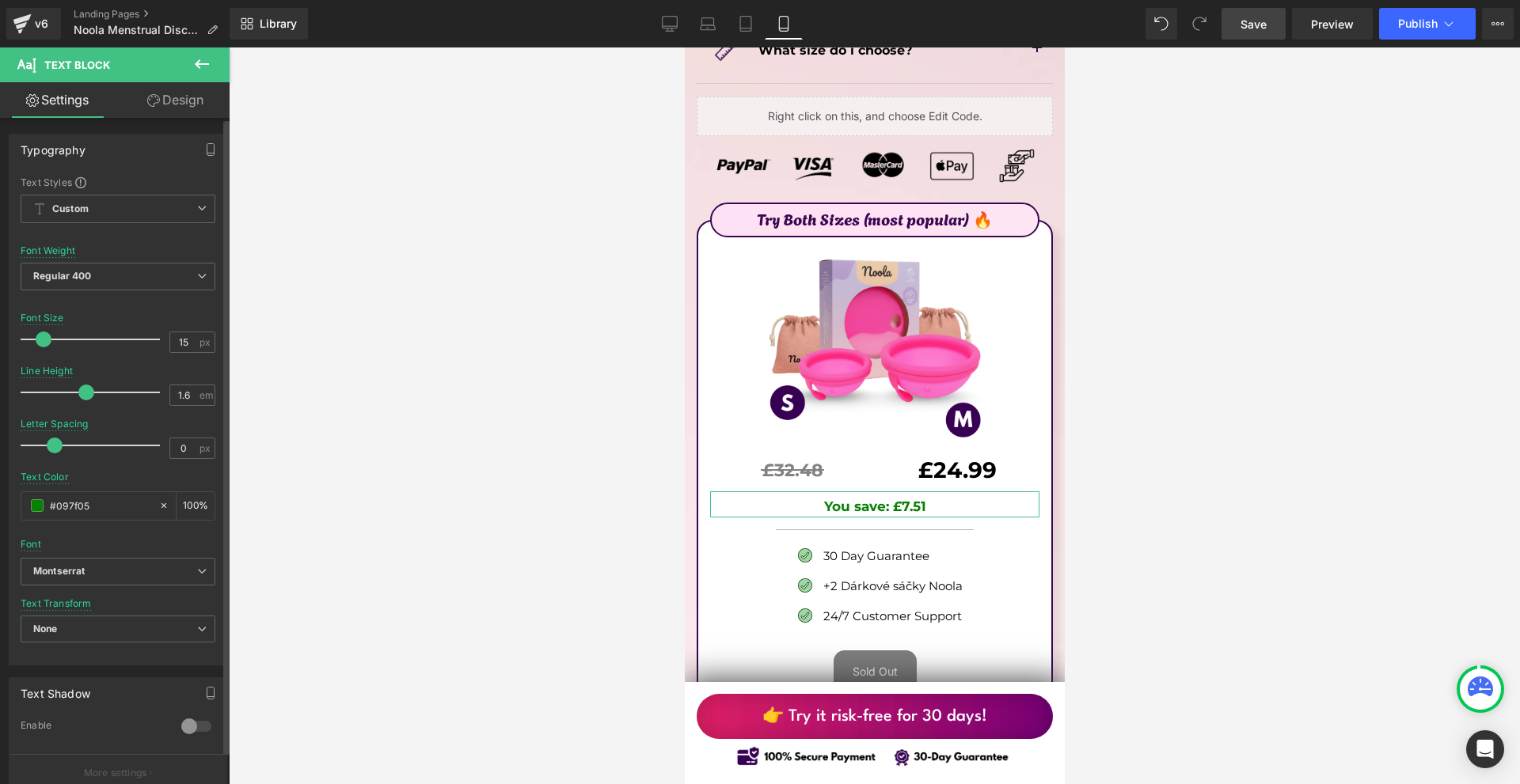
click at [44, 338] on span at bounding box center [43, 339] width 16 height 16
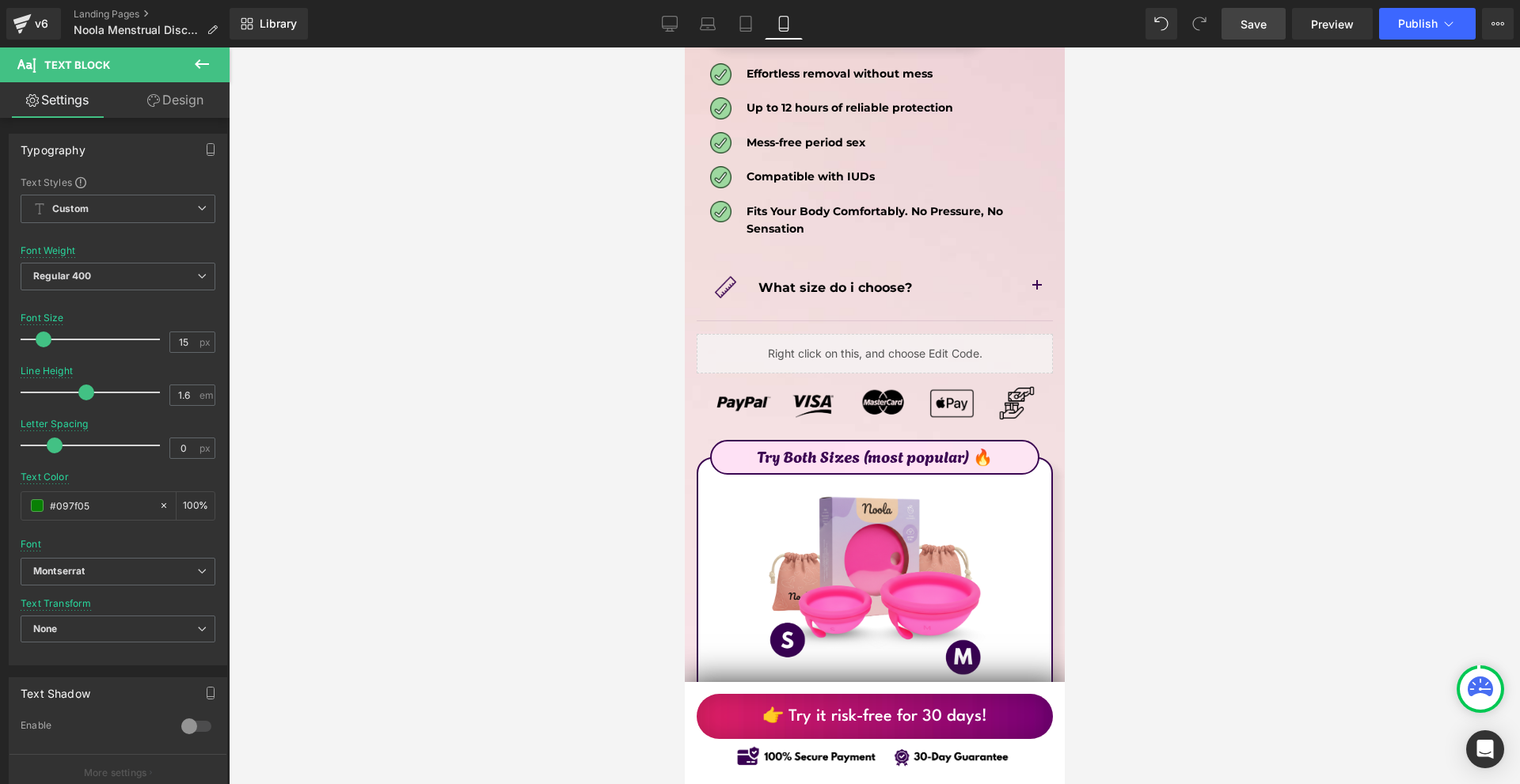
scroll to position [9099, 0]
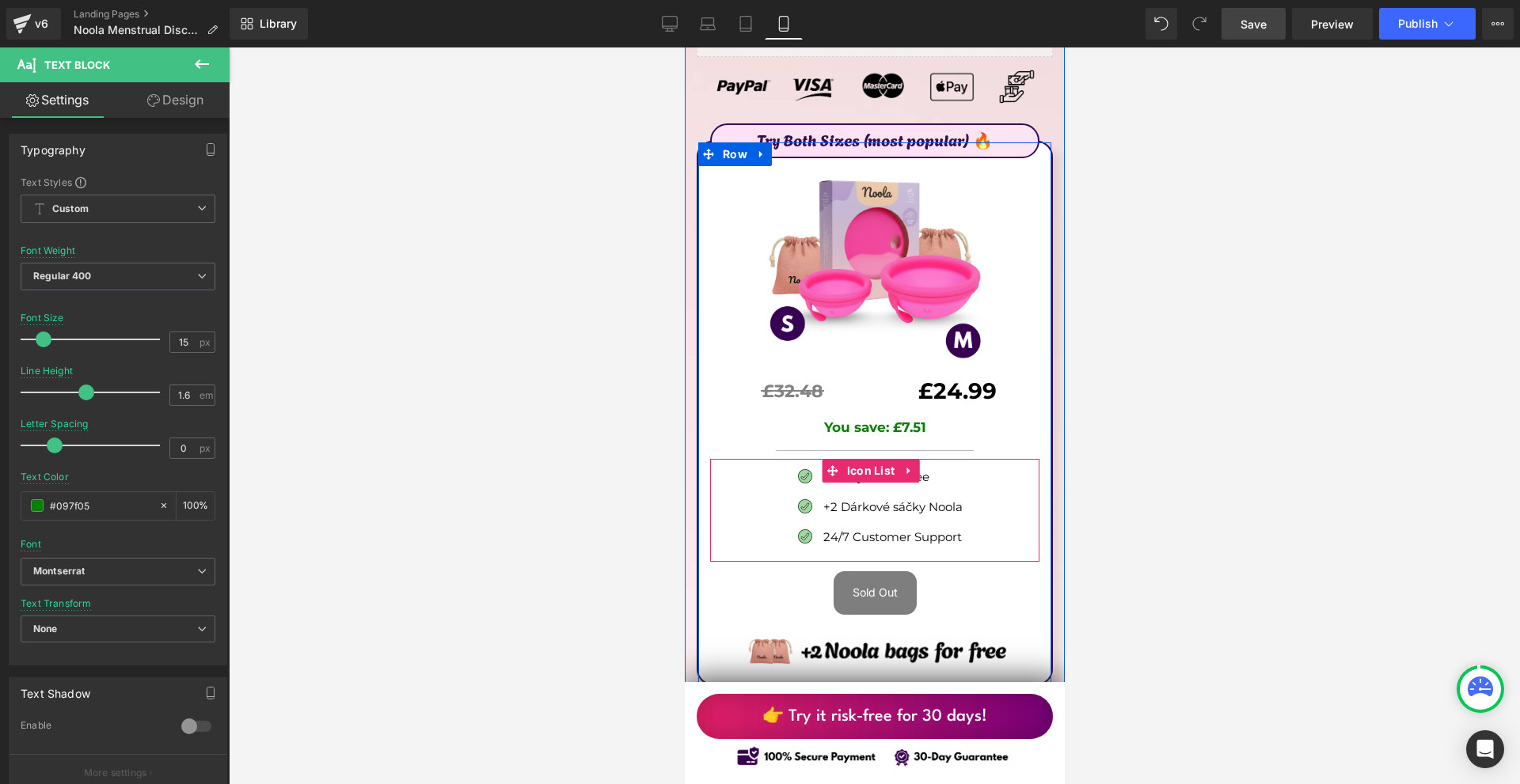
click at [974, 465] on div "Image 30 Day Guarantee Text Block Image +2 Dárkové sáčky Noola Text Block Image…" at bounding box center [874, 511] width 330 height 91
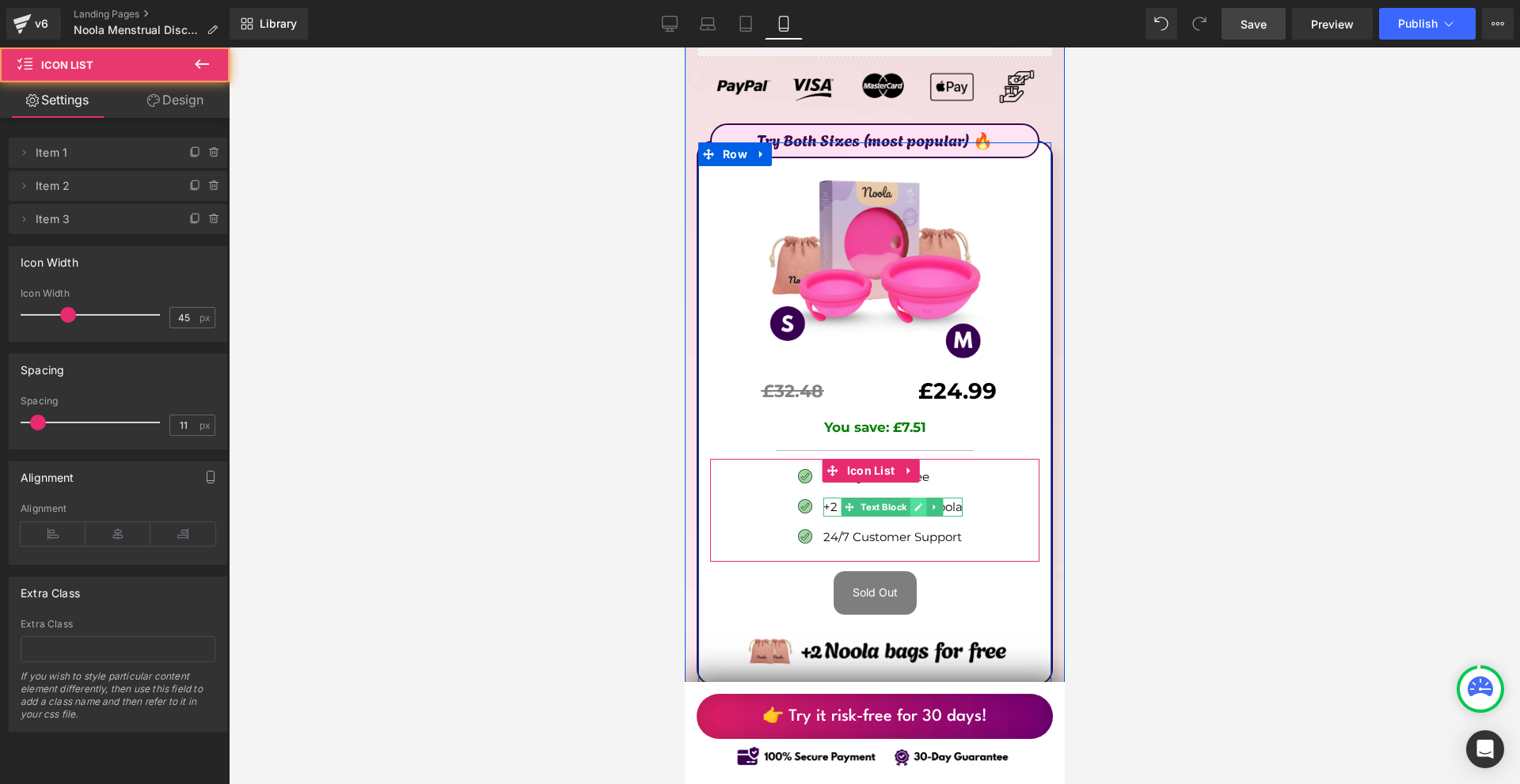
click at [914, 502] on icon at bounding box center [918, 507] width 9 height 10
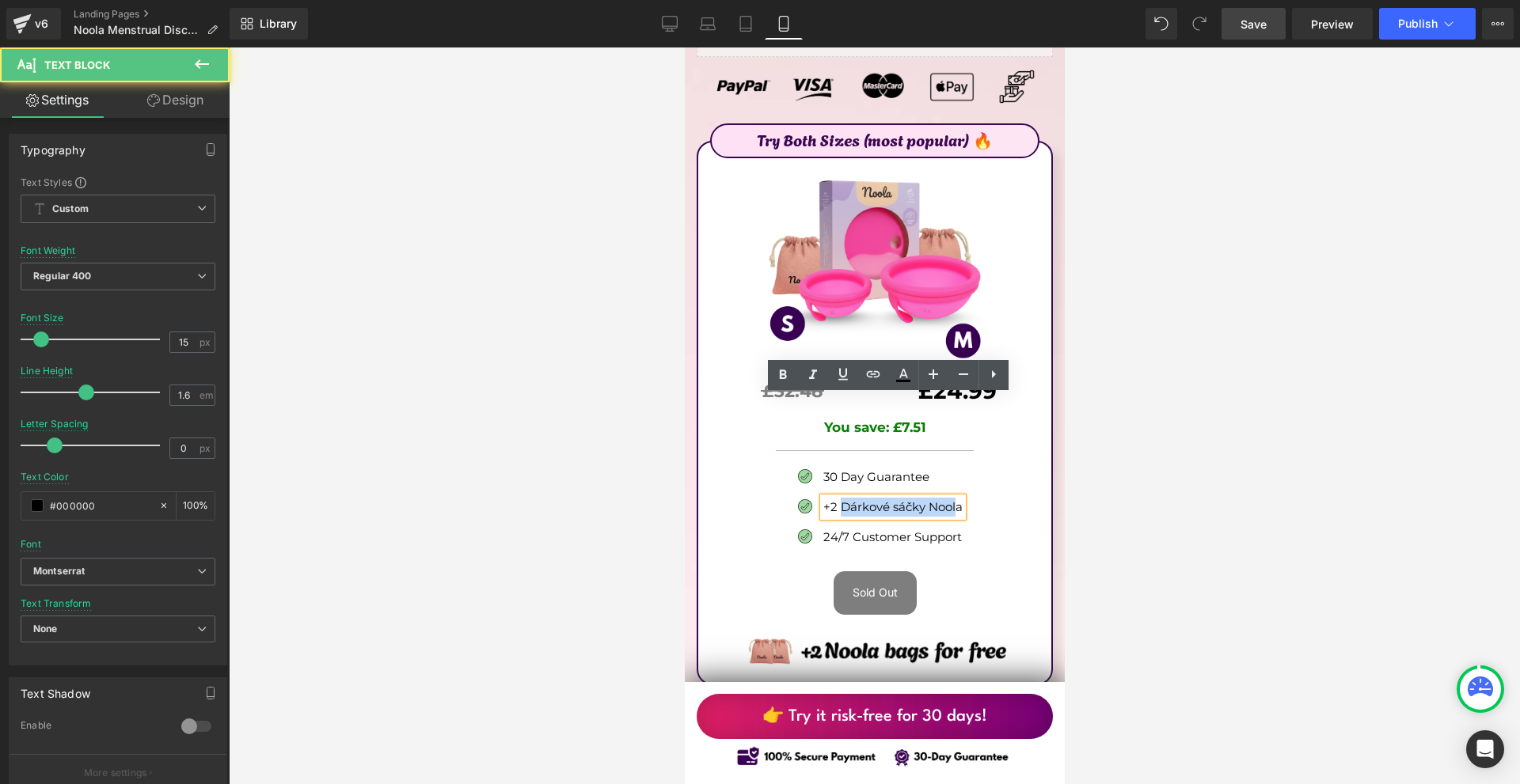
drag, startPoint x: 836, startPoint y: 407, endPoint x: 947, endPoint y: 407, distance: 111.0
click at [950, 497] on p "+2 Dárkové sáčky Noola" at bounding box center [891, 506] width 139 height 19
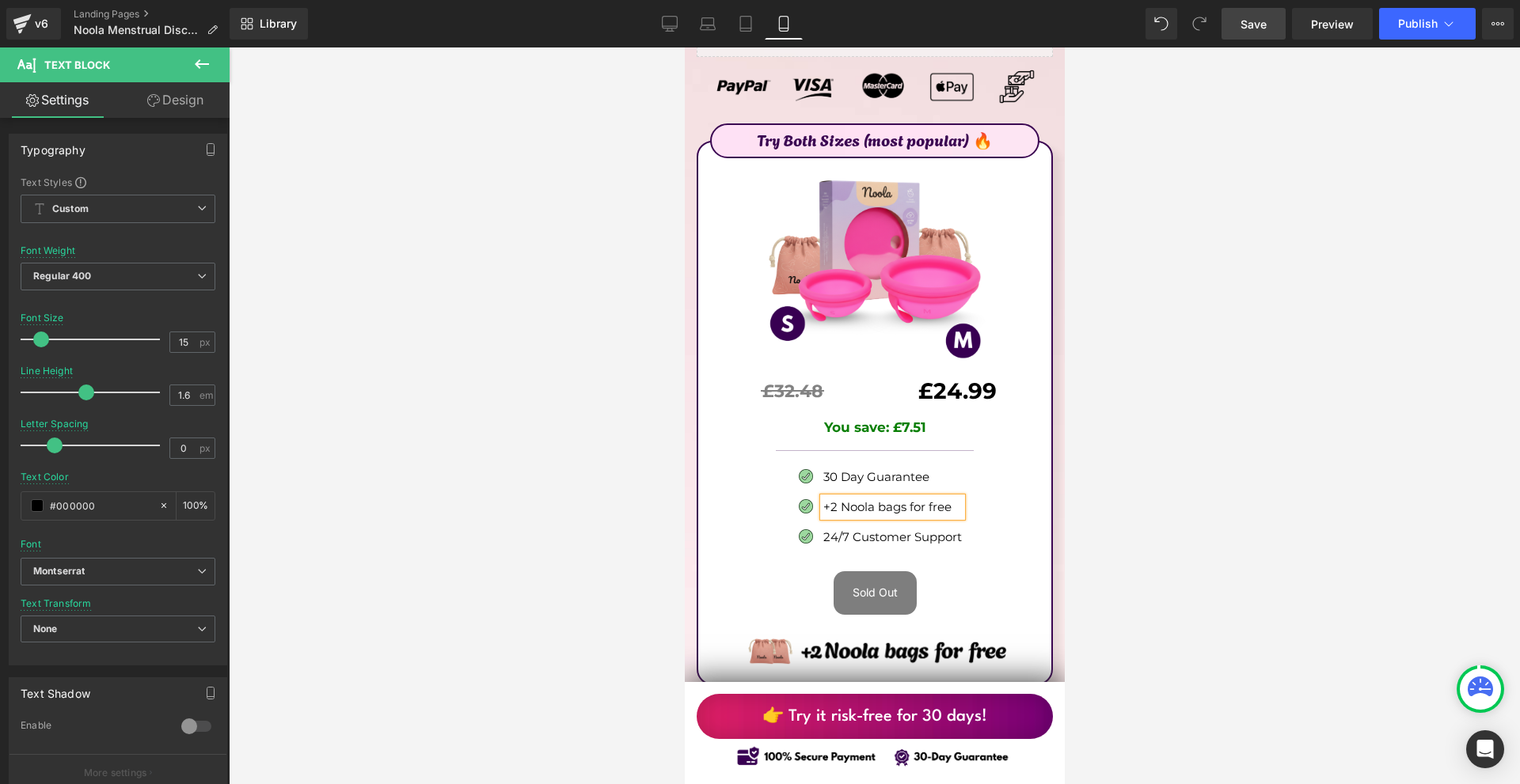
click at [1180, 432] on div at bounding box center [874, 416] width 1291 height 737
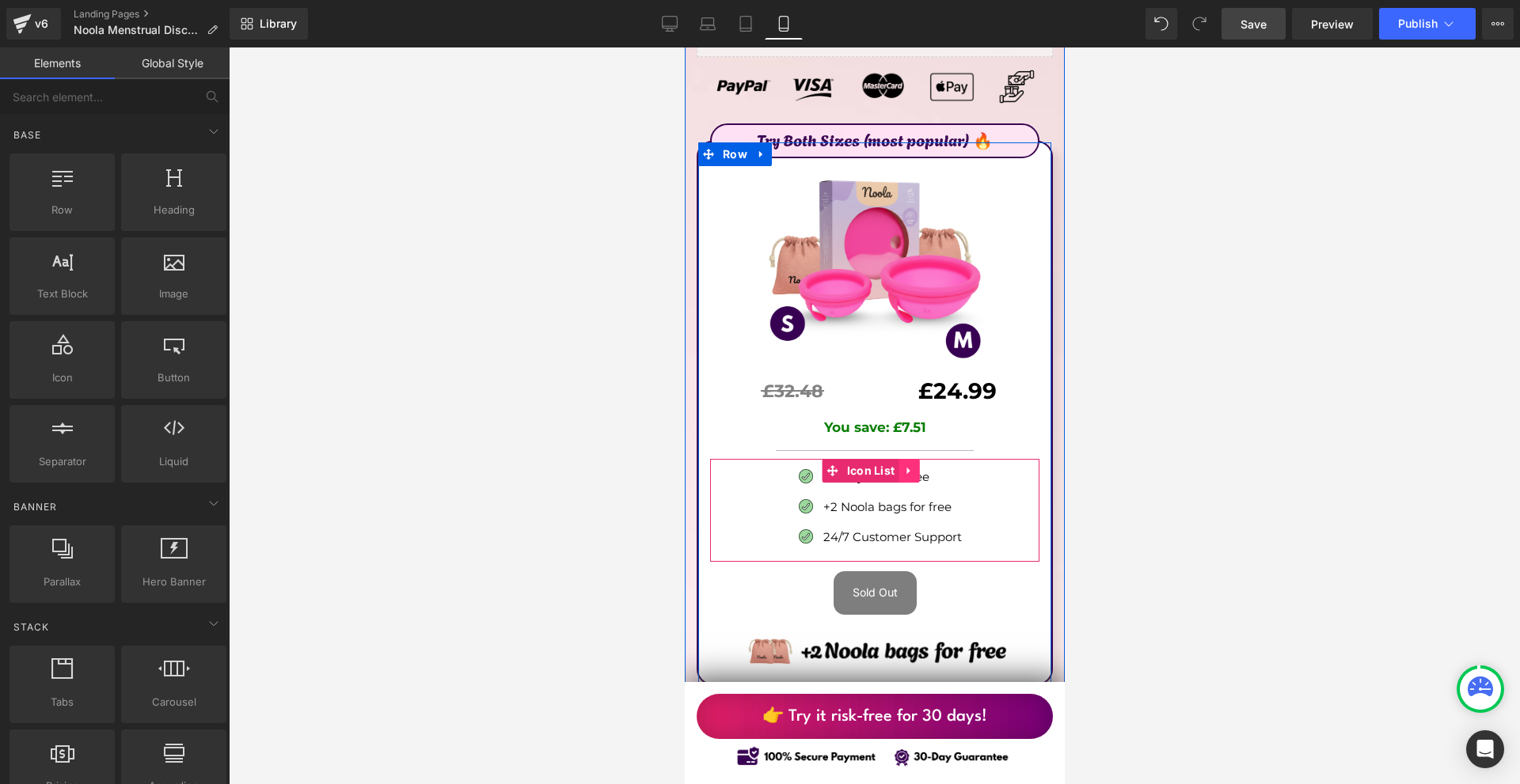
click at [907, 468] on icon at bounding box center [907, 471] width 3 height 7
click at [899, 465] on icon at bounding box center [897, 470] width 11 height 11
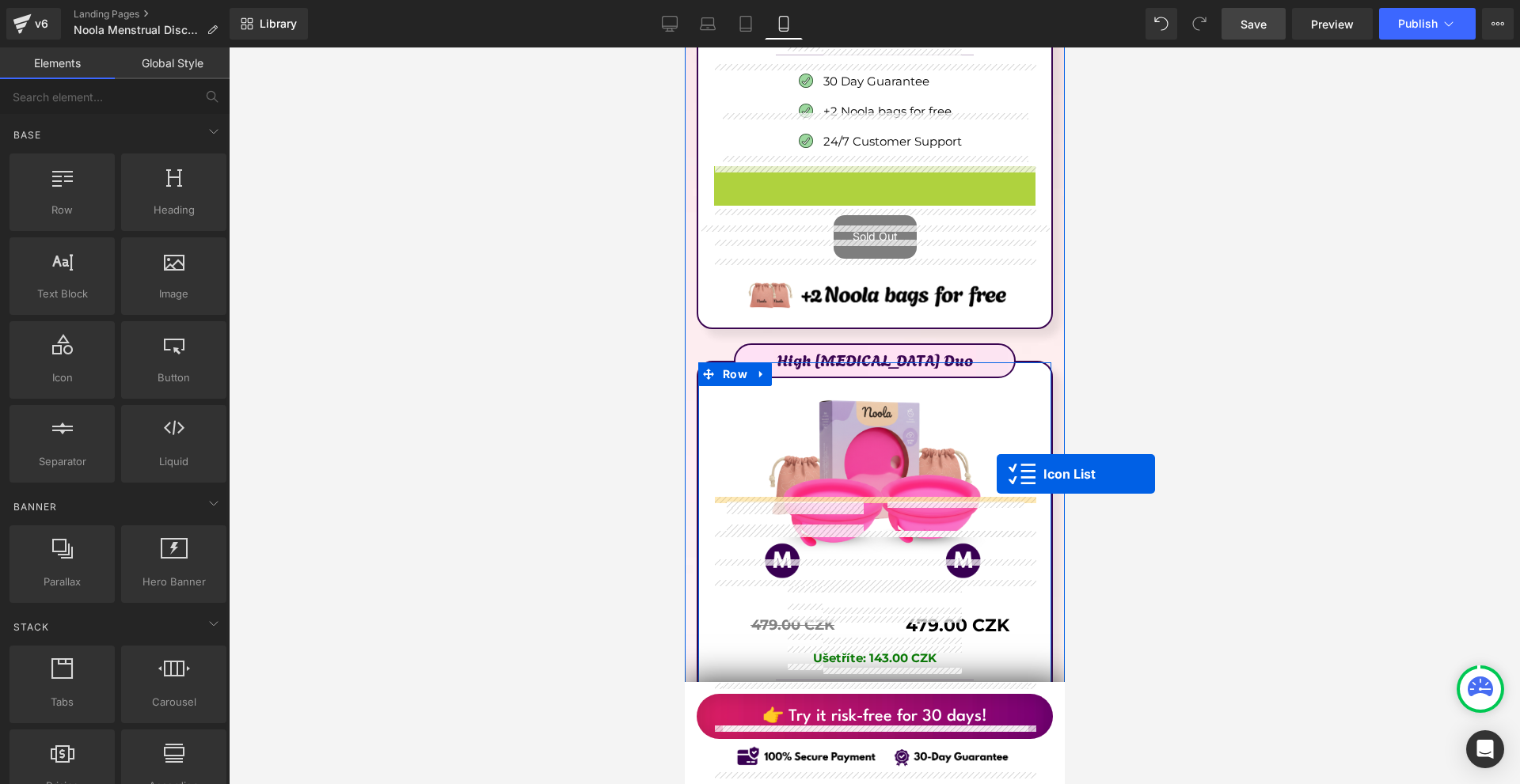
scroll to position [9812, 0]
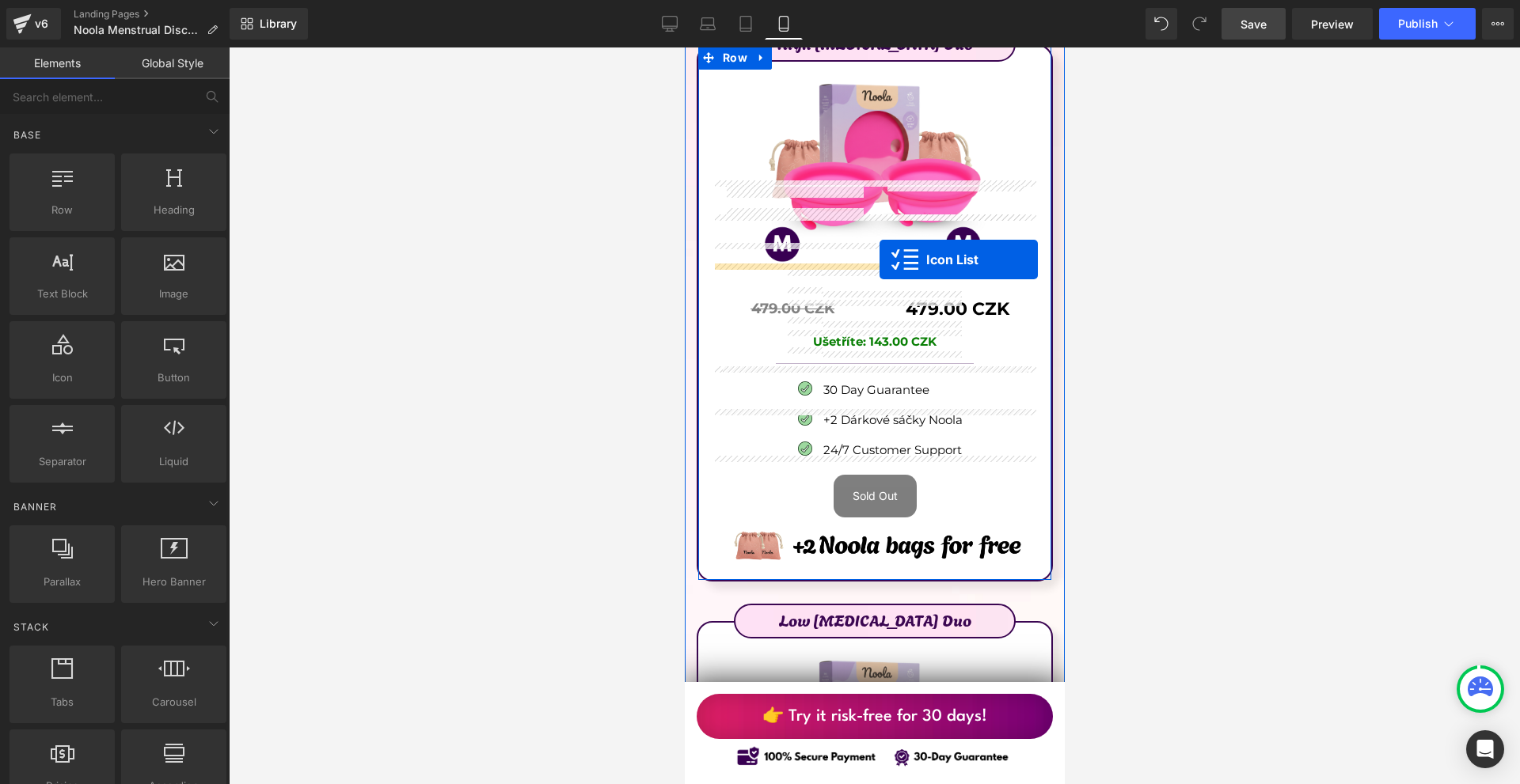
drag, startPoint x: 860, startPoint y: 471, endPoint x: 878, endPoint y: 259, distance: 212.8
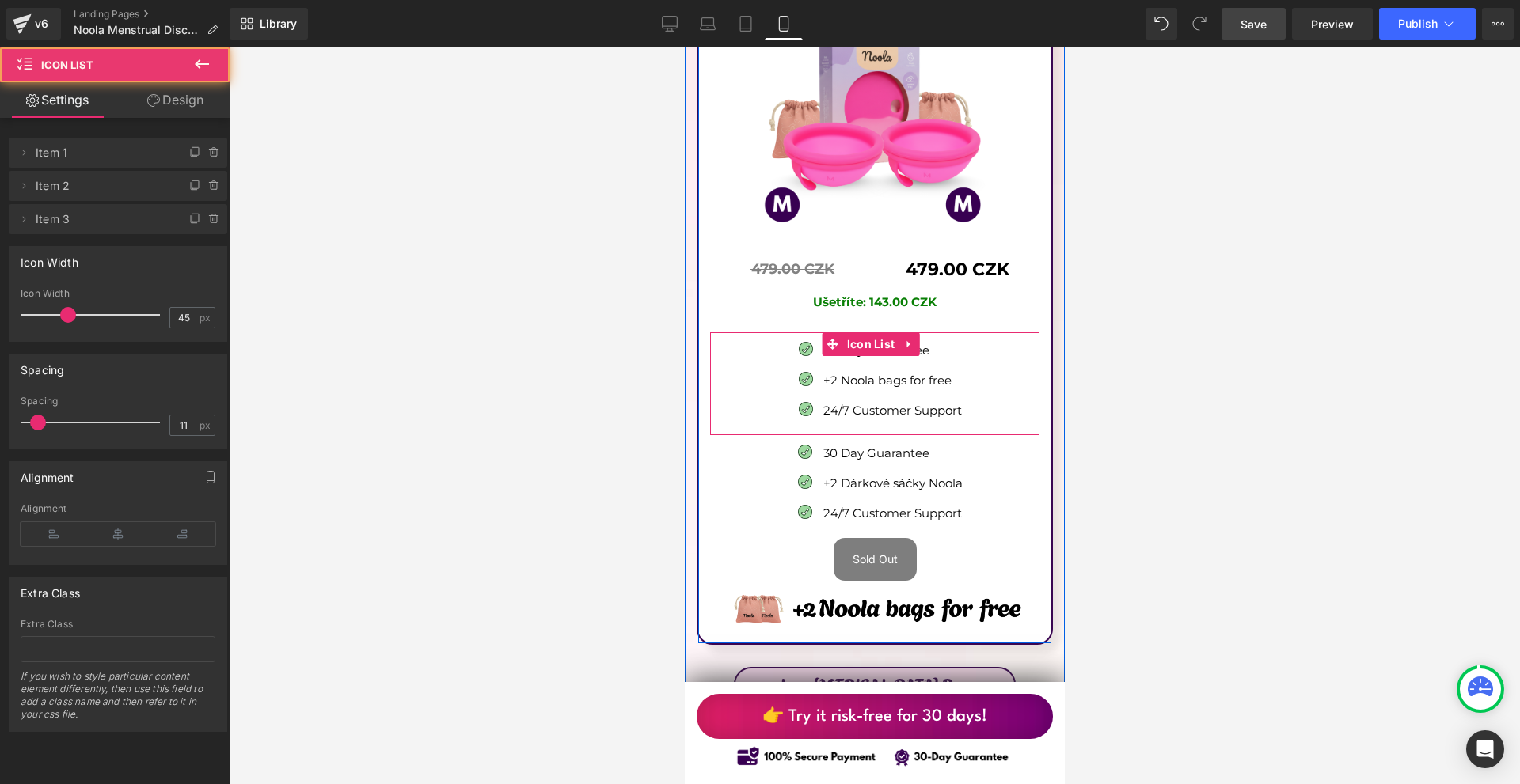
scroll to position [9772, 0]
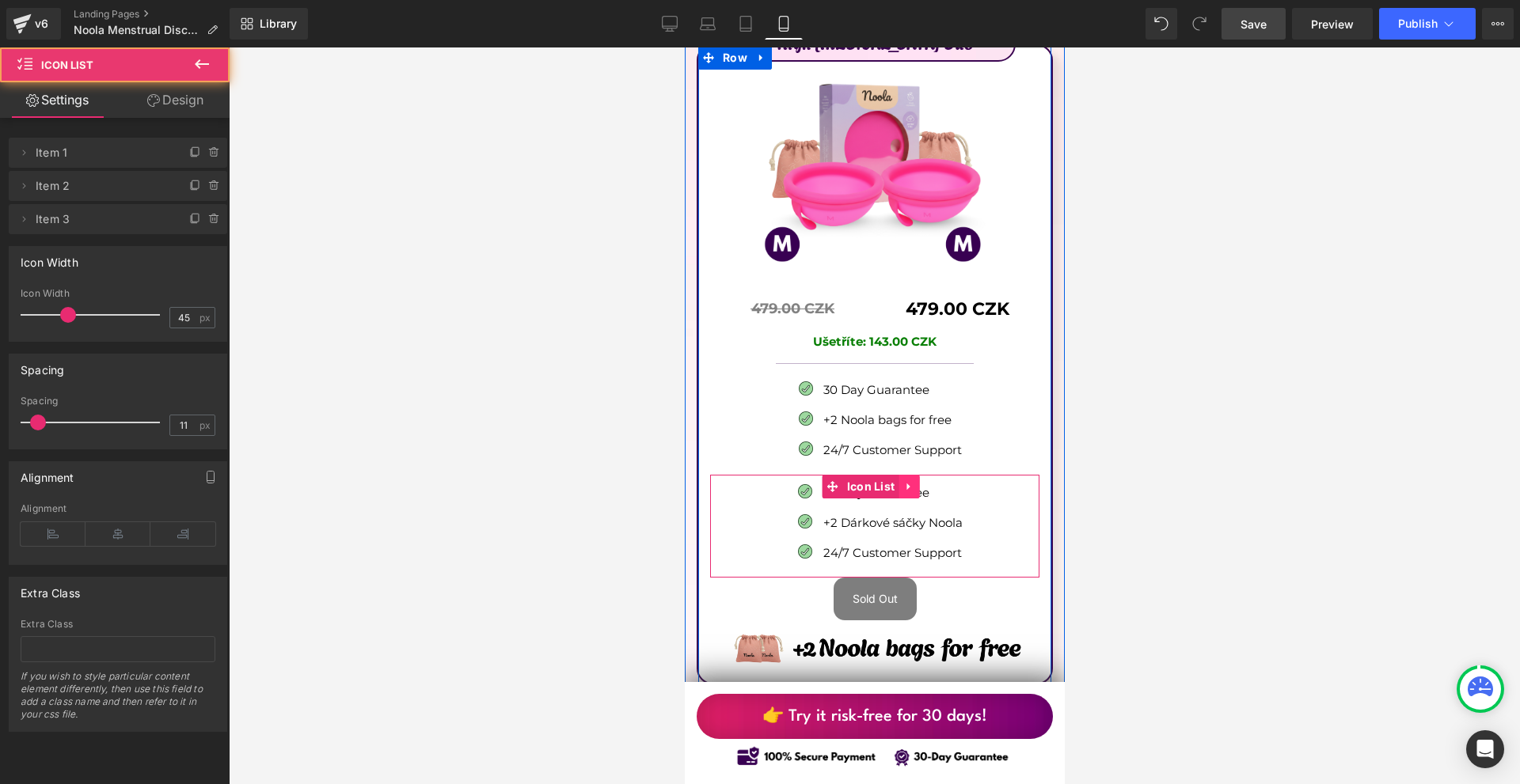
click at [914, 474] on link at bounding box center [908, 486] width 21 height 24
click at [922, 481] on icon at bounding box center [918, 486] width 11 height 11
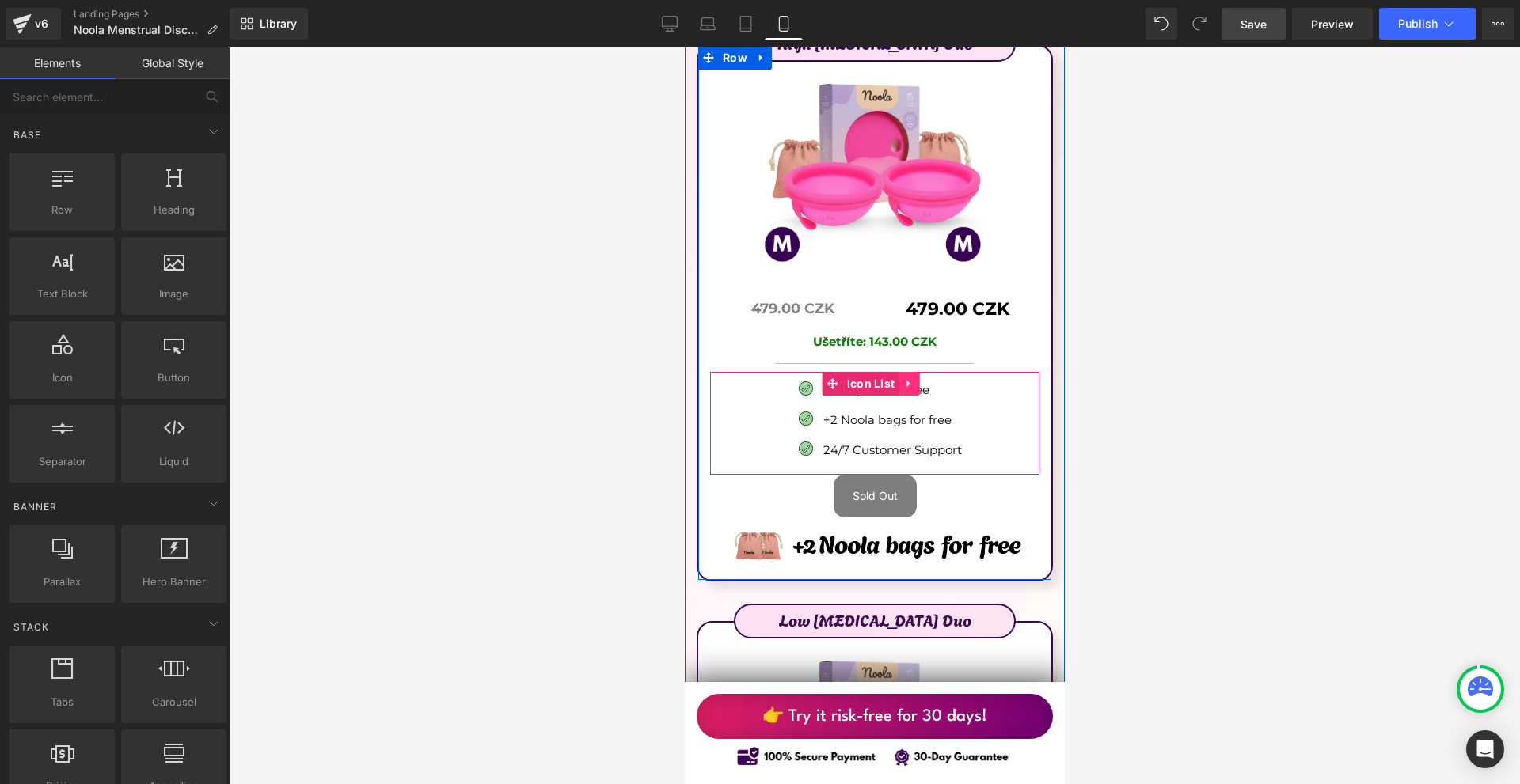
click at [906, 380] on icon at bounding box center [907, 384] width 3 height 7
click at [899, 378] on icon at bounding box center [897, 383] width 11 height 11
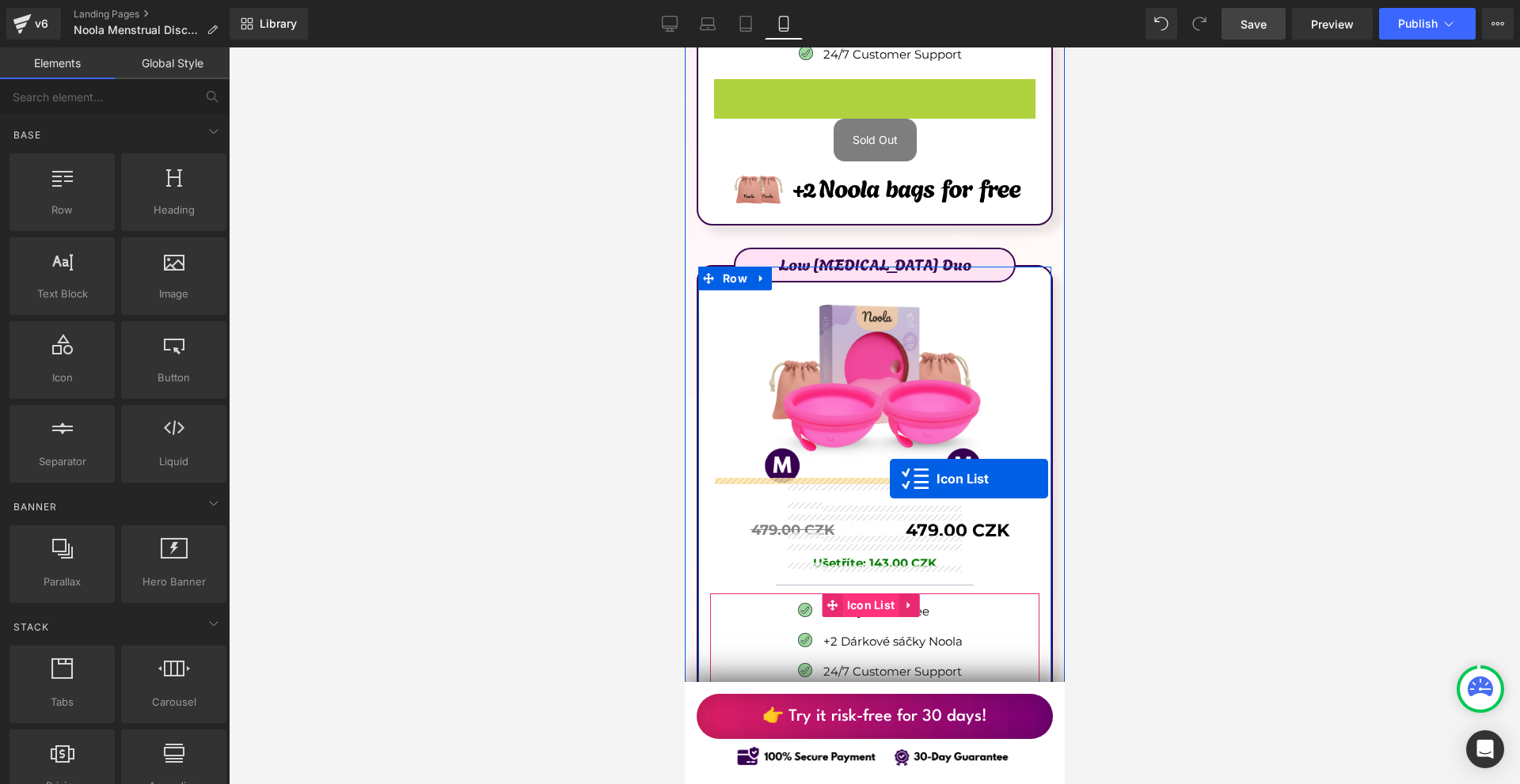
drag, startPoint x: 860, startPoint y: 370, endPoint x: 889, endPoint y: 478, distance: 111.8
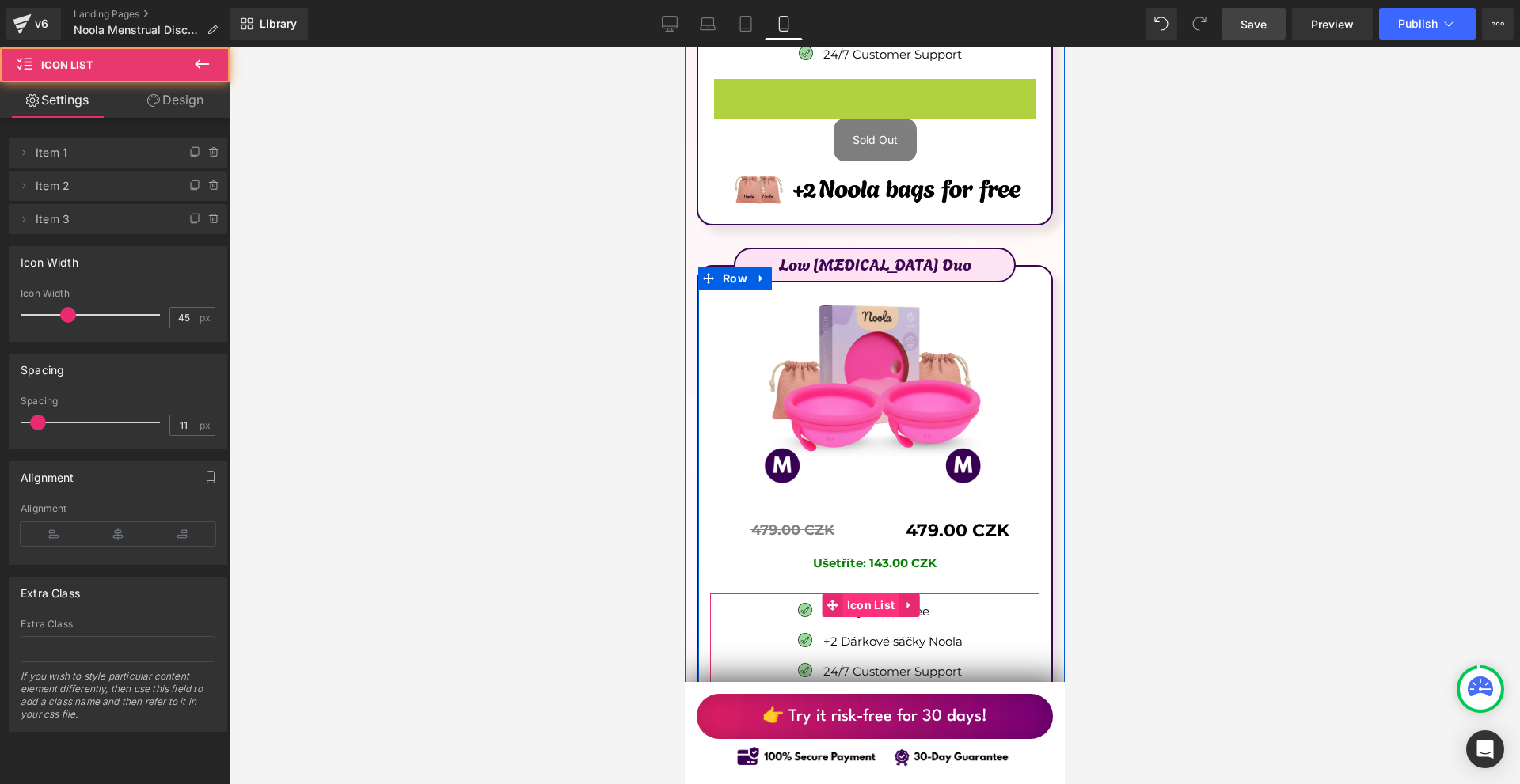
scroll to position [10128, 0]
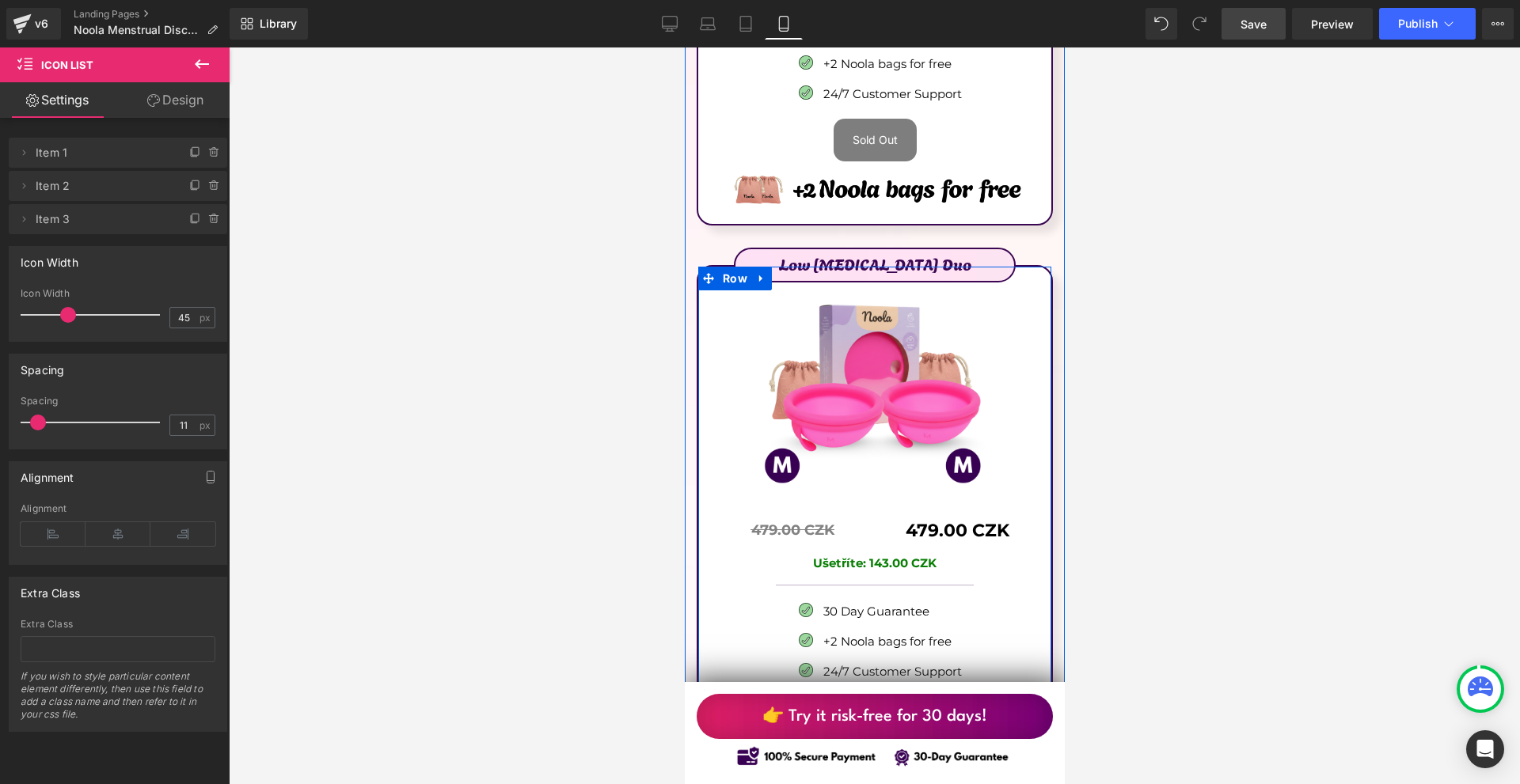
click at [913, 697] on link at bounding box center [908, 708] width 21 height 24
click at [919, 702] on icon at bounding box center [918, 707] width 11 height 11
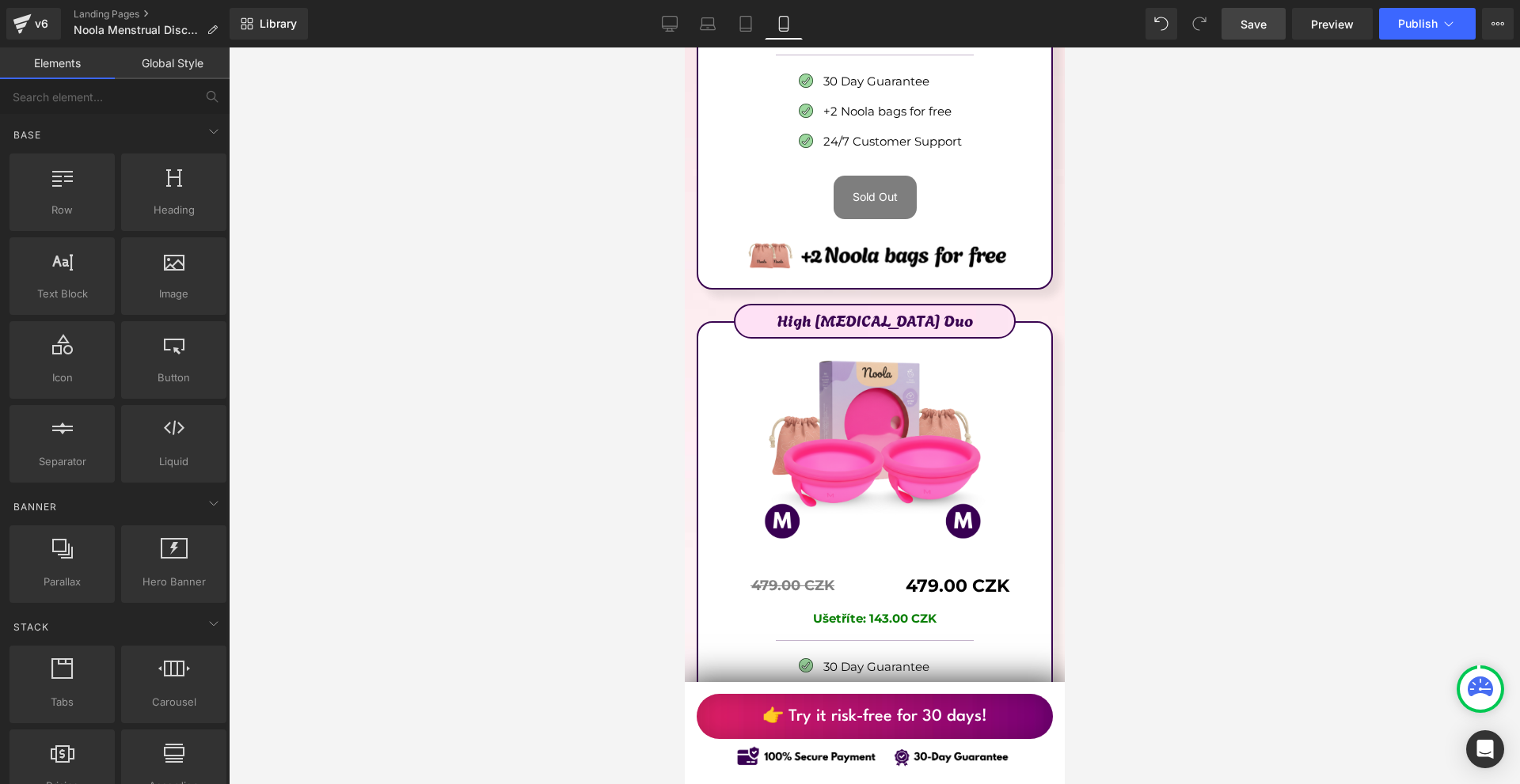
scroll to position [9178, 0]
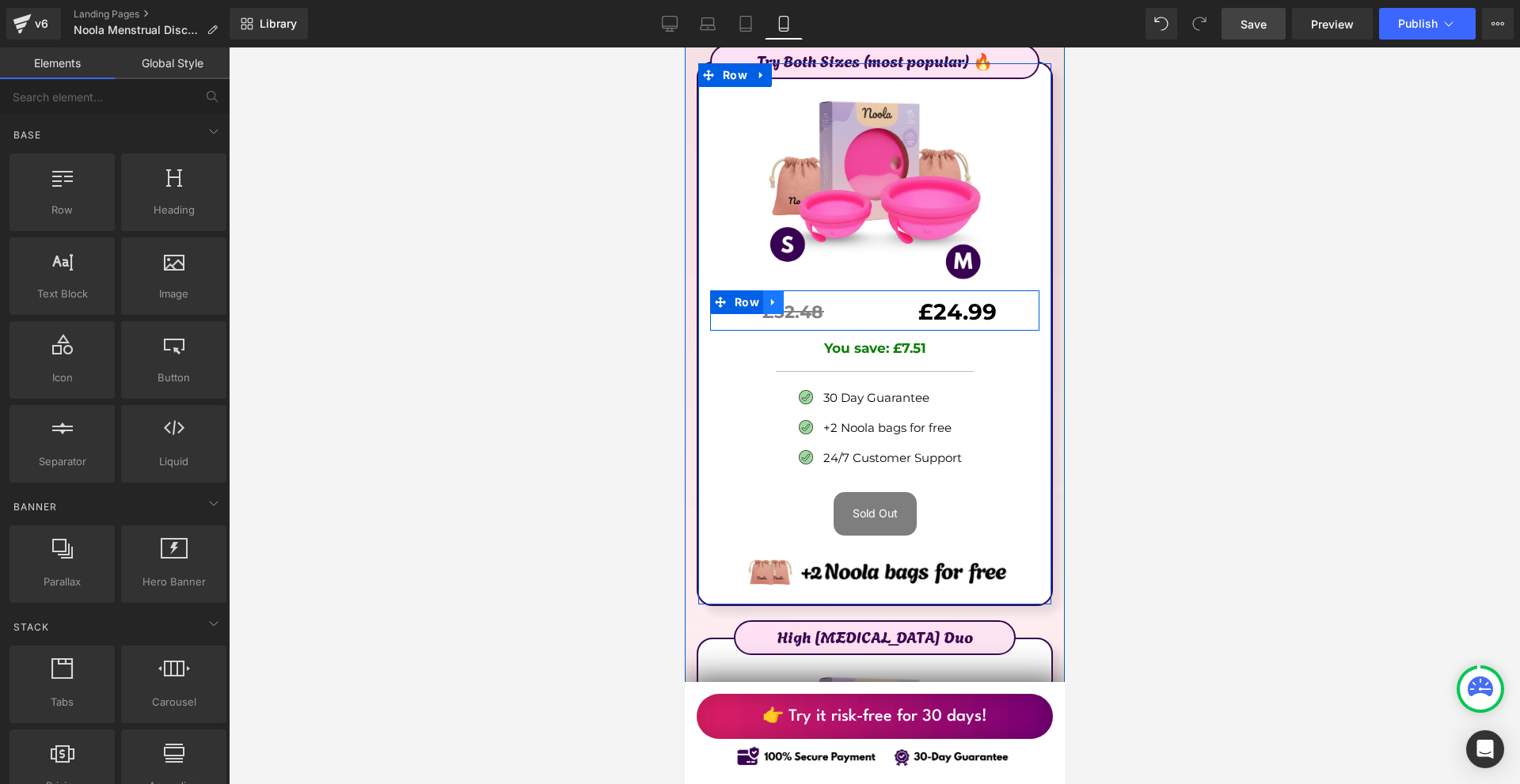
click at [768, 296] on icon at bounding box center [772, 302] width 11 height 12
click at [788, 296] on icon at bounding box center [793, 302] width 11 height 12
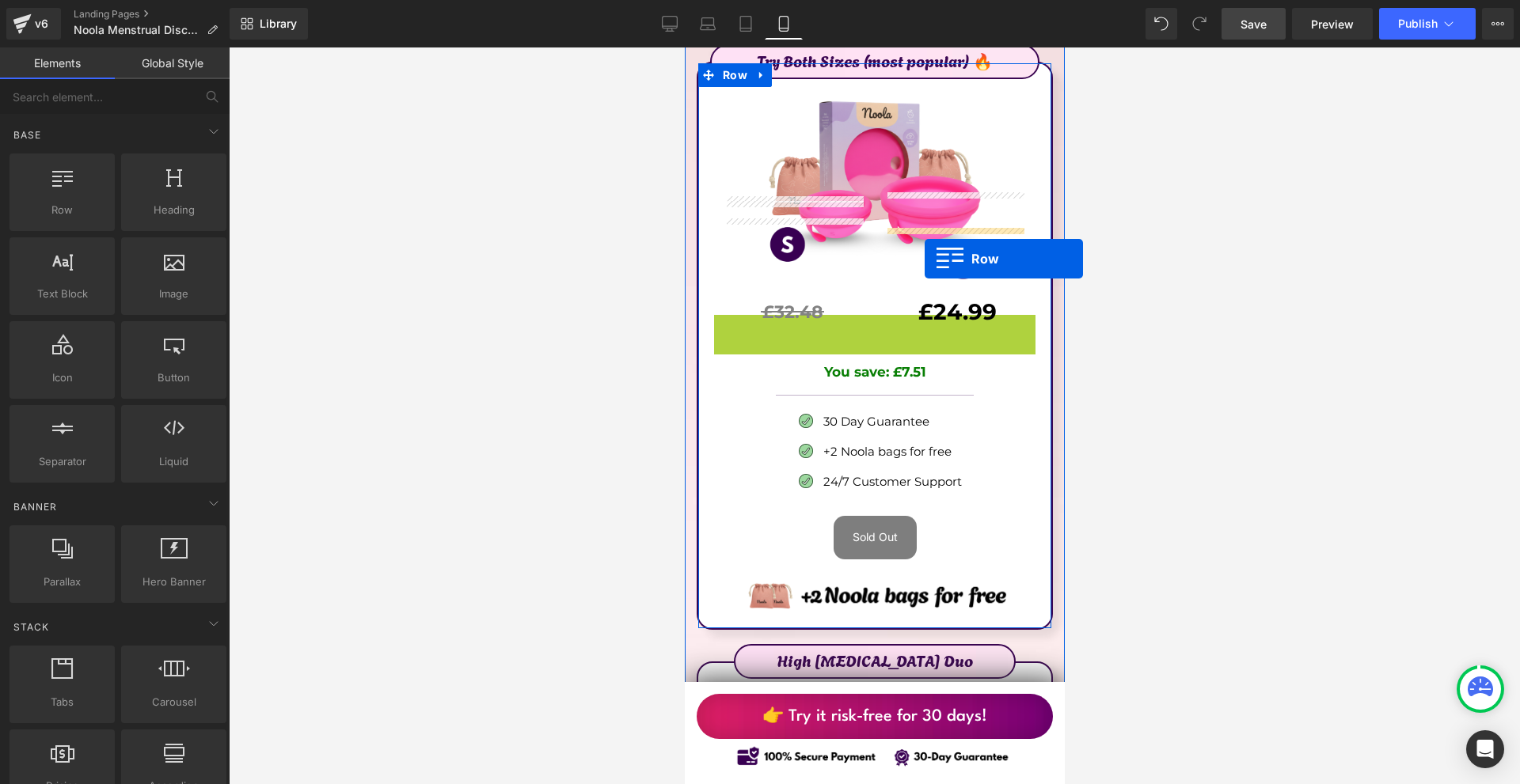
scroll to position [9574, 0]
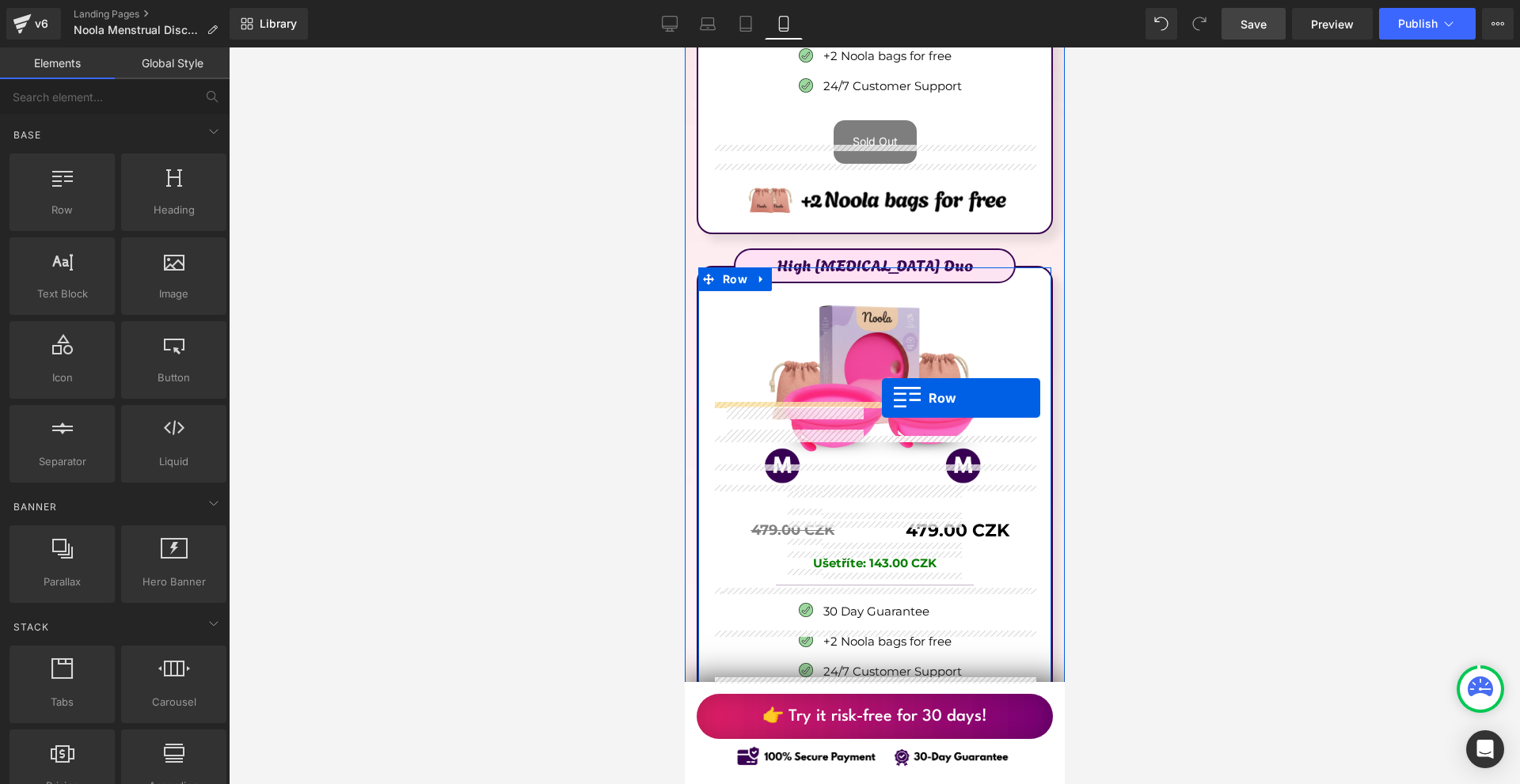
drag, startPoint x: 739, startPoint y: 227, endPoint x: 881, endPoint y: 399, distance: 223.0
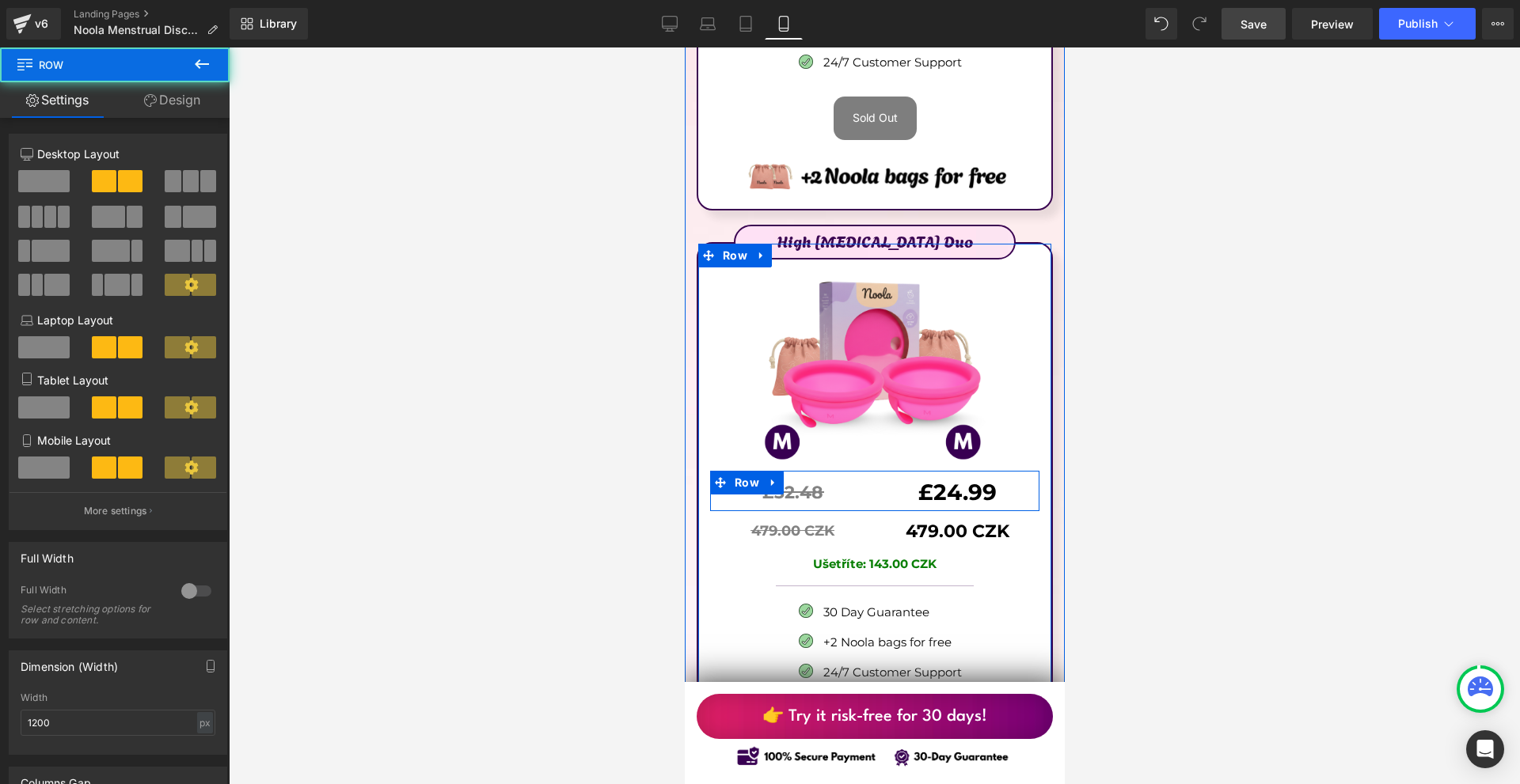
scroll to position [9550, 0]
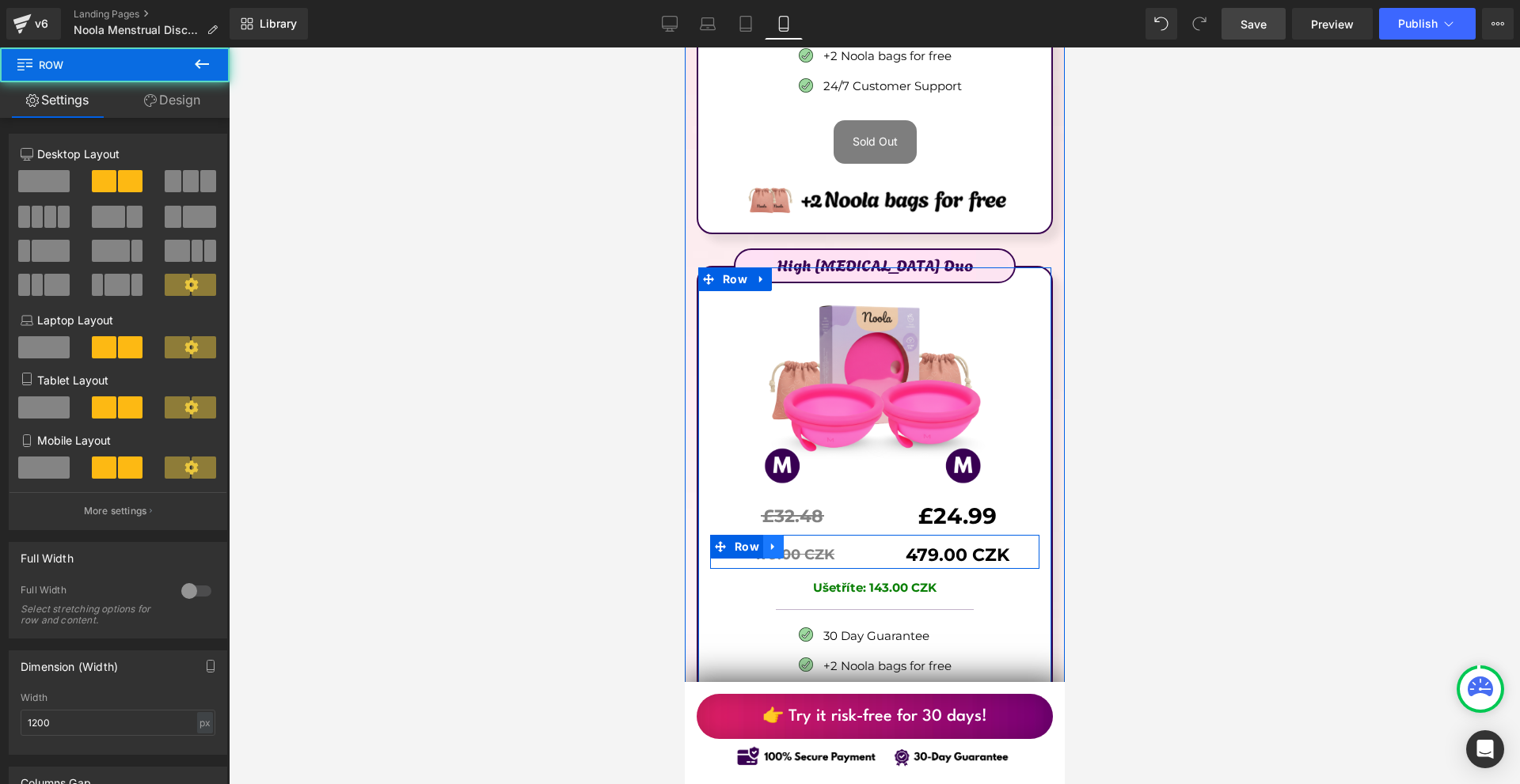
click at [777, 540] on icon at bounding box center [772, 546] width 11 height 12
click at [811, 541] on icon at bounding box center [813, 546] width 11 height 11
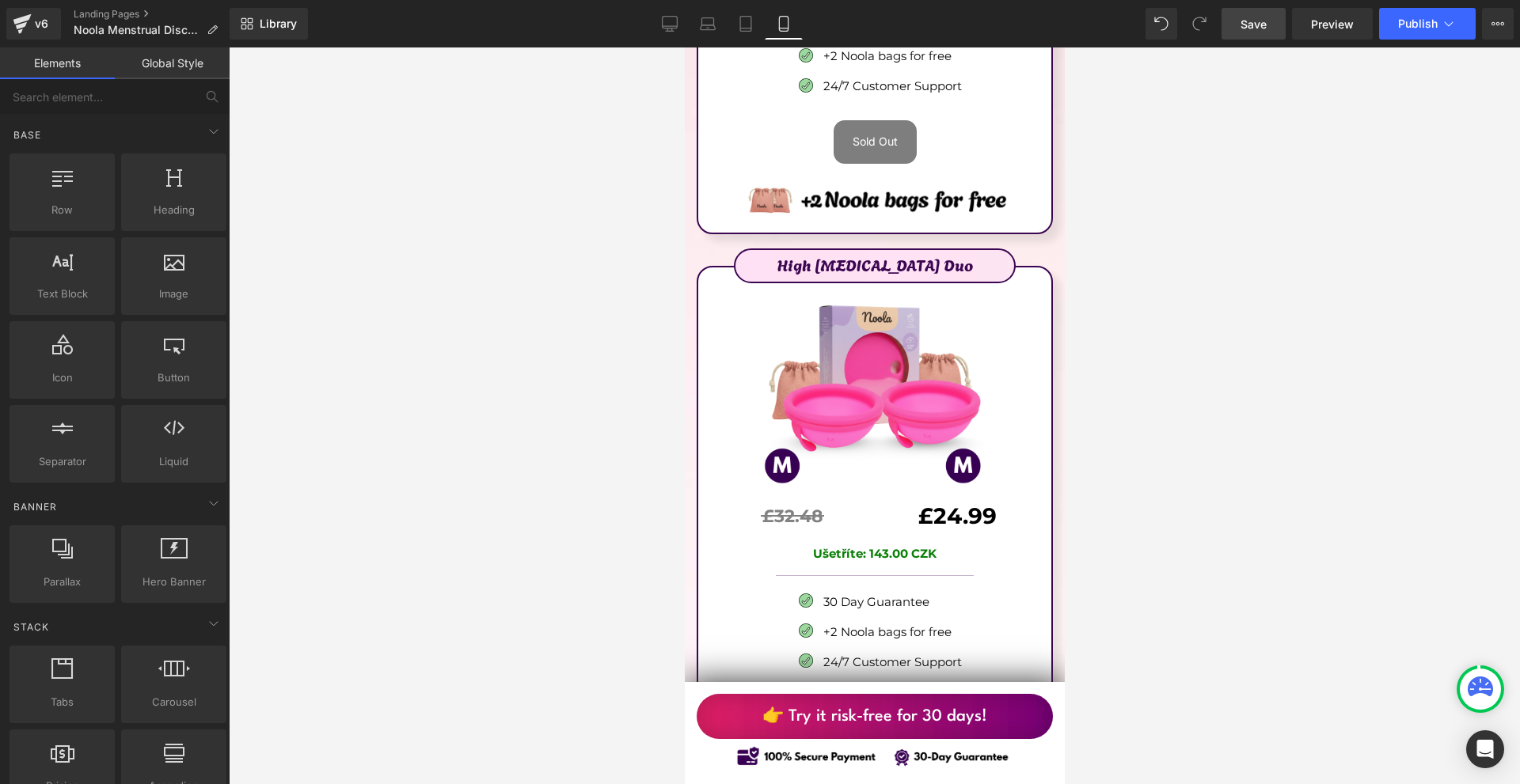
scroll to position [9234, 0]
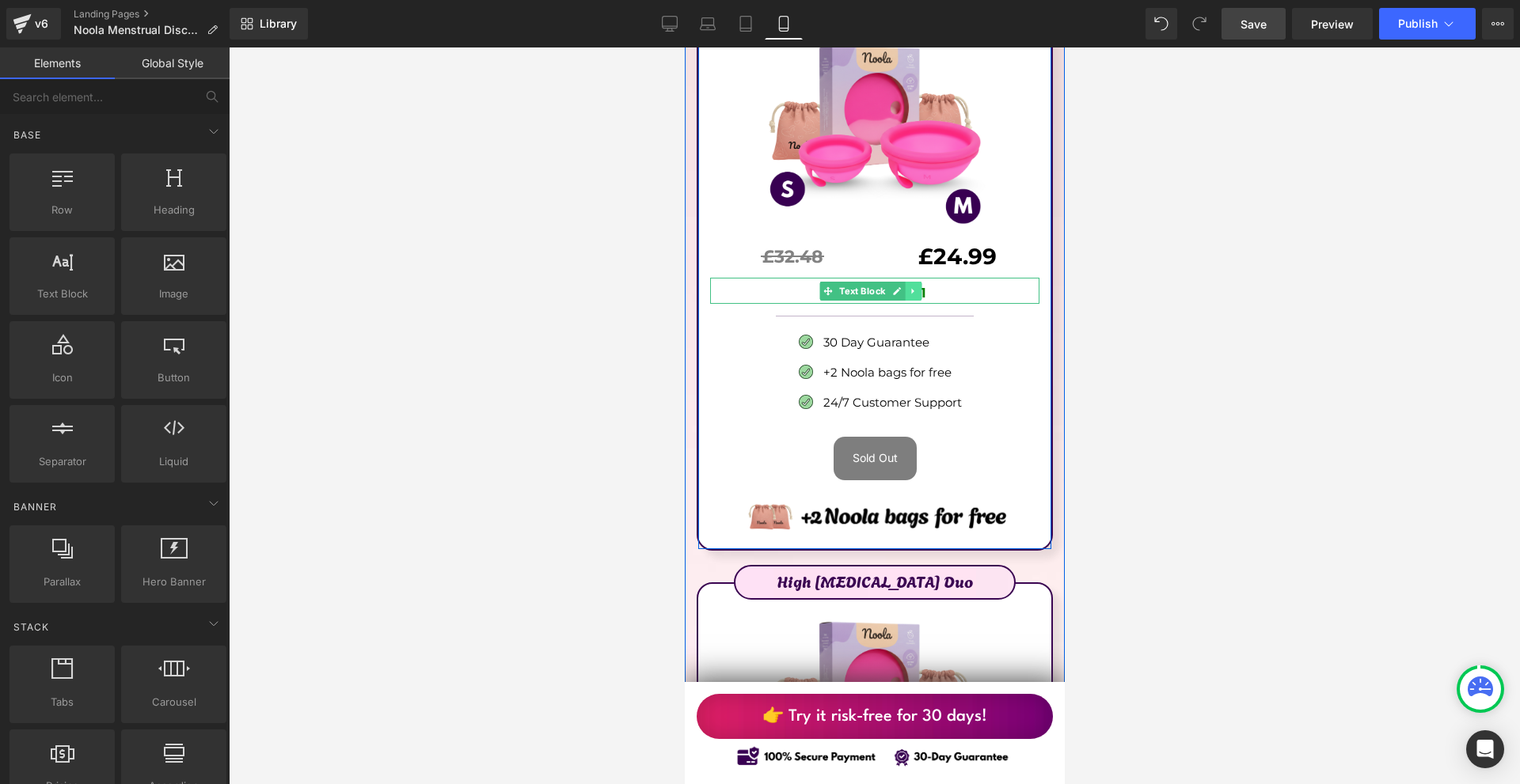
click at [910, 282] on link at bounding box center [913, 291] width 16 height 19
click at [906, 282] on link at bounding box center [905, 291] width 16 height 19
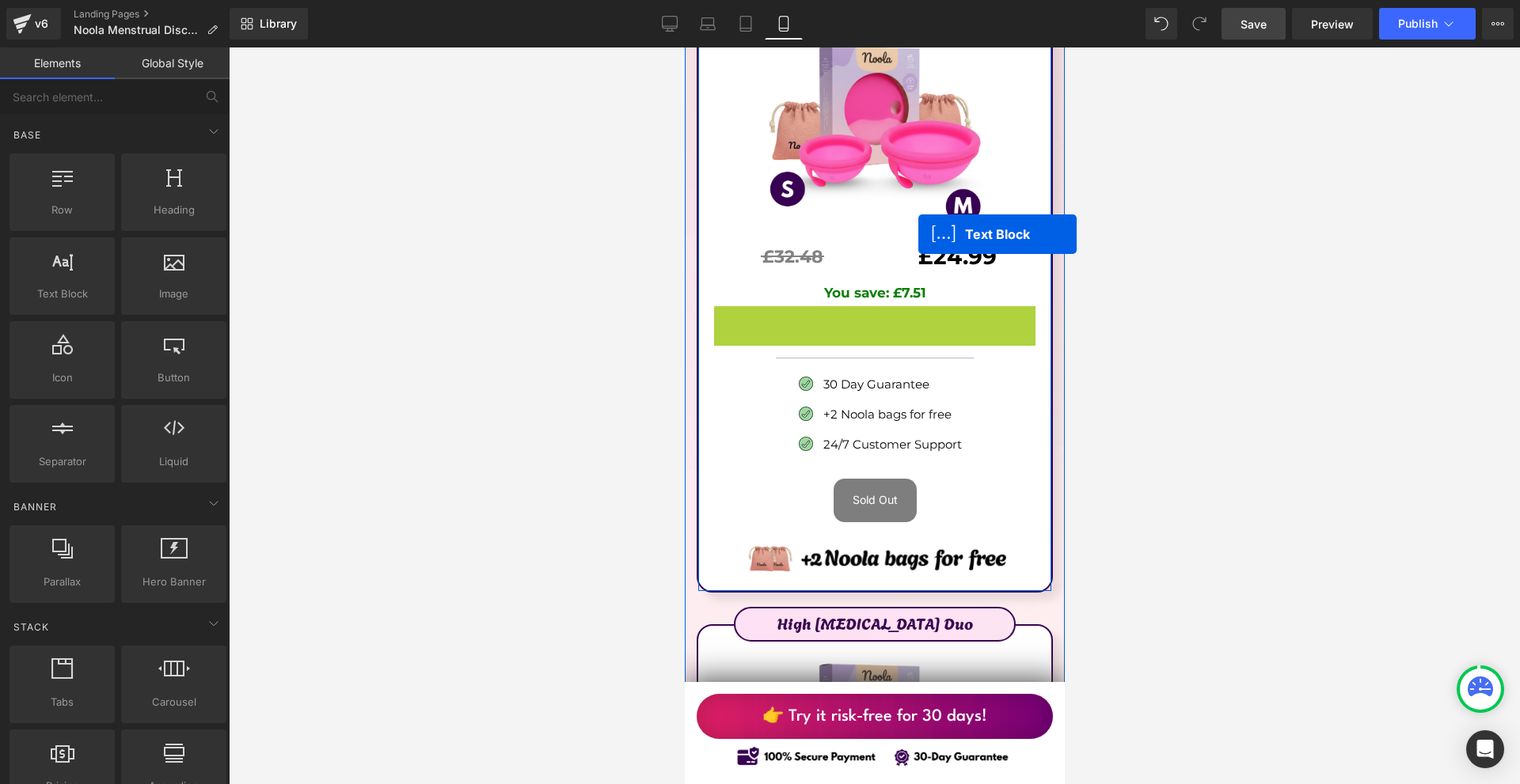
scroll to position [9630, 0]
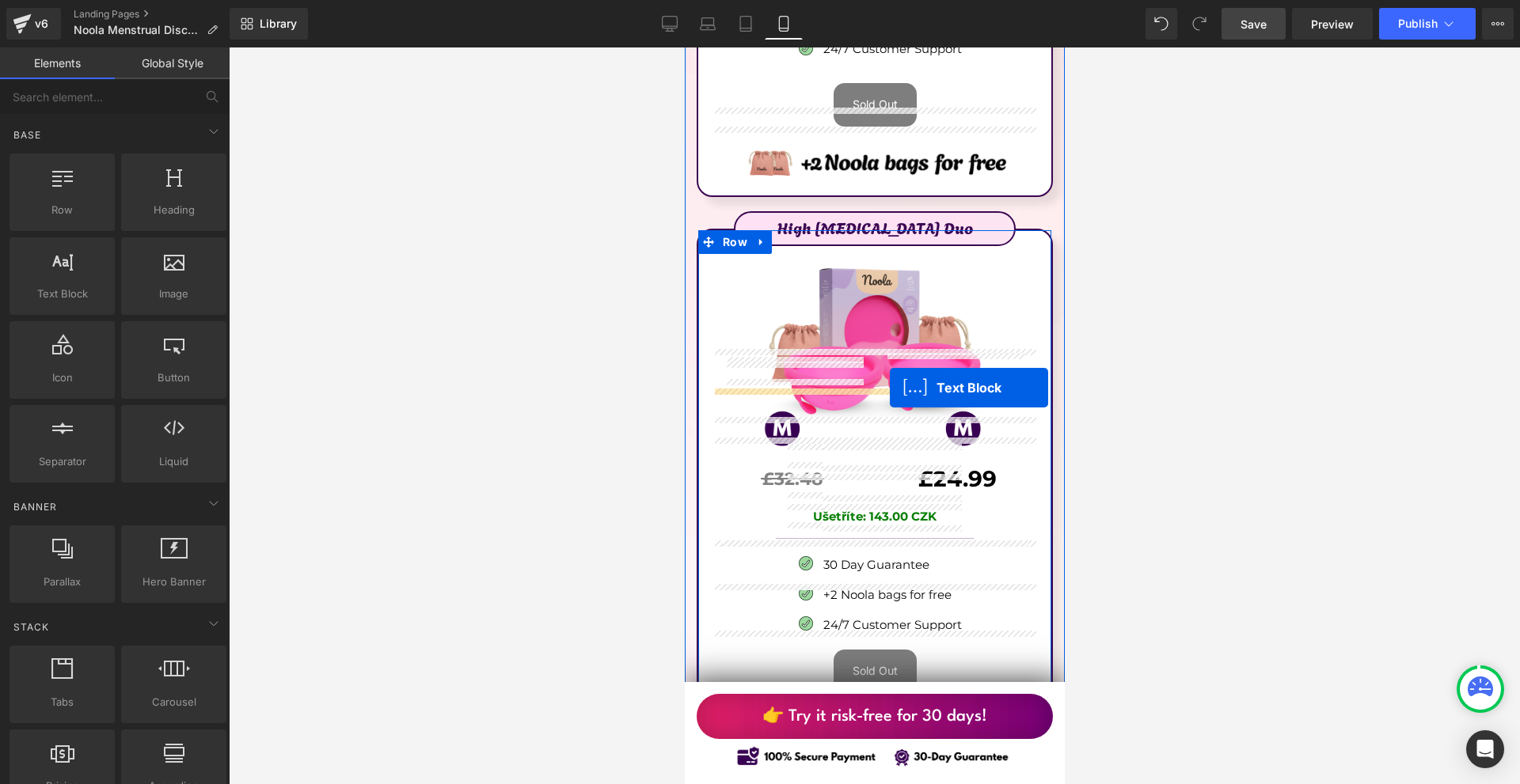
drag, startPoint x: 871, startPoint y: 217, endPoint x: 888, endPoint y: 388, distance: 171.8
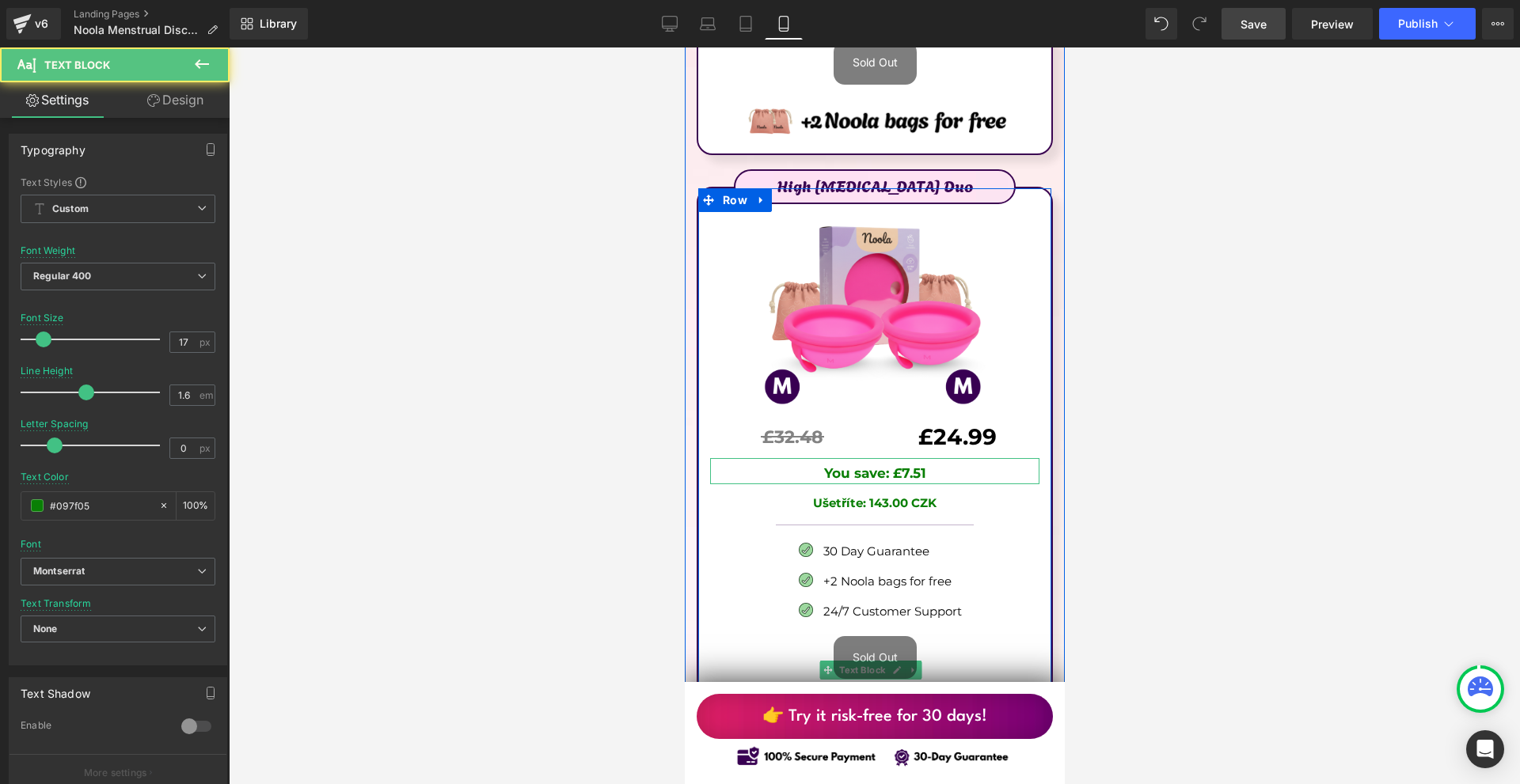
scroll to position [9588, 0]
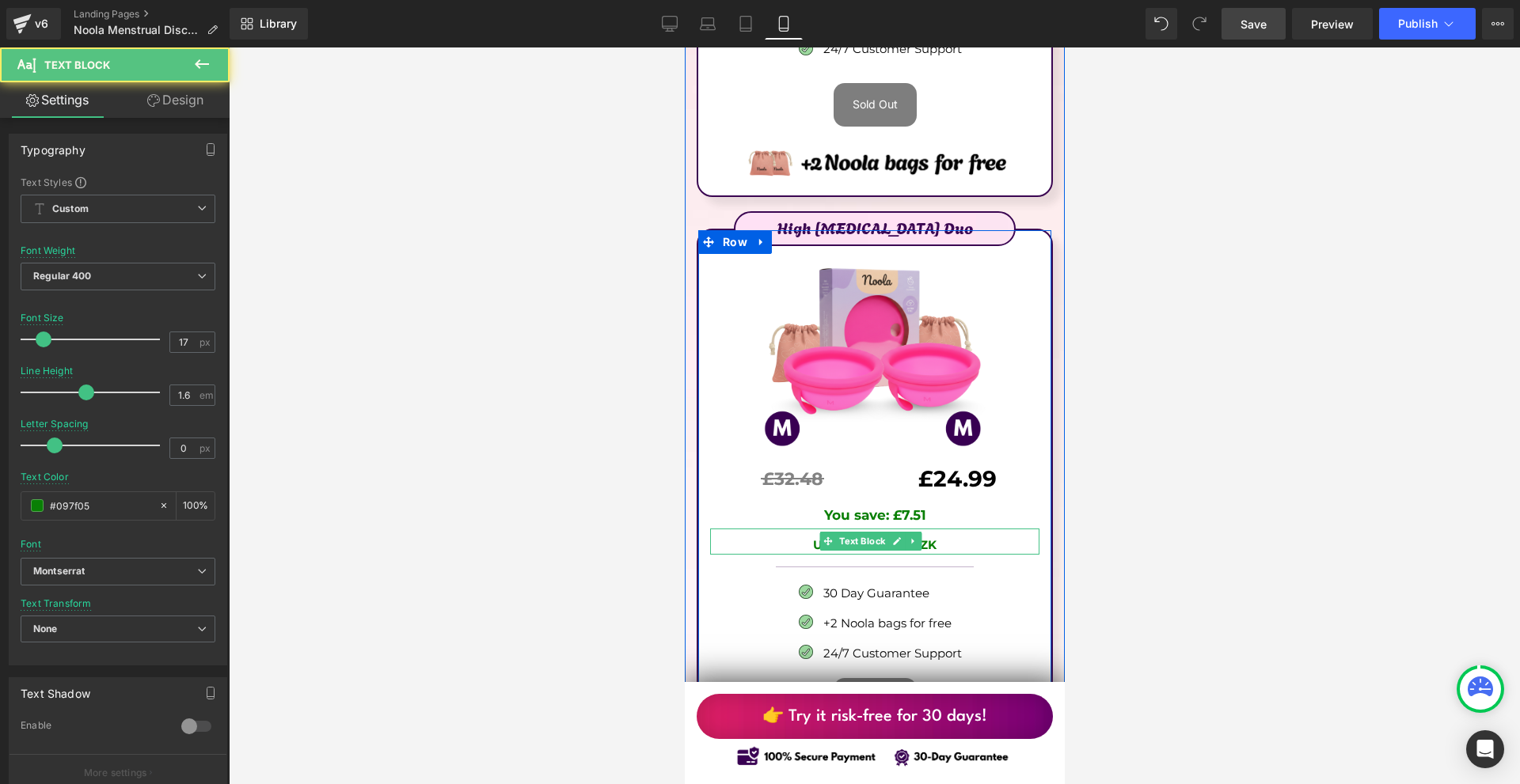
click at [911, 532] on link at bounding box center [913, 541] width 16 height 19
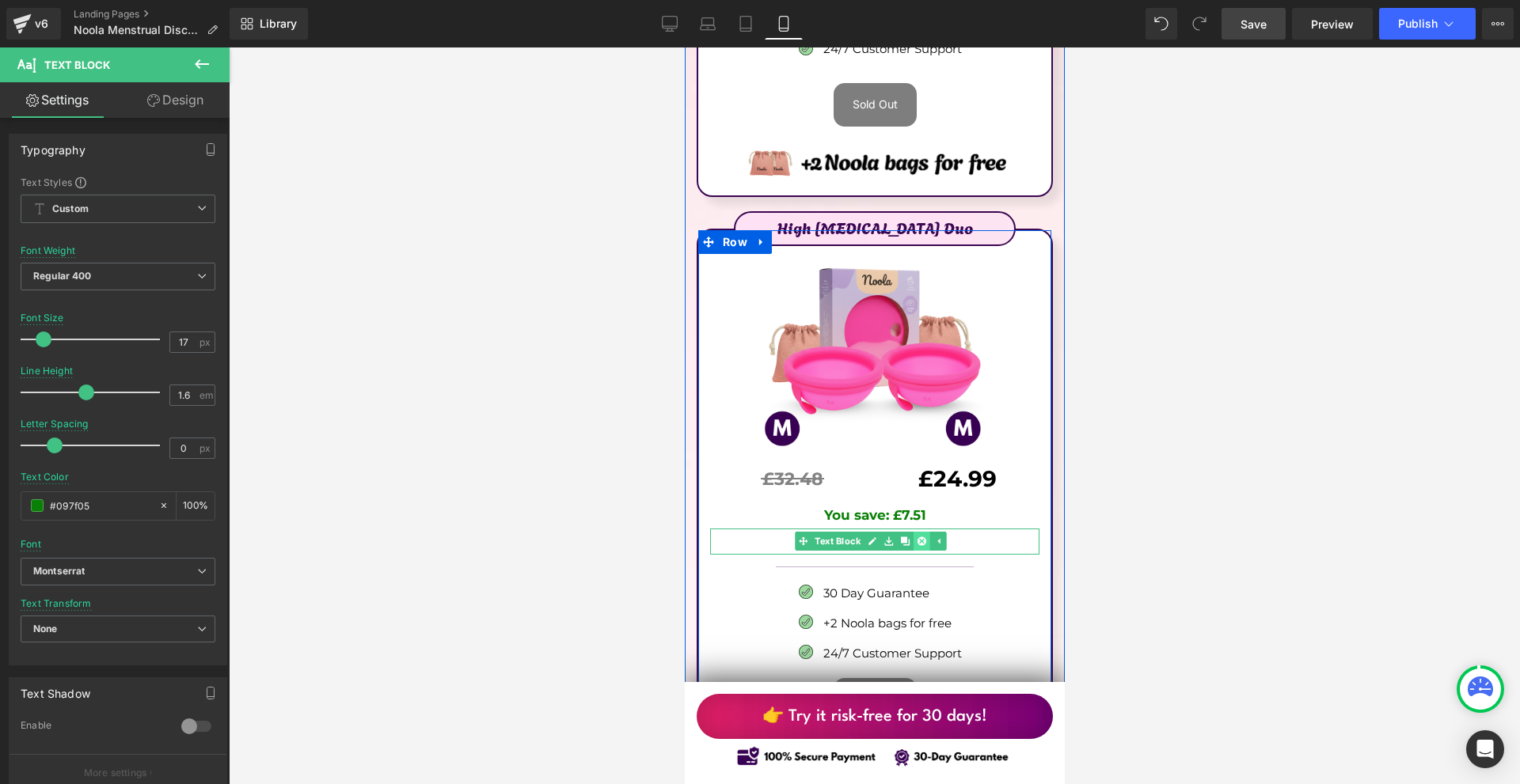
click at [923, 532] on link at bounding box center [921, 541] width 16 height 19
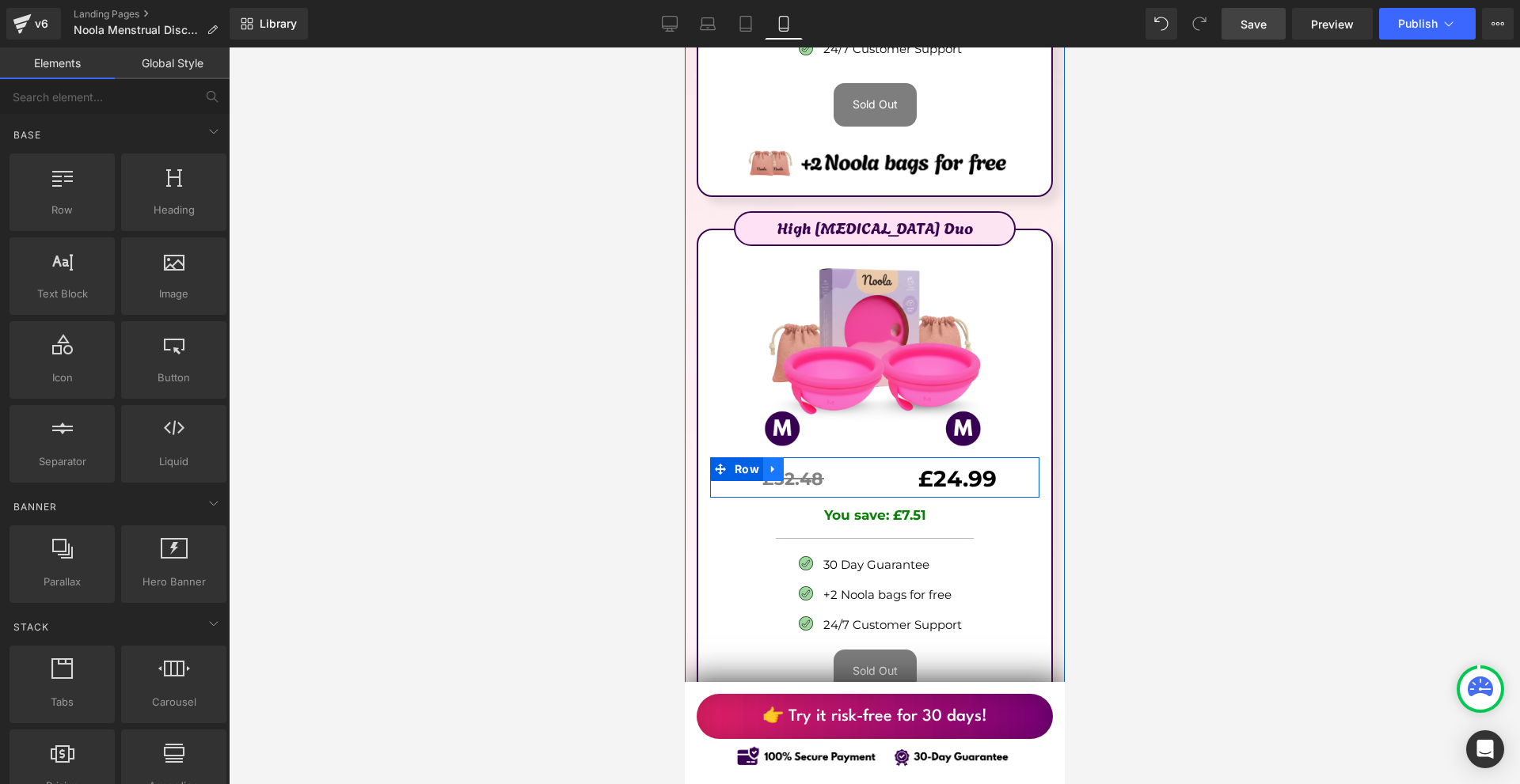
click at [767, 463] on icon at bounding box center [772, 469] width 11 height 12
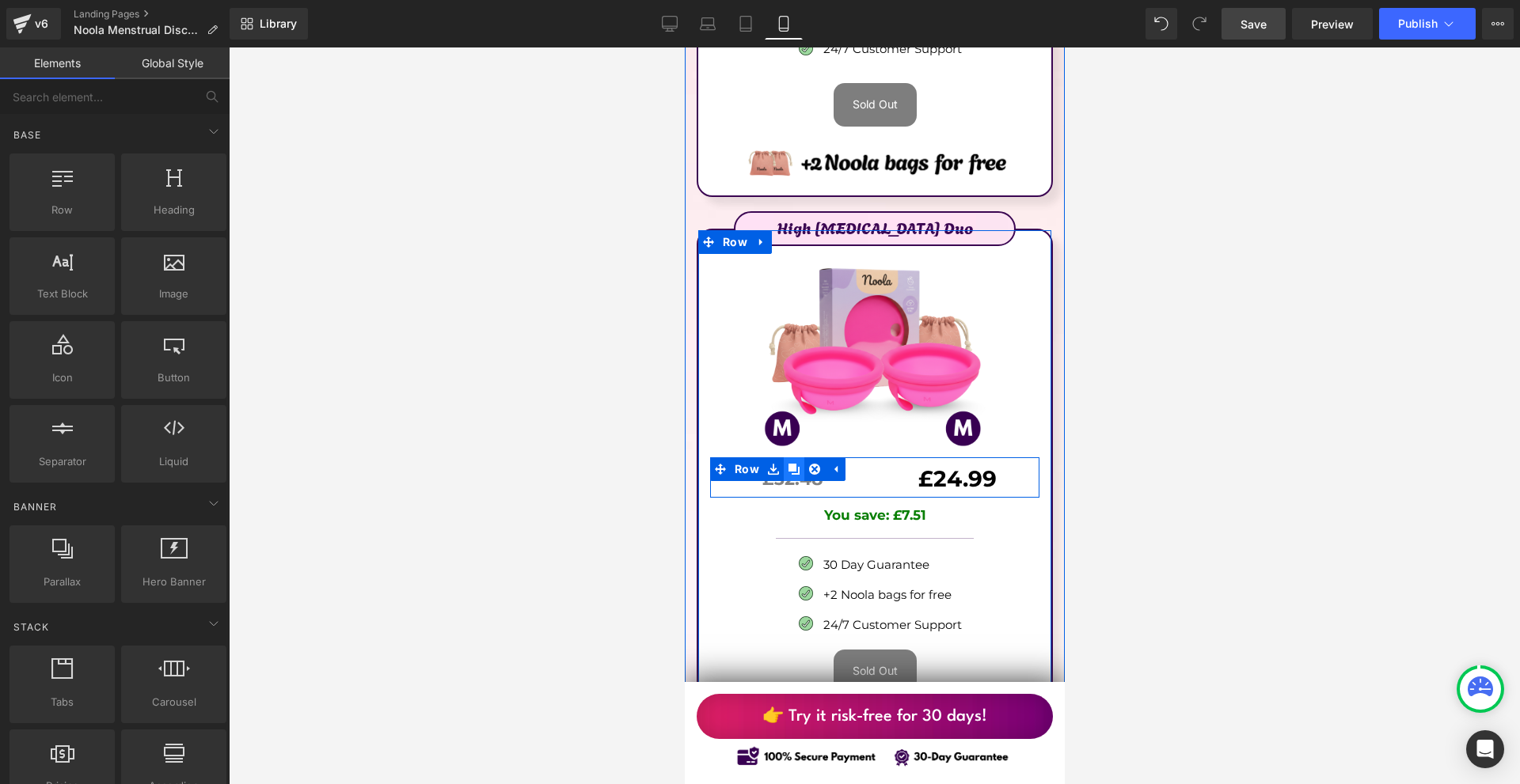
click at [785, 457] on link at bounding box center [793, 469] width 21 height 24
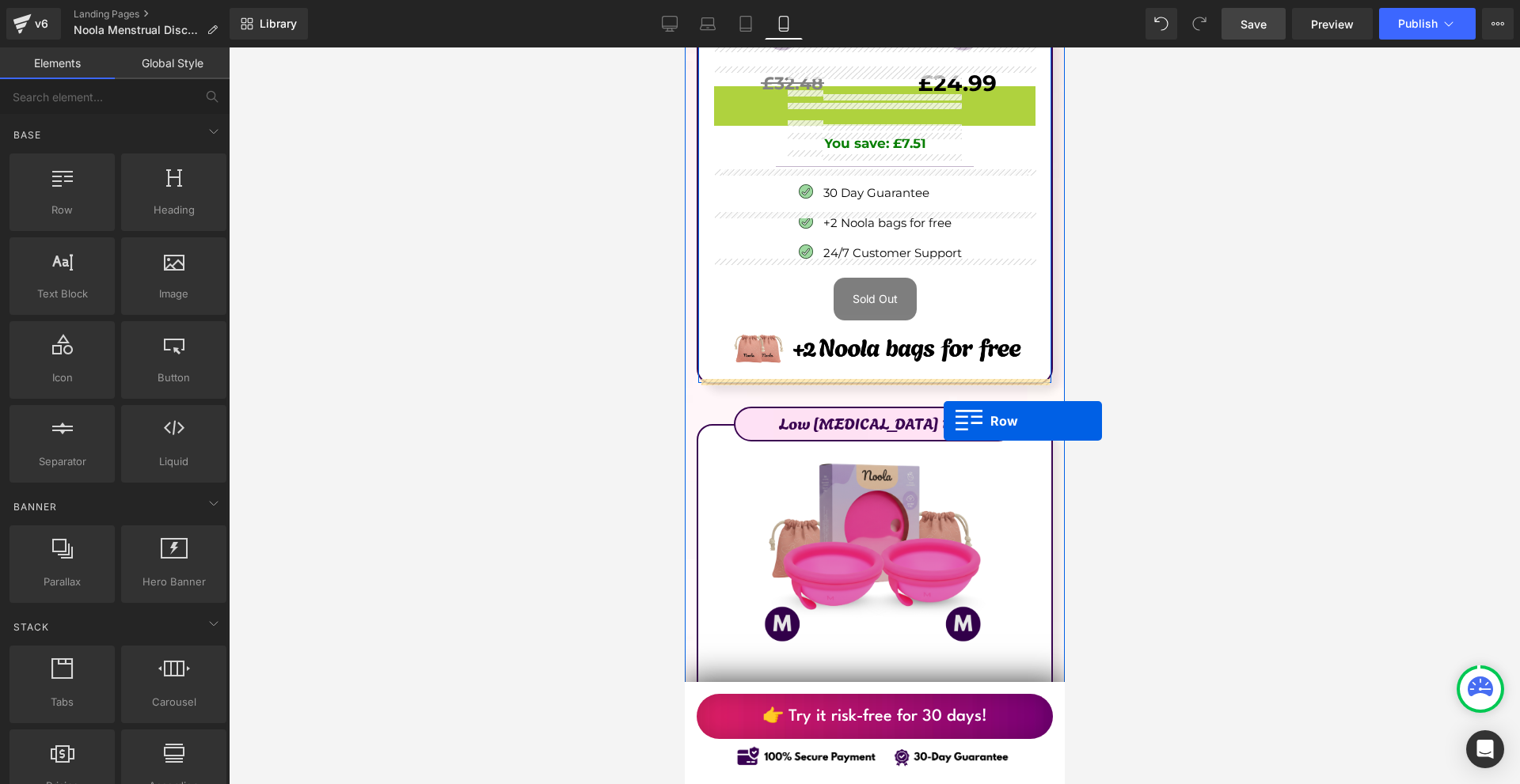
scroll to position [10142, 0]
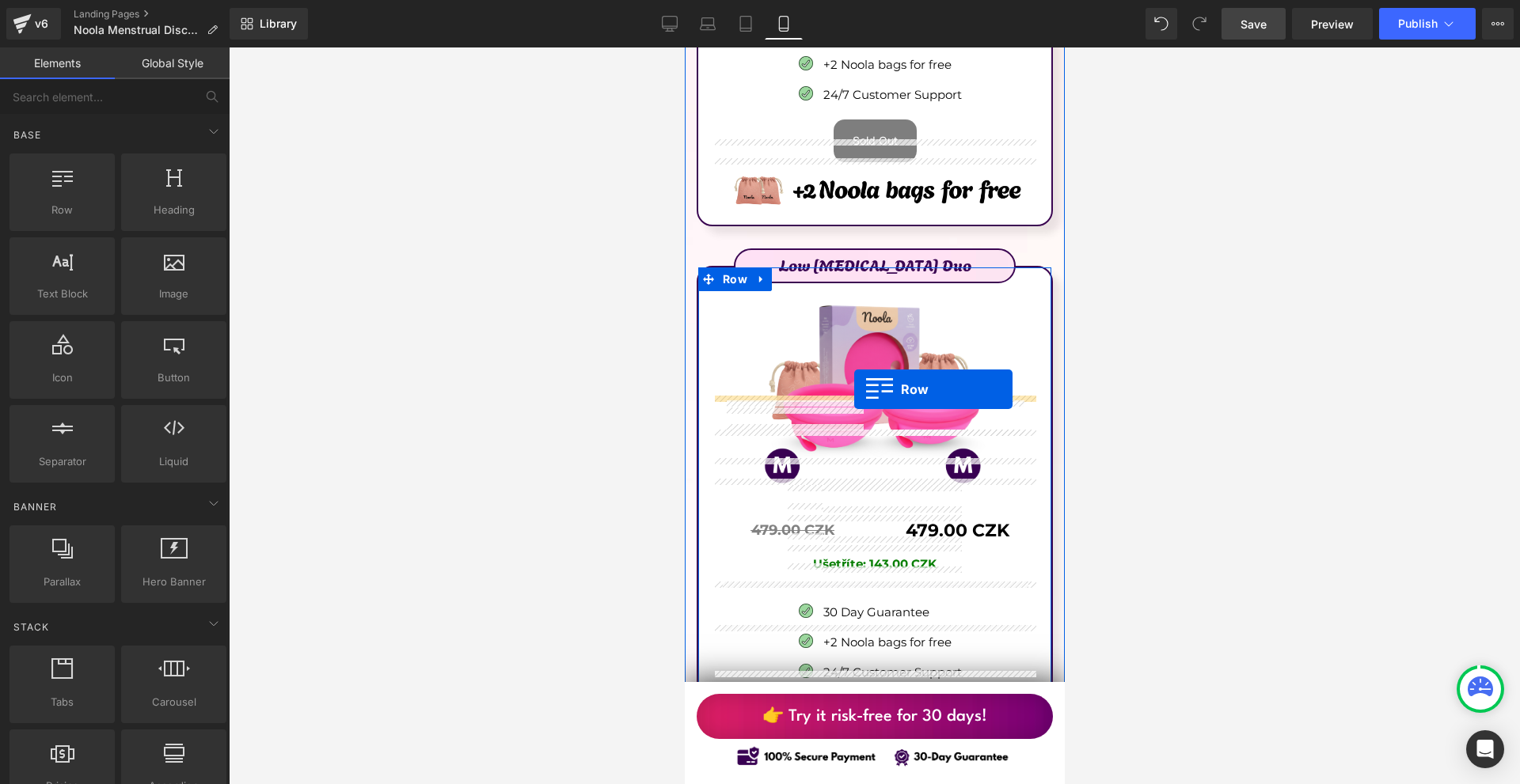
drag, startPoint x: 758, startPoint y: 383, endPoint x: 854, endPoint y: 390, distance: 96.3
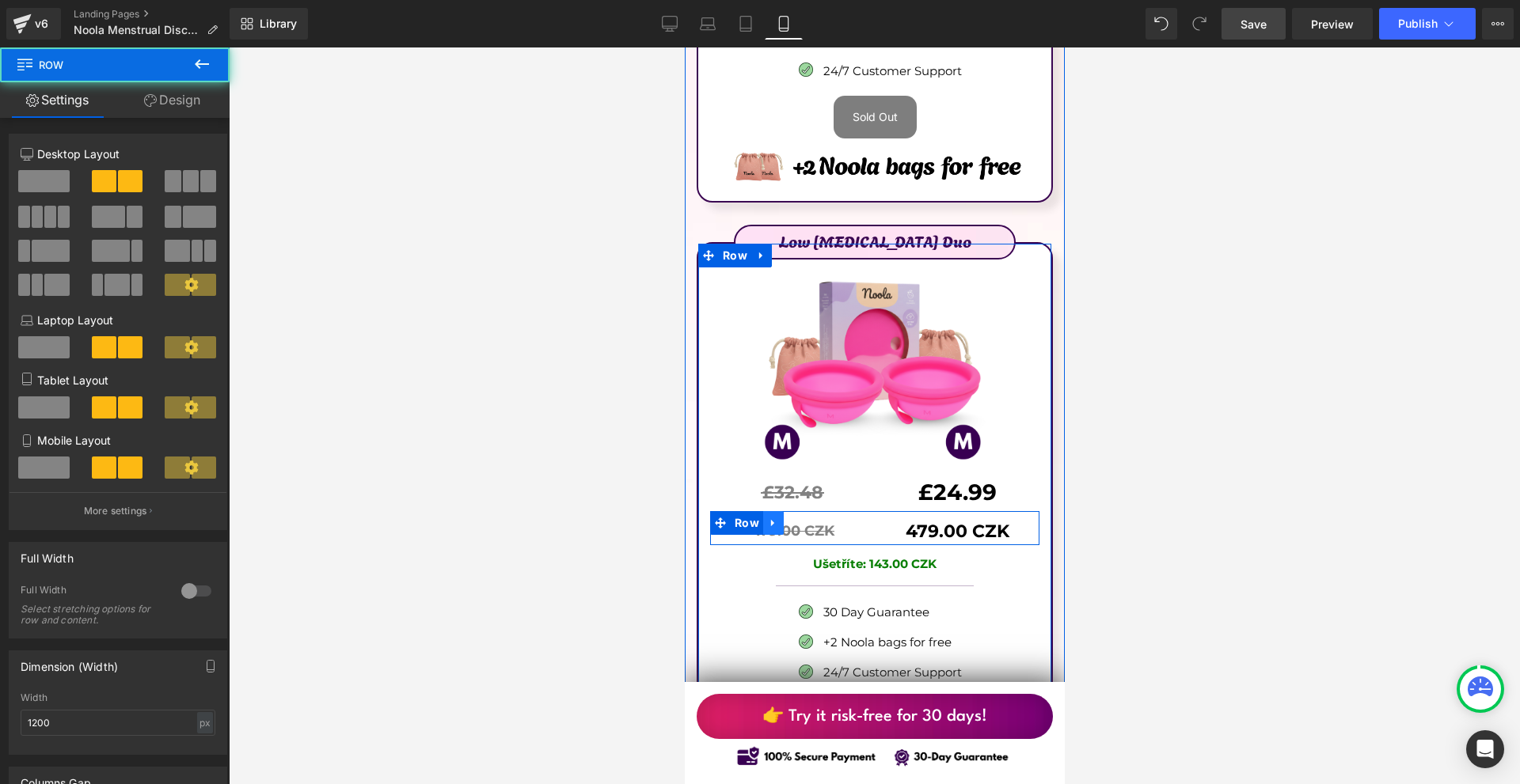
click at [776, 517] on icon at bounding box center [772, 523] width 11 height 12
click at [809, 517] on icon at bounding box center [813, 522] width 11 height 11
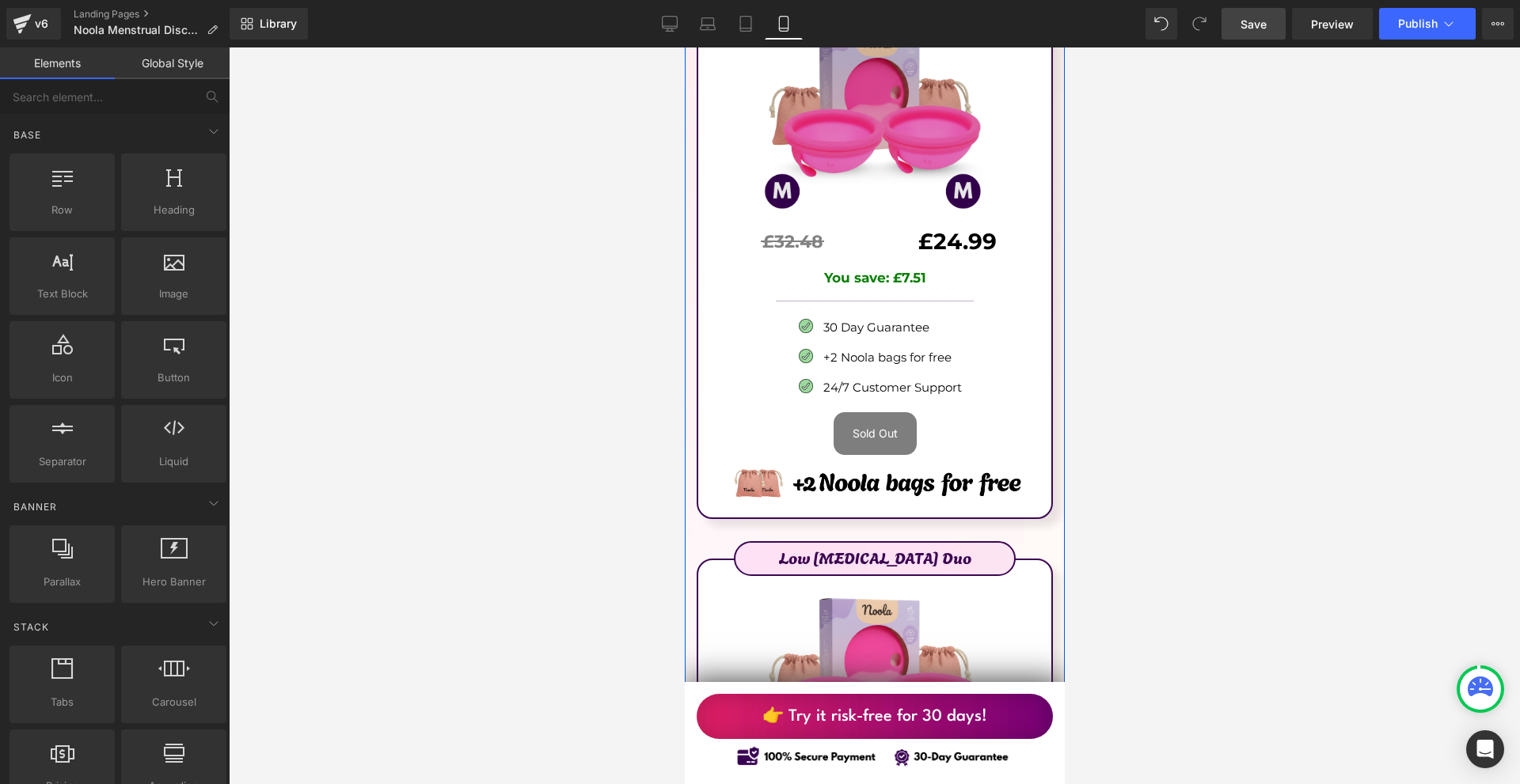
scroll to position [9667, 0]
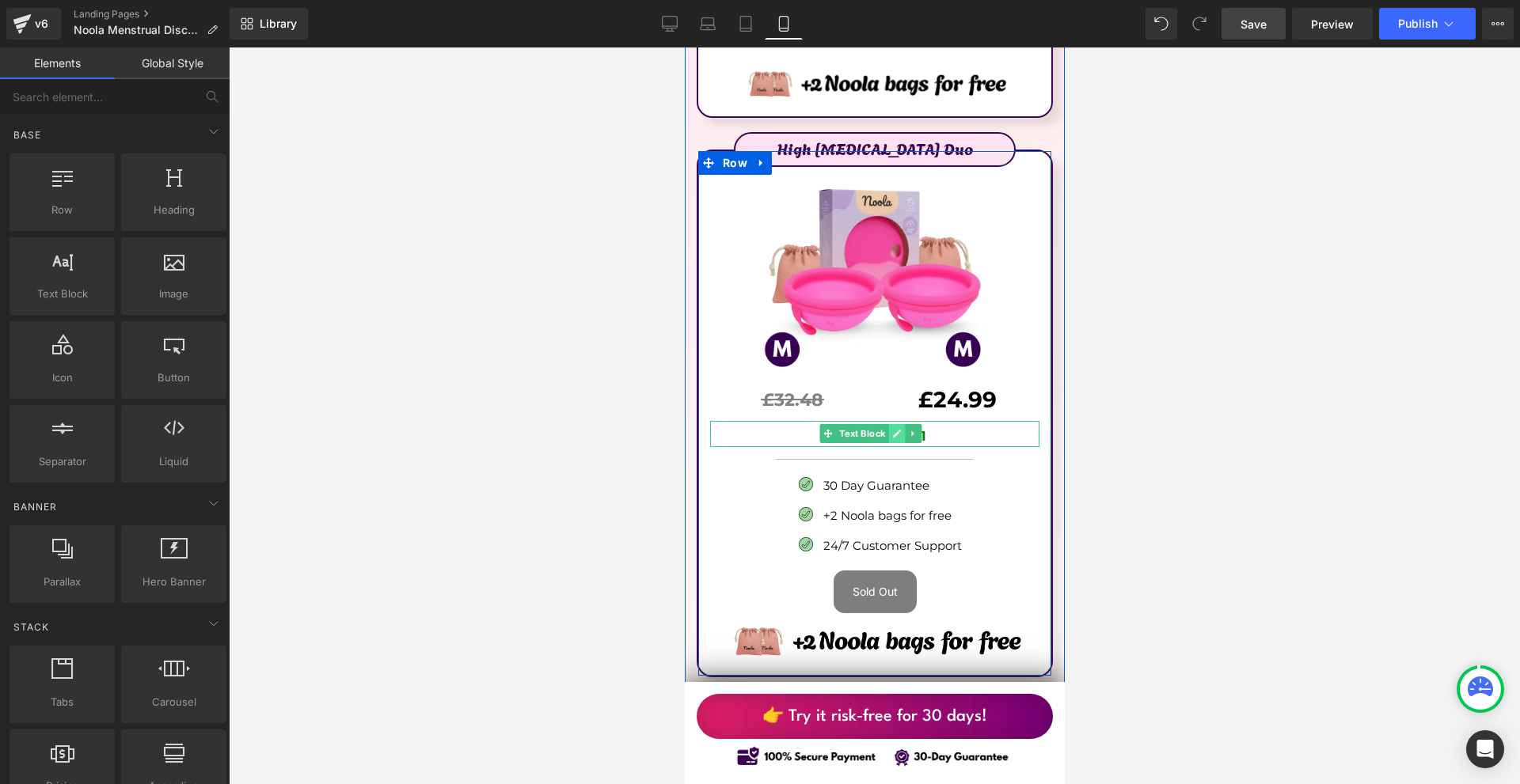
click at [899, 429] on icon at bounding box center [896, 434] width 9 height 10
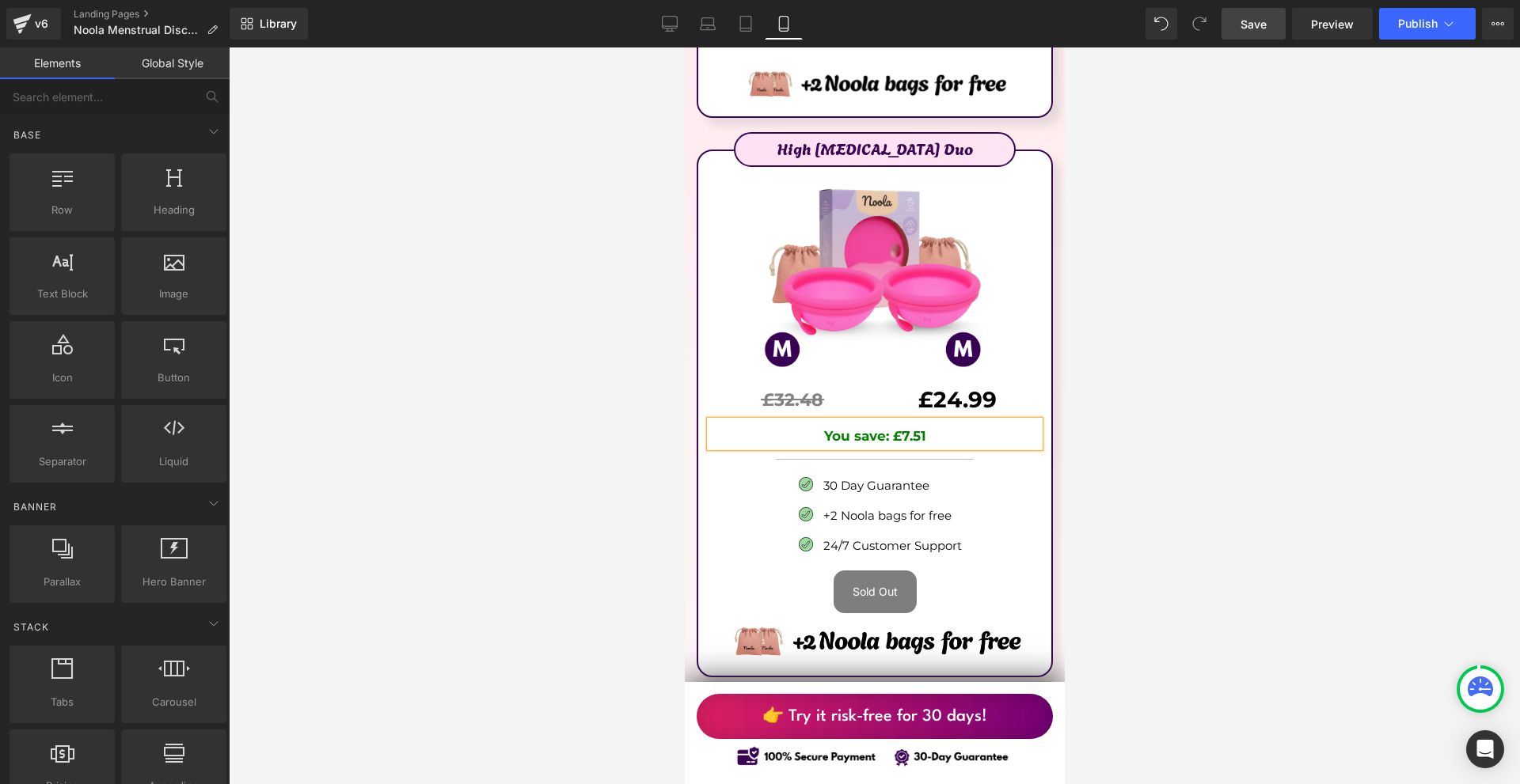
click at [899, 428] on strong "You save: £7.51" at bounding box center [874, 436] width 102 height 16
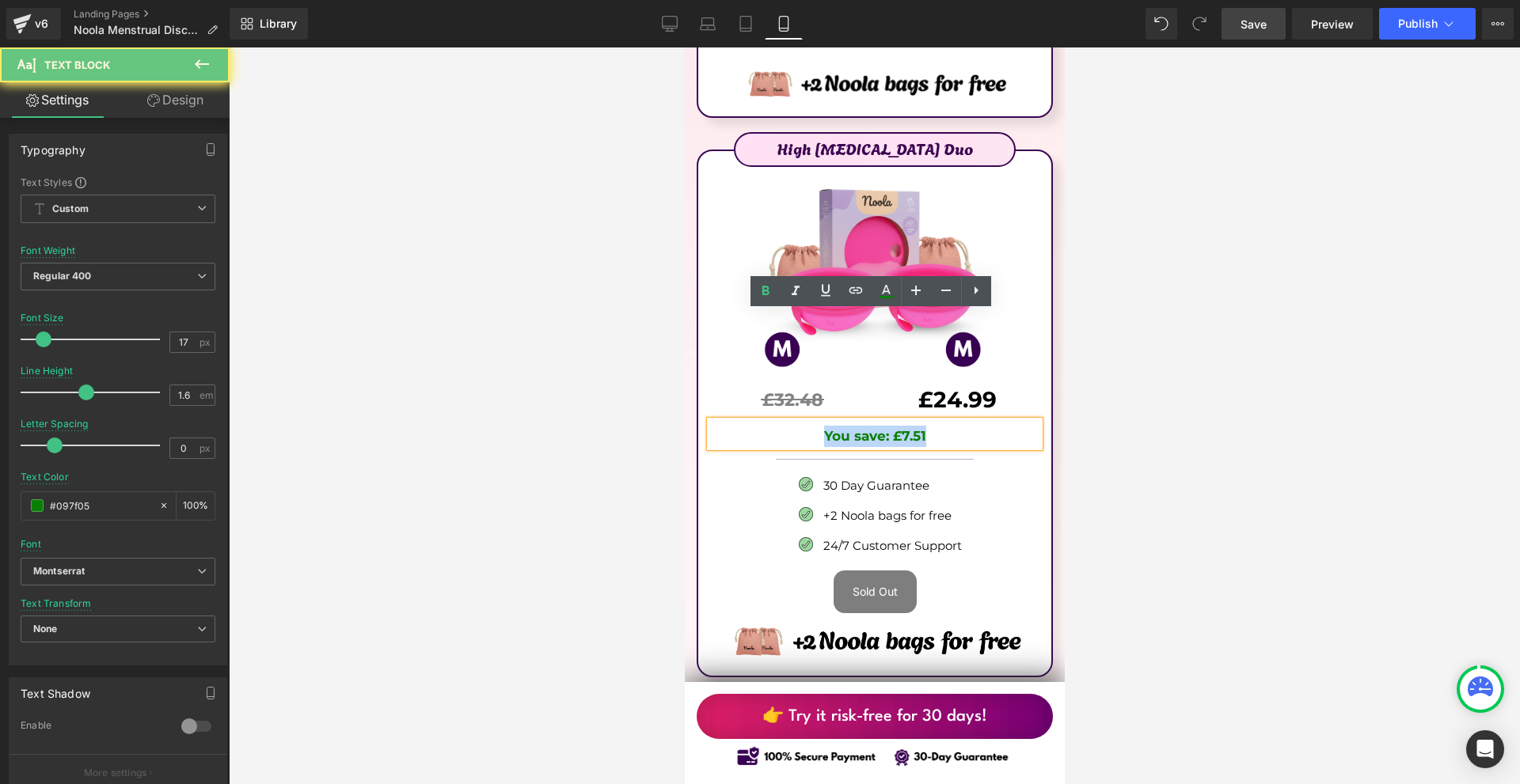
copy strong "You save: £7.51"
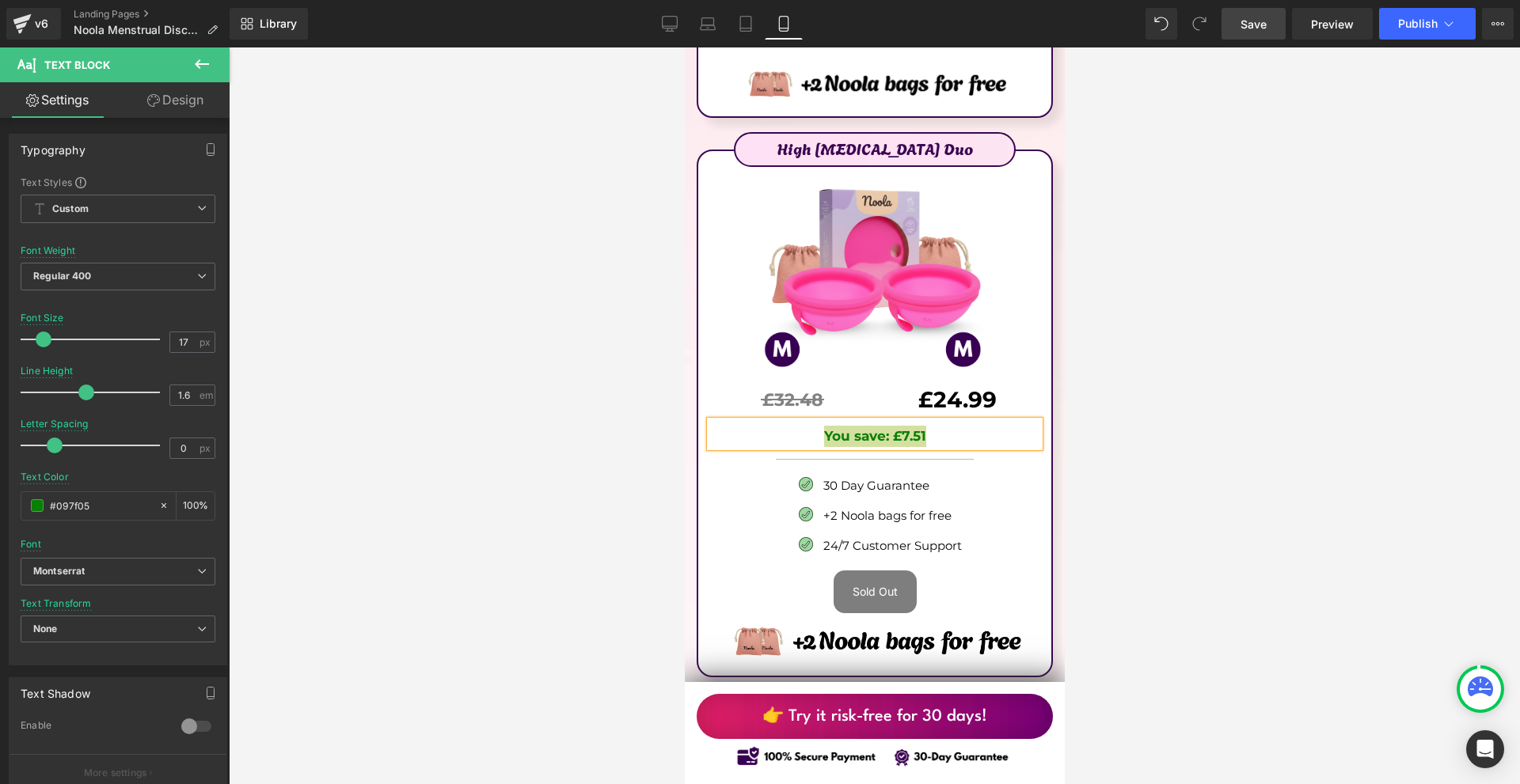
click at [1160, 361] on div at bounding box center [874, 416] width 1291 height 737
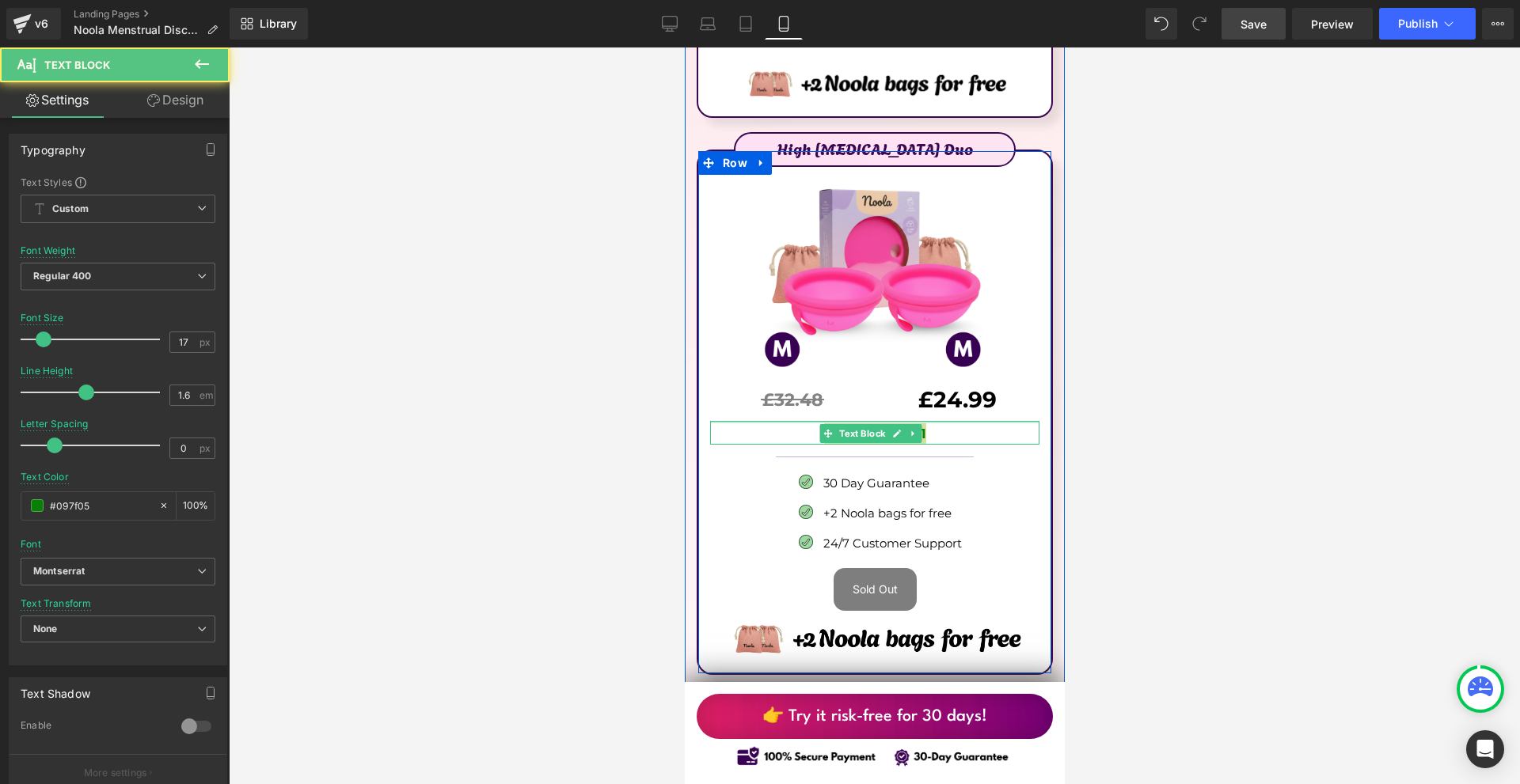
click at [980, 310] on div "High [MEDICAL_DATA] Duo Text Block Image £32.48 Text Block Separator £24.99 Tex…" at bounding box center [873, 407] width 353 height 503
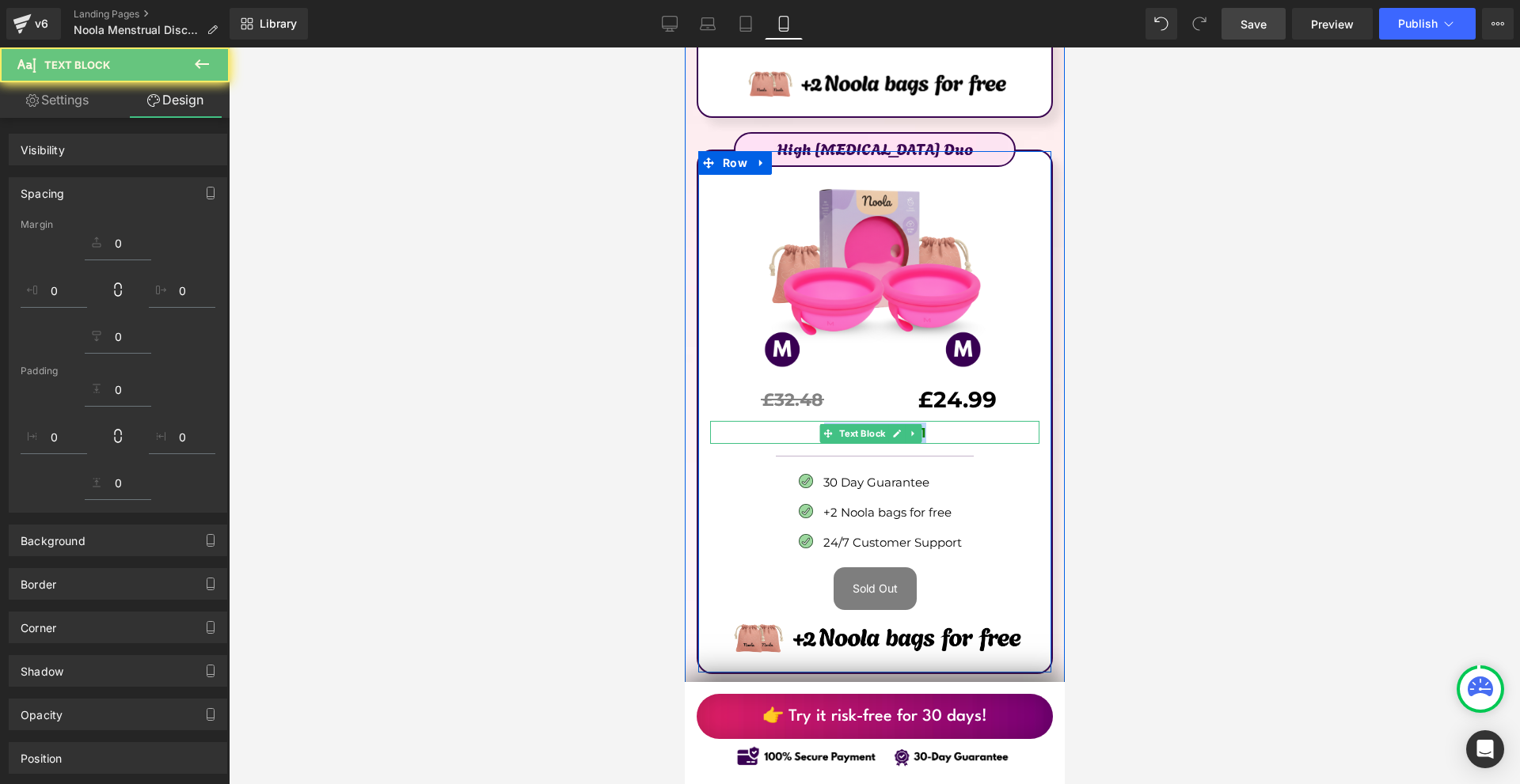
click at [966, 422] on p "You save: £7.51" at bounding box center [874, 433] width 330 height 21
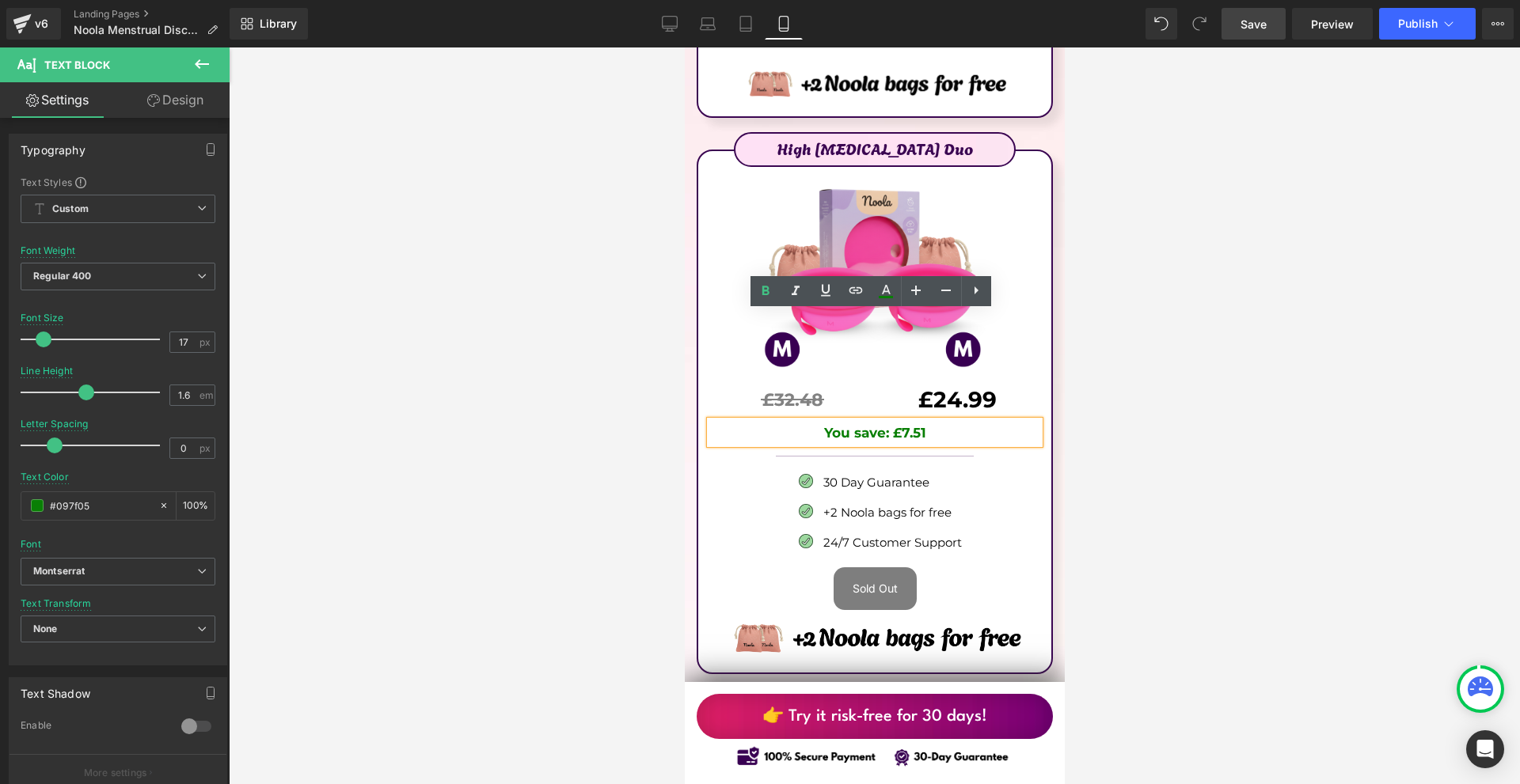
click at [960, 422] on p "You save: £7.51" at bounding box center [874, 433] width 330 height 21
click at [1091, 350] on div at bounding box center [874, 416] width 1291 height 737
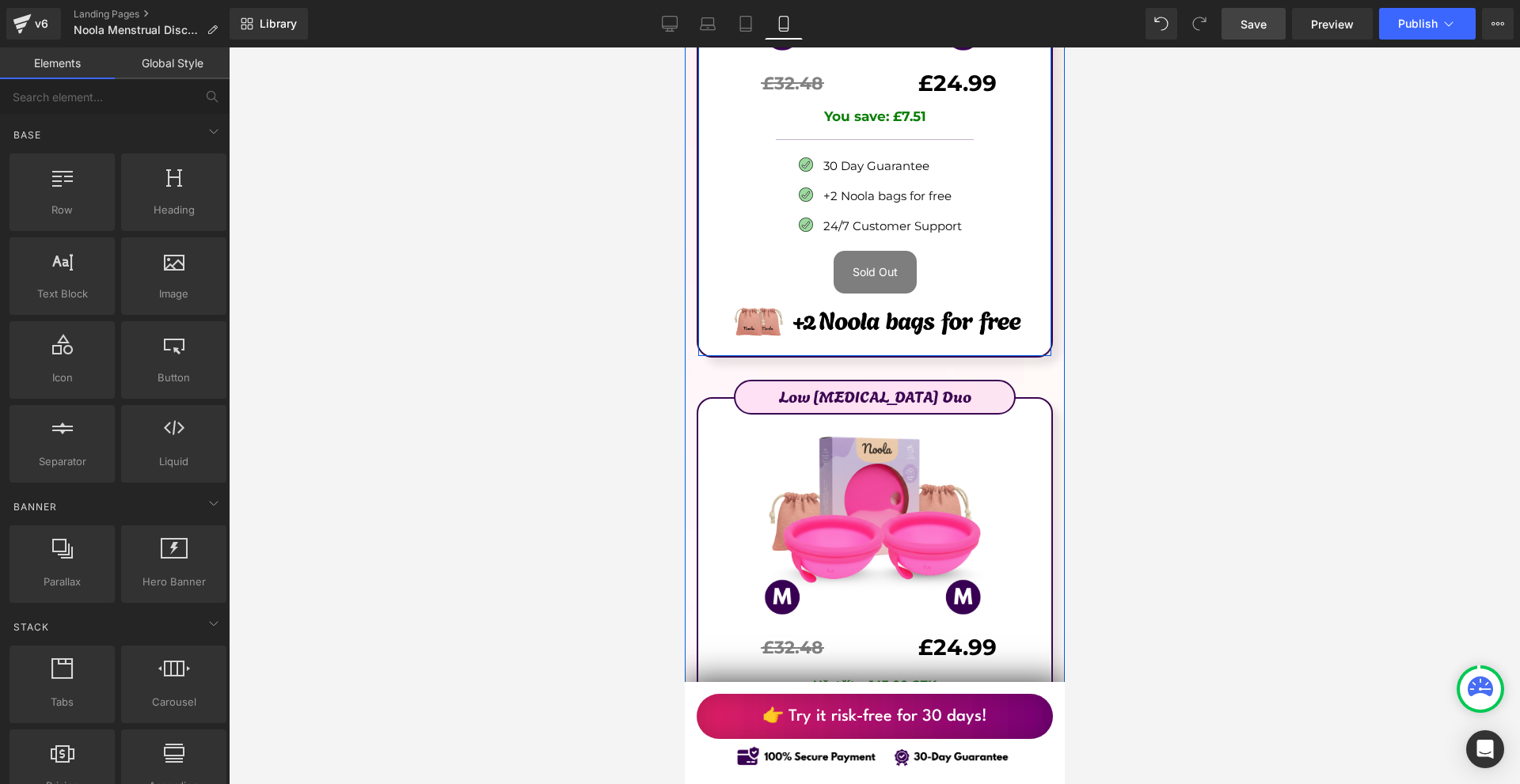
scroll to position [10142, 0]
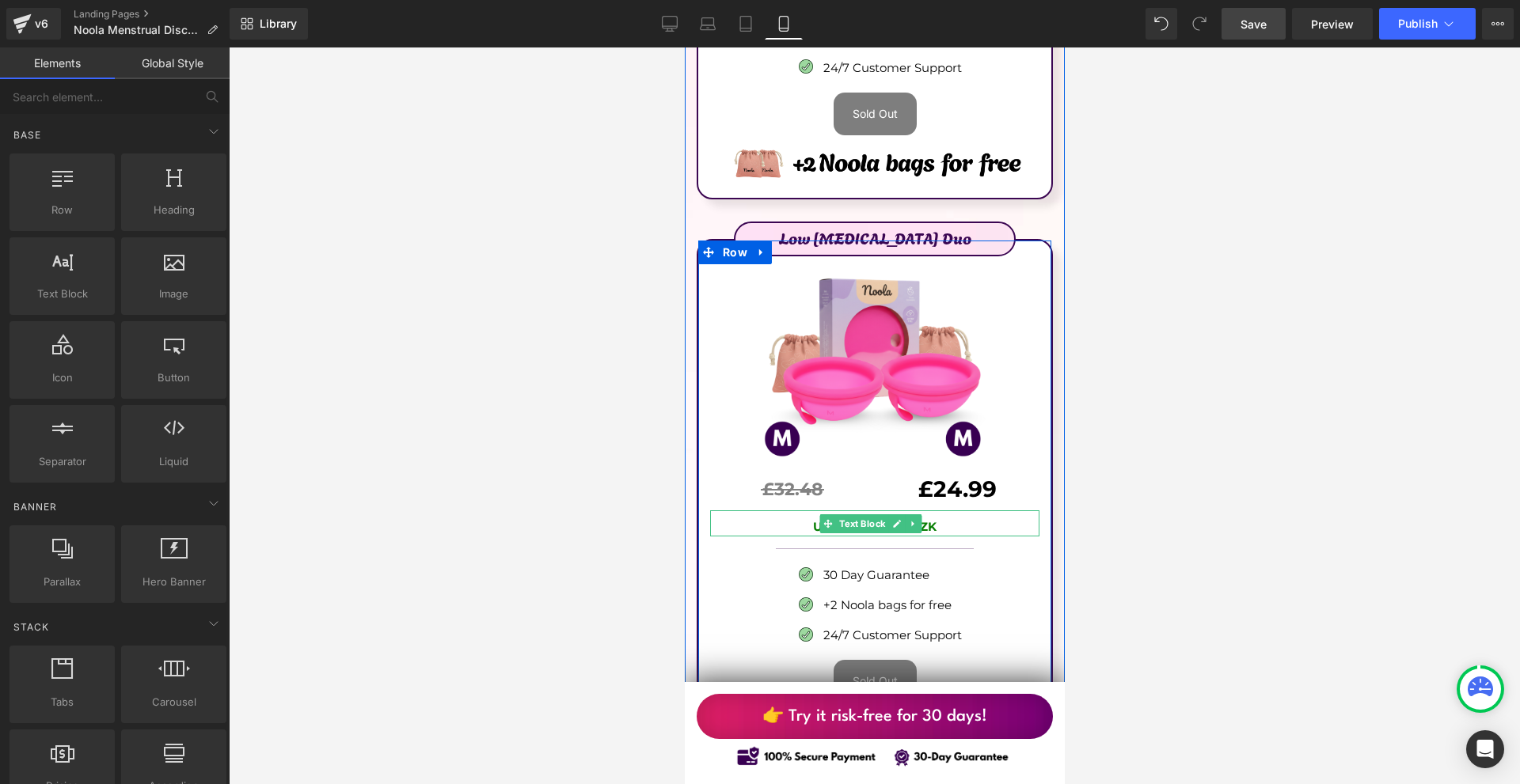
click at [961, 517] on p "Ušetříte: 143.00 CZK" at bounding box center [874, 526] width 330 height 19
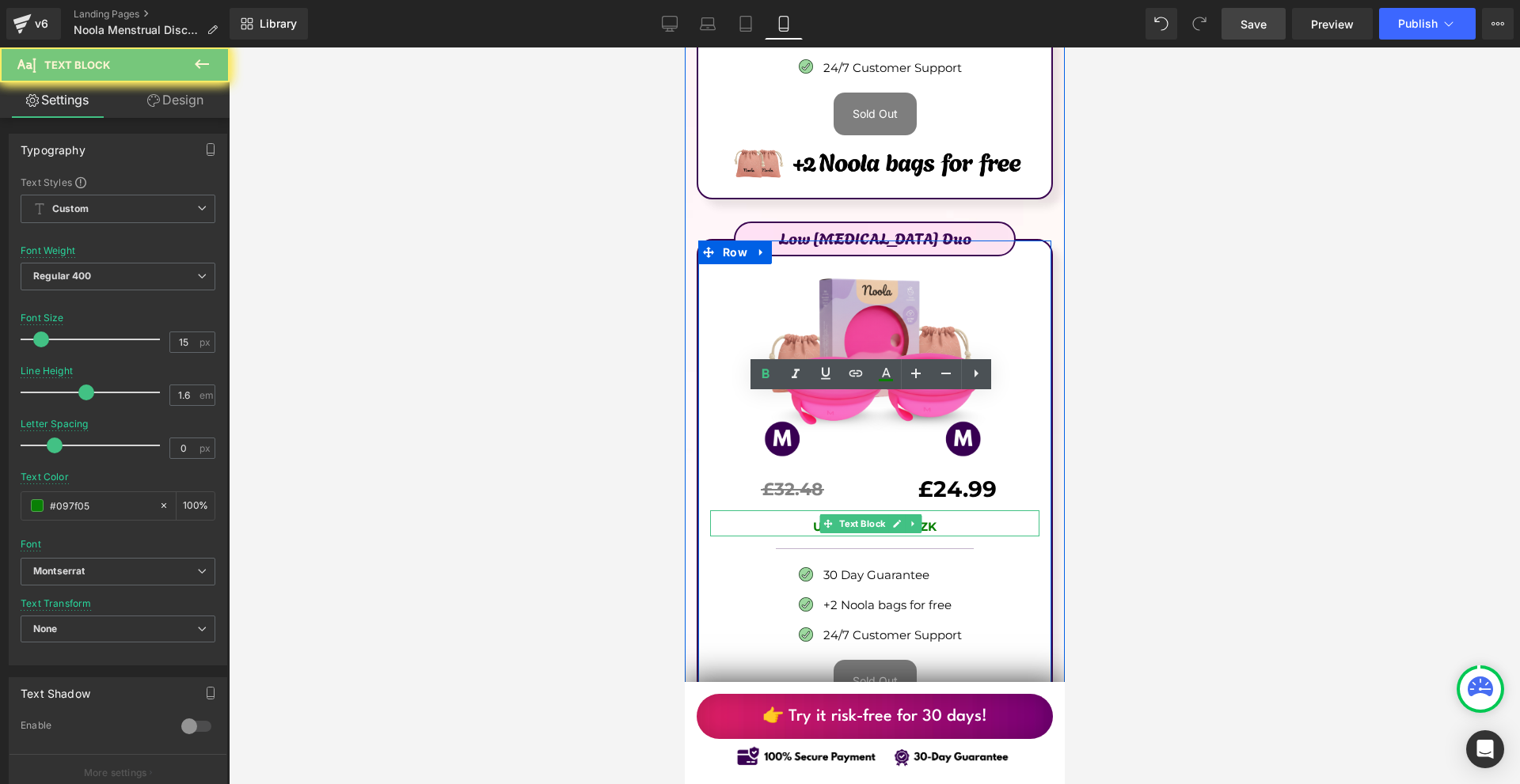
click at [961, 517] on p "Ušetříte: 143.00 CZK" at bounding box center [874, 526] width 330 height 19
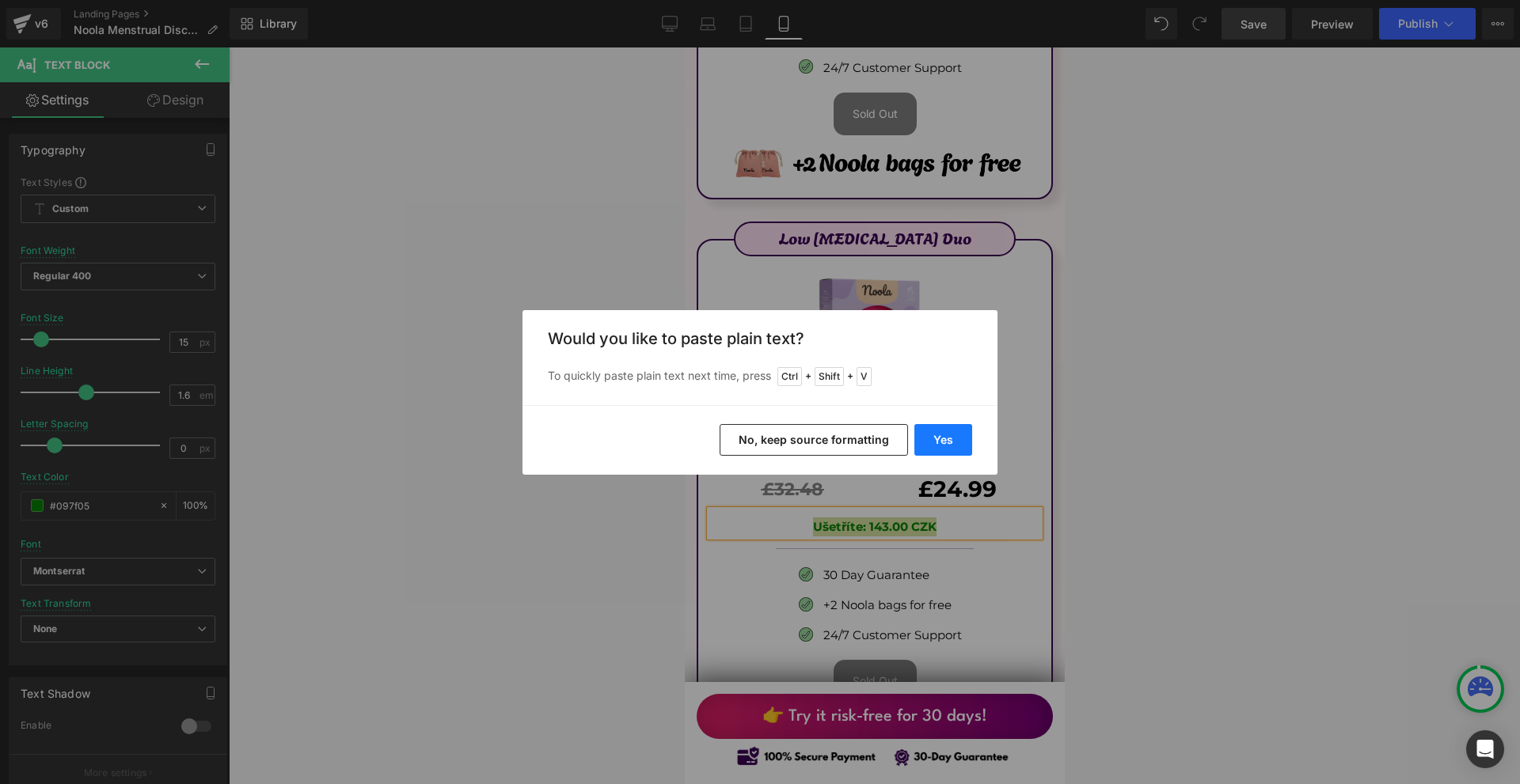
click at [953, 437] on button "Yes" at bounding box center [943, 440] width 58 height 31
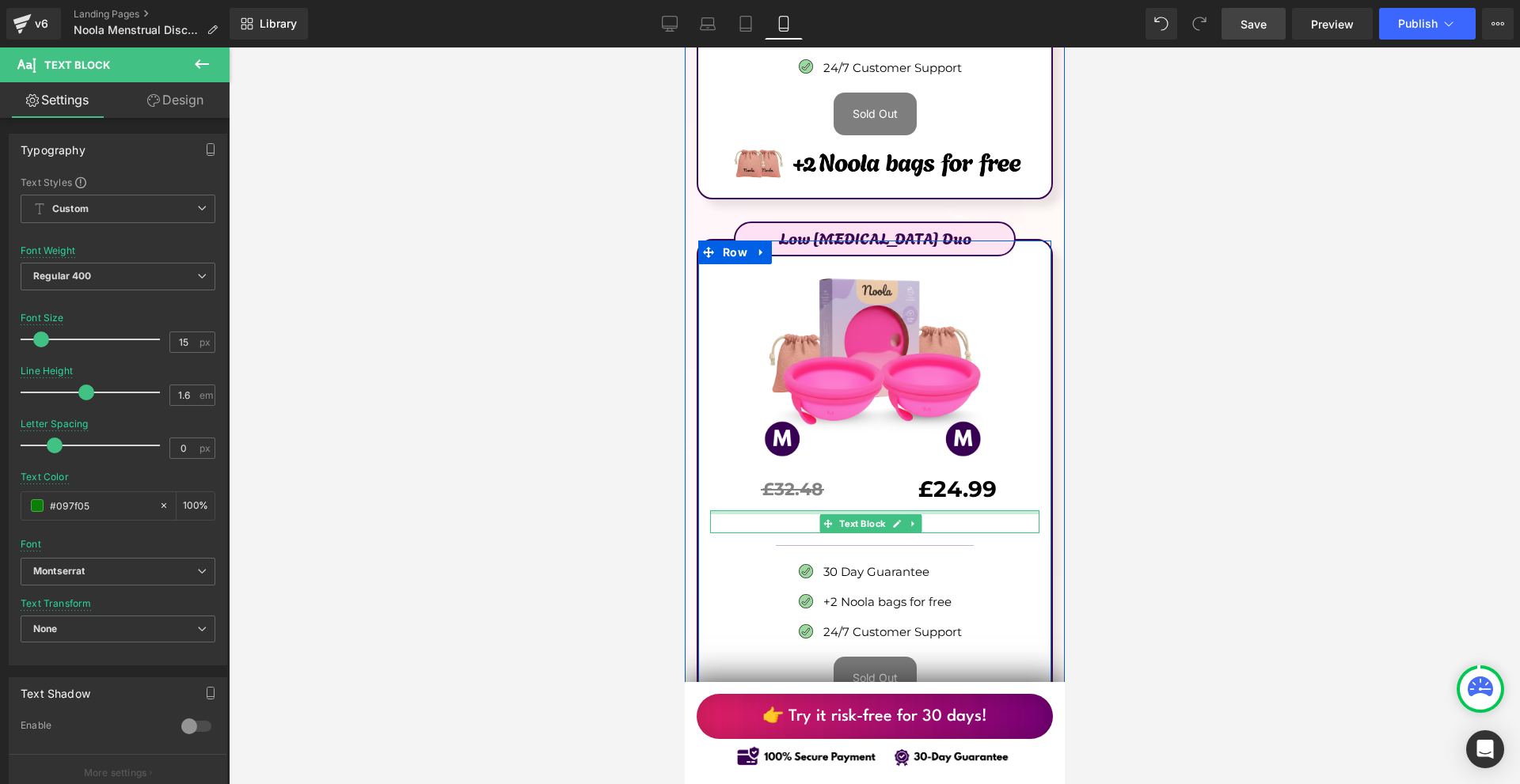
drag, startPoint x: 949, startPoint y: 397, endPoint x: 957, endPoint y: 394, distance: 8.5
click at [957, 394] on div "Low [MEDICAL_DATA] Duo Text Block Image £32.48 Text Block Separator £24.99 Text…" at bounding box center [873, 496] width 353 height 502
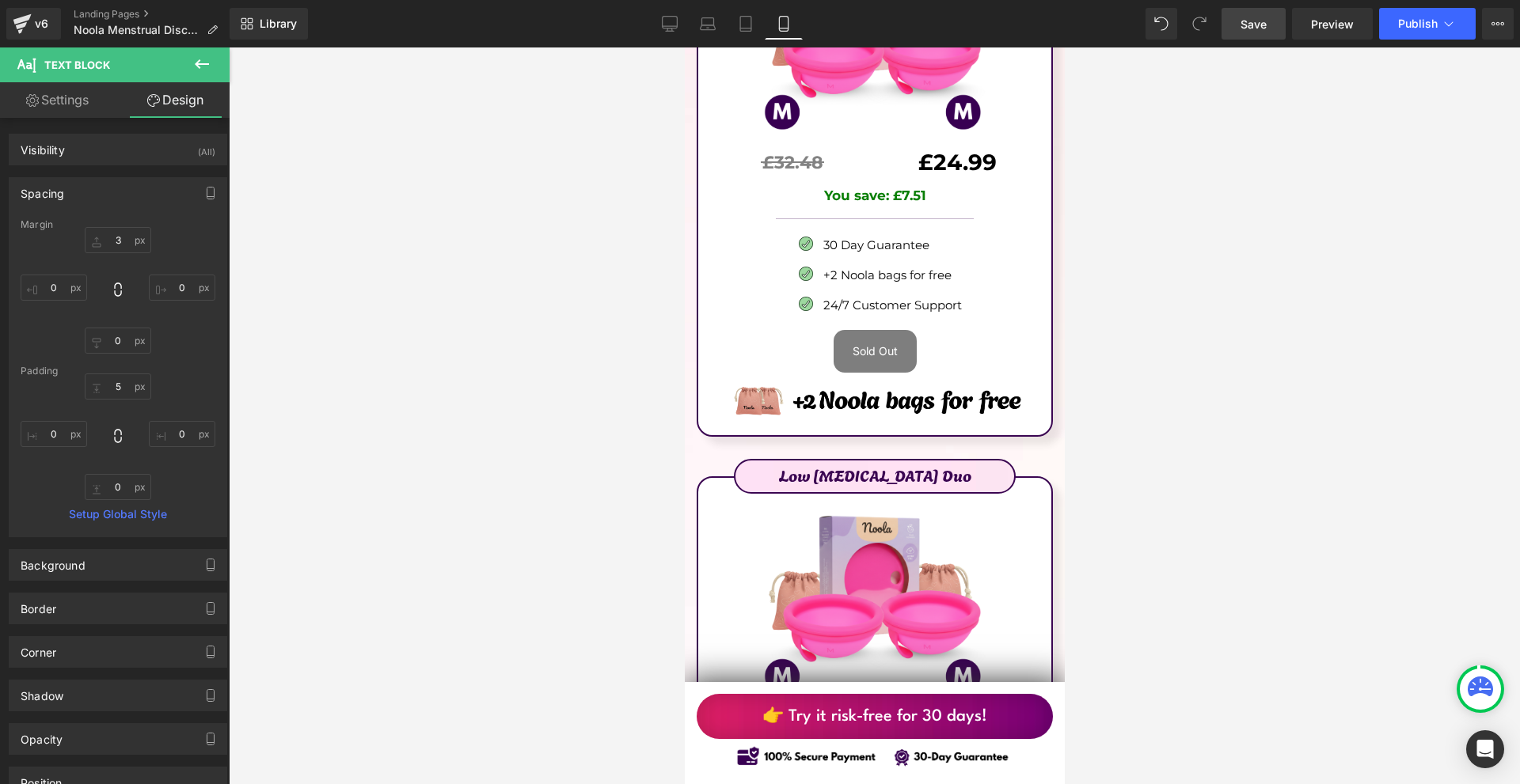
scroll to position [9746, 0]
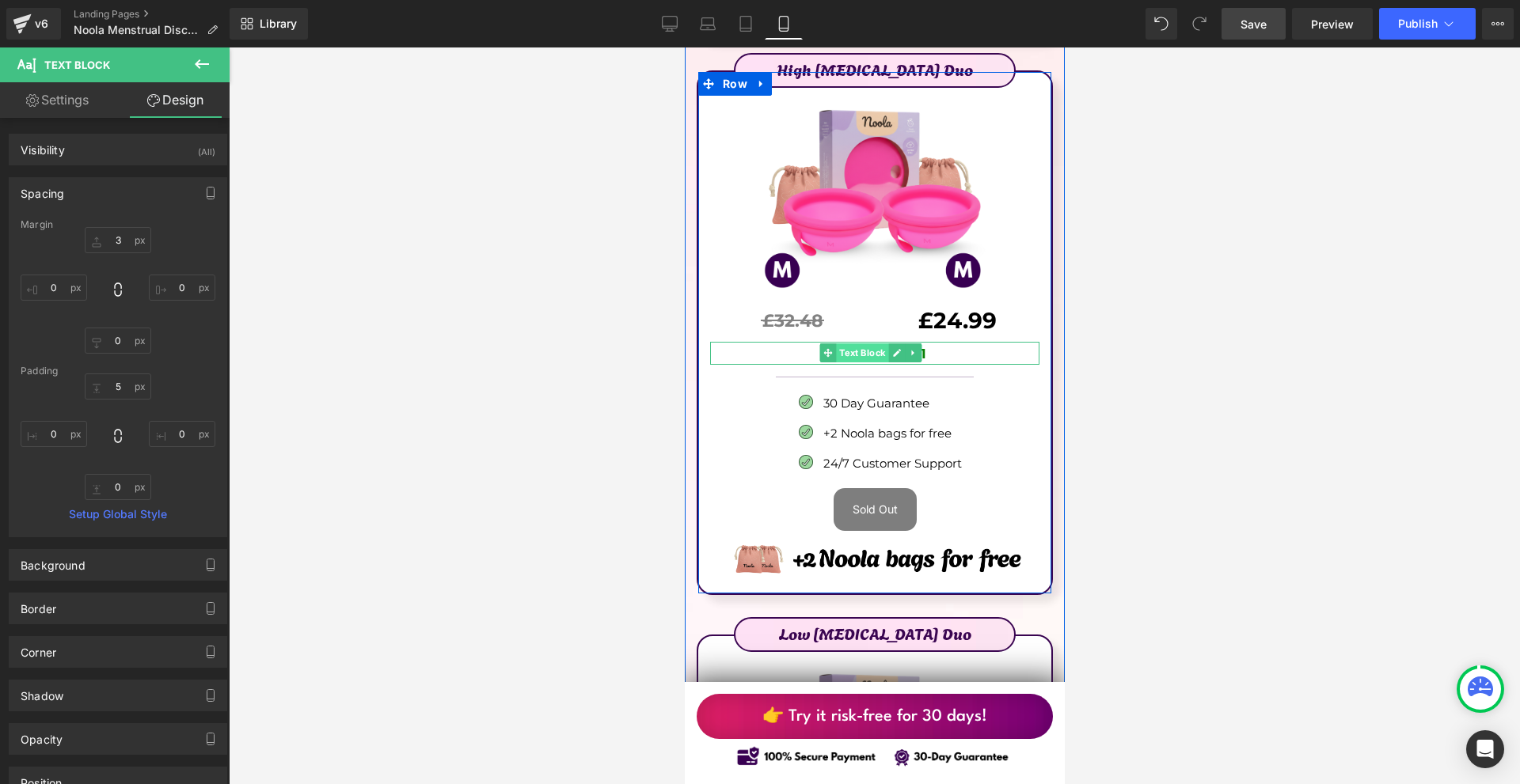
click at [852, 343] on span "Text Block" at bounding box center [861, 352] width 52 height 19
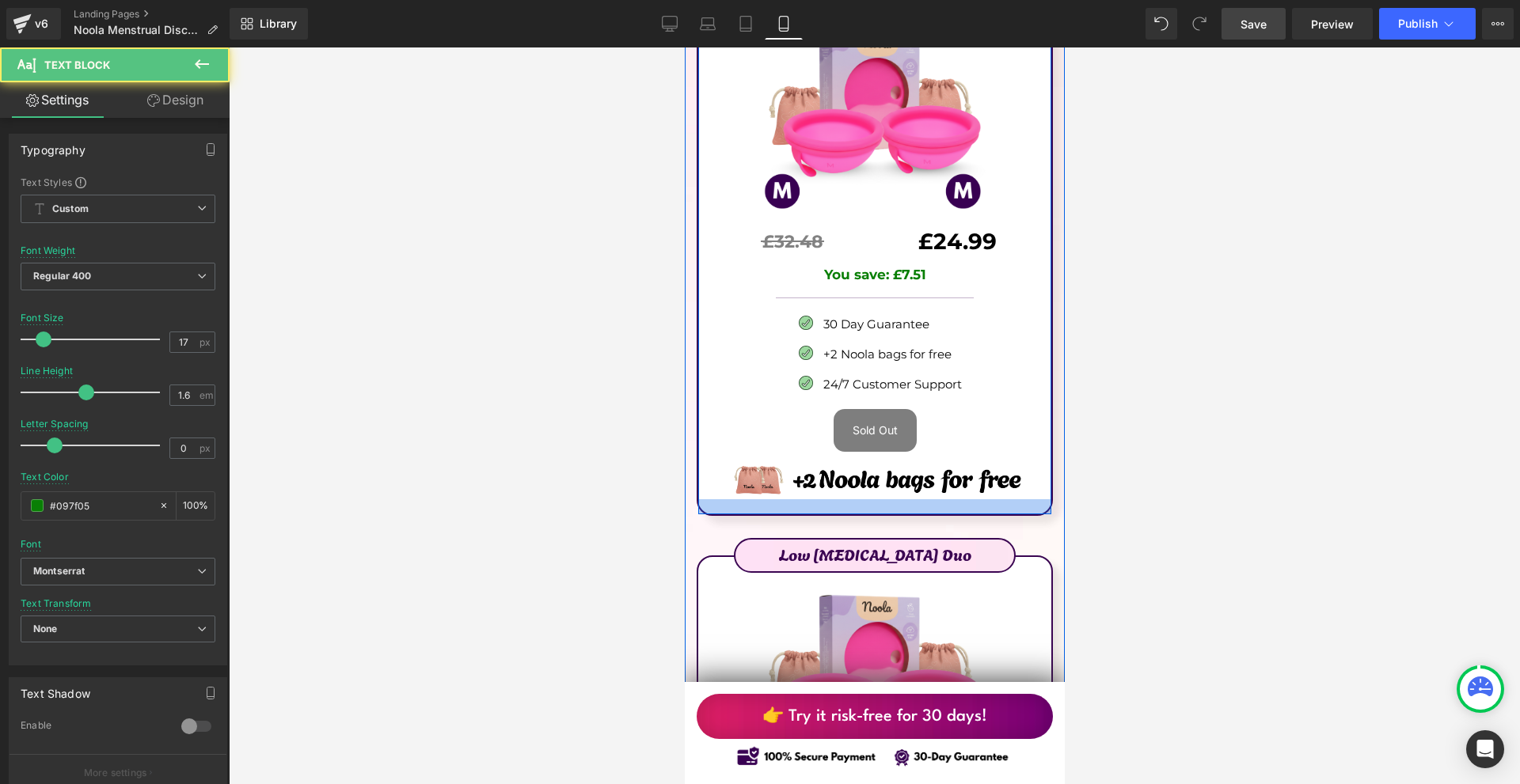
scroll to position [10063, 0]
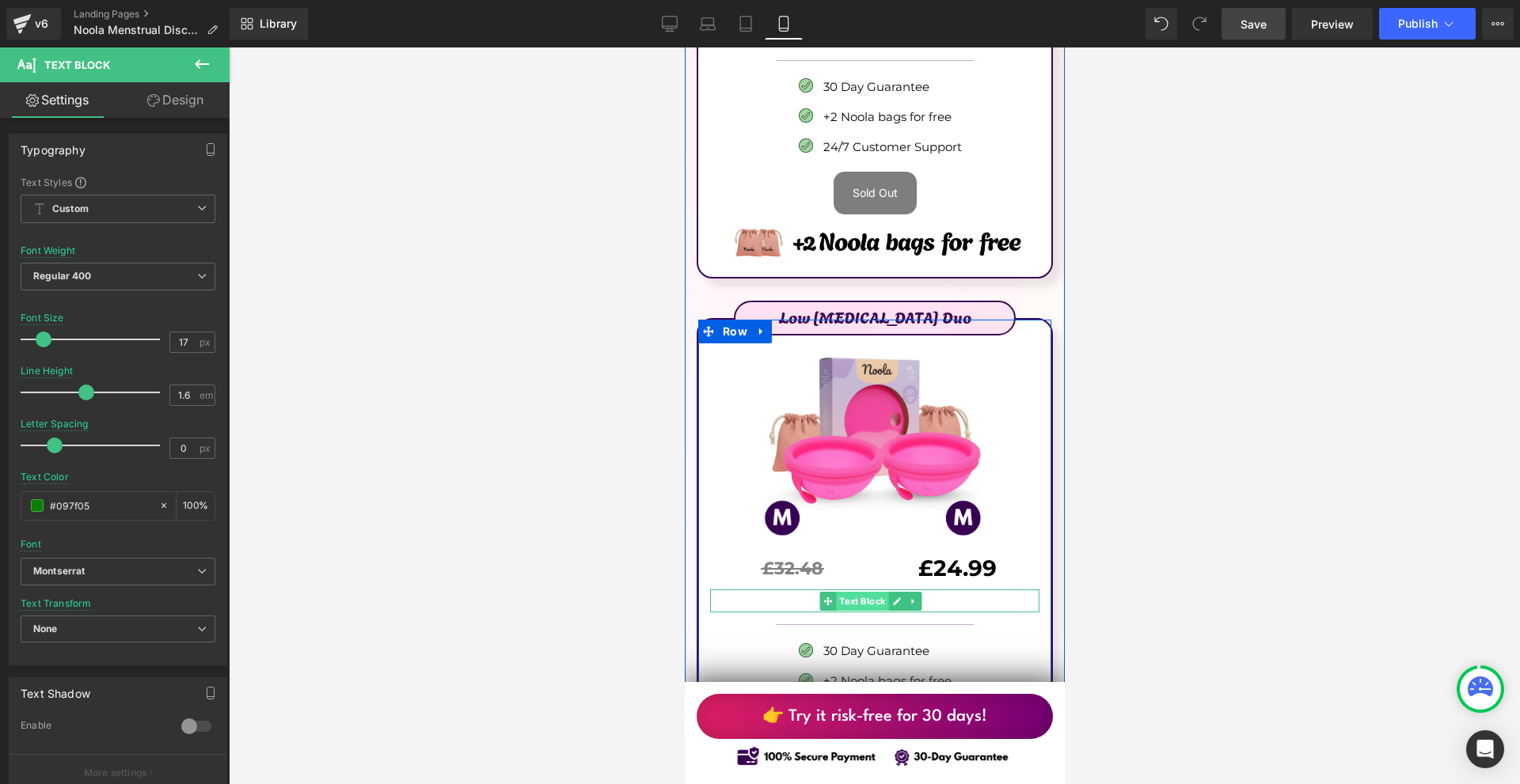
click at [856, 592] on span "Text Block" at bounding box center [861, 601] width 52 height 19
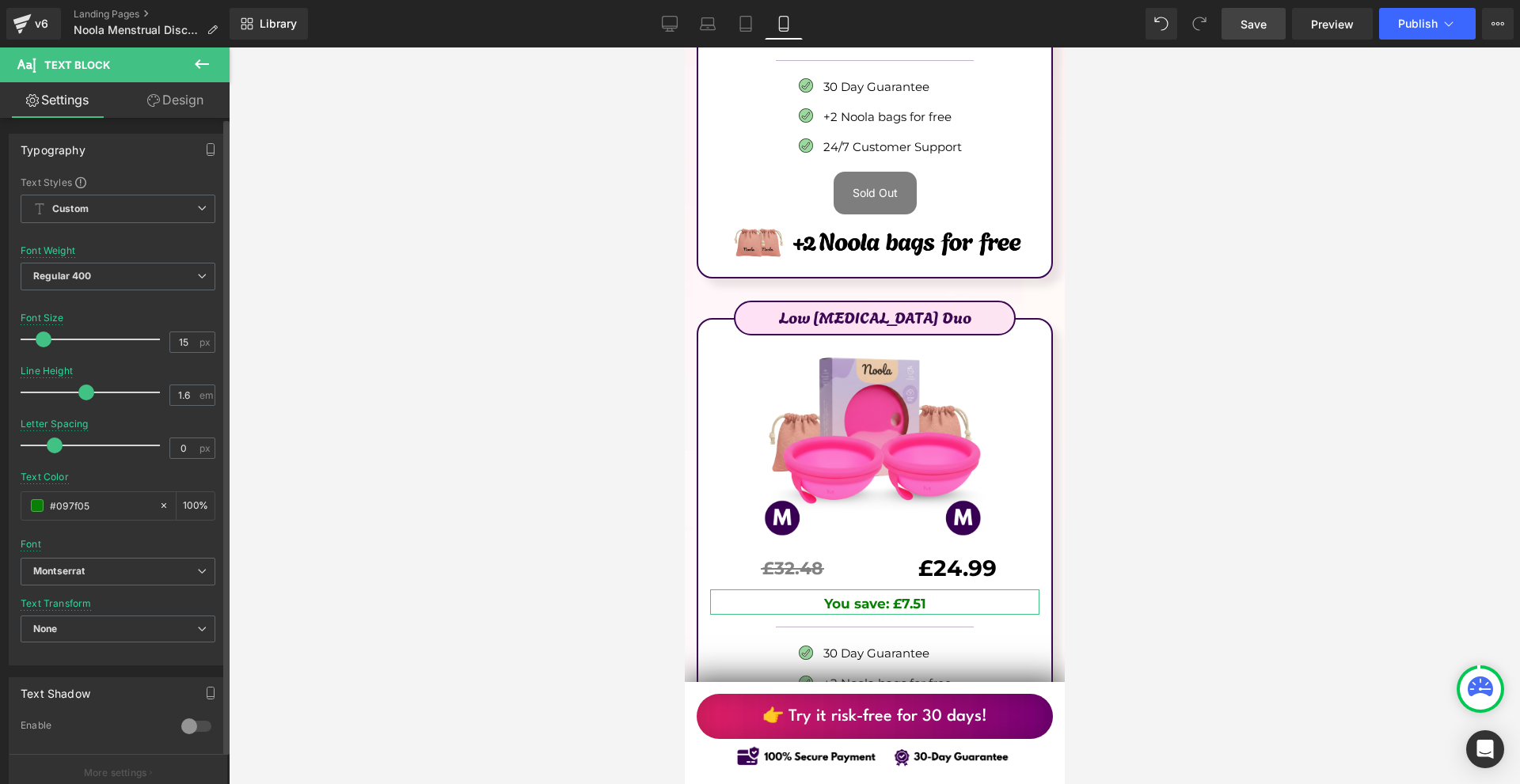
click at [42, 336] on span at bounding box center [43, 339] width 16 height 16
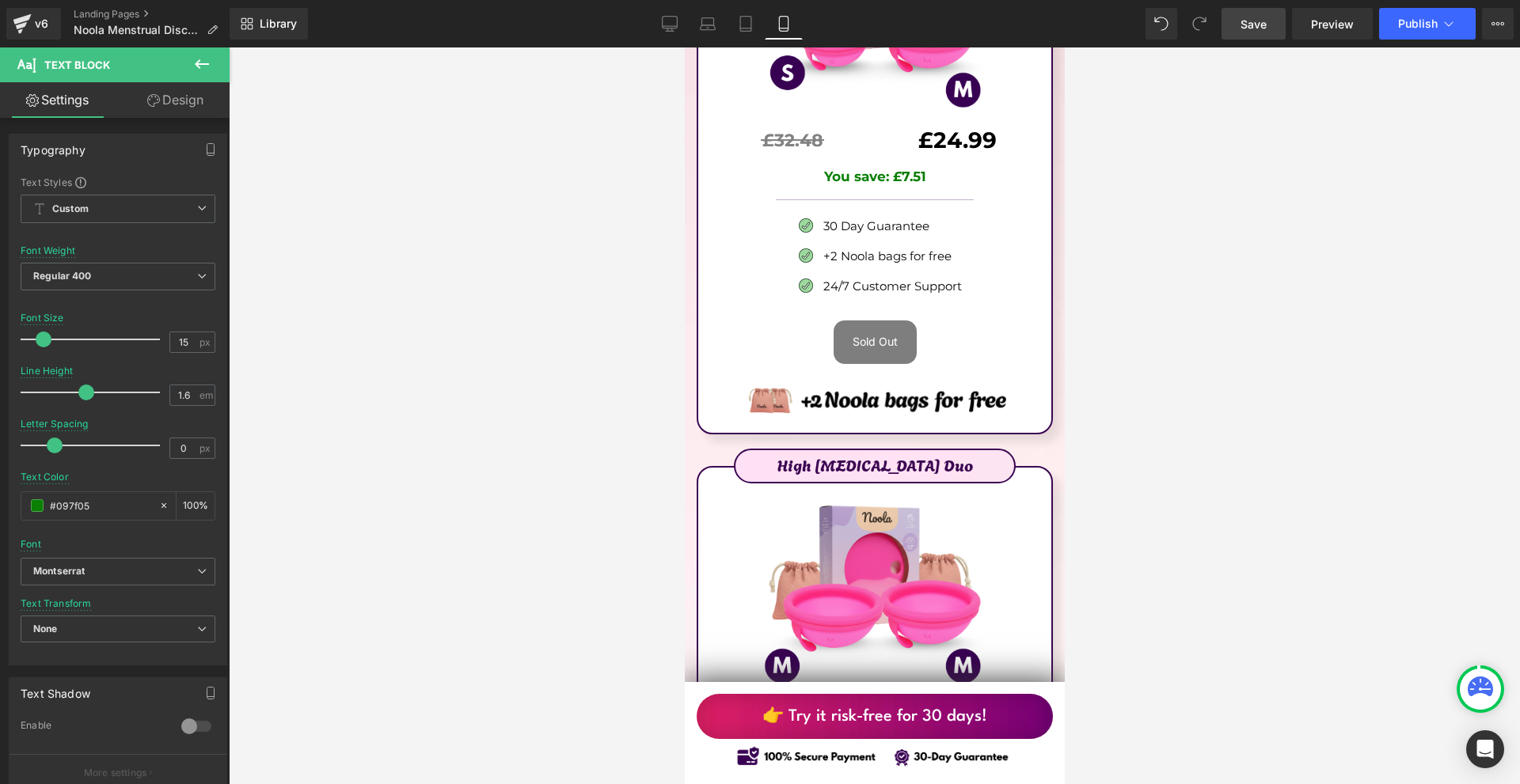
scroll to position [9271, 0]
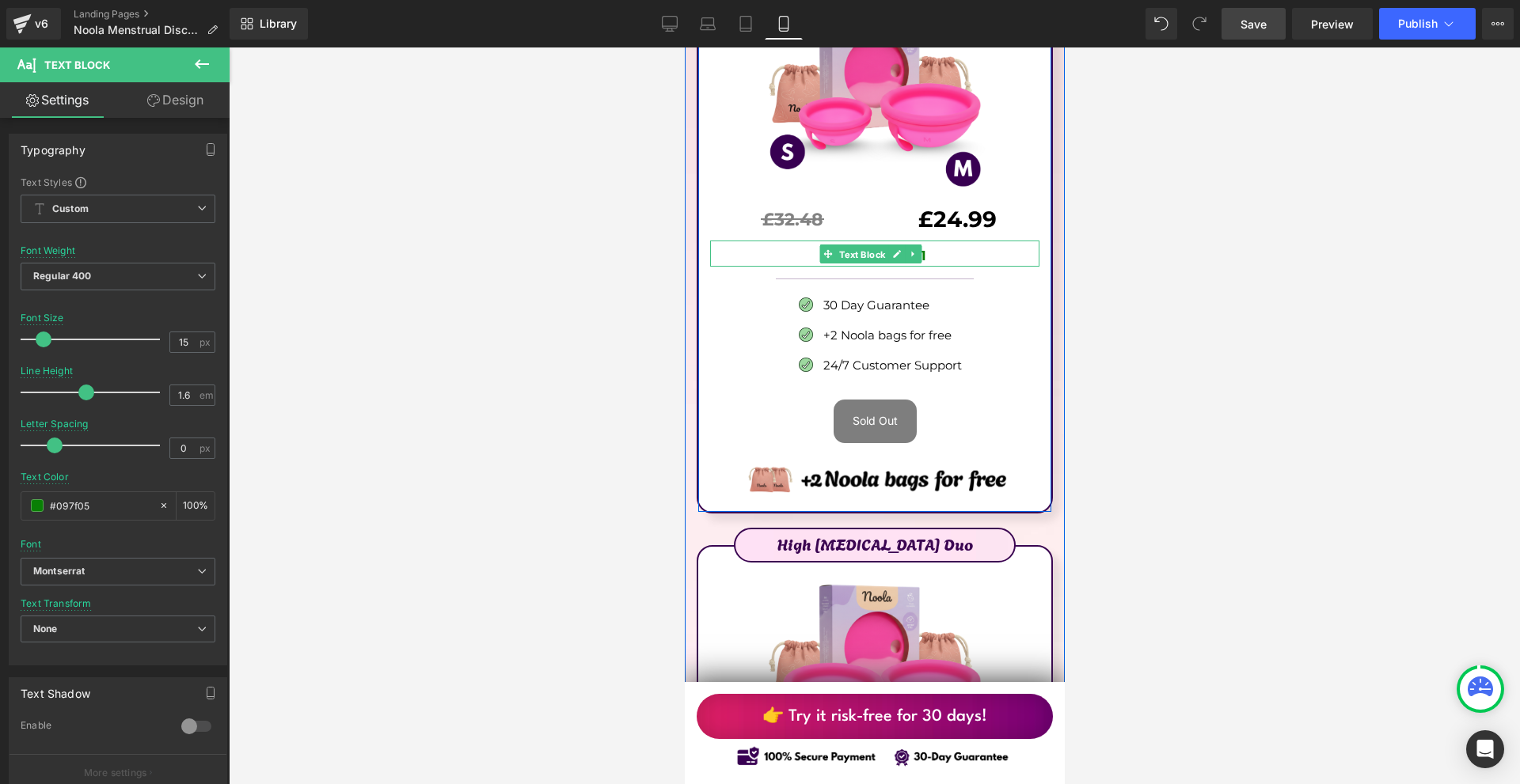
click at [859, 245] on span "Text Block" at bounding box center [861, 254] width 52 height 19
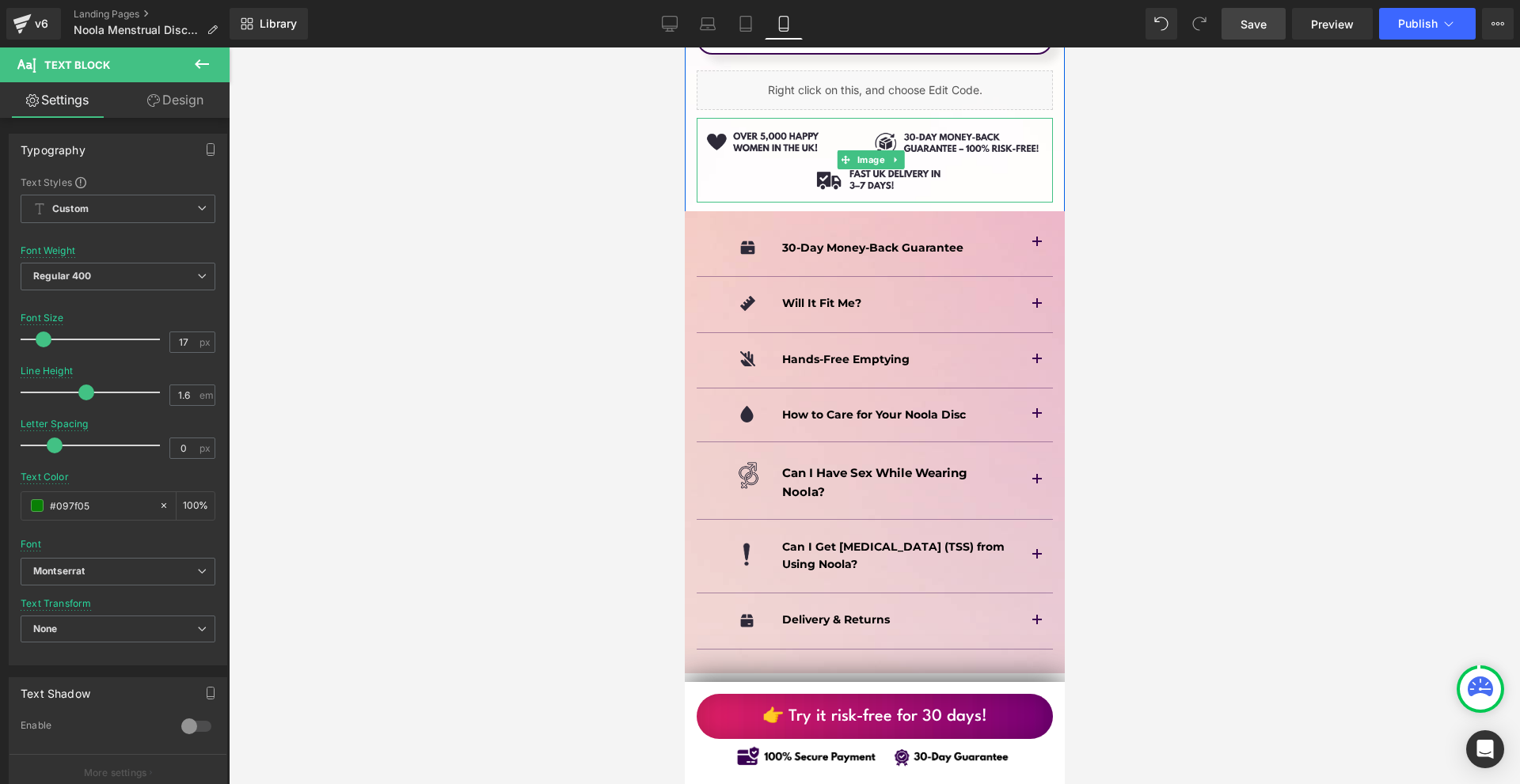
scroll to position [10932, 0]
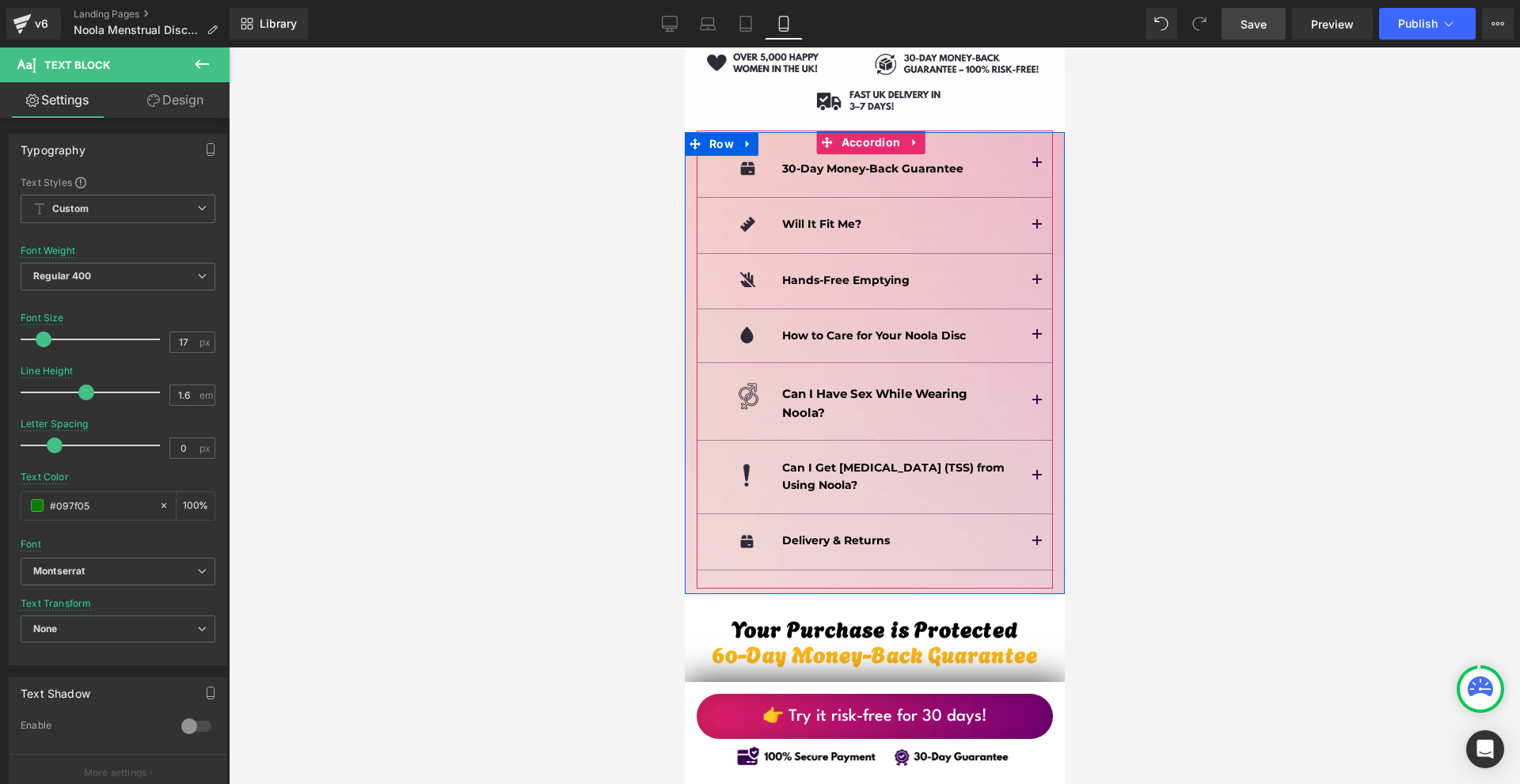
click at [1026, 441] on button "button" at bounding box center [1036, 477] width 31 height 73
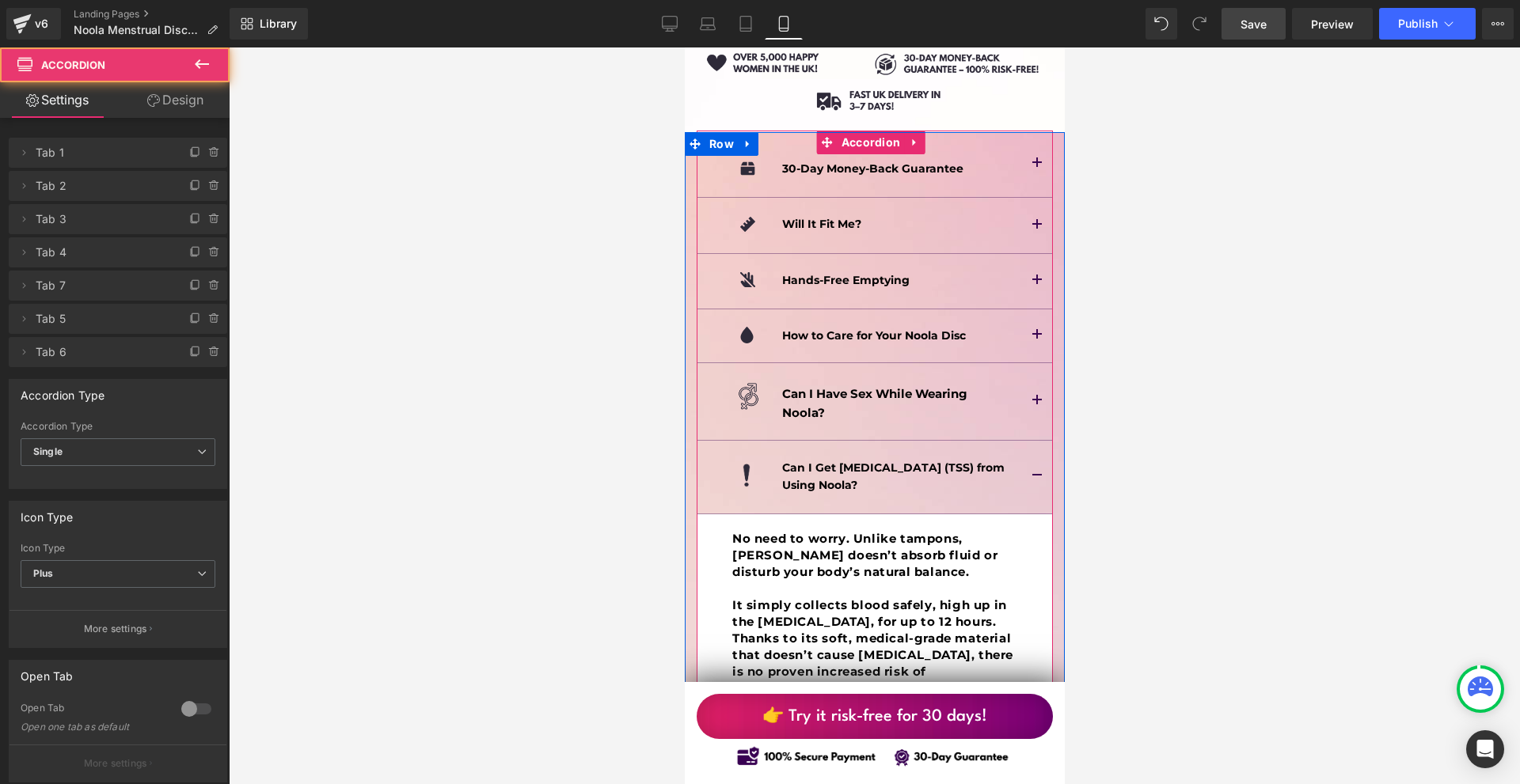
click at [1026, 441] on button "button" at bounding box center [1036, 477] width 31 height 73
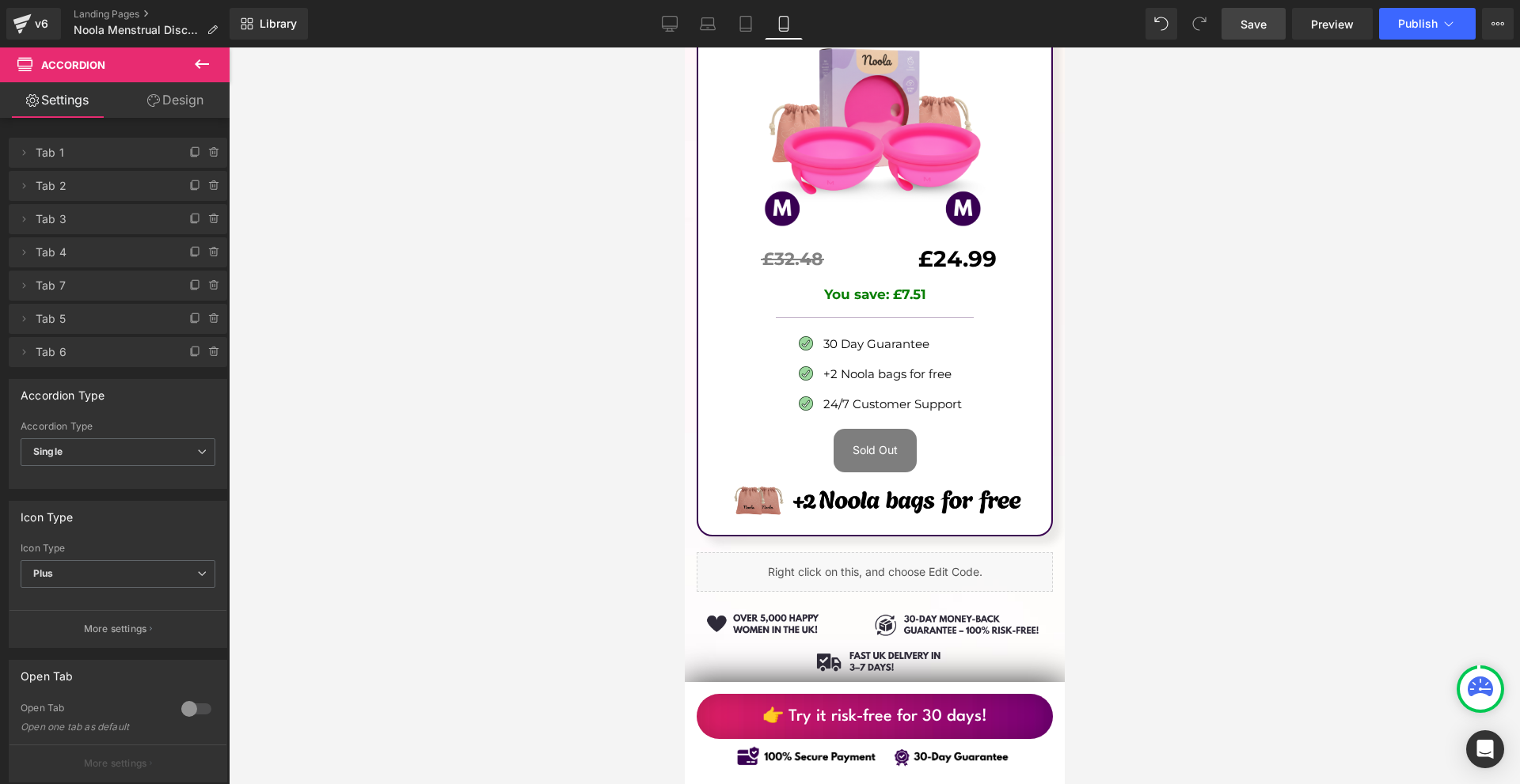
scroll to position [10292, 0]
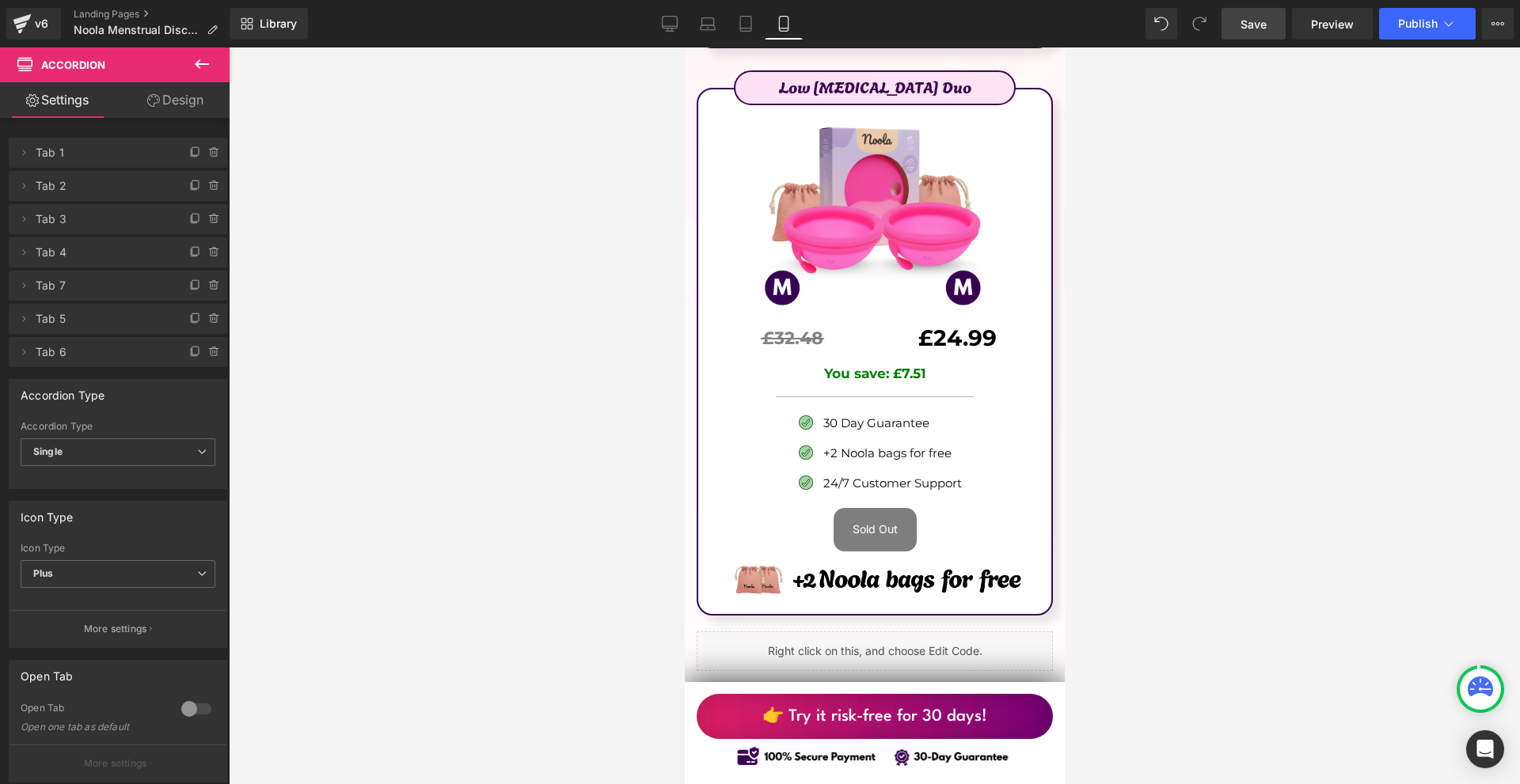
click at [1252, 25] on span "Save" at bounding box center [1254, 24] width 26 height 16
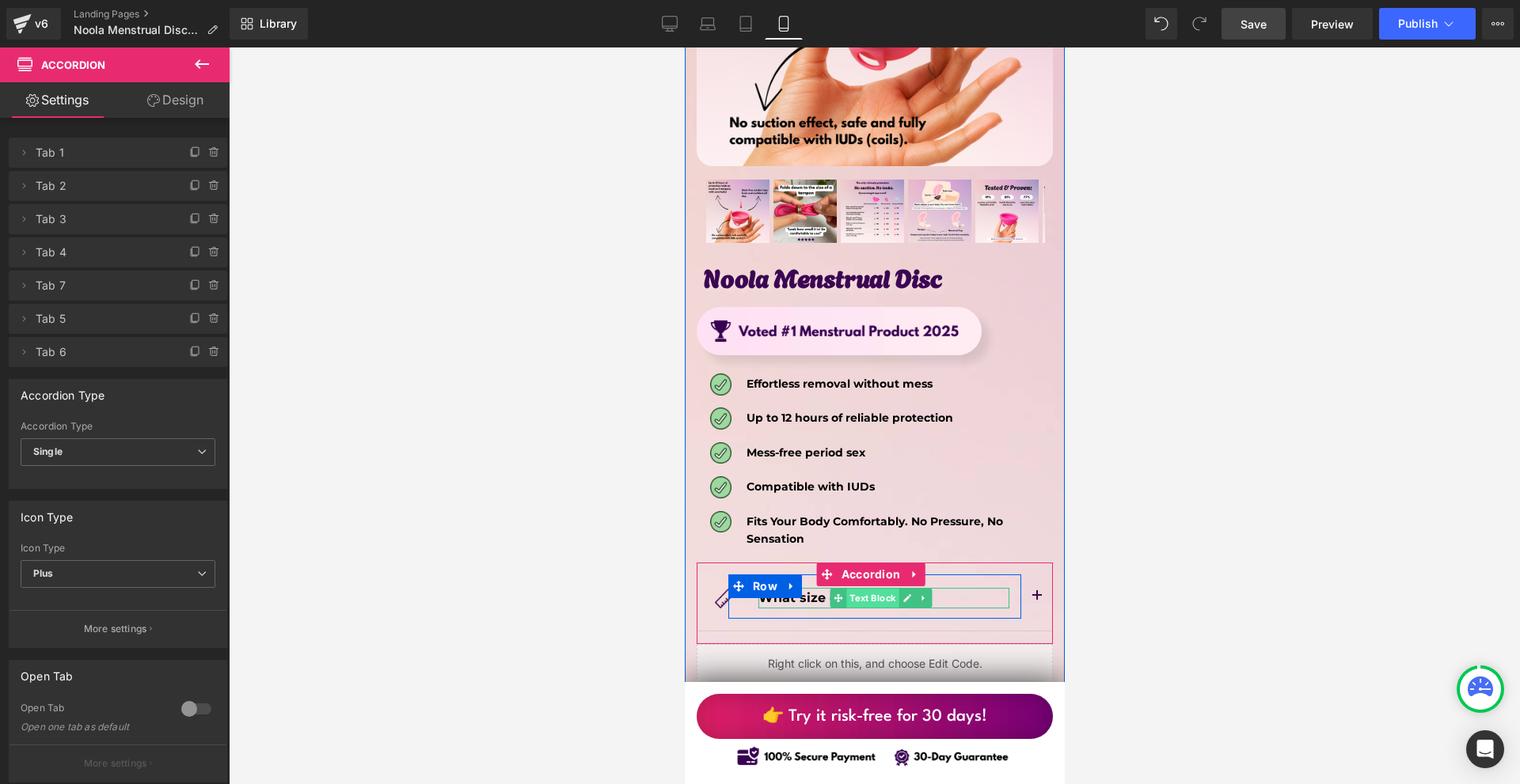
scroll to position [8631, 0]
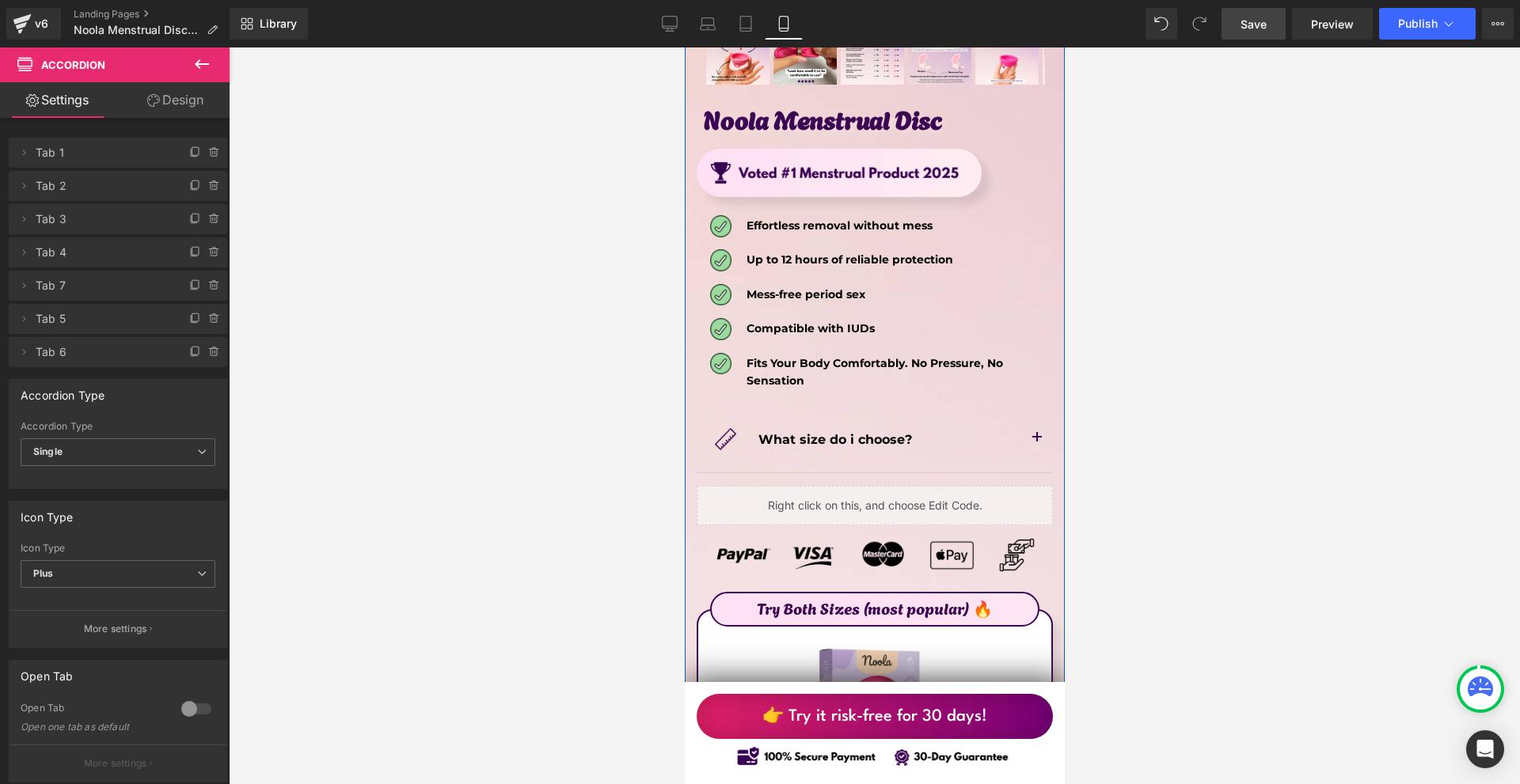
click at [858, 534] on div "Image" at bounding box center [874, 556] width 356 height 44
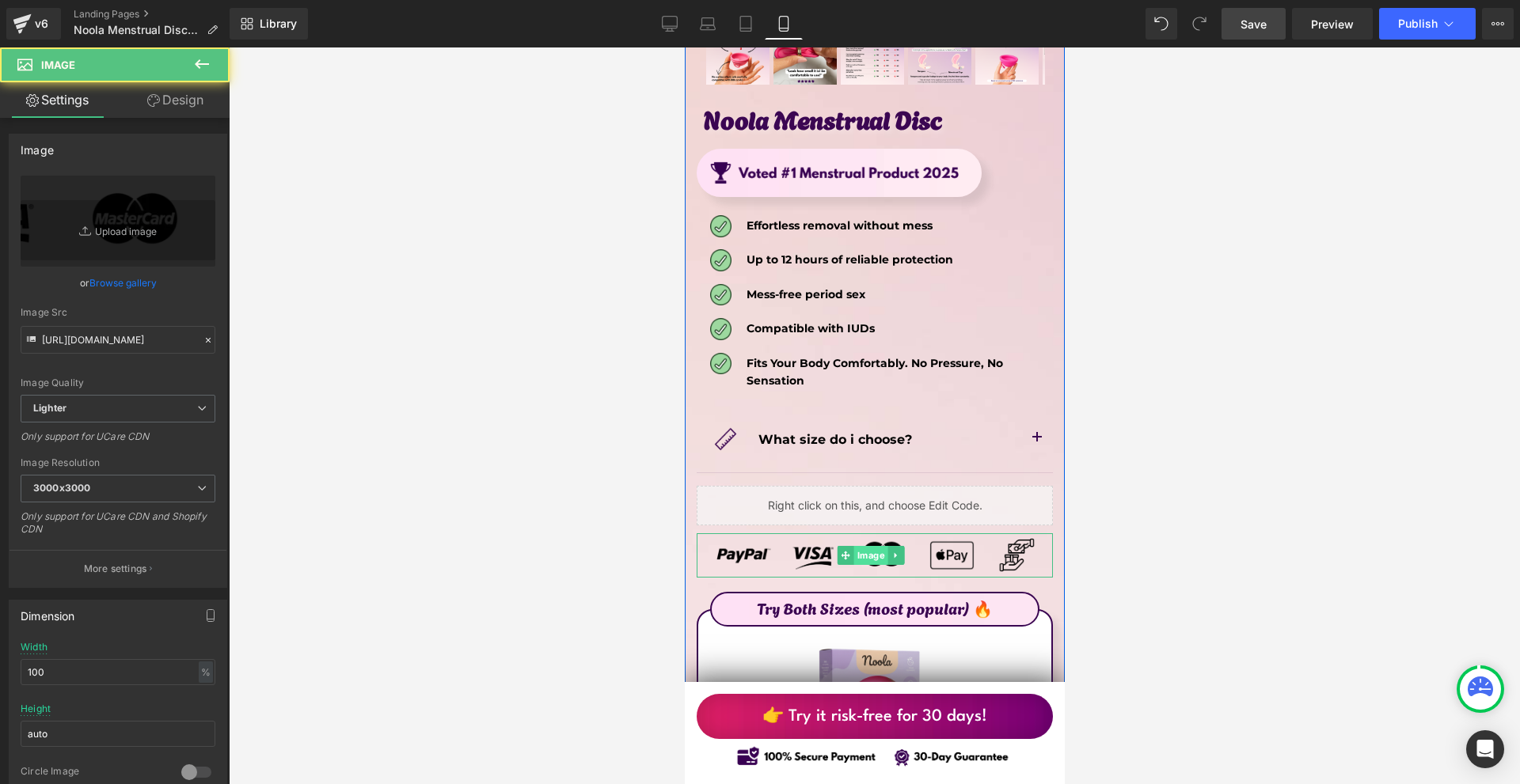
click at [861, 546] on span "Image" at bounding box center [870, 555] width 34 height 19
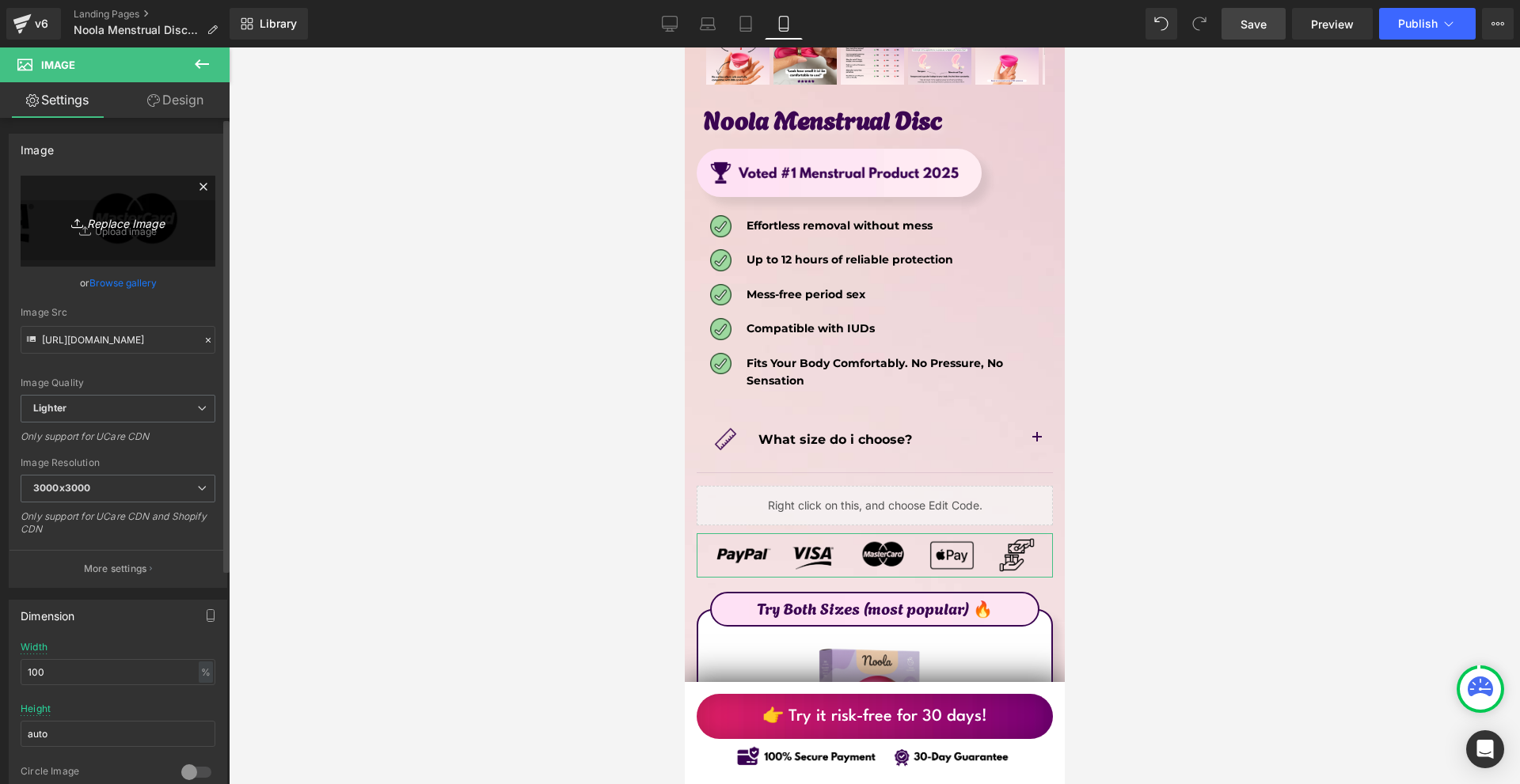
click at [112, 246] on link "Replace Image" at bounding box center [118, 221] width 194 height 91
type input "C:\fakepath\Více než 10 000 šťastných žen! - 2025-09-13T084643.616.png"
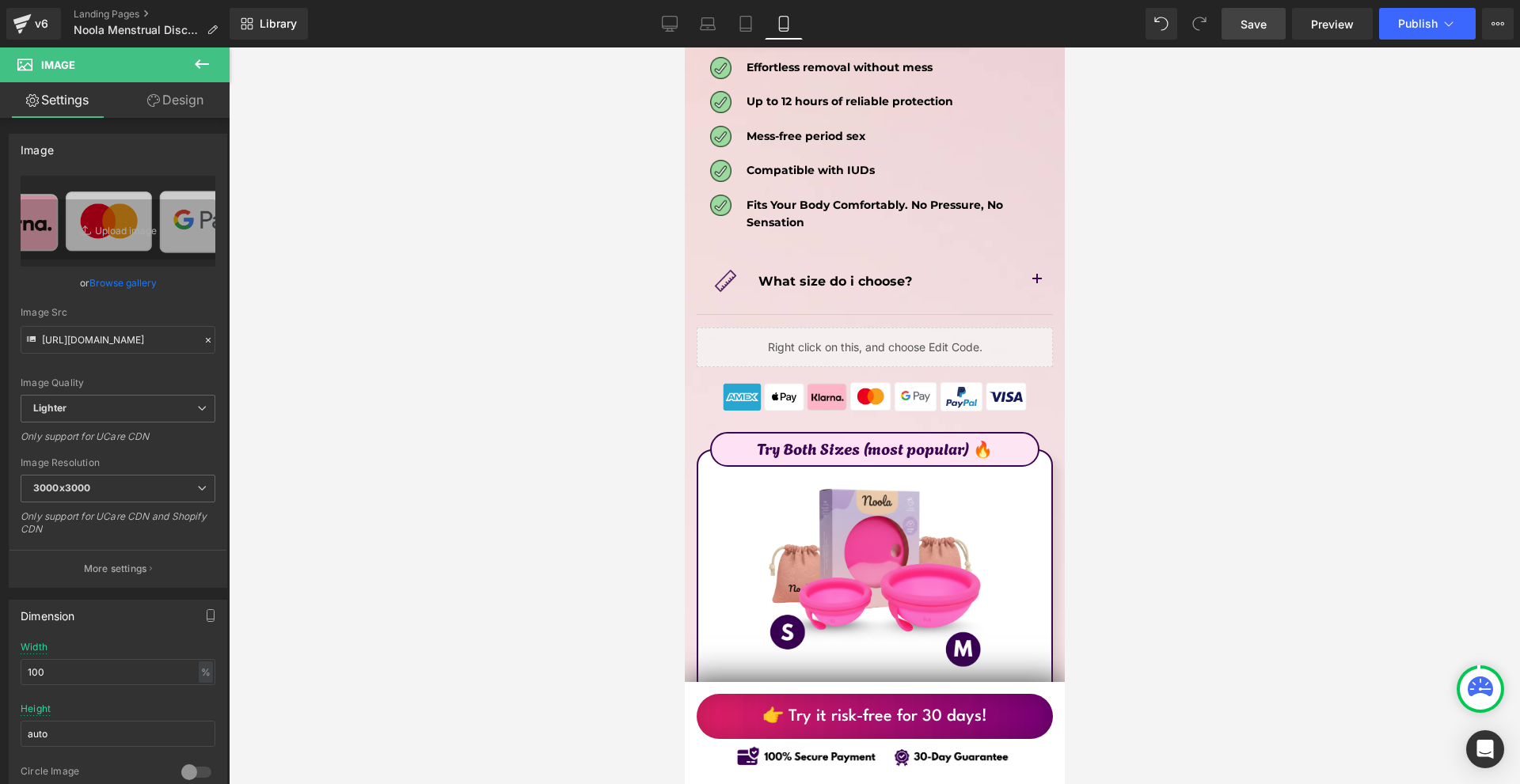
scroll to position [9185, 0]
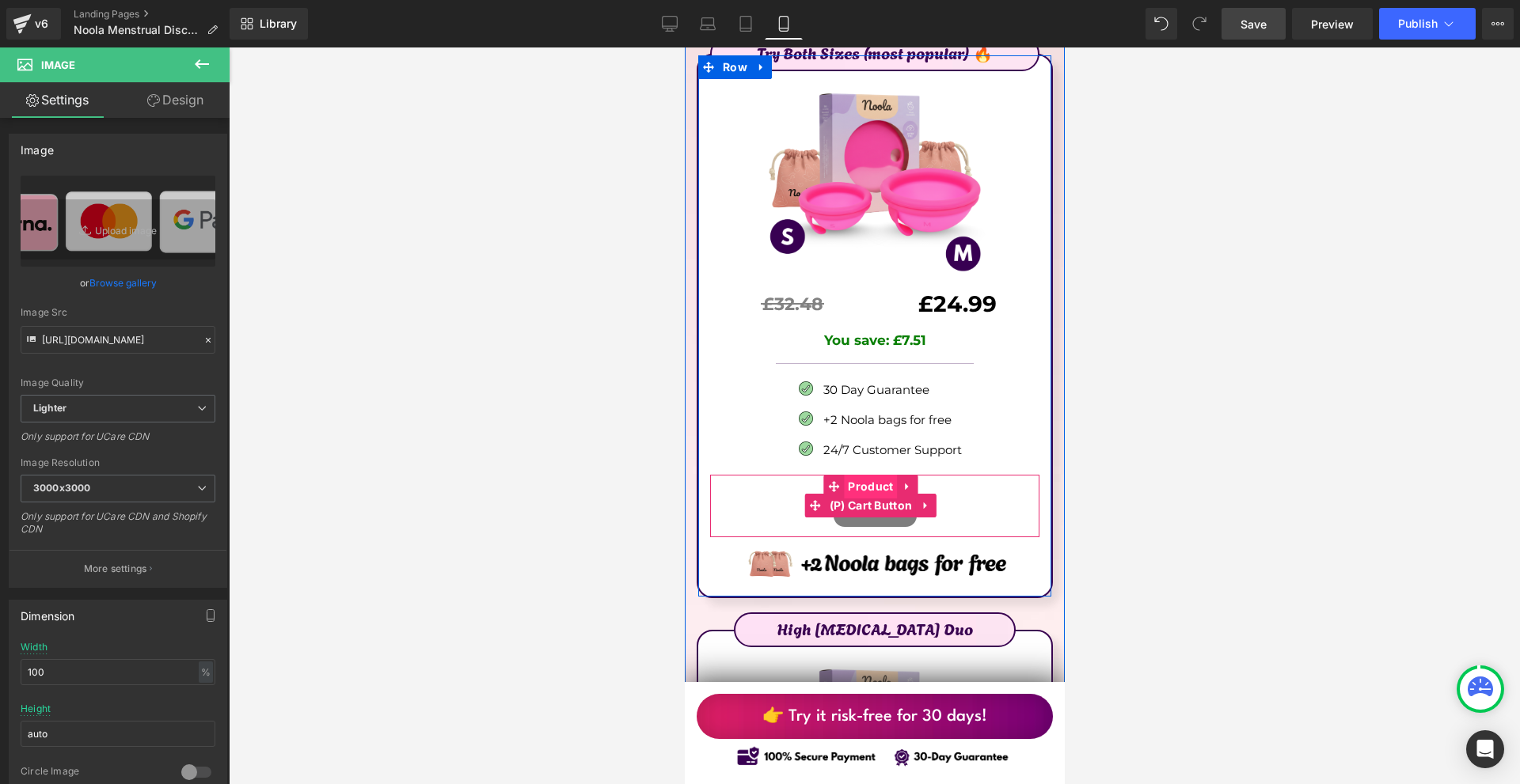
click at [869, 474] on span "Product" at bounding box center [869, 486] width 53 height 24
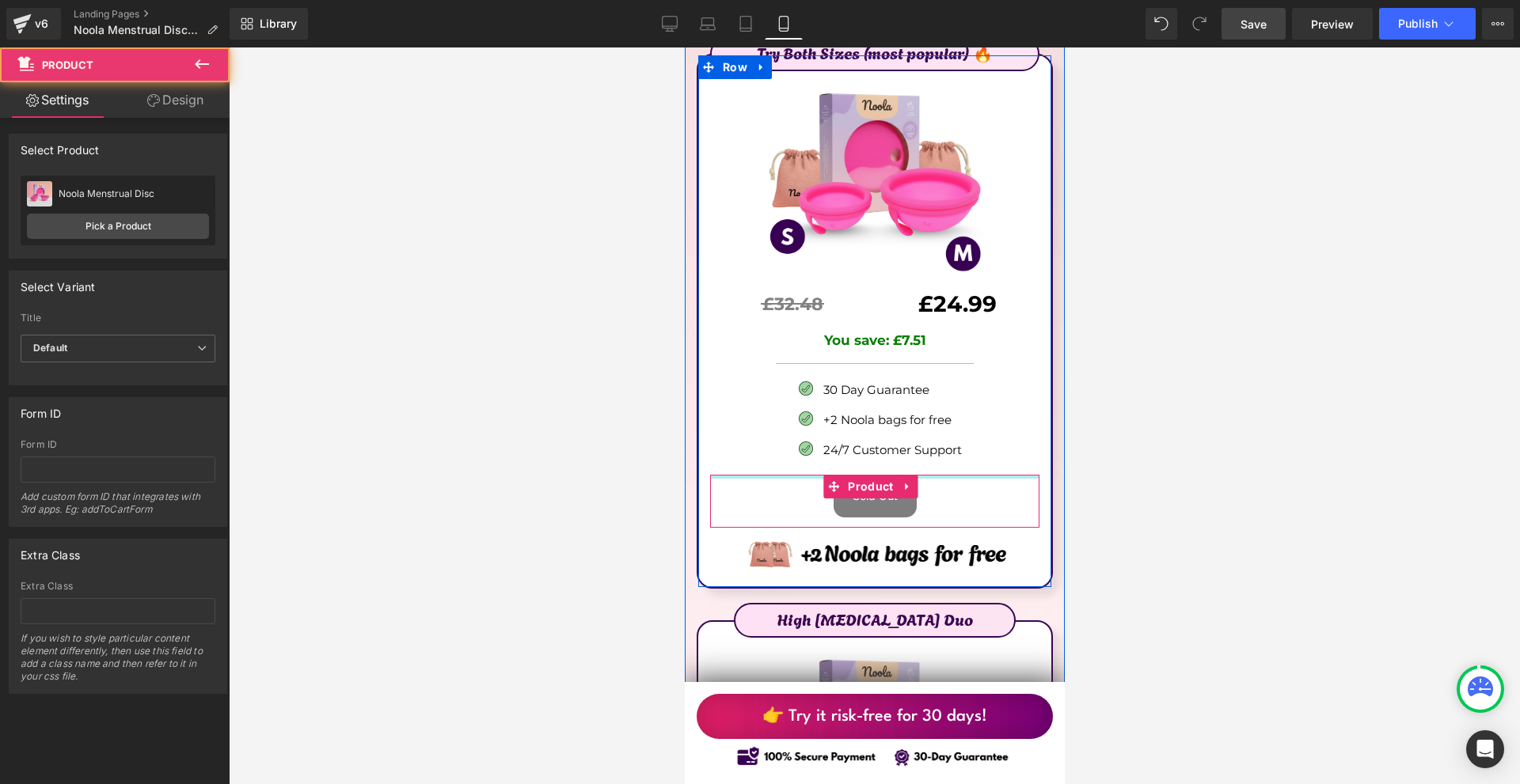
drag, startPoint x: 938, startPoint y: 376, endPoint x: 943, endPoint y: 362, distance: 14.9
click at [943, 362] on div "Try Both Sizes (most popular) 🔥 Text Block Image £32.48 Text Block Separator £2…" at bounding box center [873, 316] width 353 height 512
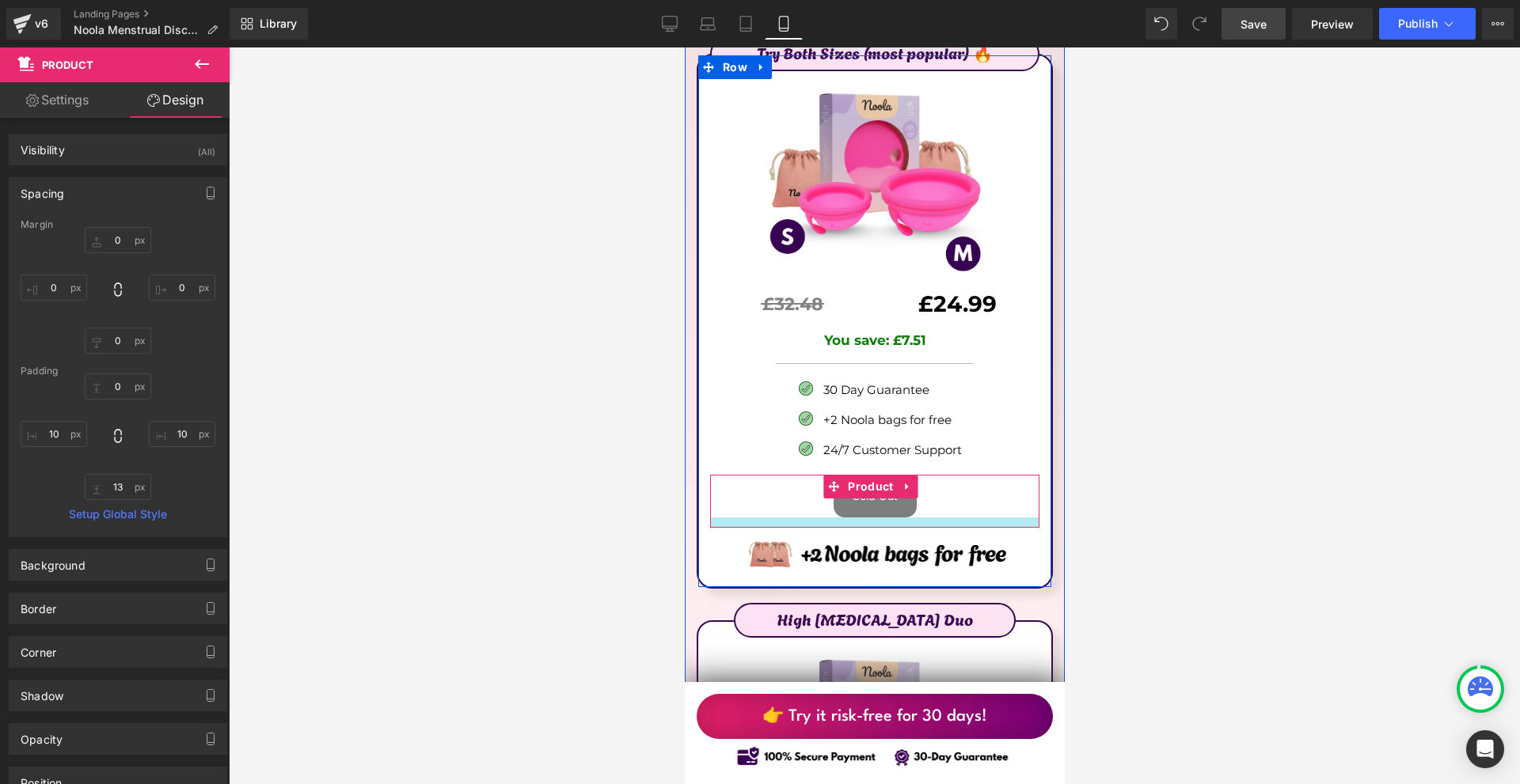
drag, startPoint x: 915, startPoint y: 424, endPoint x: 924, endPoint y: 405, distance: 21.0
click at [924, 474] on div "Sold Out (P) Cart Button Product" at bounding box center [874, 501] width 330 height 53
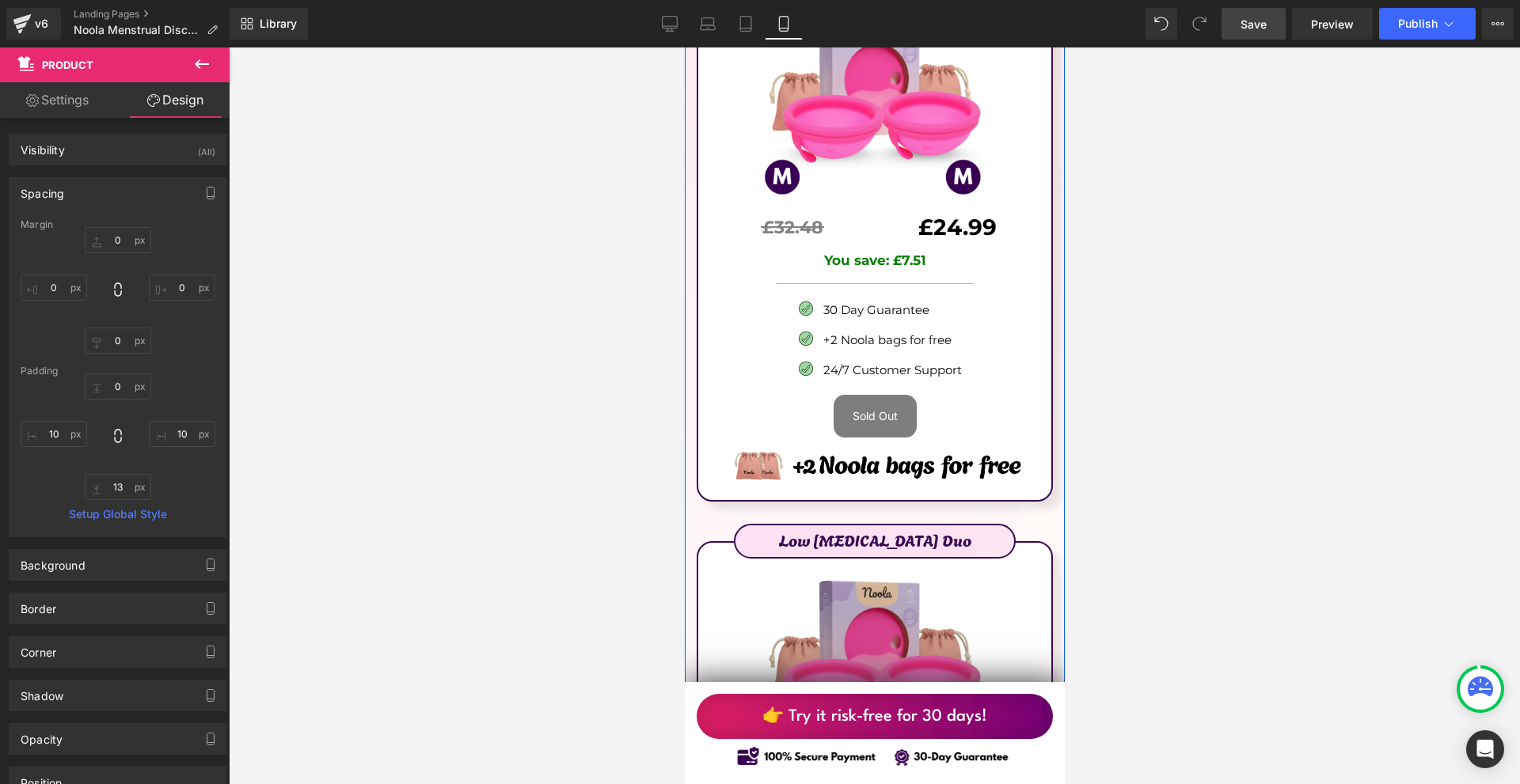
scroll to position [9897, 0]
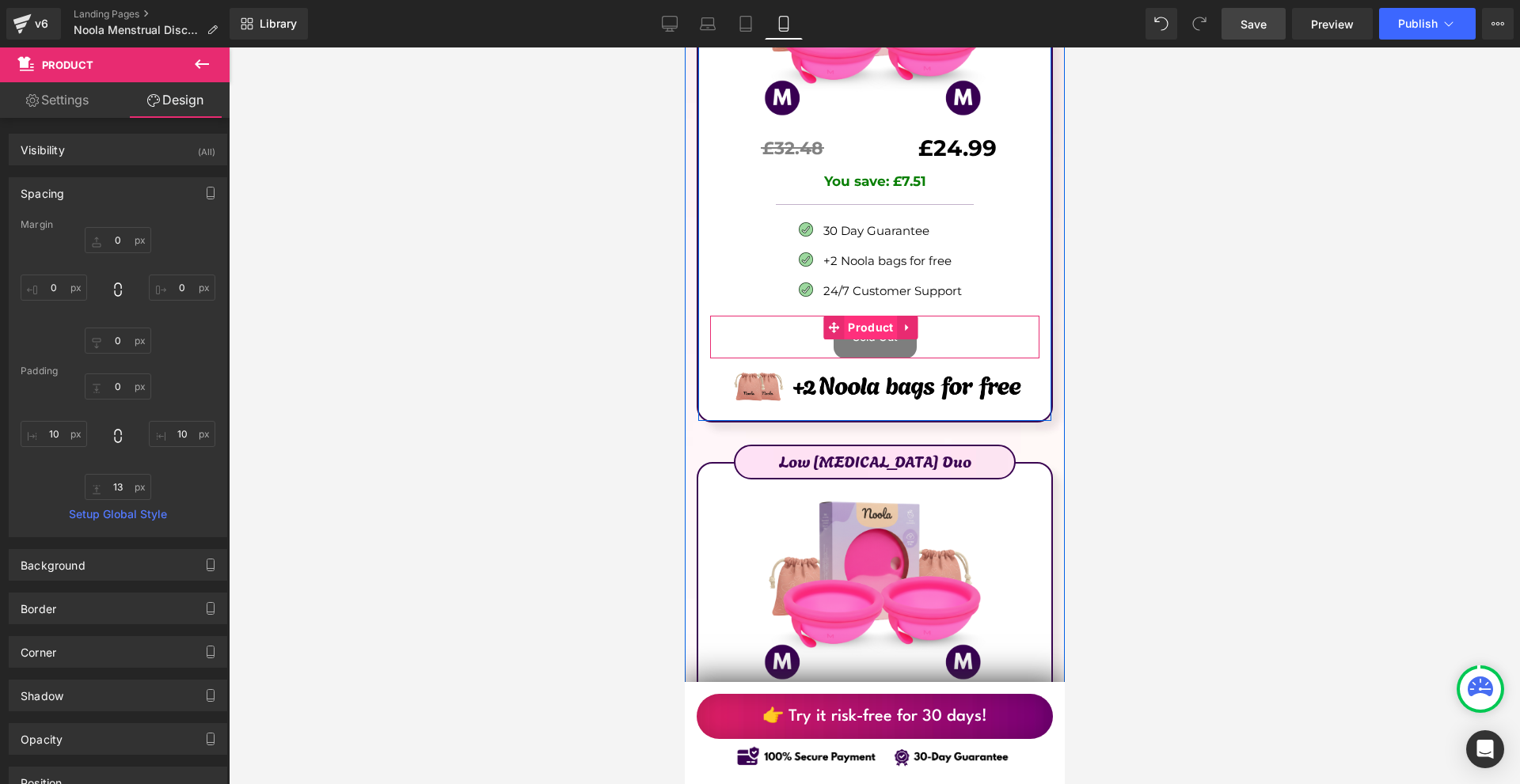
click at [872, 315] on span "Product" at bounding box center [869, 327] width 53 height 24
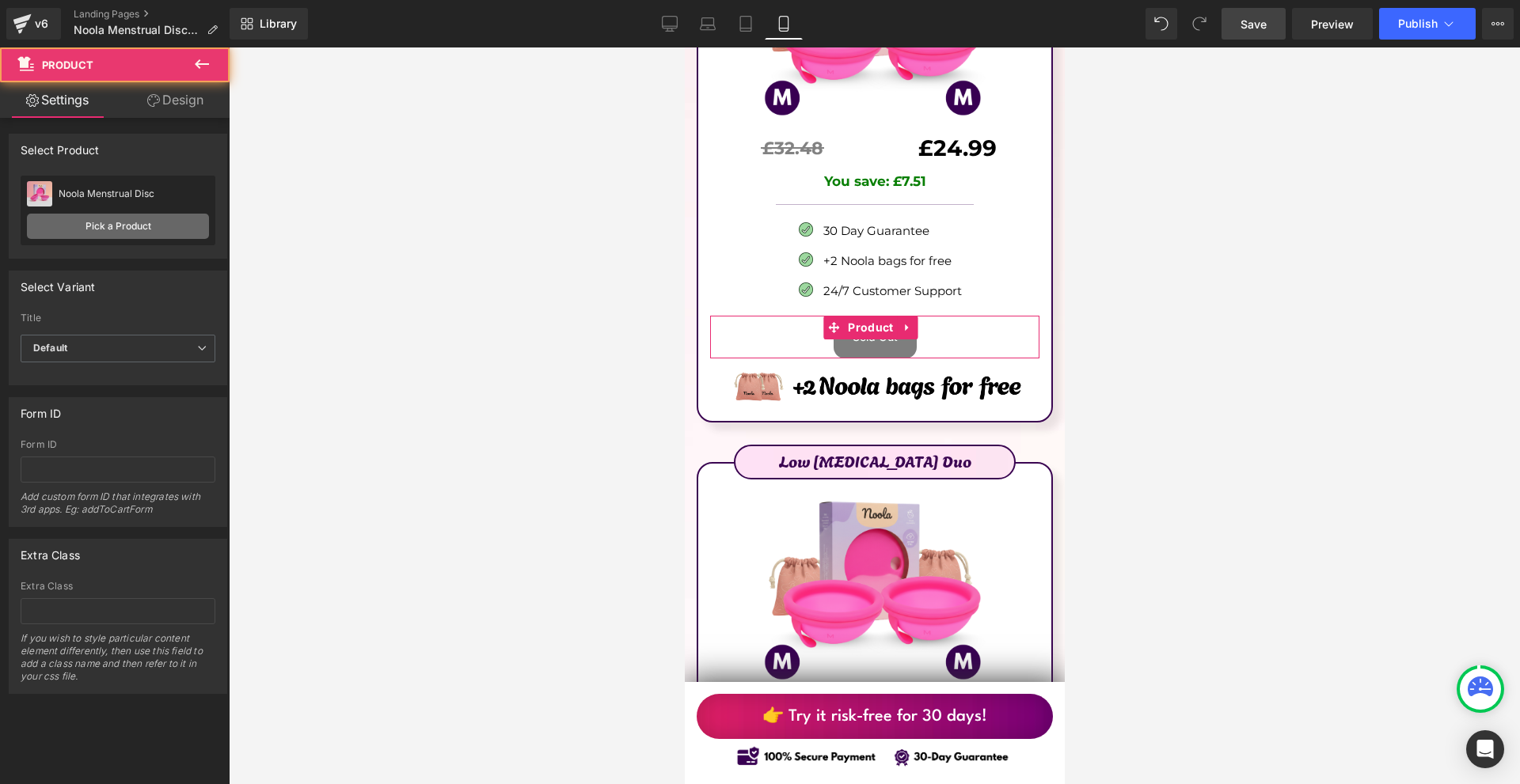
click at [136, 217] on link "Pick a Product" at bounding box center [118, 226] width 182 height 26
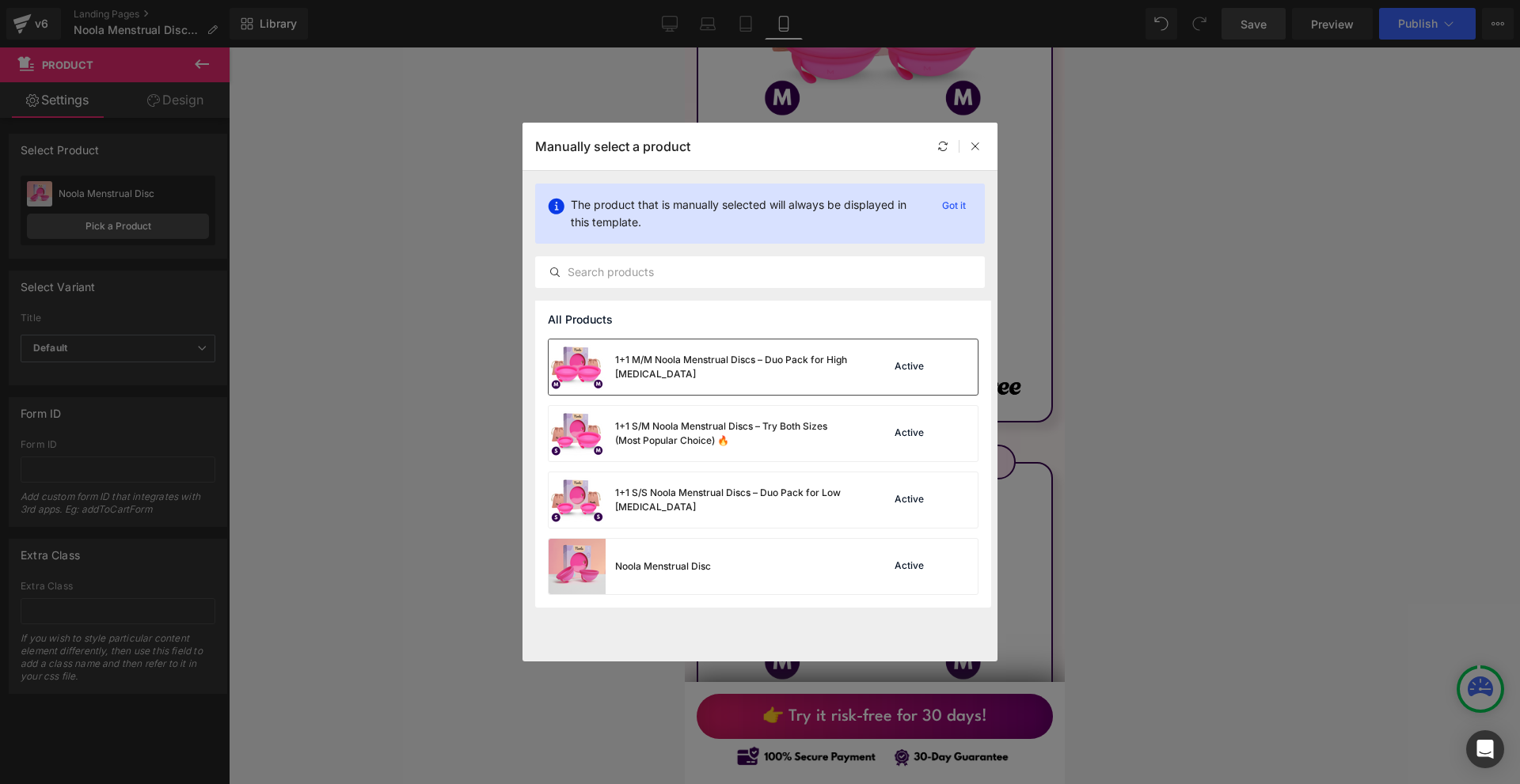
click at [770, 371] on div "1+1 M/M Noola Menstrual Discs – Duo Pack for High [MEDICAL_DATA]" at bounding box center [734, 367] width 237 height 29
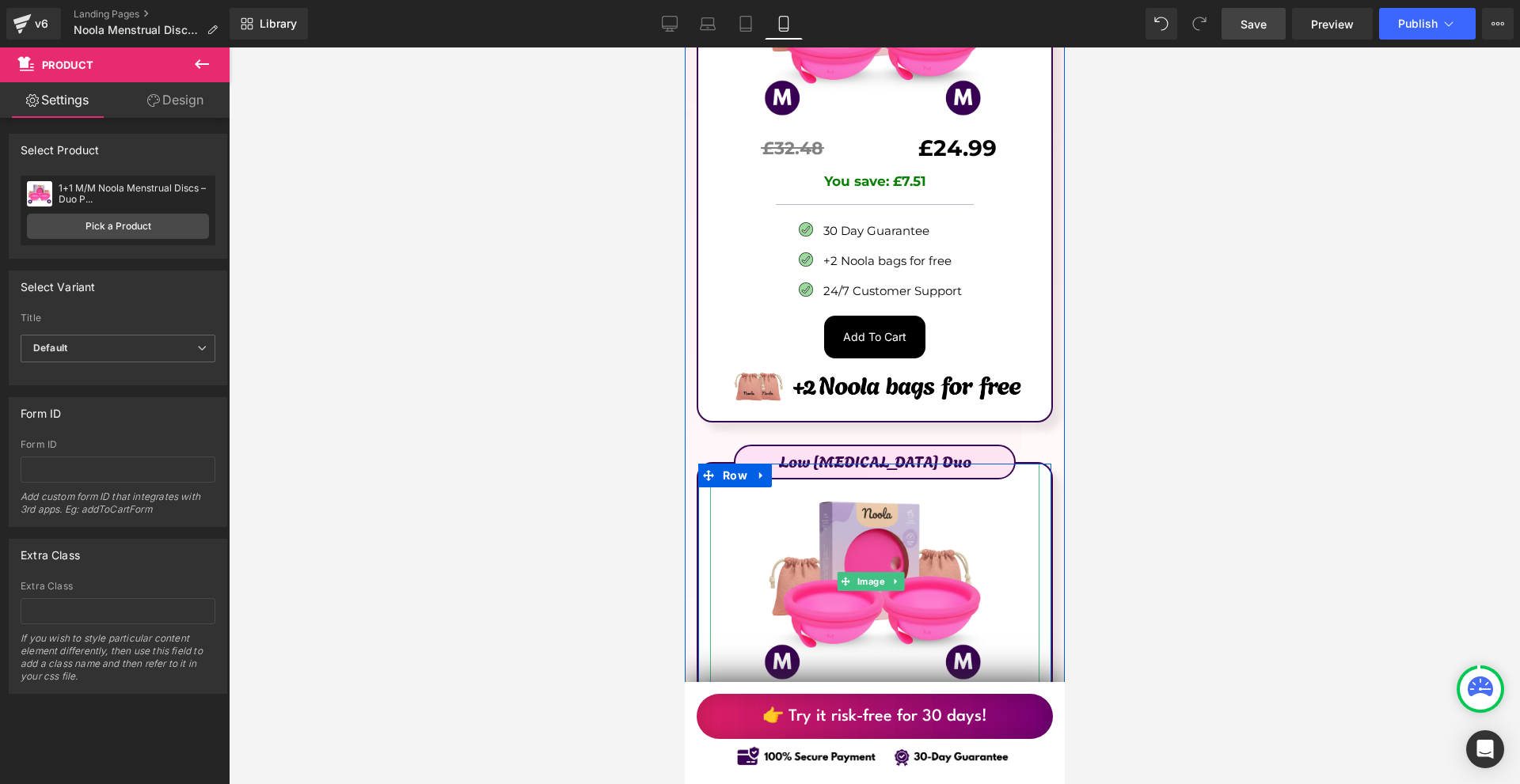
scroll to position [10292, 0]
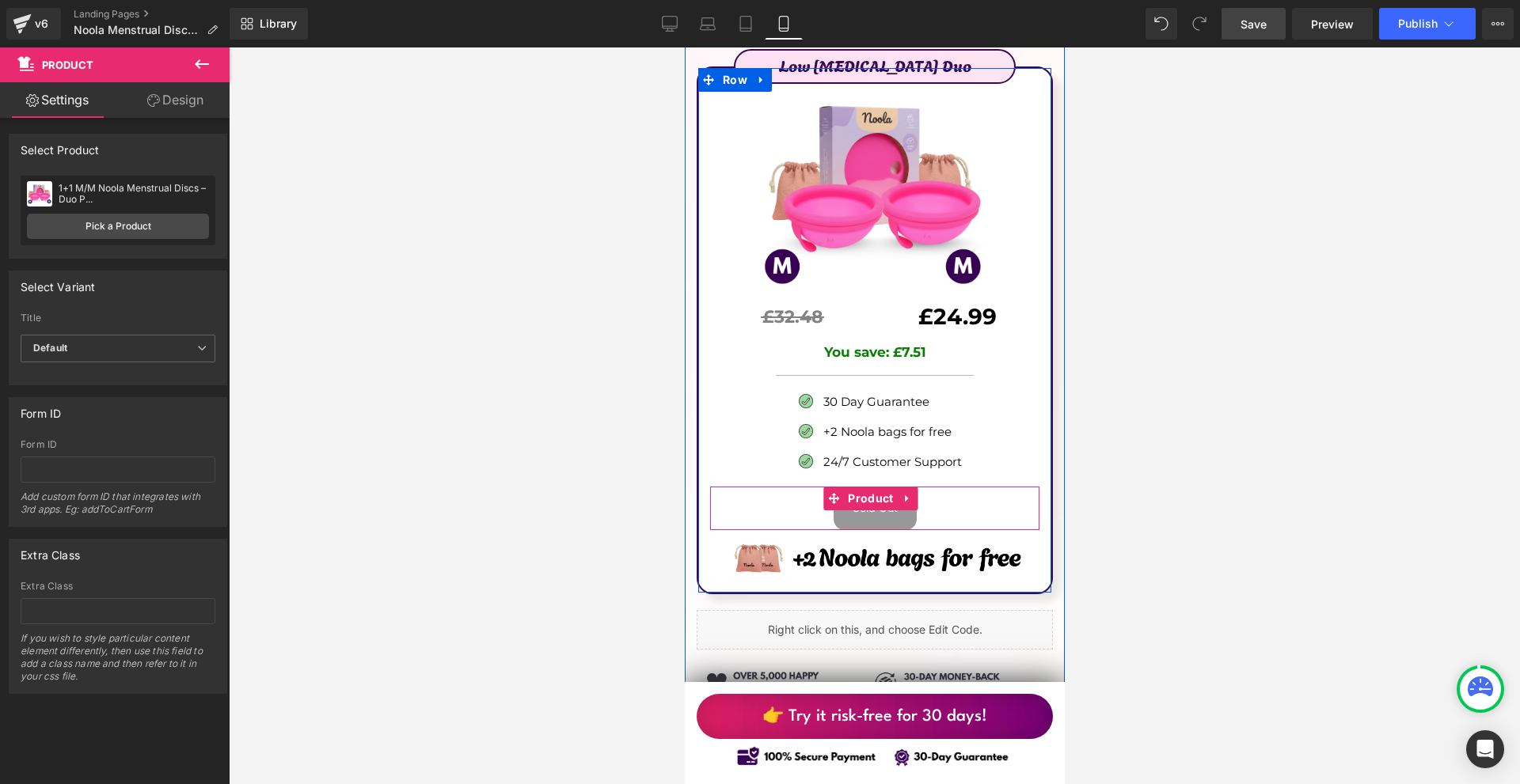
click at [886, 487] on span "Product" at bounding box center [869, 498] width 53 height 24
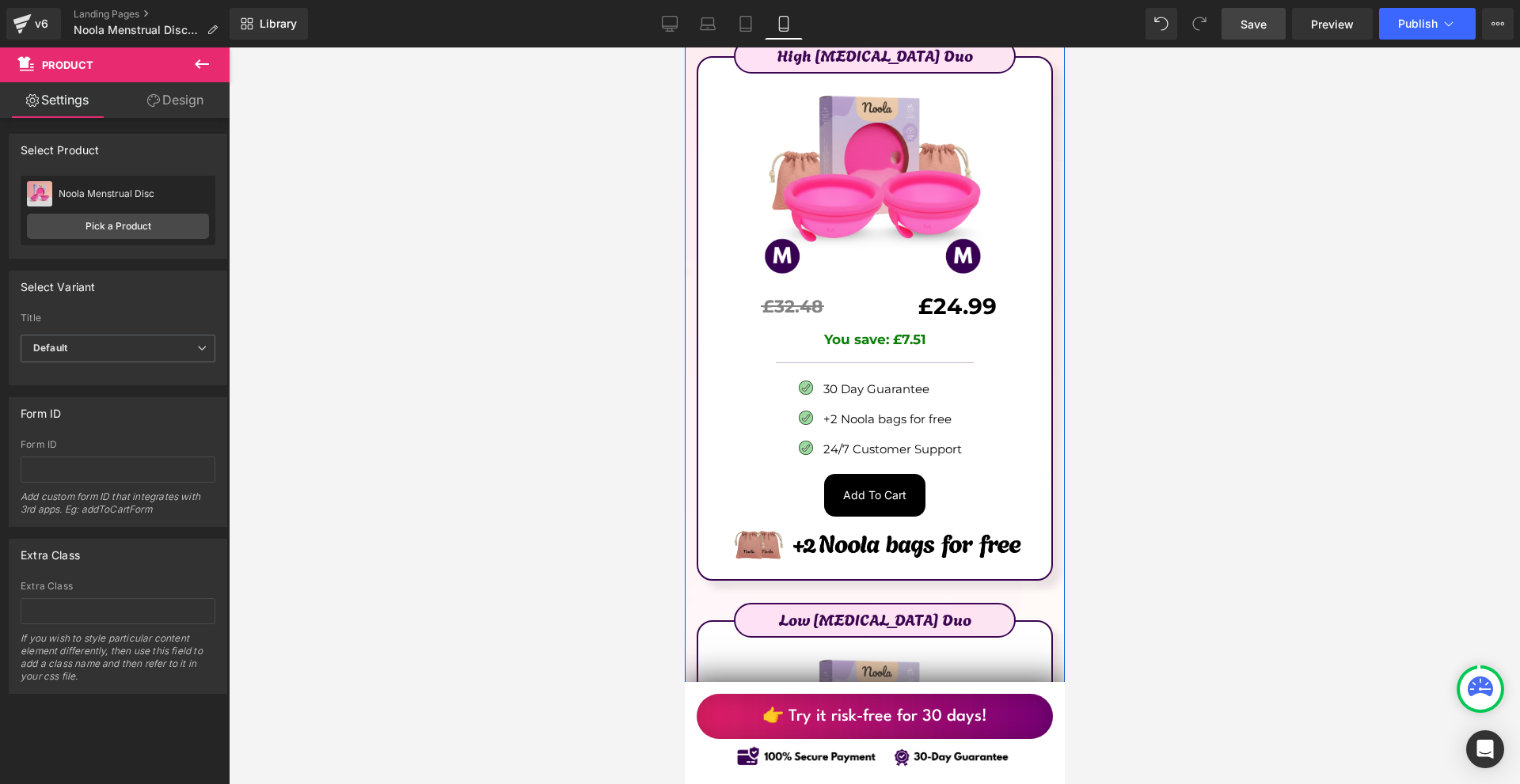
scroll to position [9897, 0]
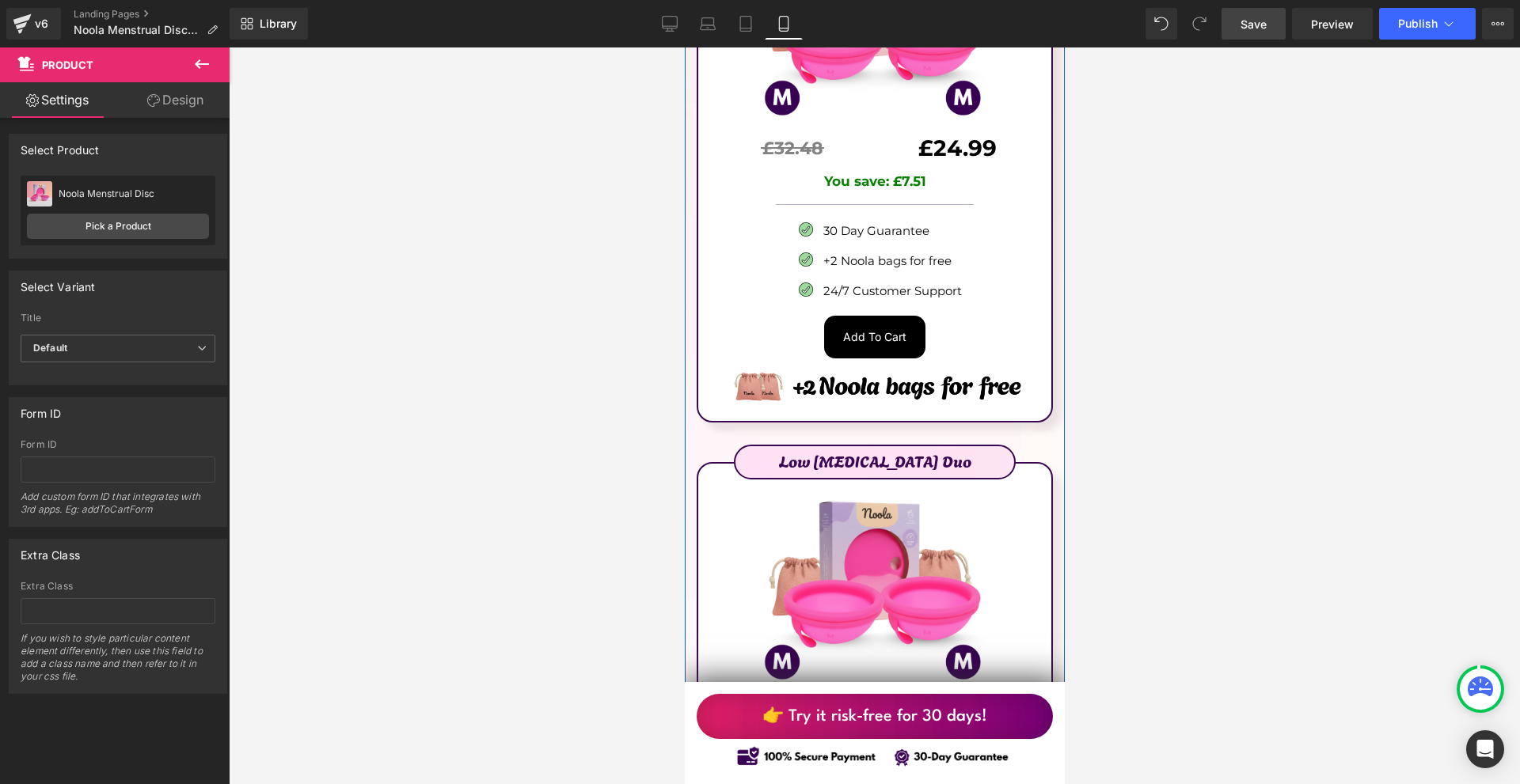
click at [920, 448] on p "Low [MEDICAL_DATA] Duo" at bounding box center [874, 460] width 278 height 26
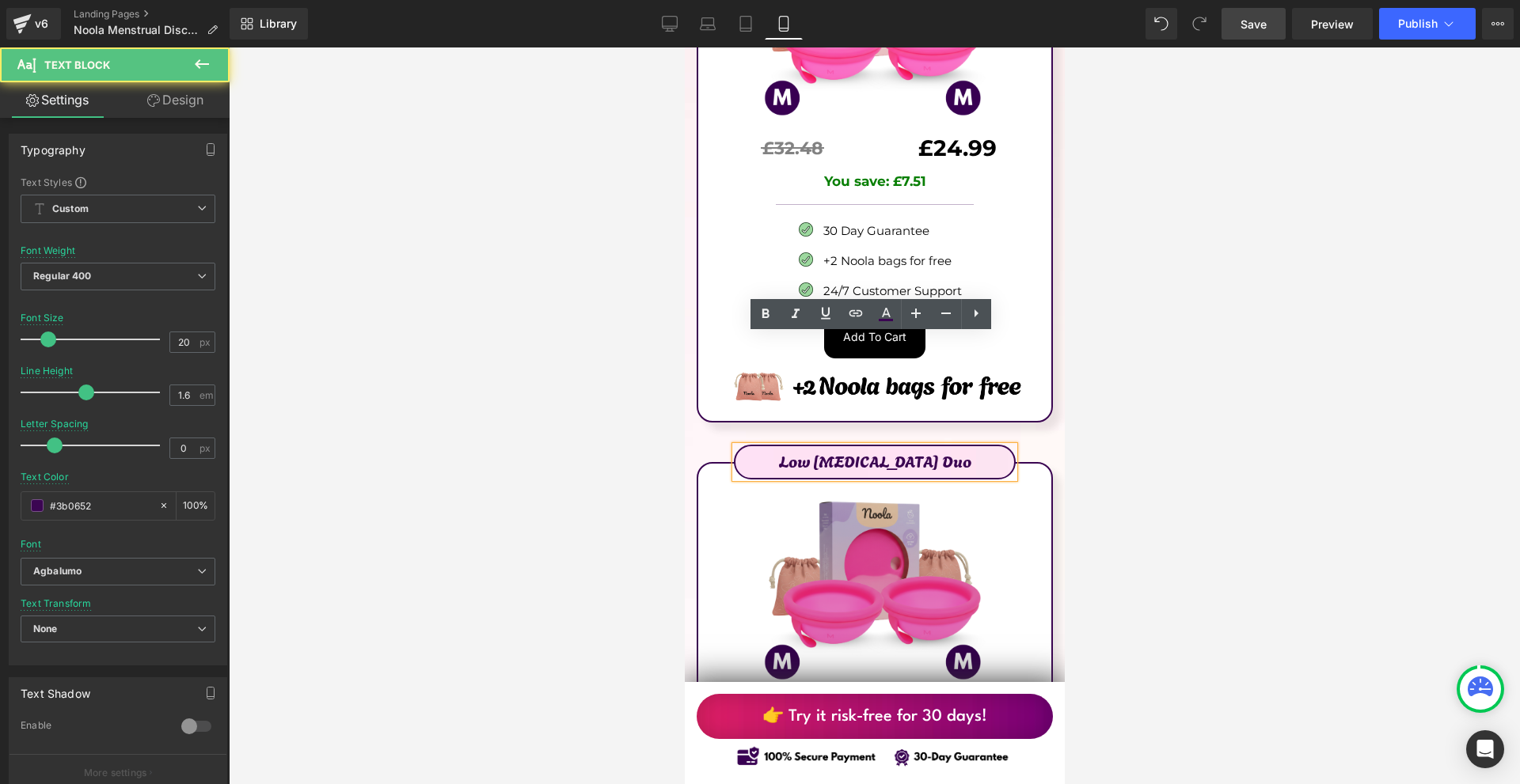
click at [925, 464] on img at bounding box center [873, 581] width 231 height 235
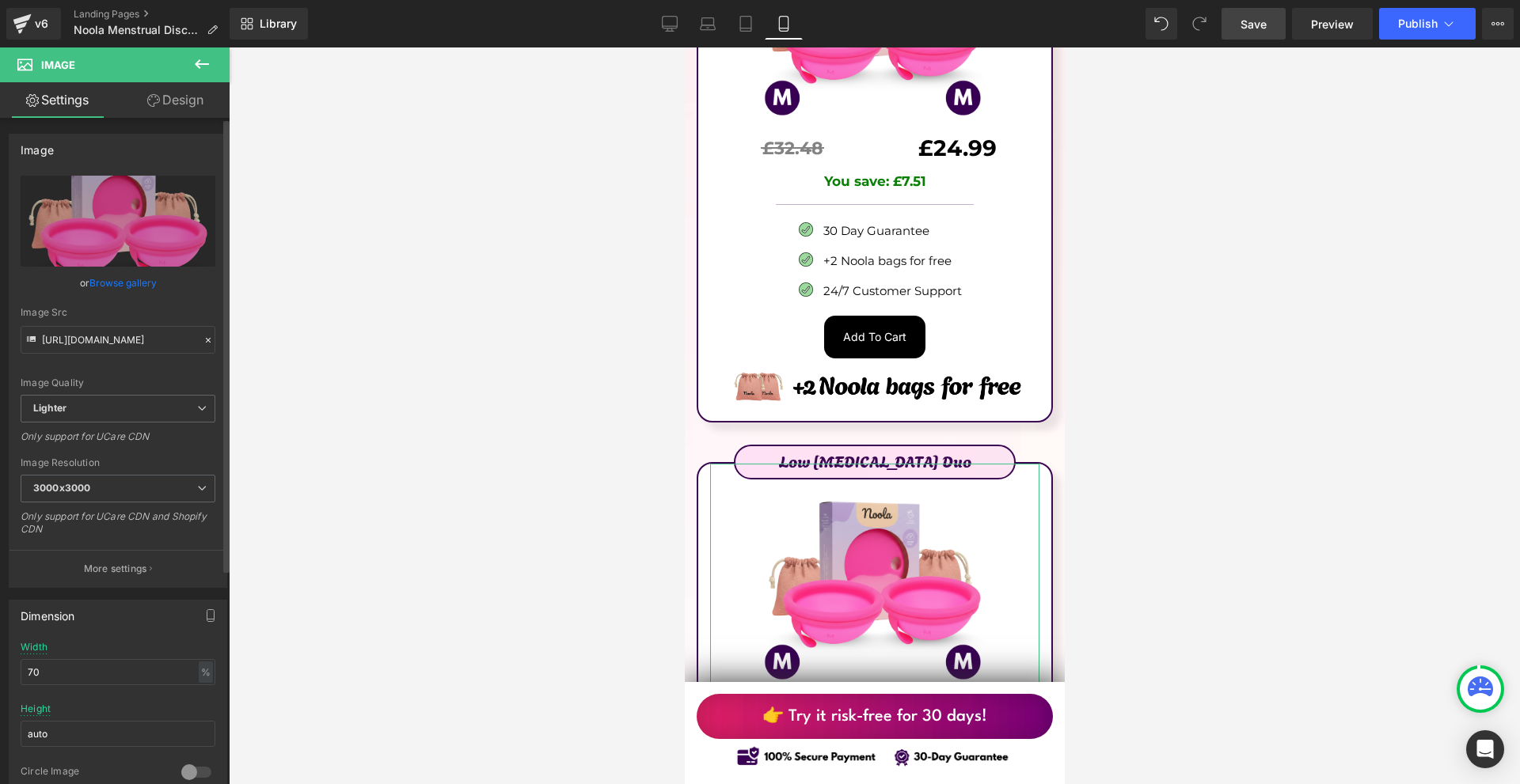
click at [131, 279] on link "Browse gallery" at bounding box center [124, 283] width 68 height 28
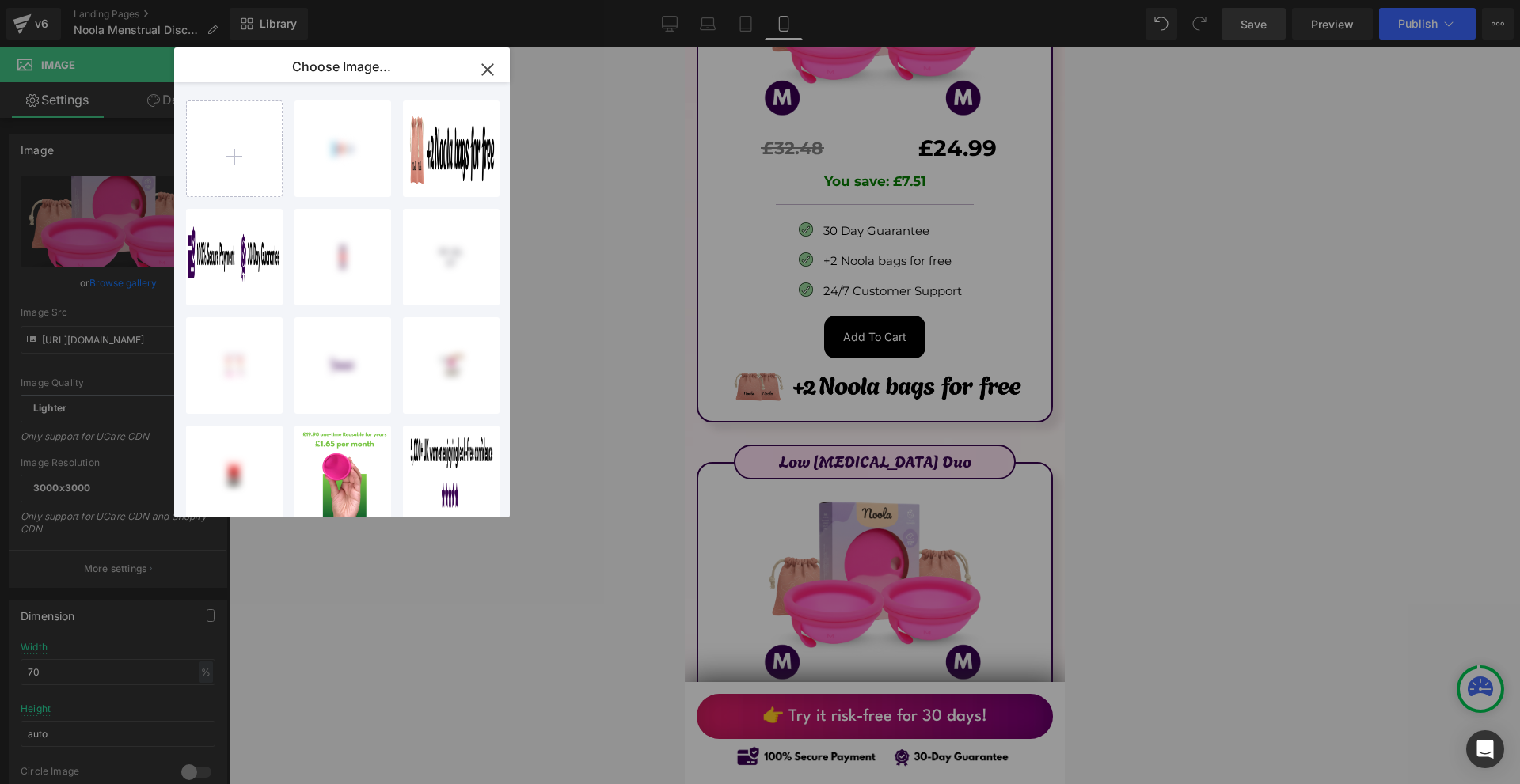
click at [483, 70] on icon "button" at bounding box center [487, 69] width 26 height 26
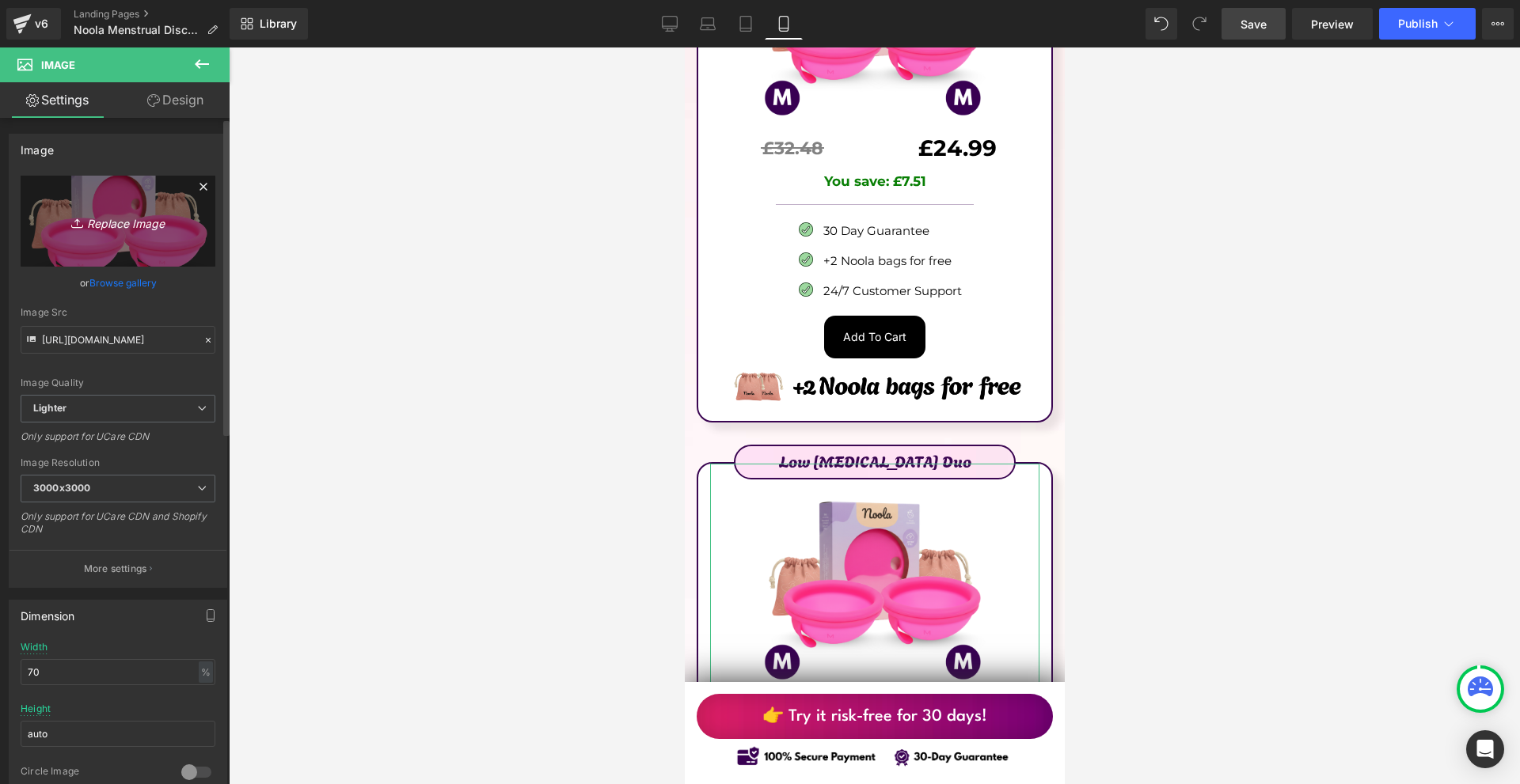
click at [89, 227] on icon "Replace Image" at bounding box center [118, 222] width 127 height 20
type input "C:\fakepath\Írj be némi törzsszöveget (51).png"
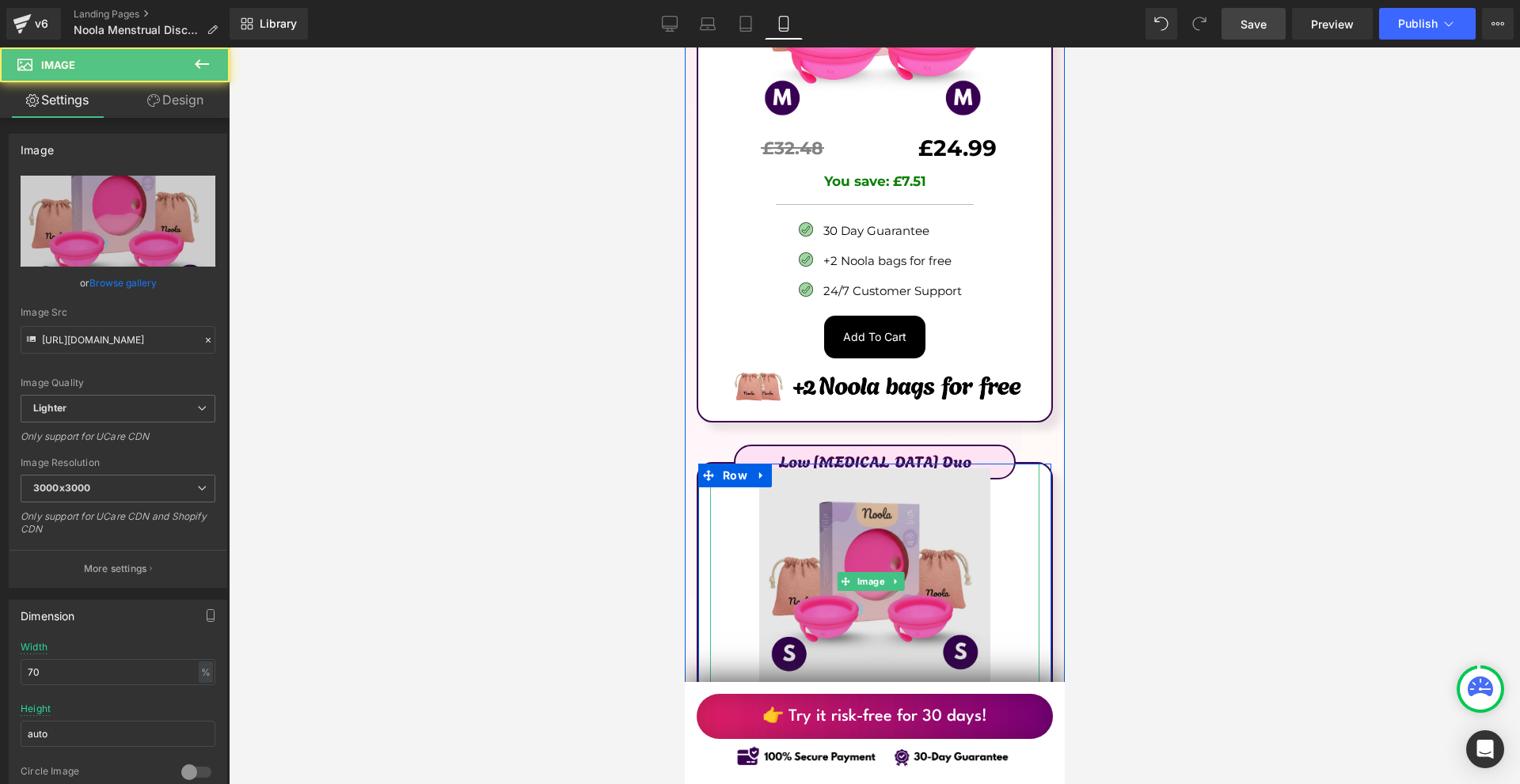
click at [834, 464] on img at bounding box center [873, 581] width 231 height 235
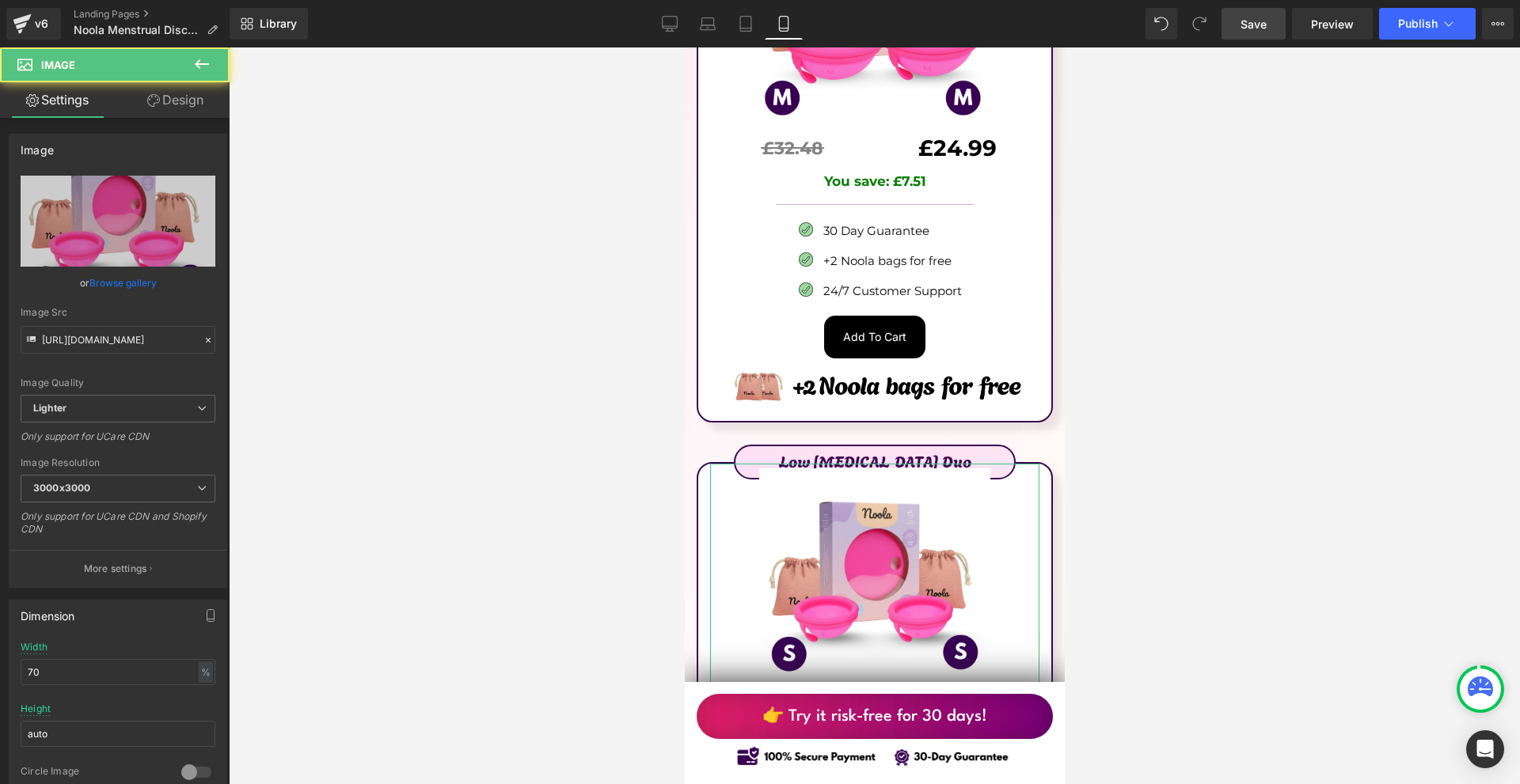
click at [194, 100] on link "Design" at bounding box center [175, 100] width 115 height 35
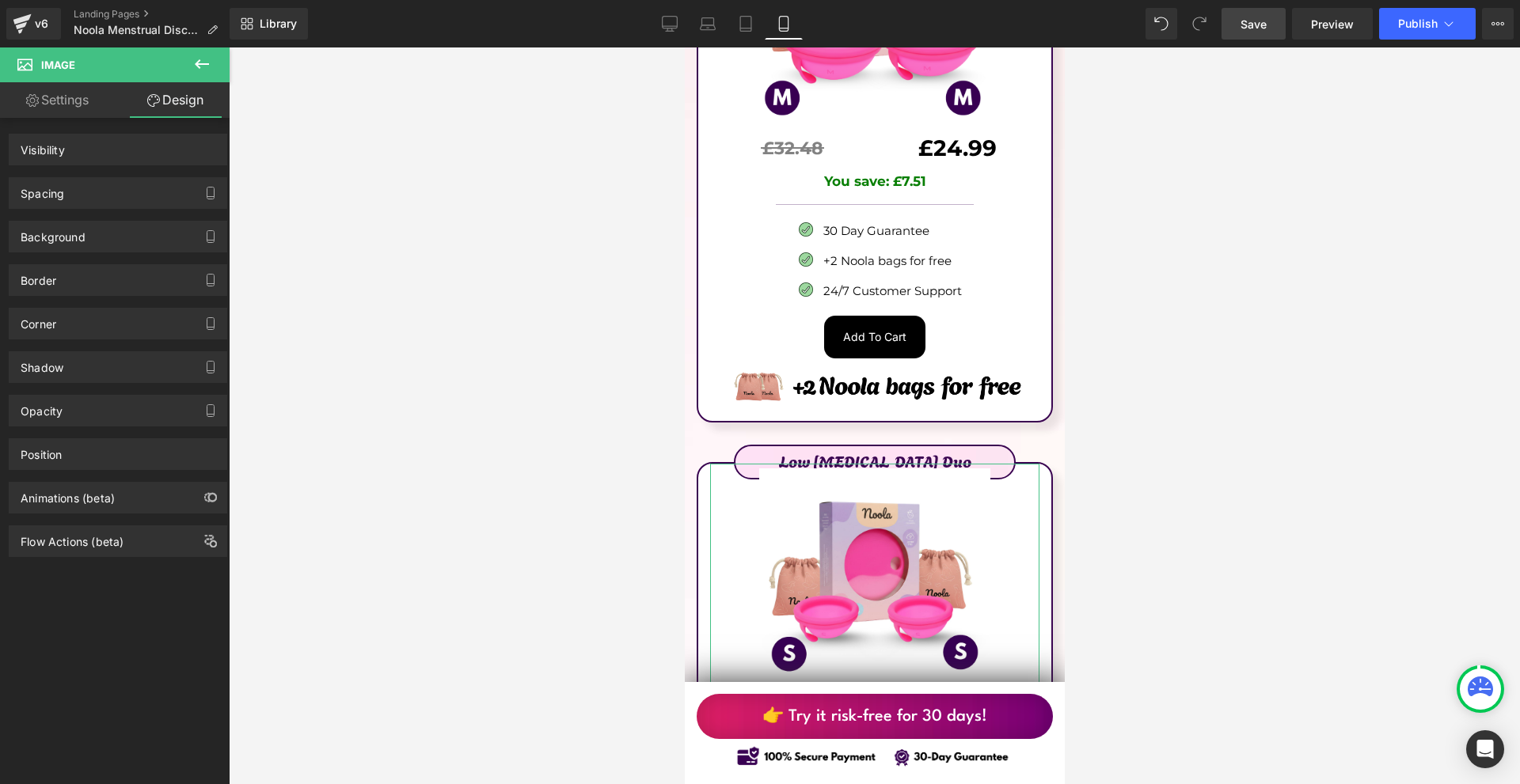
click at [100, 190] on div "Spacing" at bounding box center [118, 193] width 217 height 30
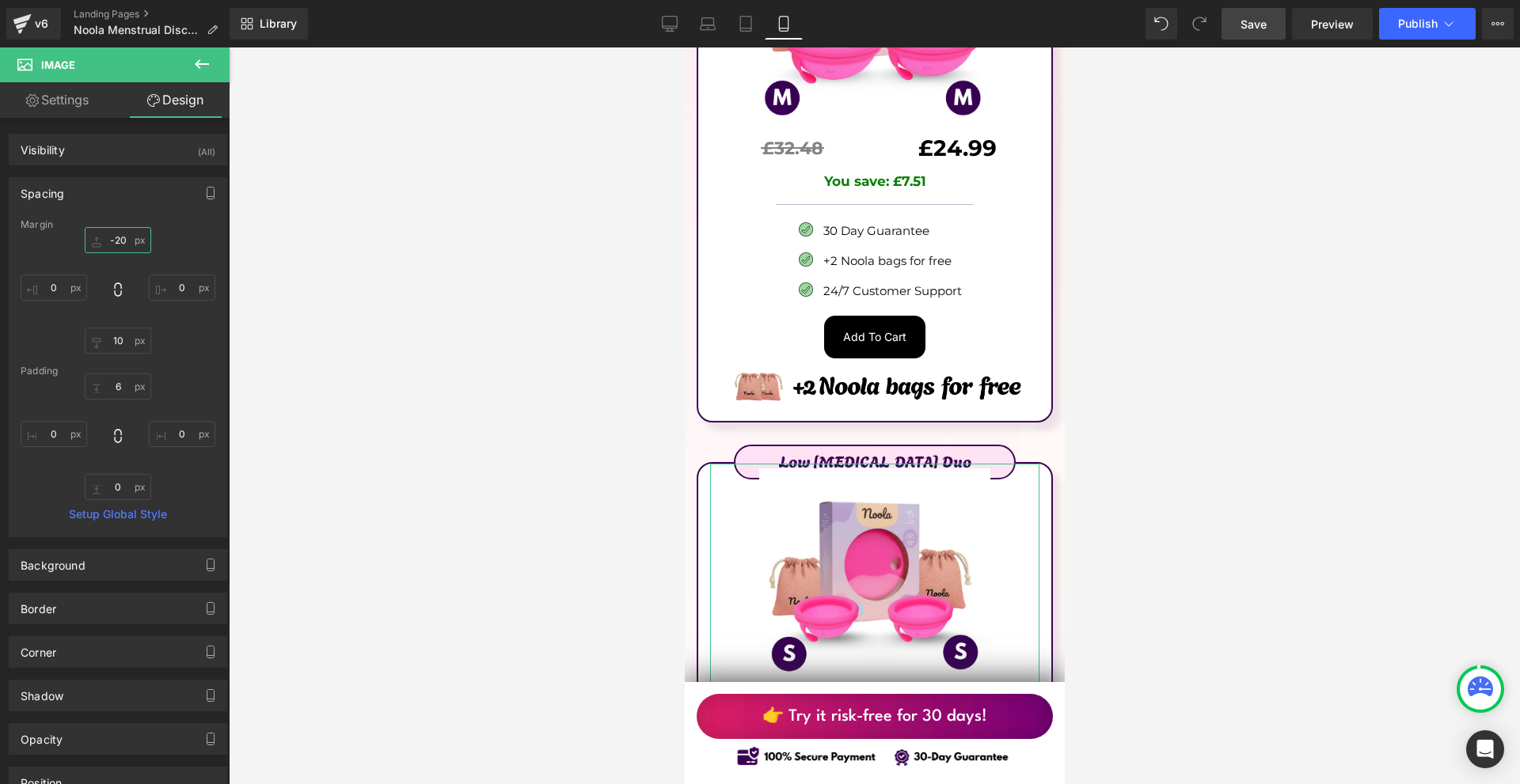
click at [142, 237] on input "-20" at bounding box center [118, 240] width 67 height 26
type input "0"
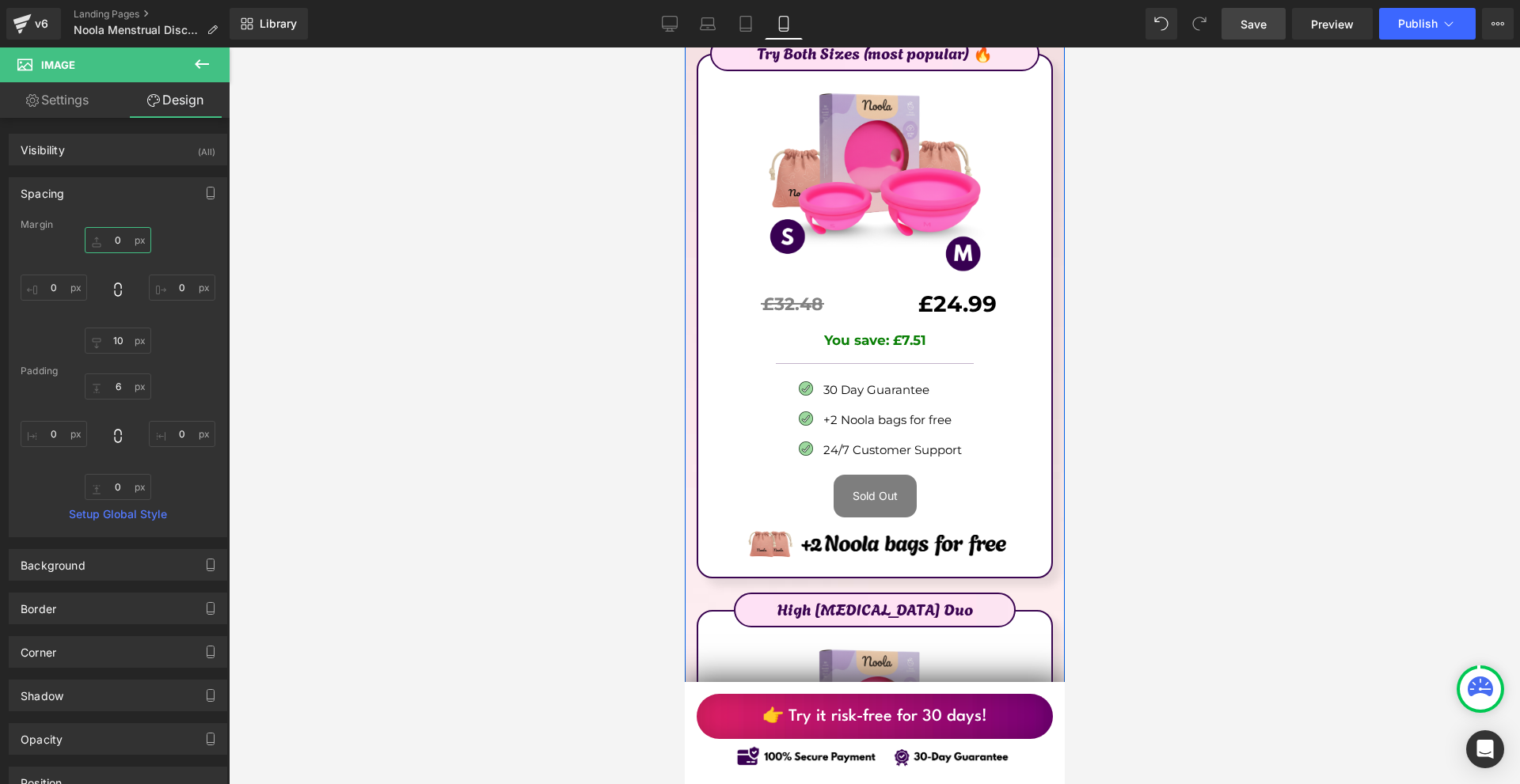
scroll to position [9580, 0]
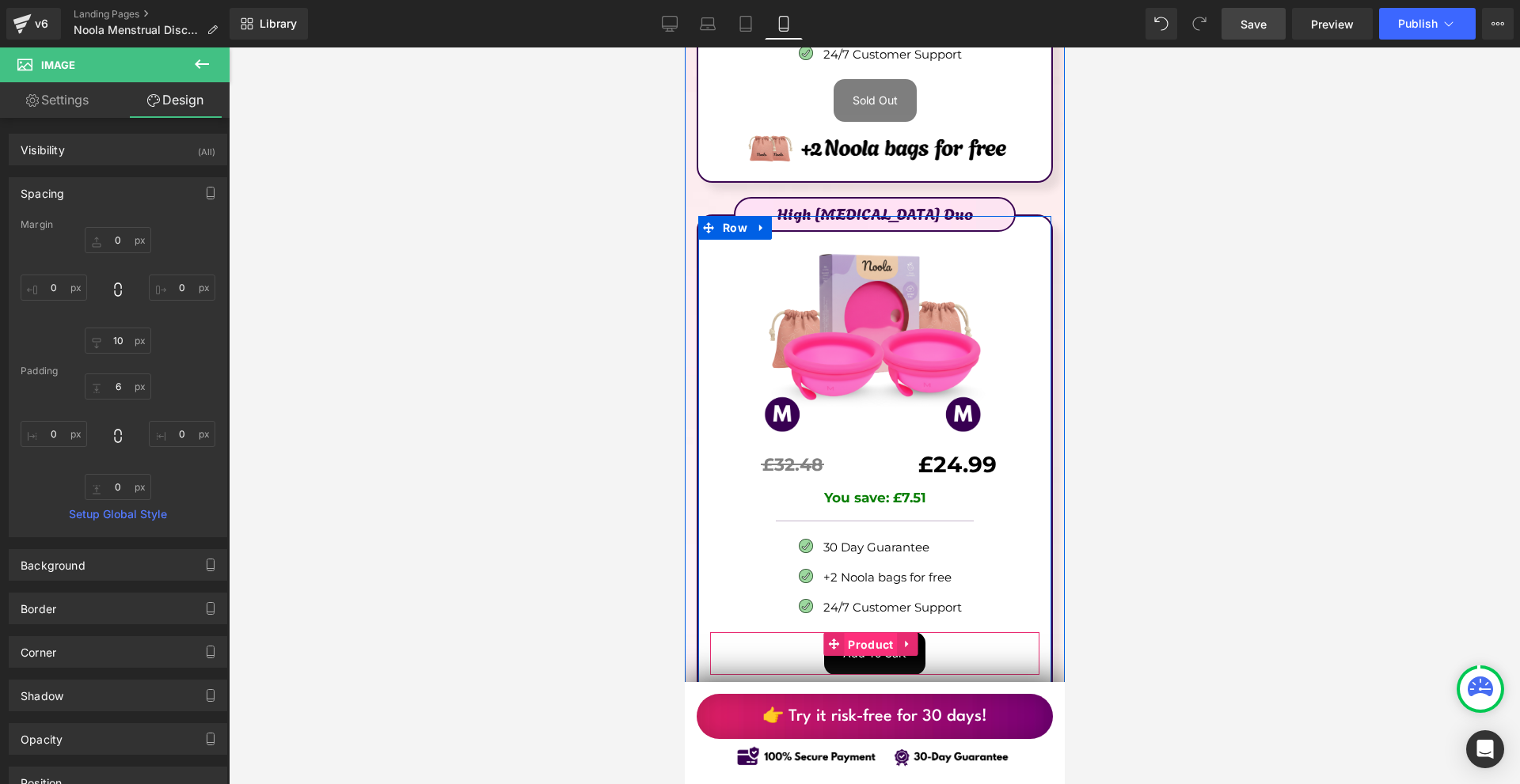
click at [884, 633] on span "Product" at bounding box center [869, 645] width 53 height 24
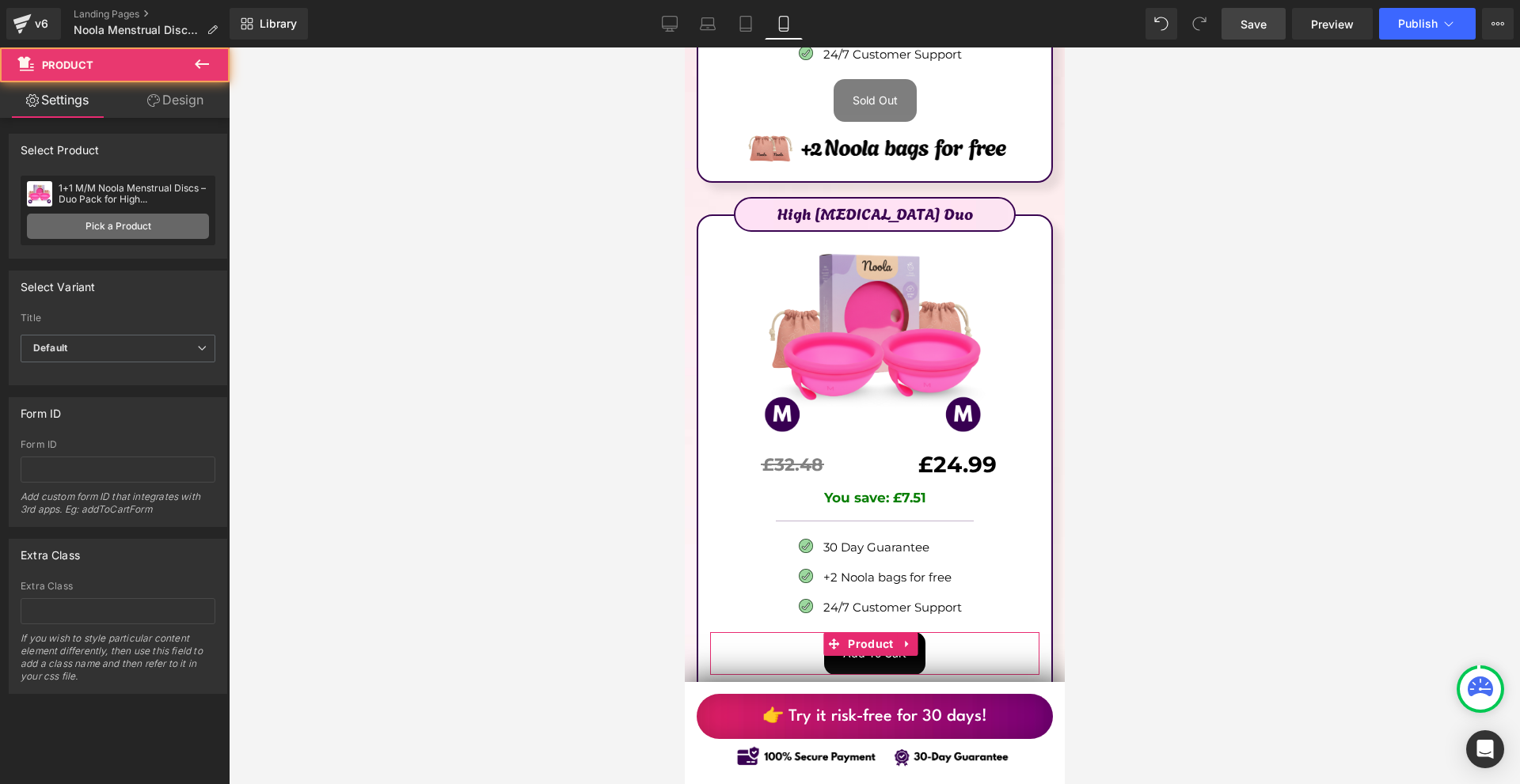
click at [94, 218] on link "Pick a Product" at bounding box center [118, 226] width 182 height 26
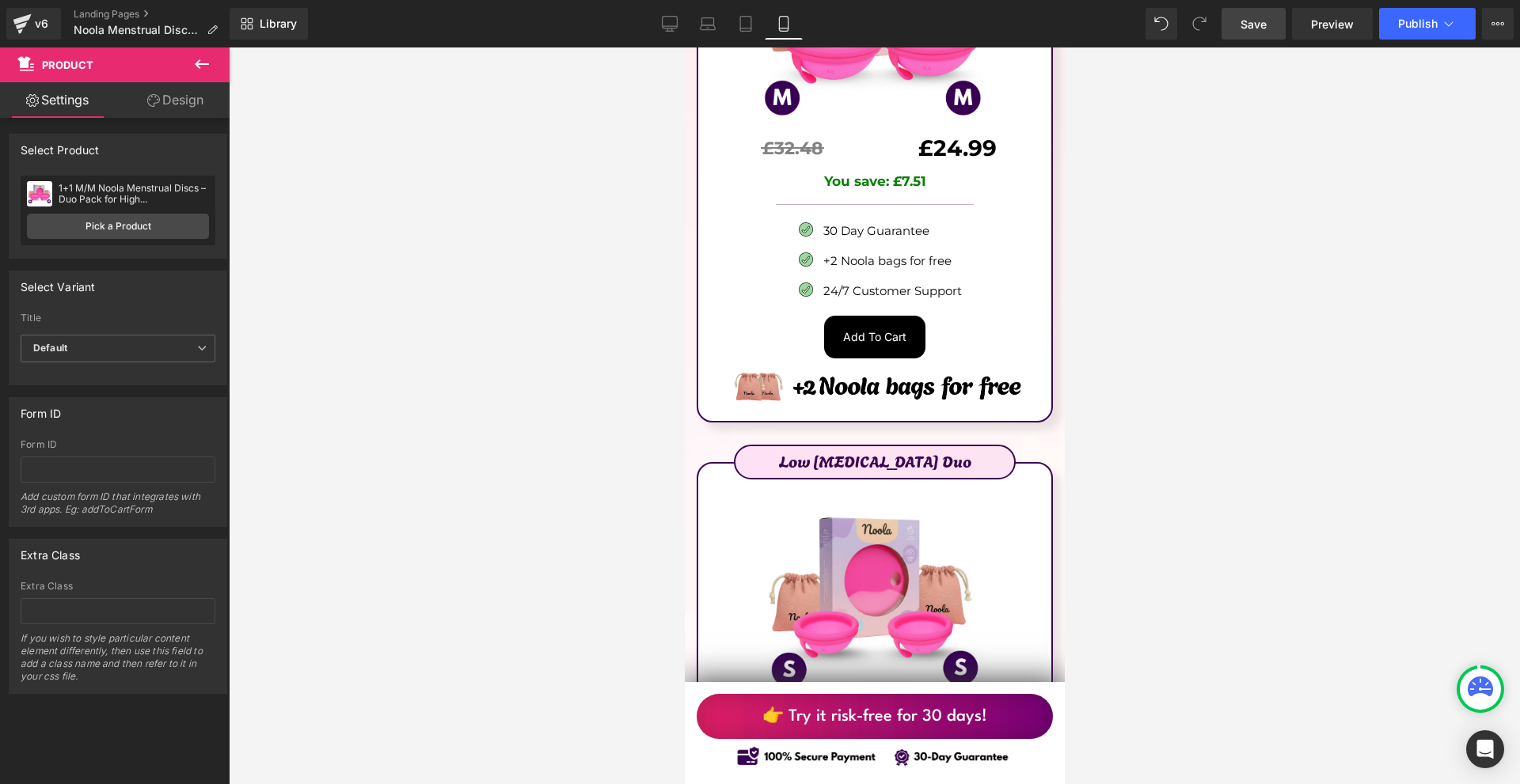
scroll to position [10213, 0]
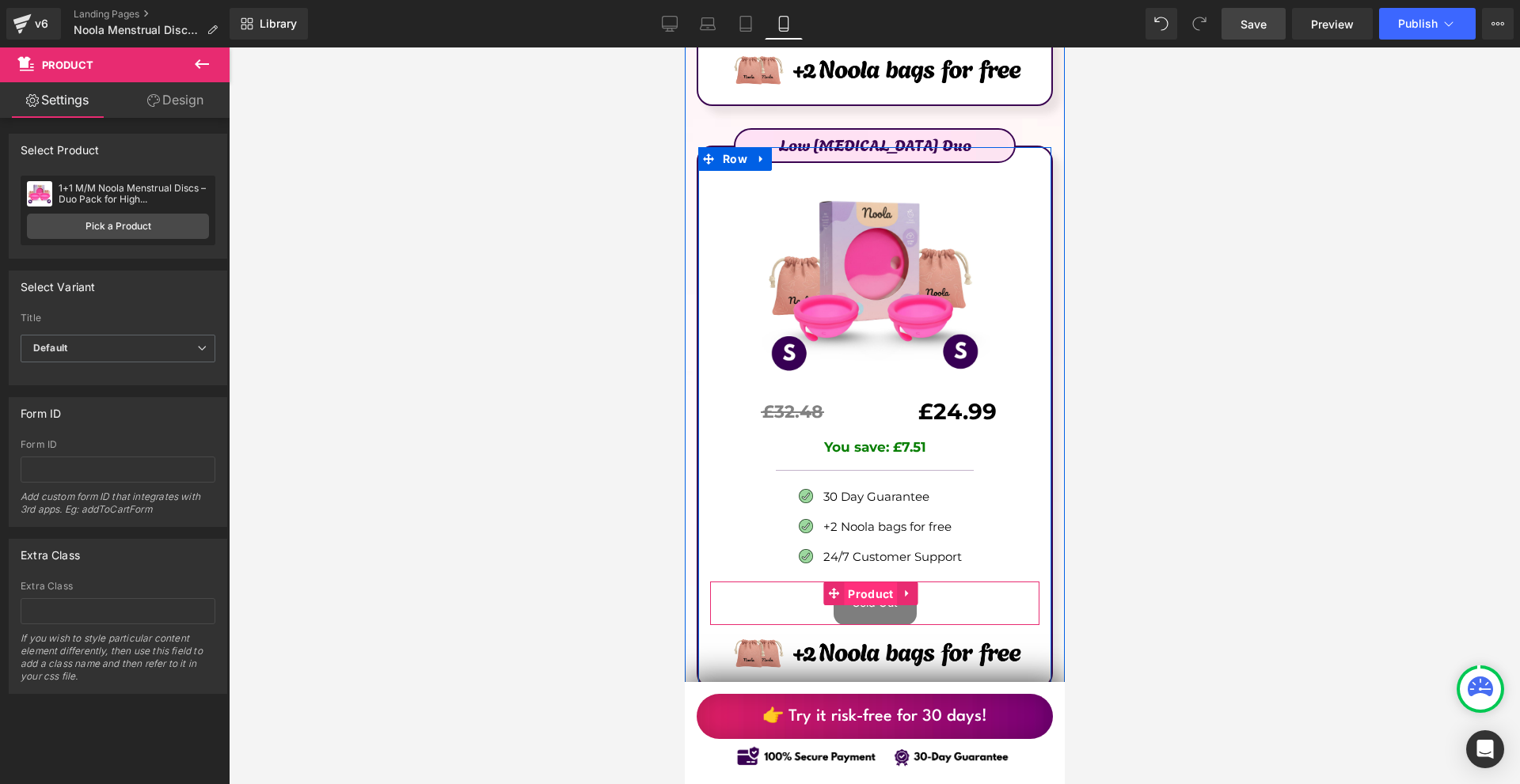
click at [883, 582] on span "Product" at bounding box center [869, 594] width 53 height 24
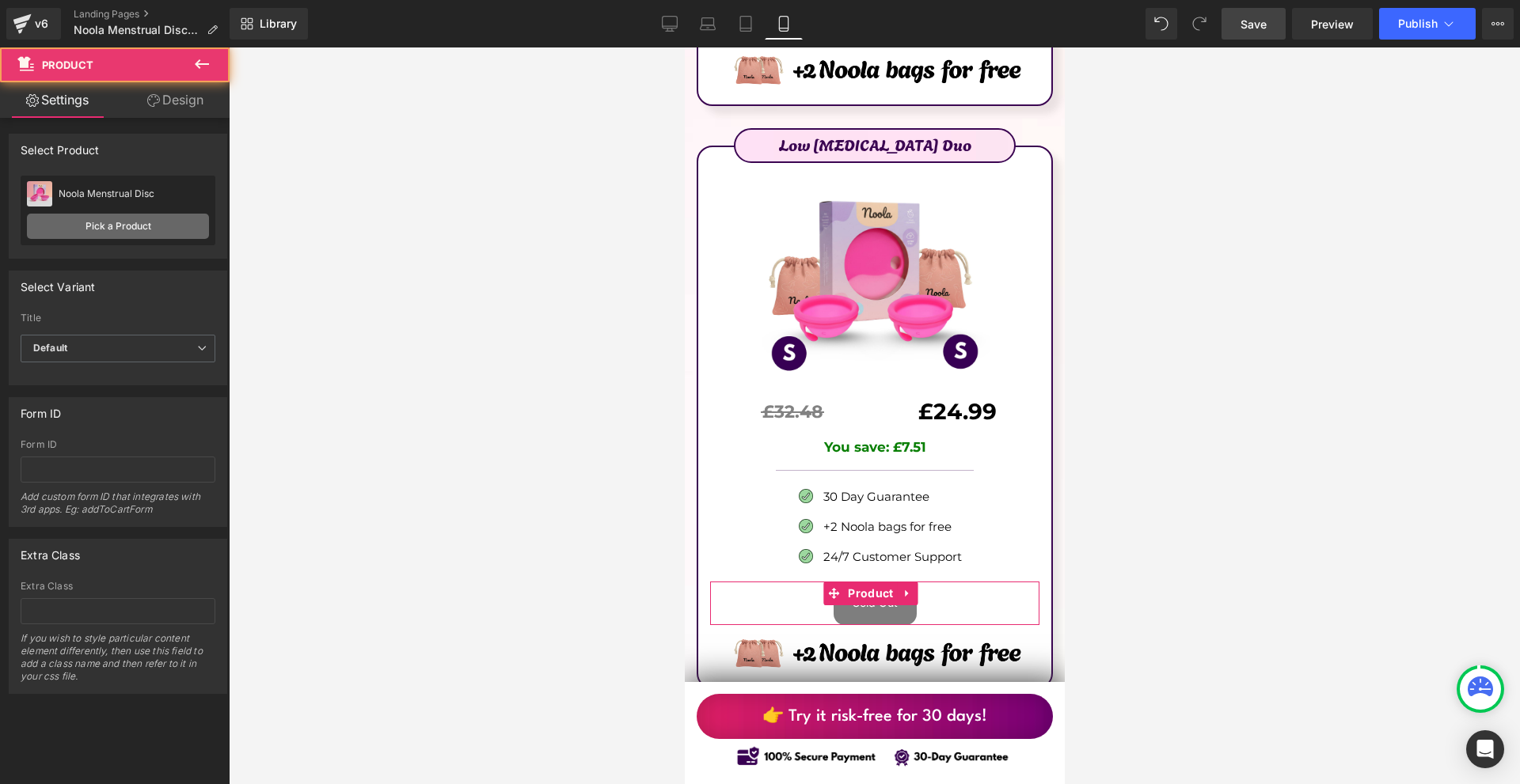
click at [83, 215] on link "Pick a Product" at bounding box center [118, 226] width 182 height 26
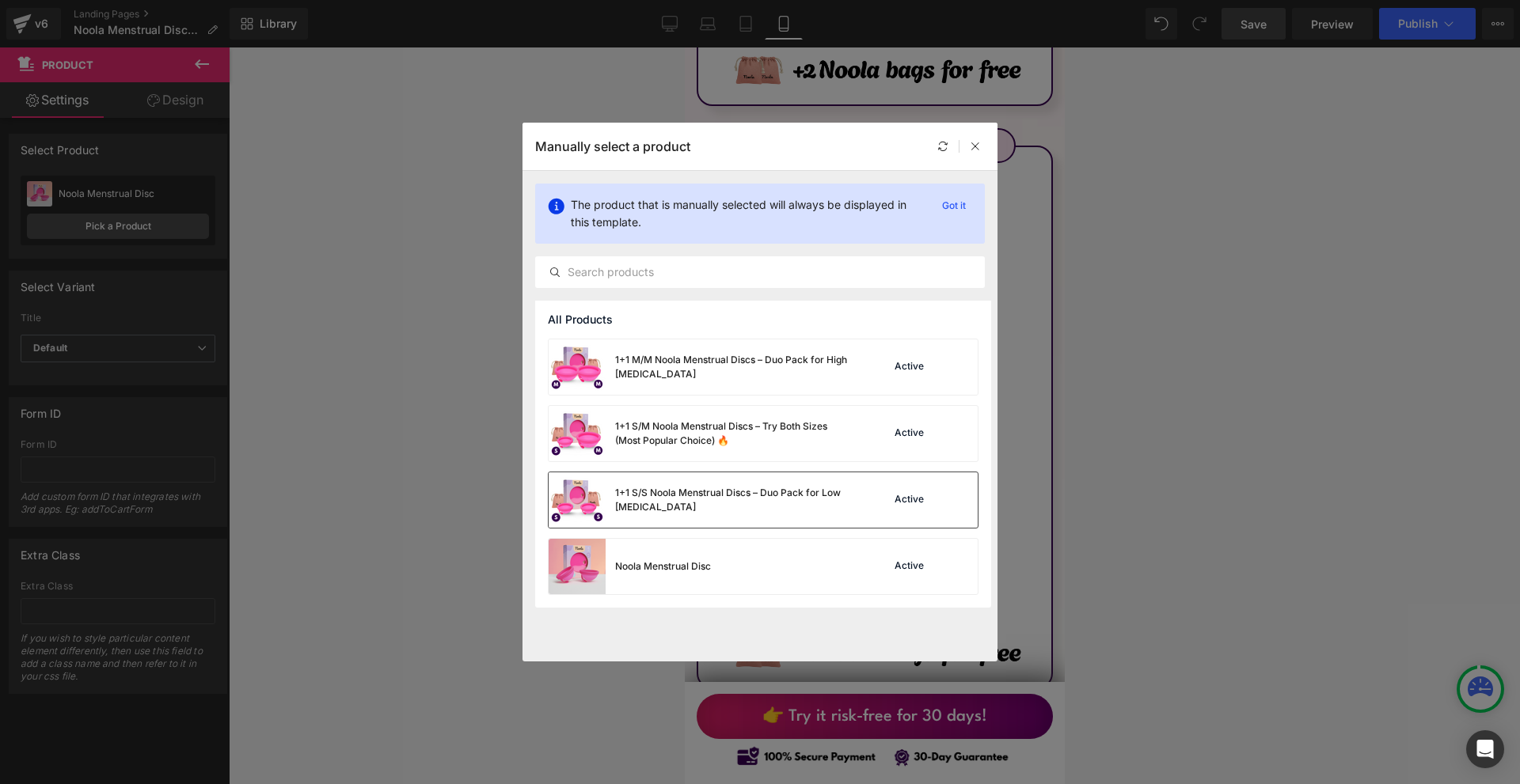
click at [797, 488] on div "1+1 S/S Noola Menstrual Discs – Duo Pack for Low [MEDICAL_DATA]" at bounding box center [734, 500] width 237 height 29
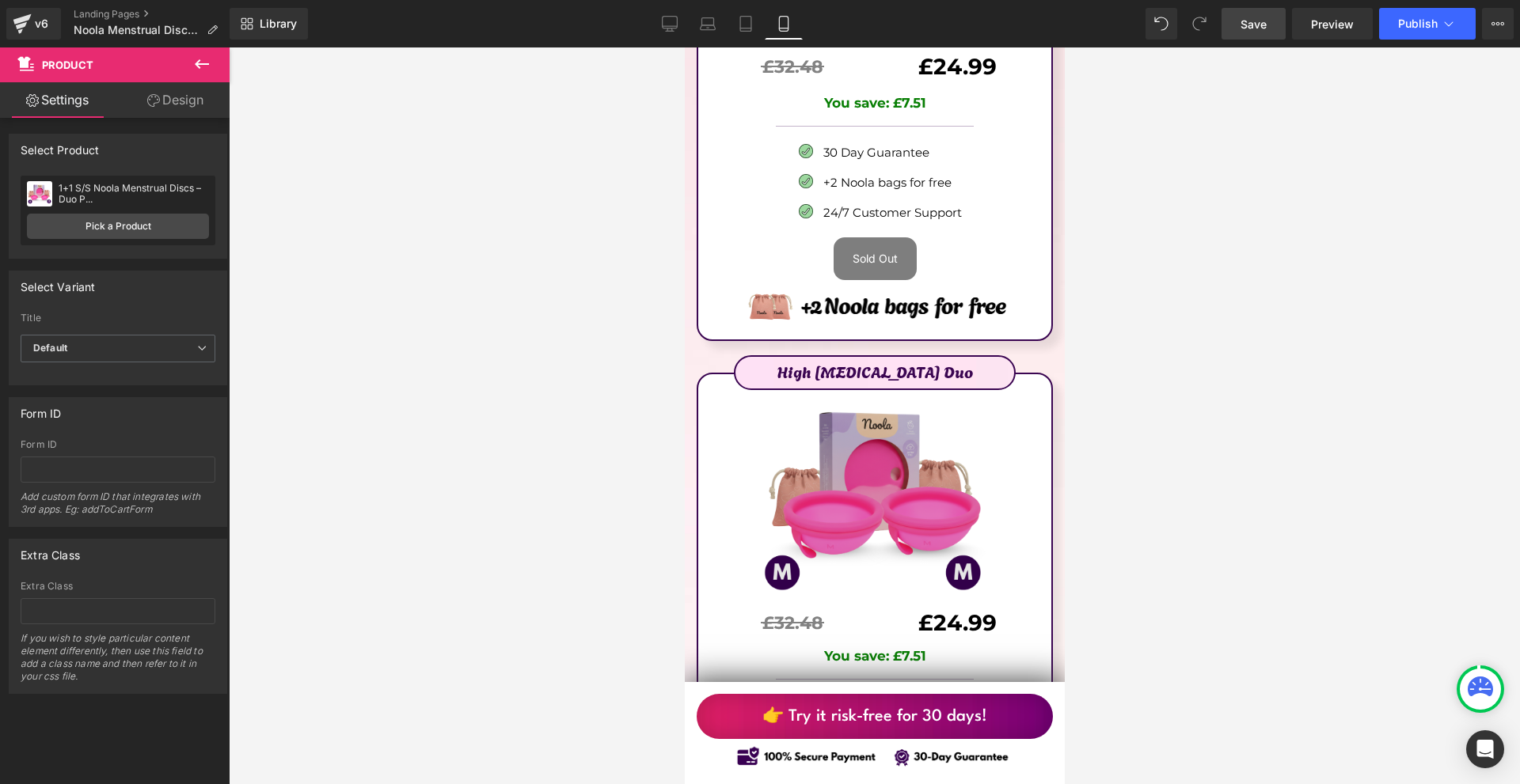
scroll to position [9185, 0]
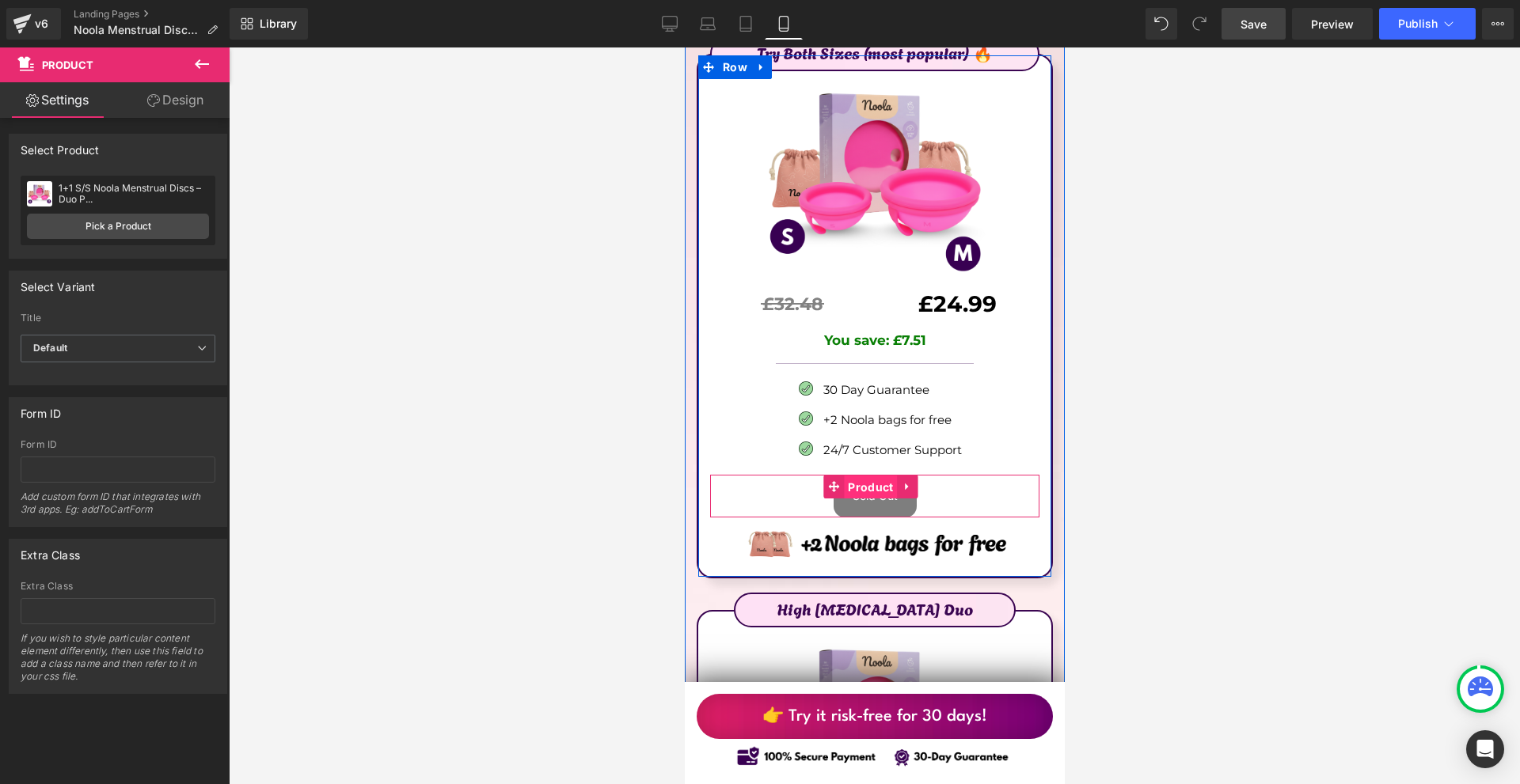
click at [877, 475] on span "Product" at bounding box center [869, 487] width 53 height 24
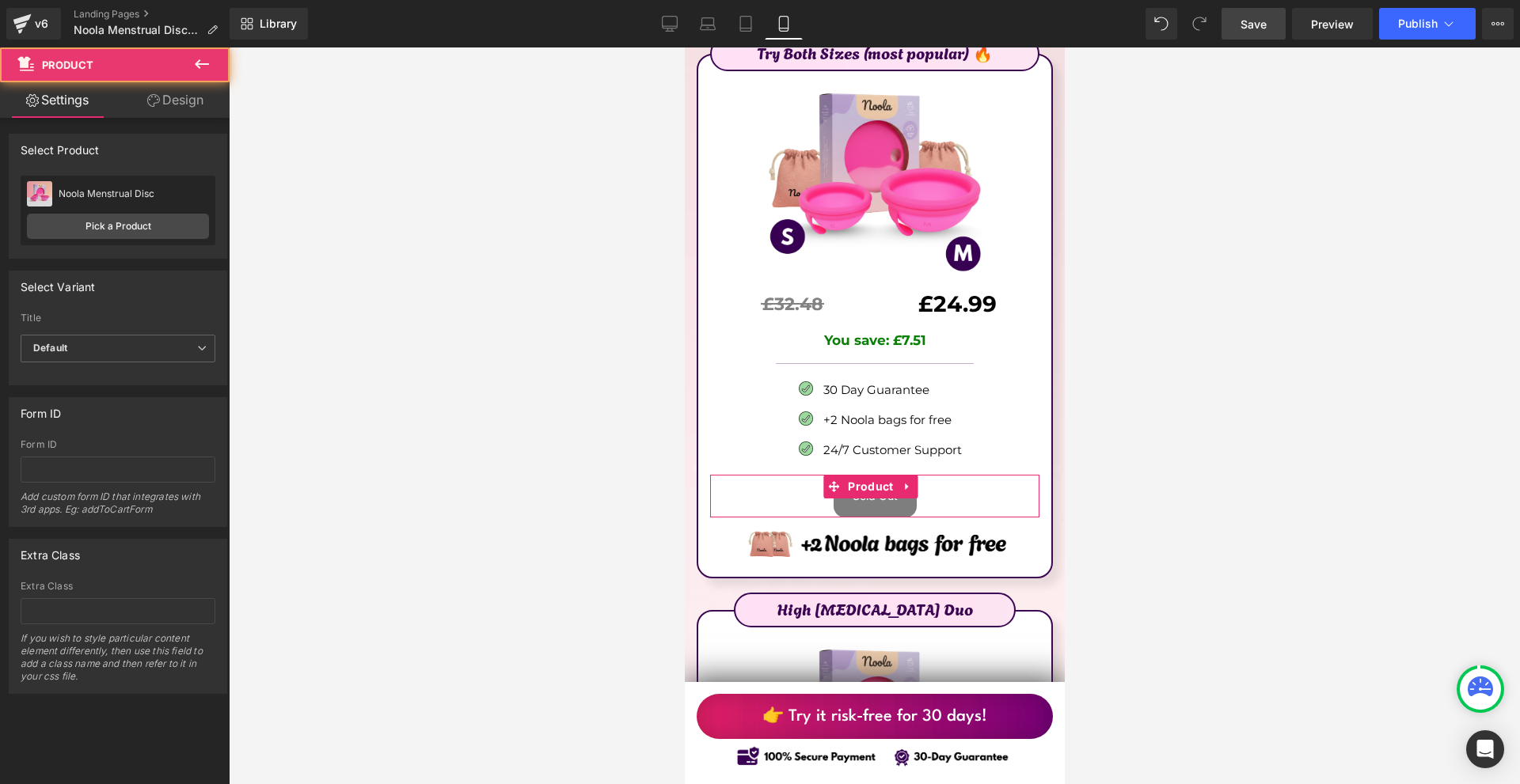
click at [131, 209] on div "Noola Menstrual Disc Noola Menstrual Disc Pick a Product" at bounding box center [118, 210] width 194 height 70
click at [131, 216] on link "Pick a Product" at bounding box center [118, 226] width 182 height 26
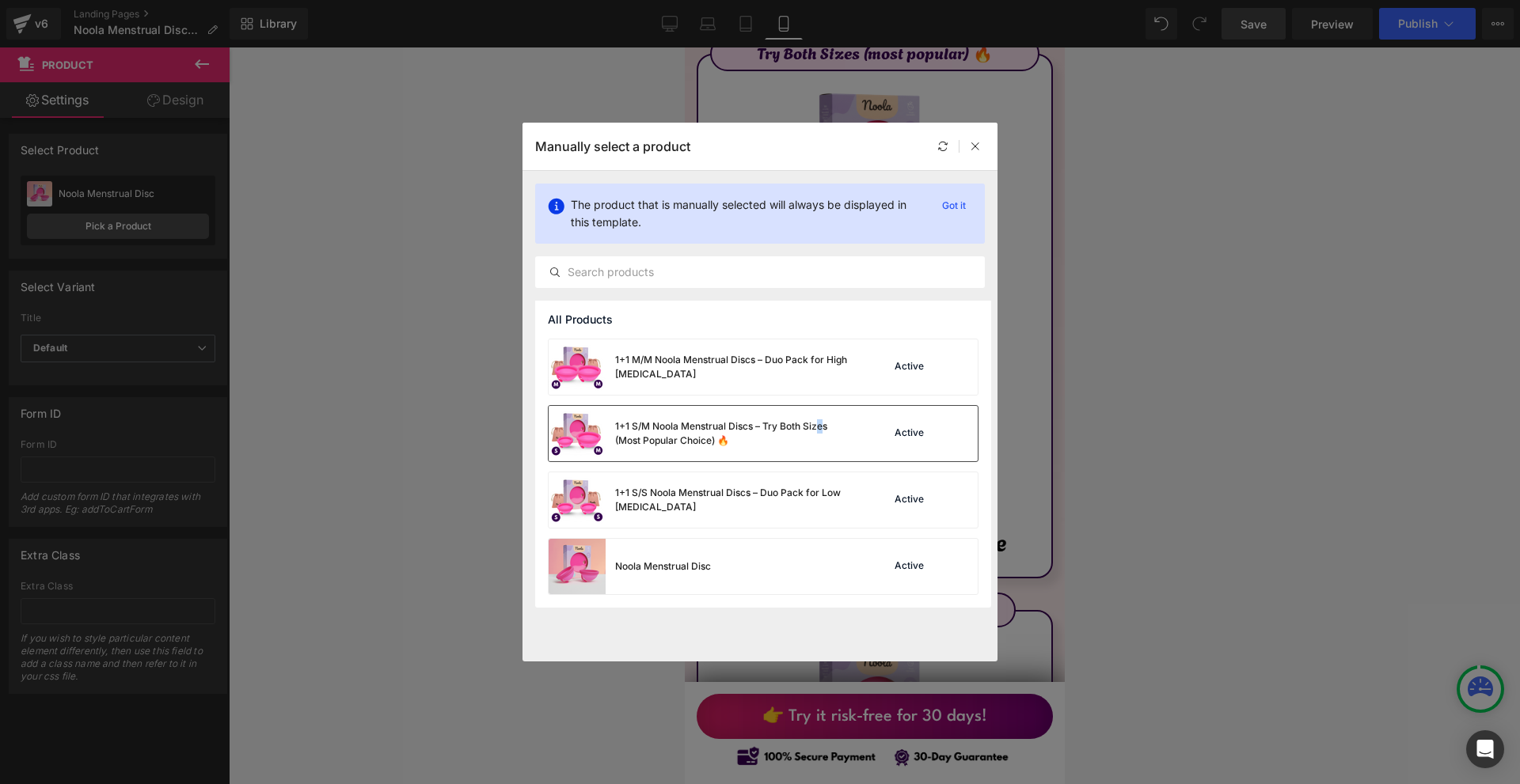
click at [822, 422] on div "1+1 S/M Noola Menstrual Discs – Try Both Sizes (Most Popular Choice) 🔥" at bounding box center [734, 433] width 237 height 29
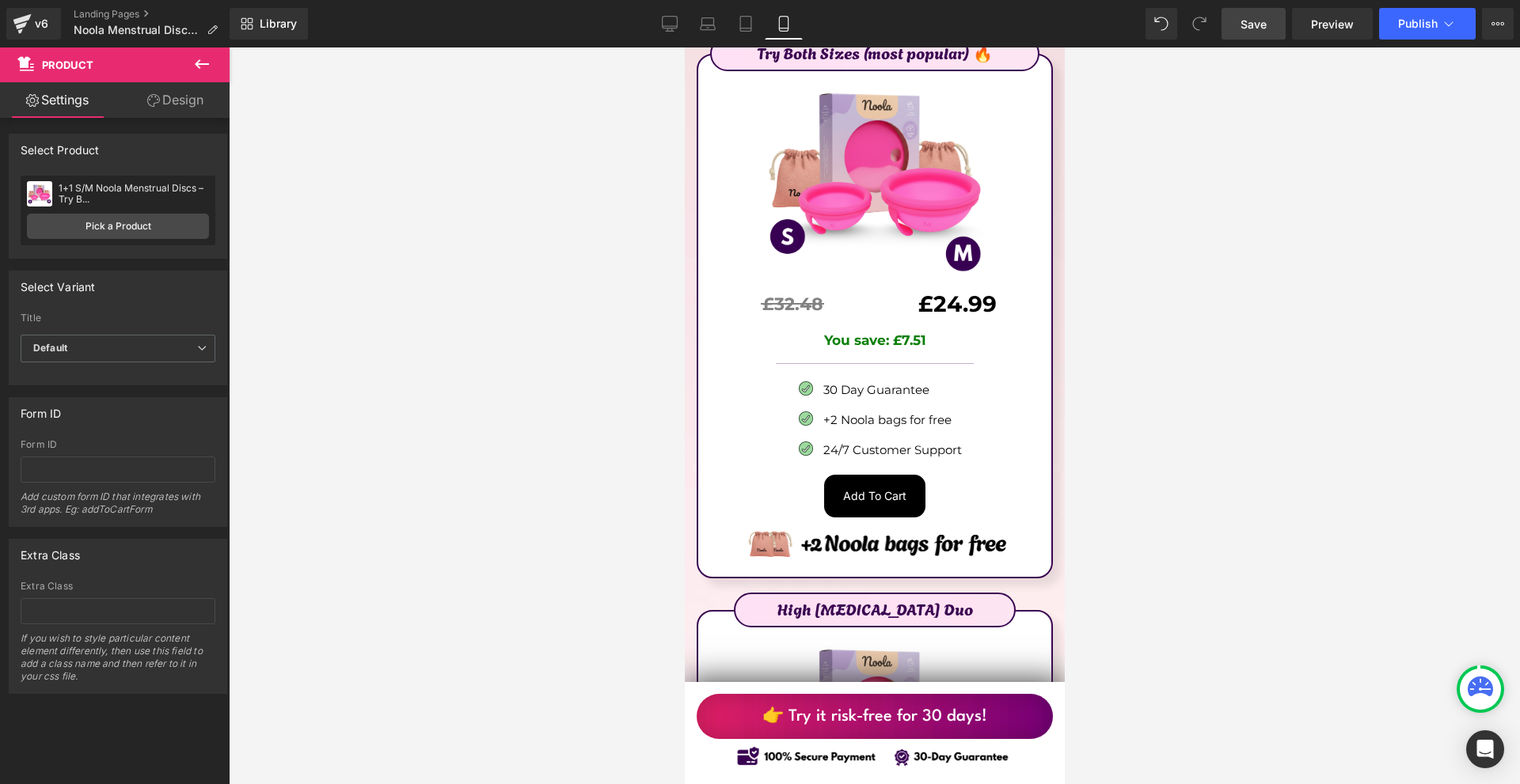
click at [1256, 30] on span "Save" at bounding box center [1254, 24] width 26 height 16
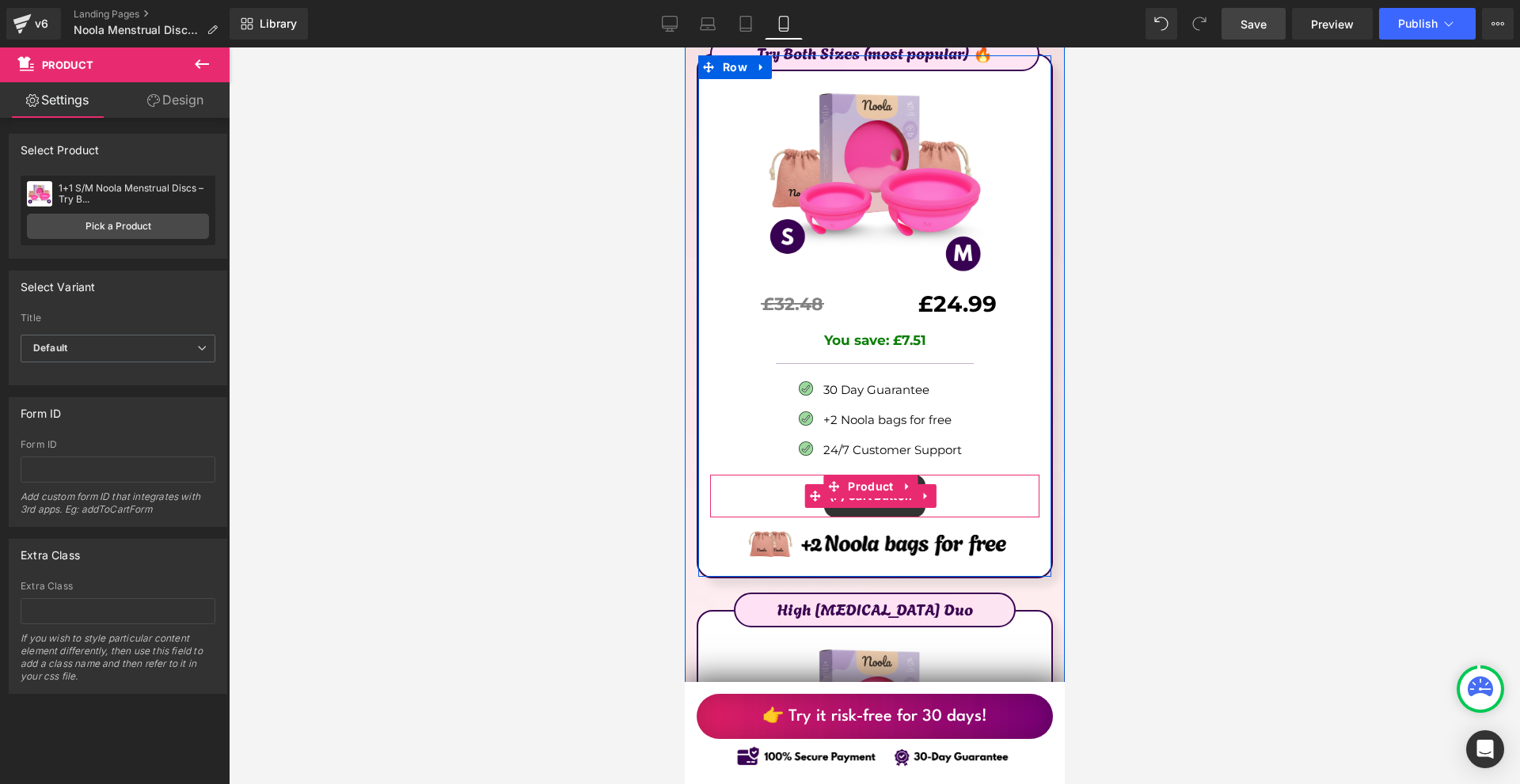
click at [865, 484] on span "(P) Cart Button" at bounding box center [870, 496] width 91 height 24
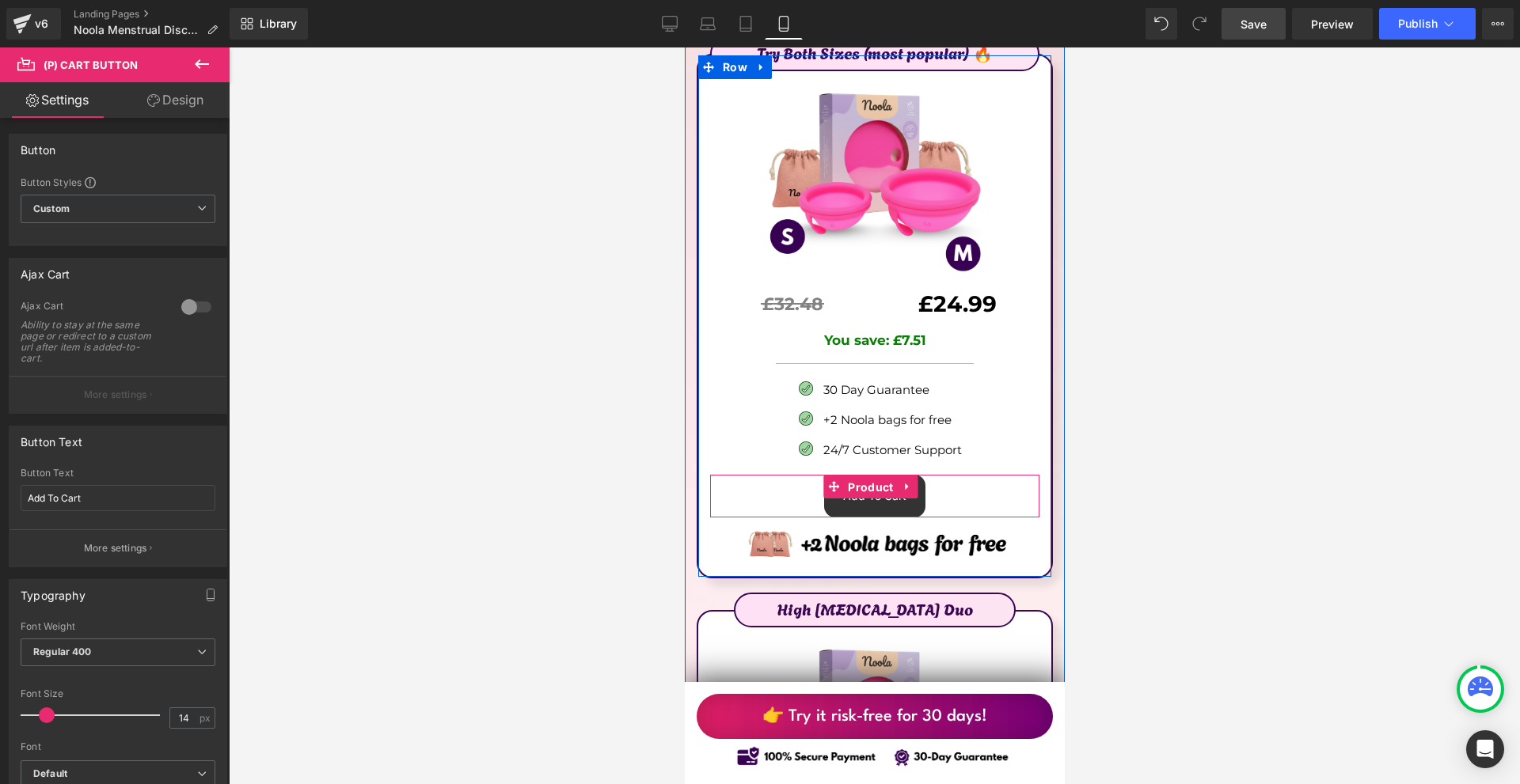
click at [860, 475] on span "Product" at bounding box center [869, 487] width 53 height 24
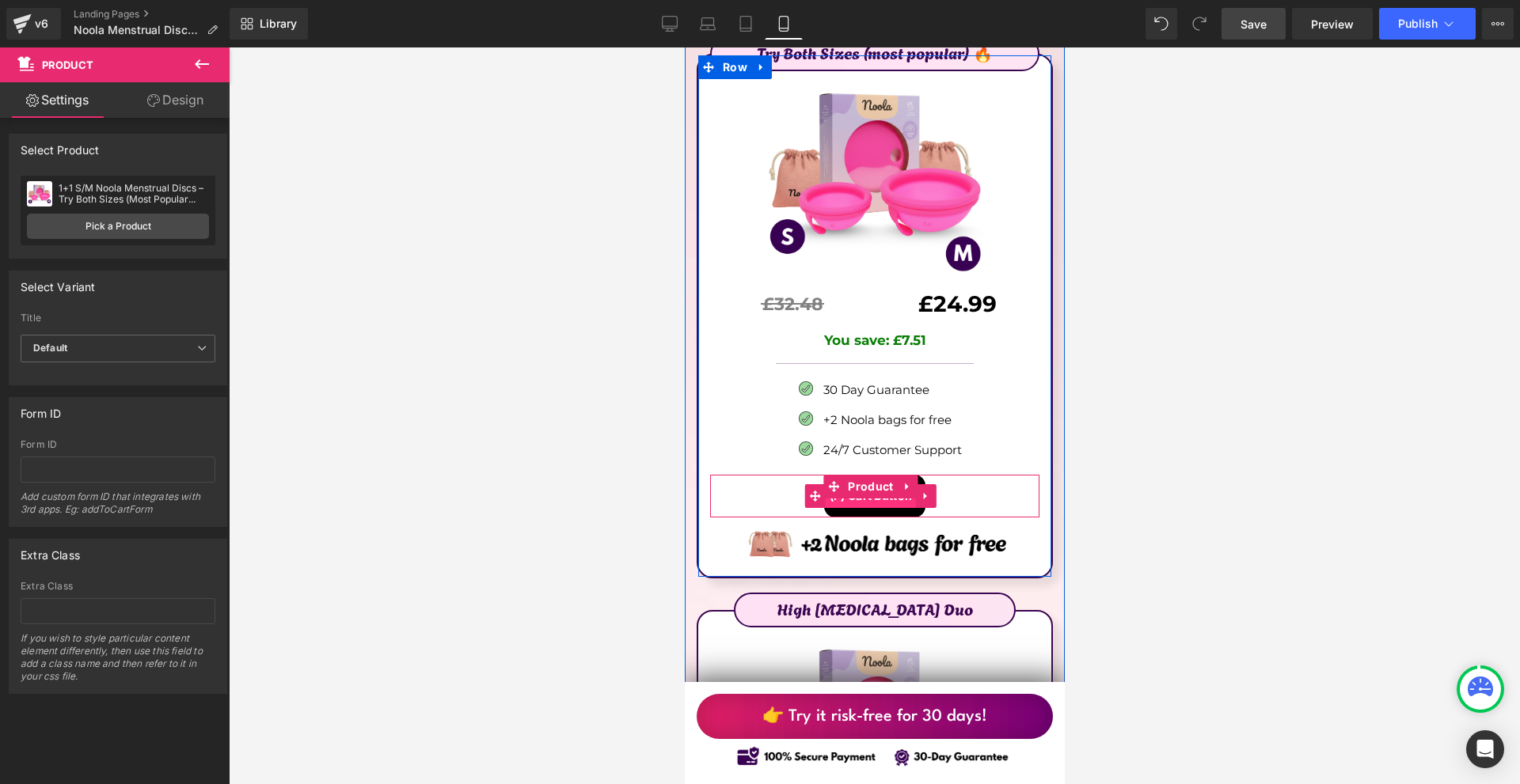
click at [872, 484] on span "(P) Cart Button" at bounding box center [870, 496] width 91 height 24
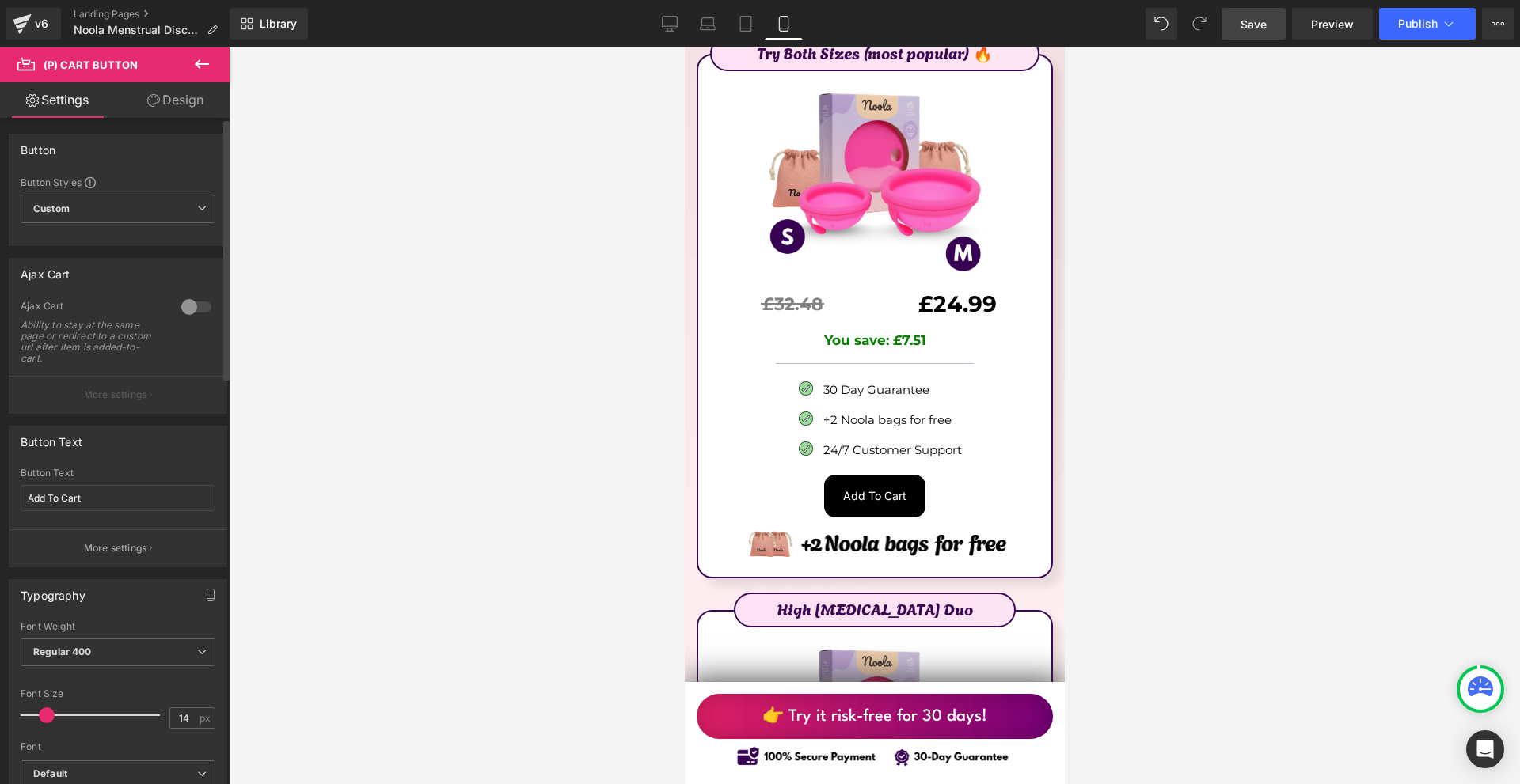
click at [194, 305] on div at bounding box center [196, 306] width 38 height 26
click at [198, 308] on div at bounding box center [196, 306] width 38 height 26
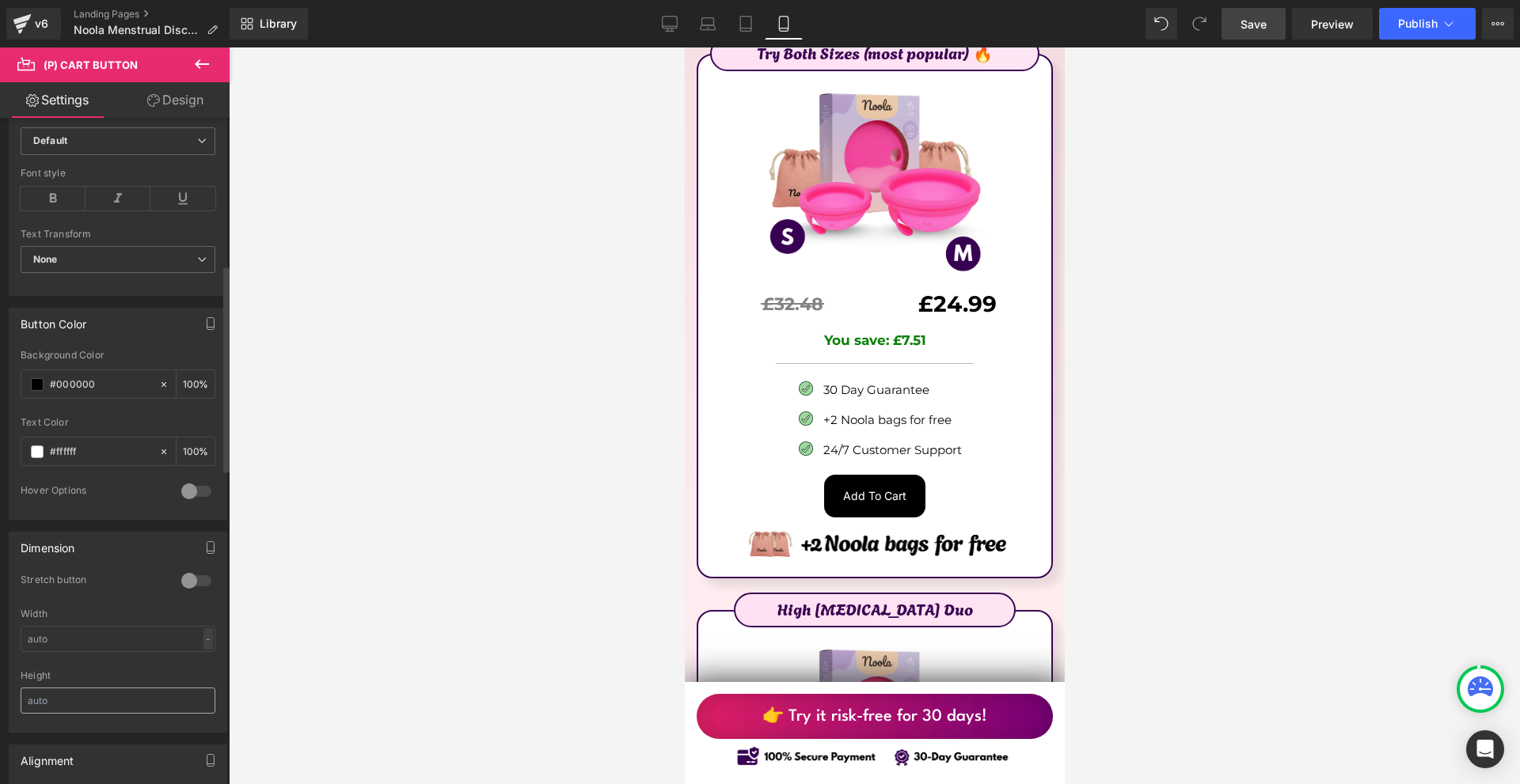
scroll to position [712, 0]
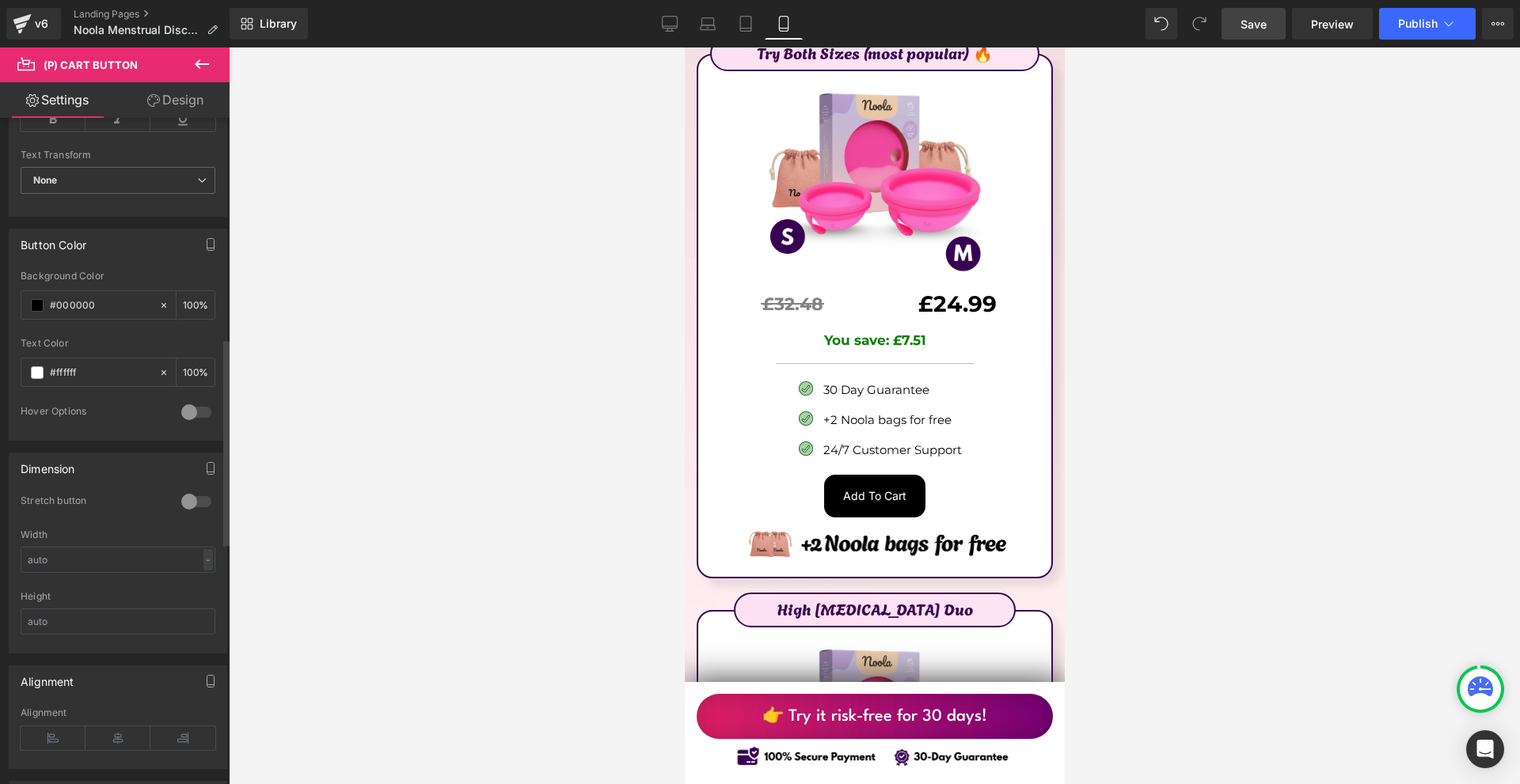
click at [193, 492] on div at bounding box center [196, 502] width 38 height 26
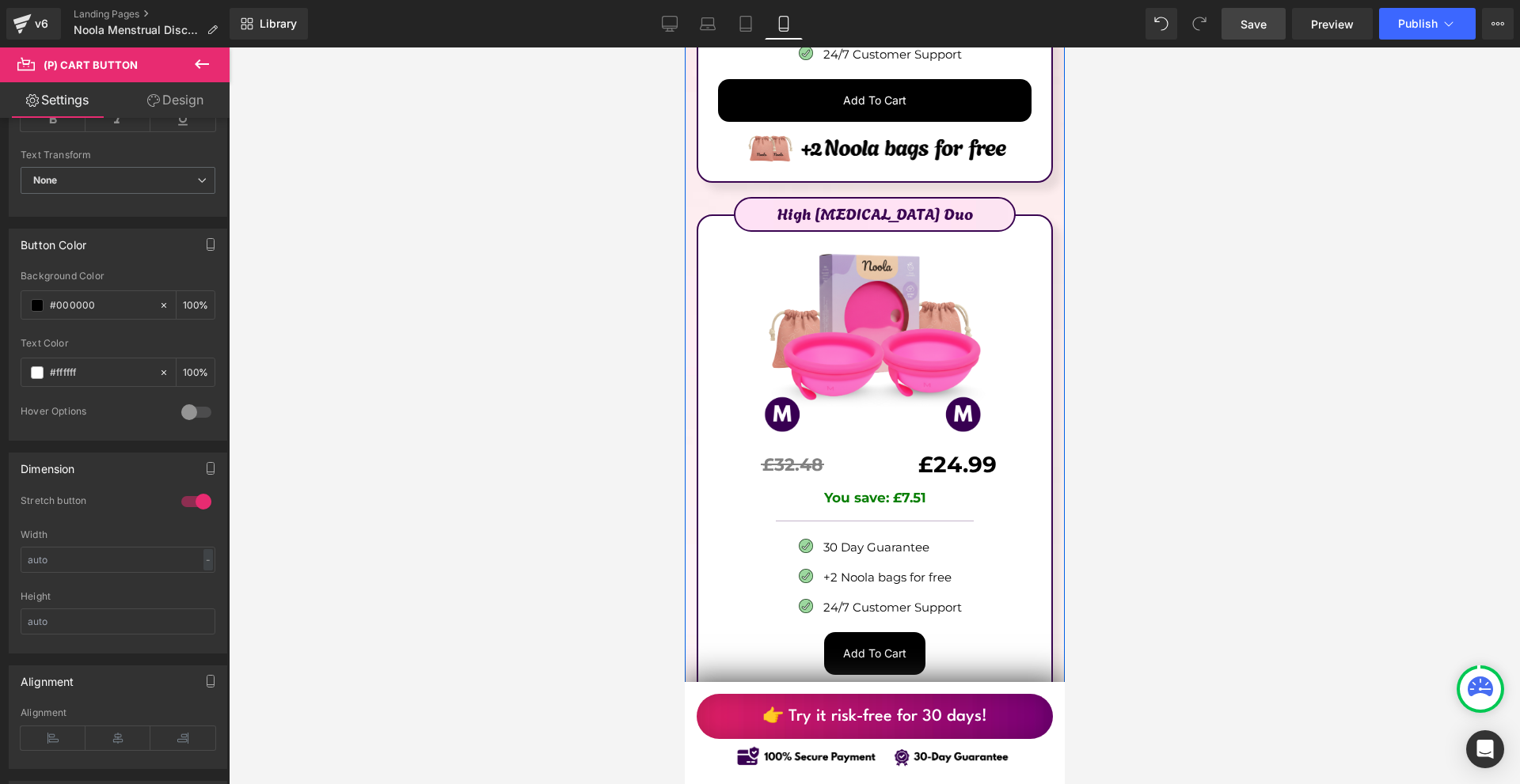
scroll to position [9818, 0]
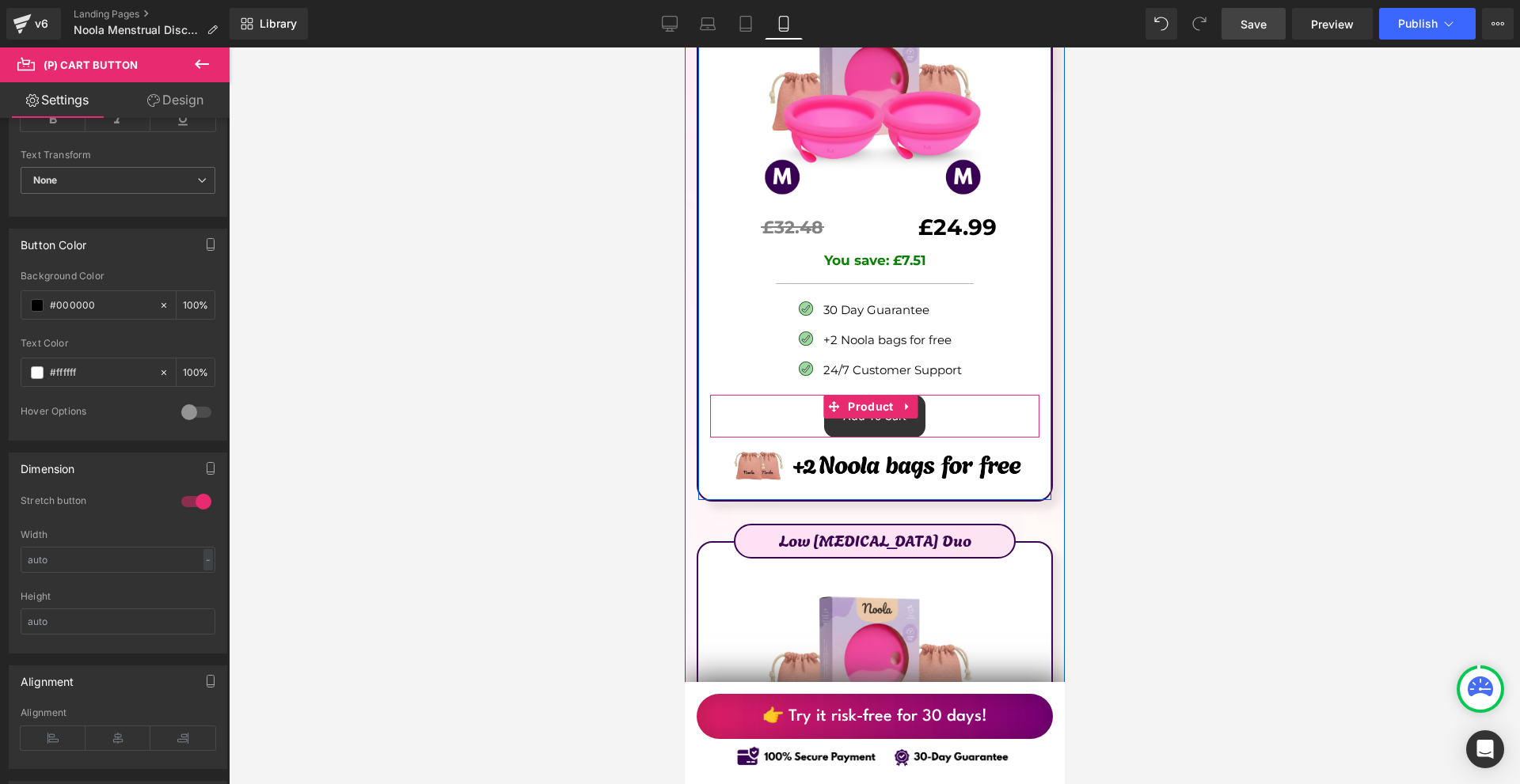
click at [867, 394] on span "Product" at bounding box center [869, 406] width 53 height 24
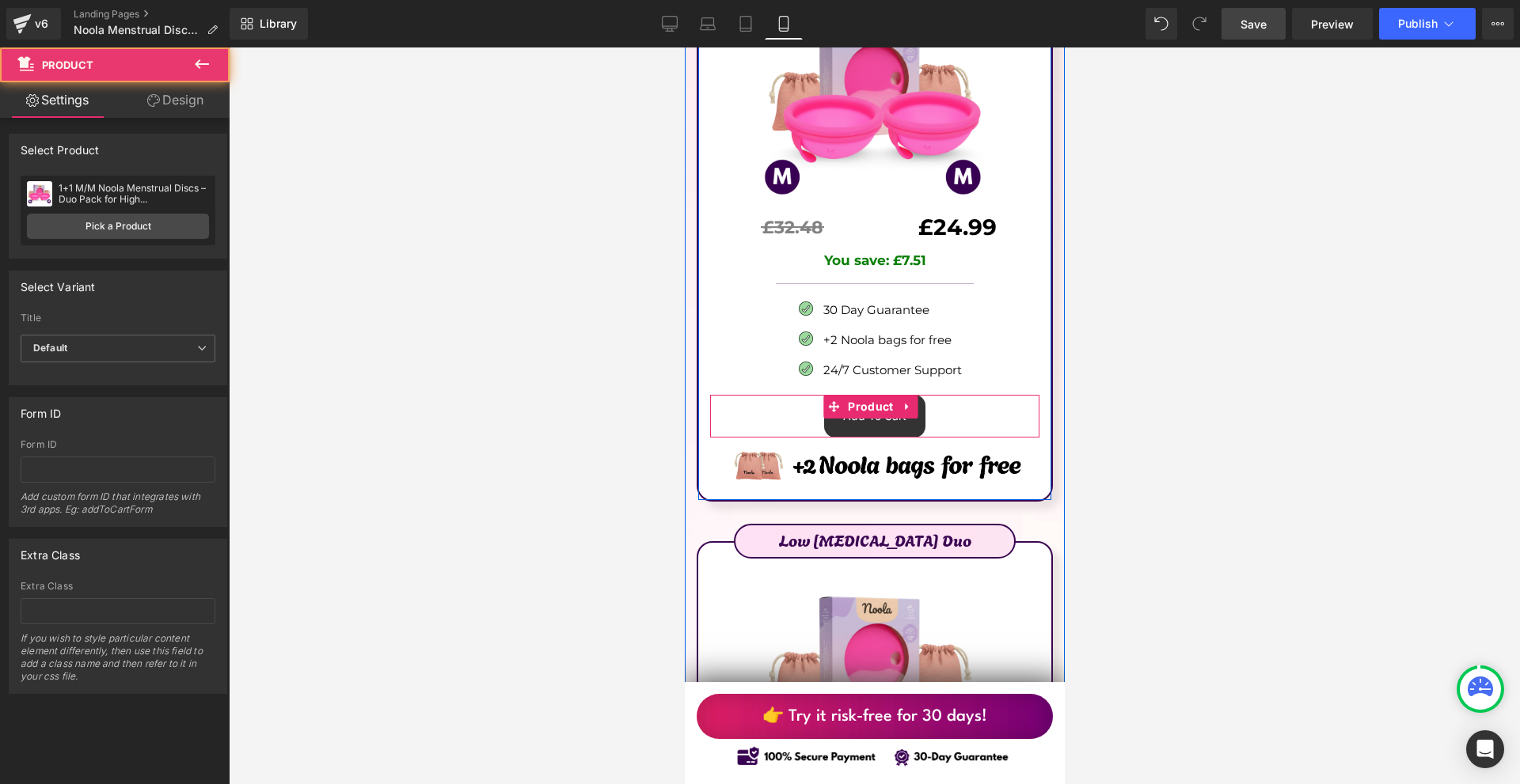
click at [867, 394] on div "Add To Cart (P) Cart Button" at bounding box center [873, 416] width 313 height 43
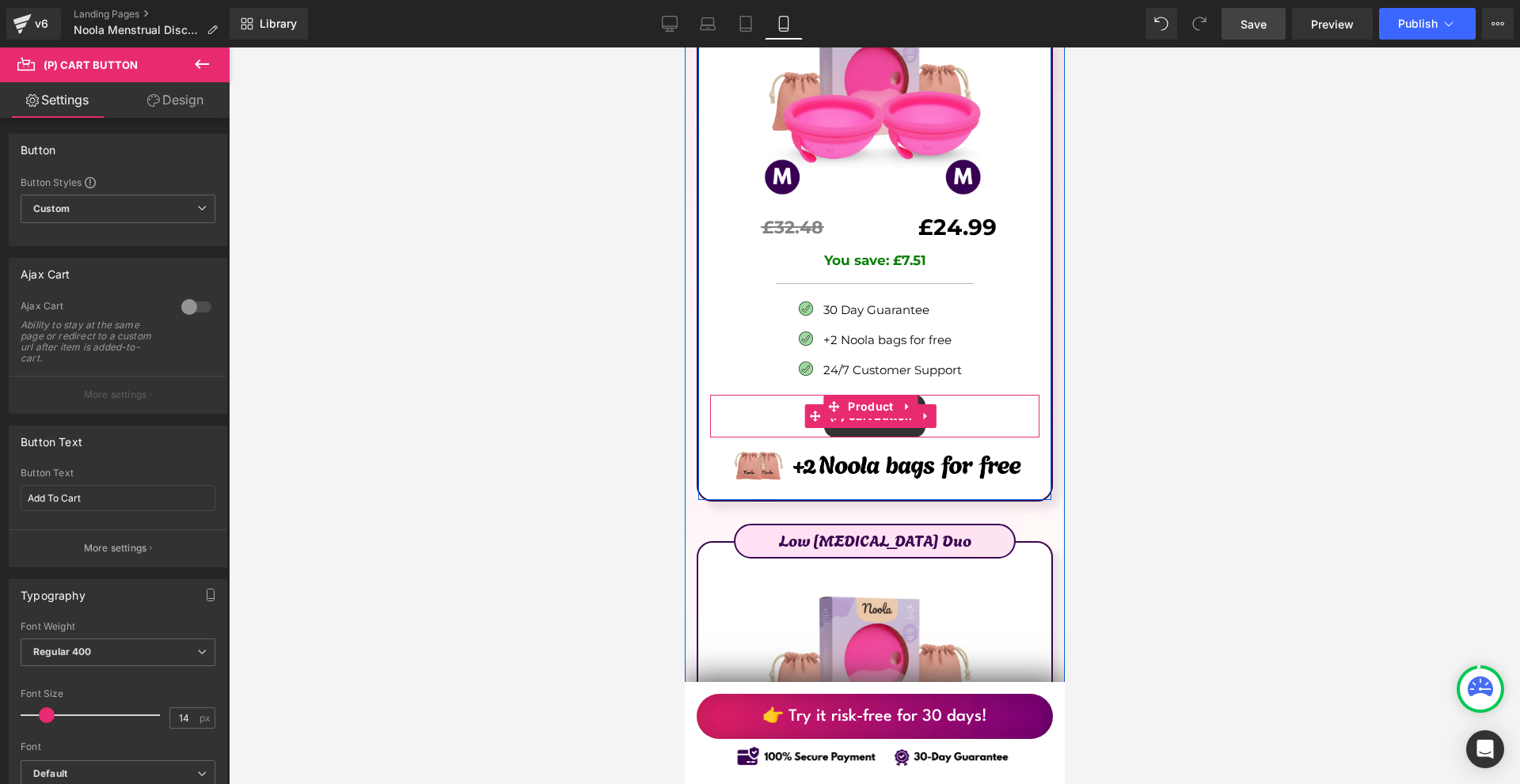
click at [867, 404] on span "(P) Cart Button" at bounding box center [870, 416] width 91 height 24
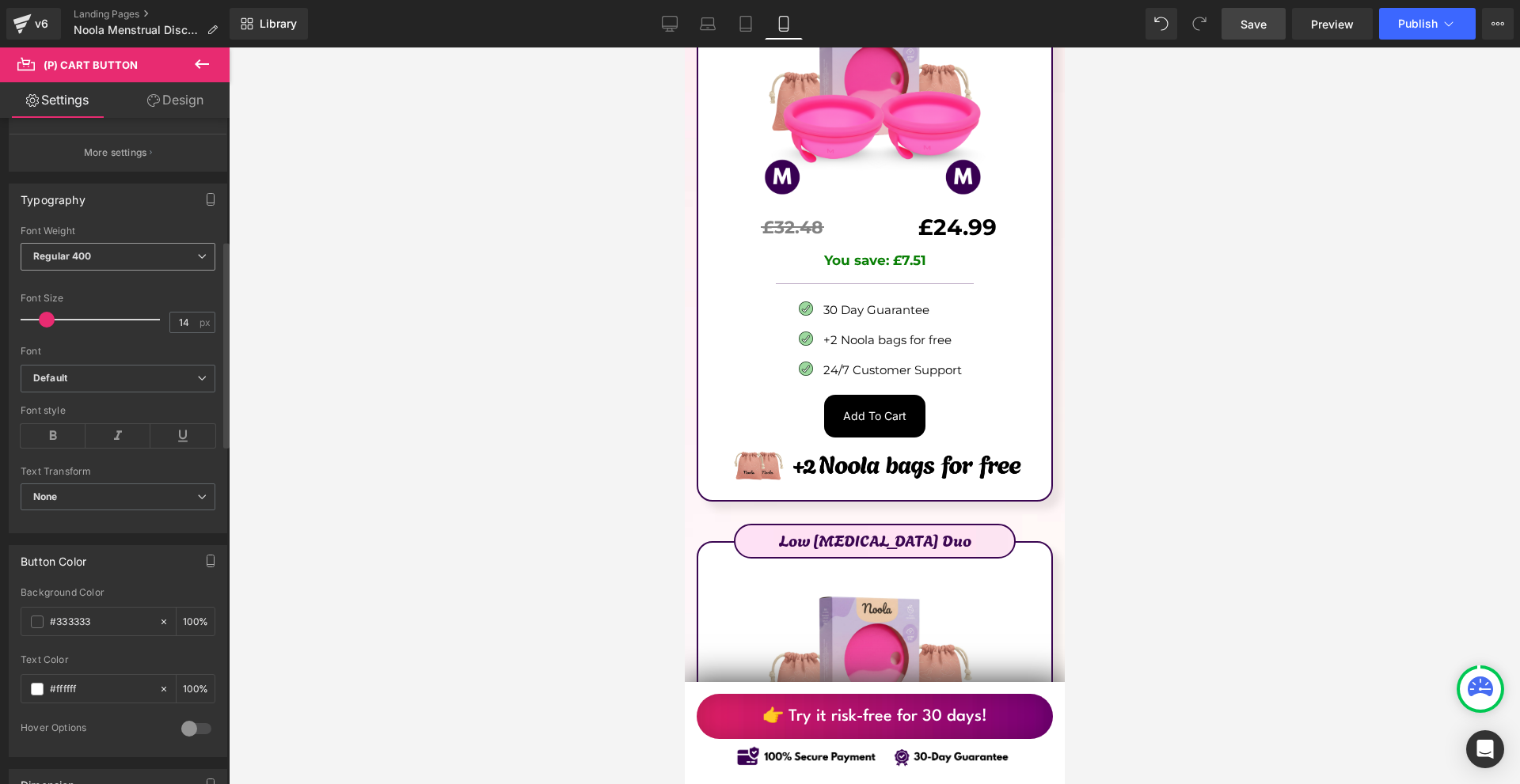
scroll to position [158, 0]
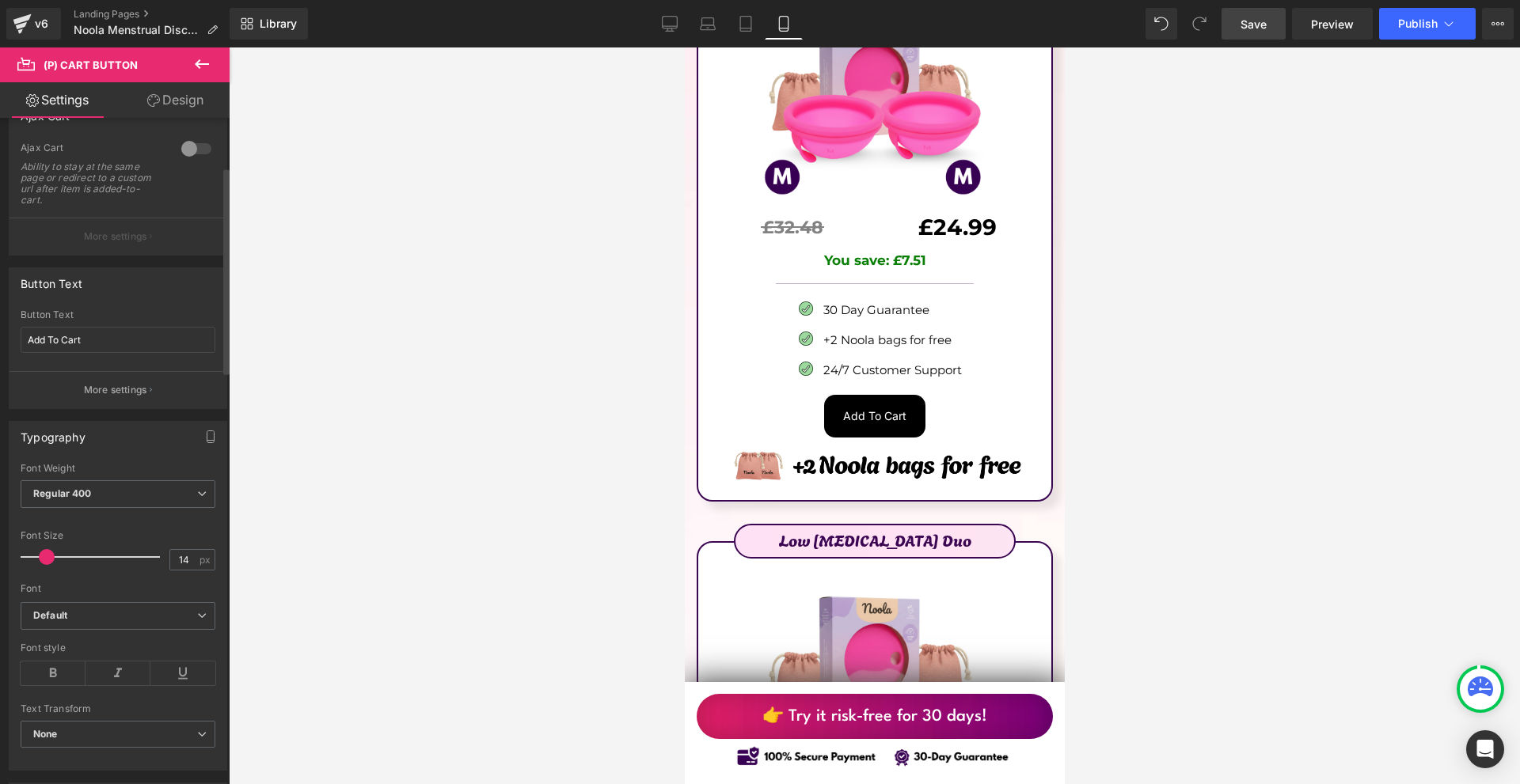
click at [193, 152] on div at bounding box center [196, 148] width 38 height 26
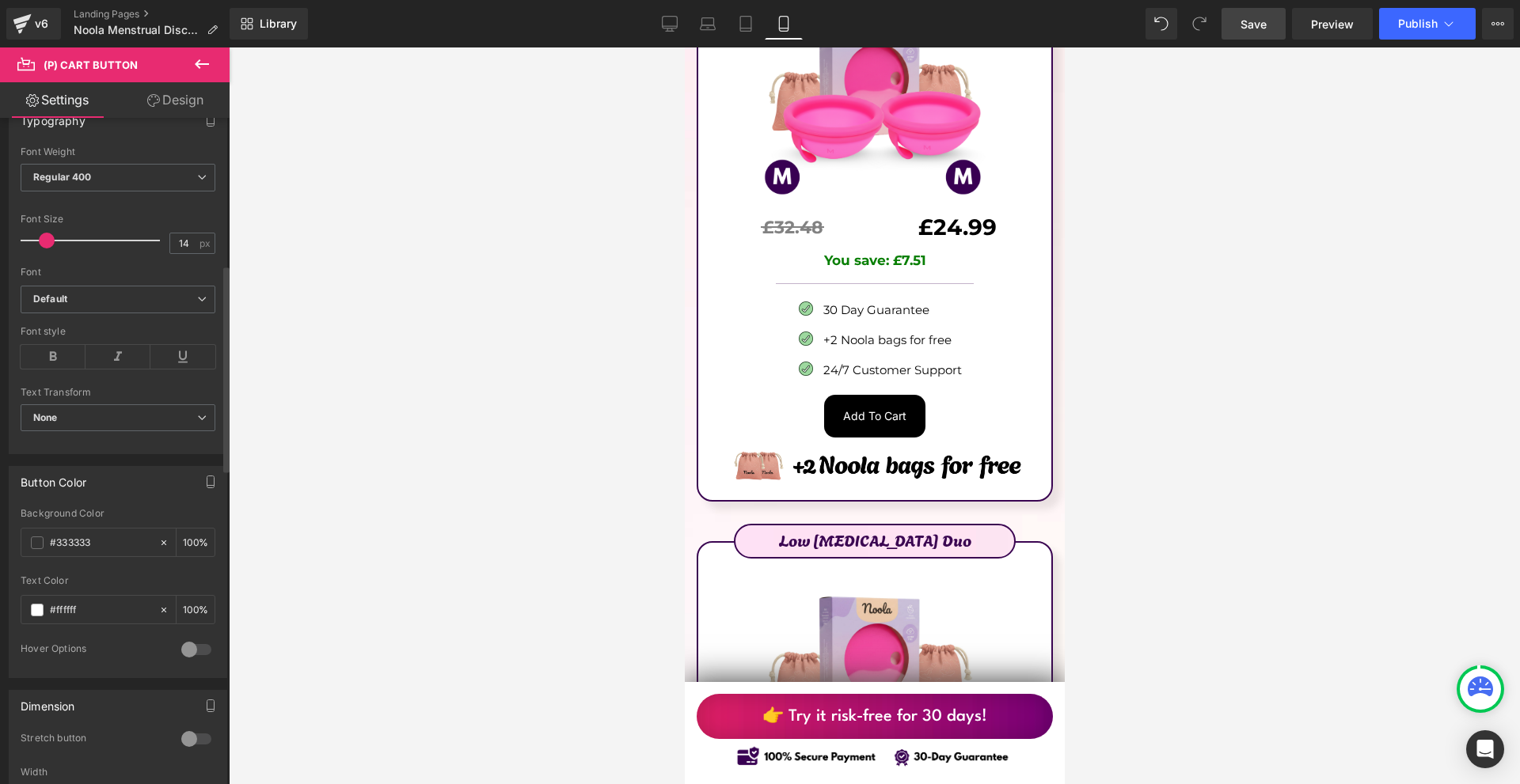
click at [193, 730] on div at bounding box center [196, 739] width 38 height 26
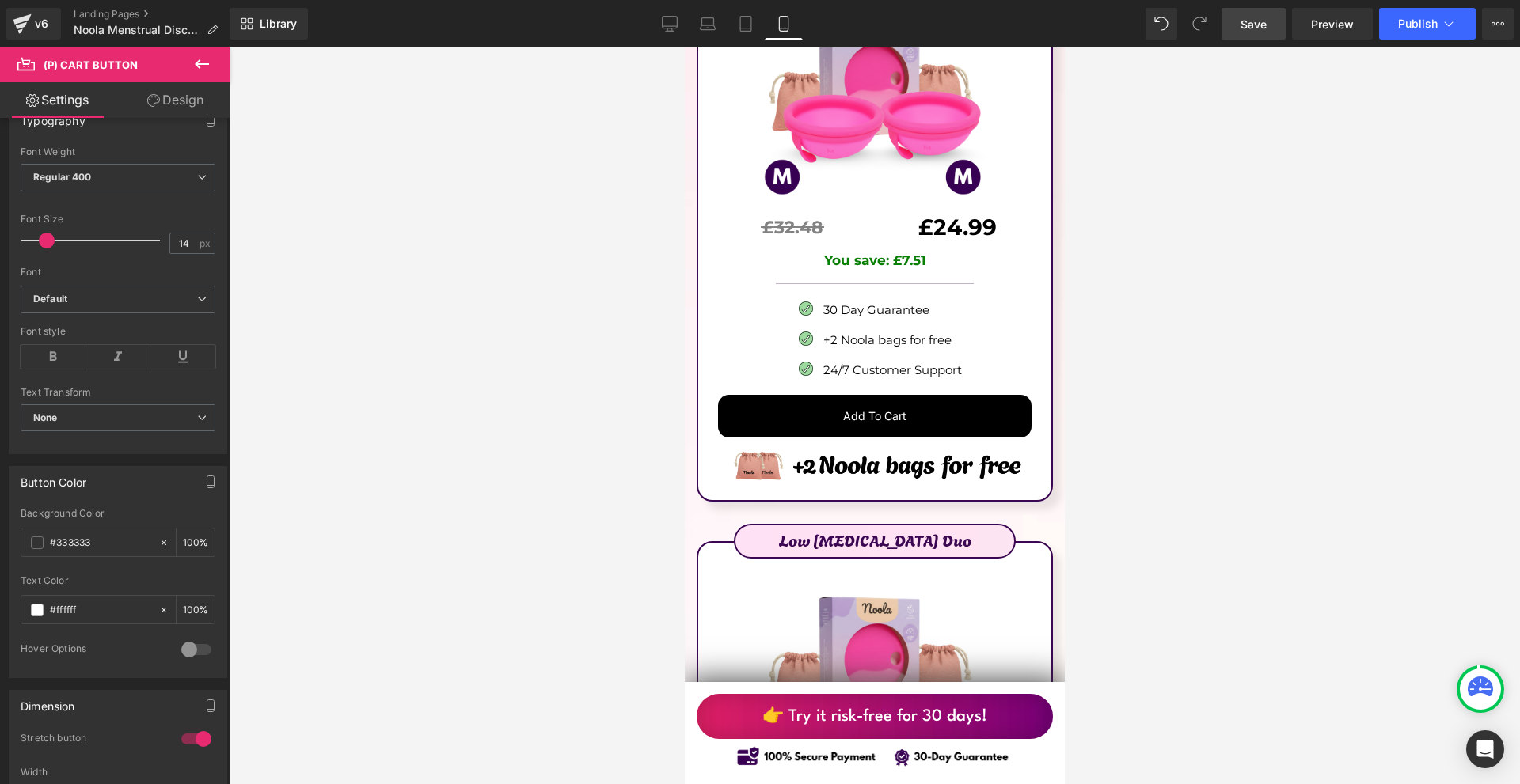
scroll to position [10213, 0]
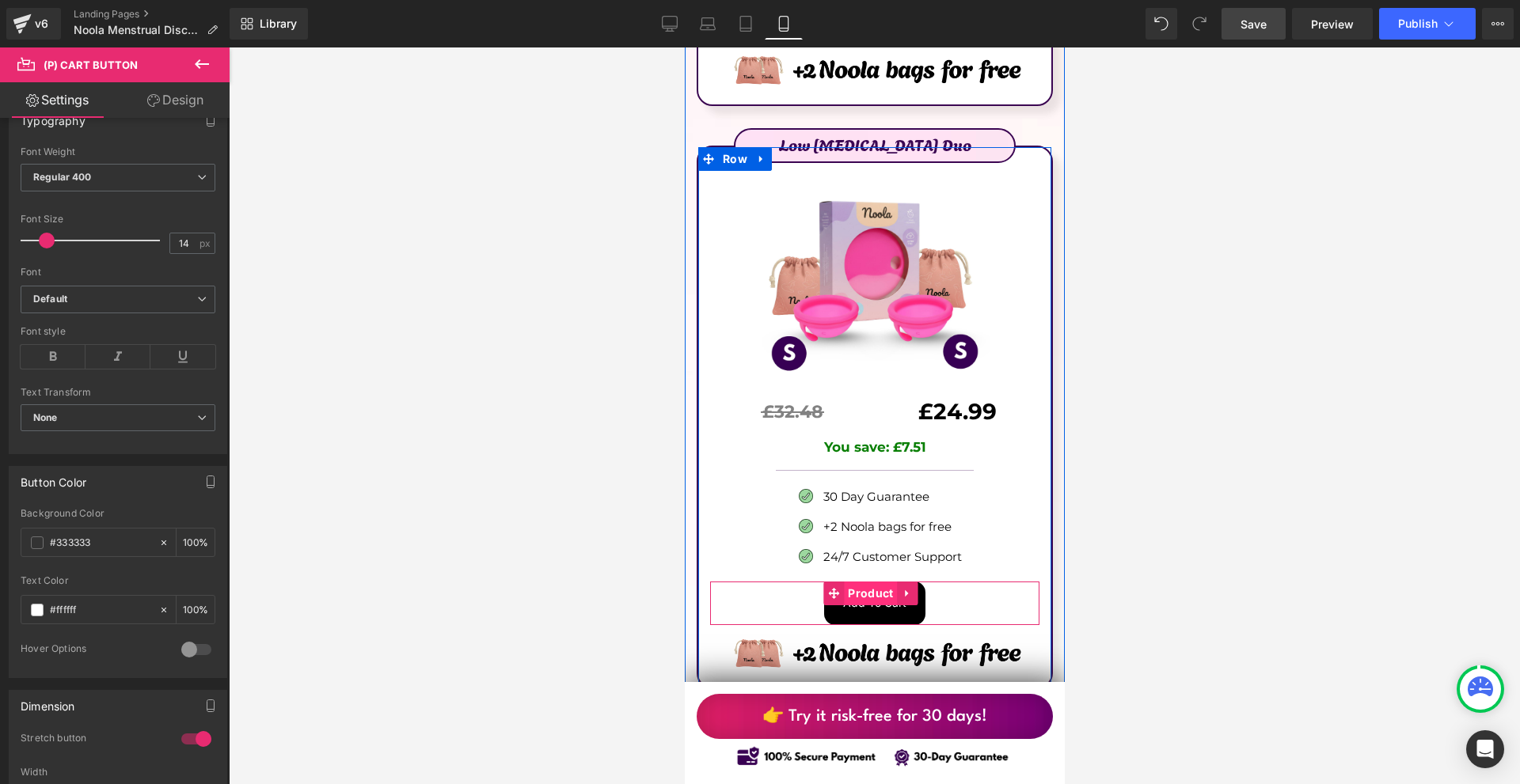
click at [874, 581] on span "Product" at bounding box center [869, 593] width 53 height 24
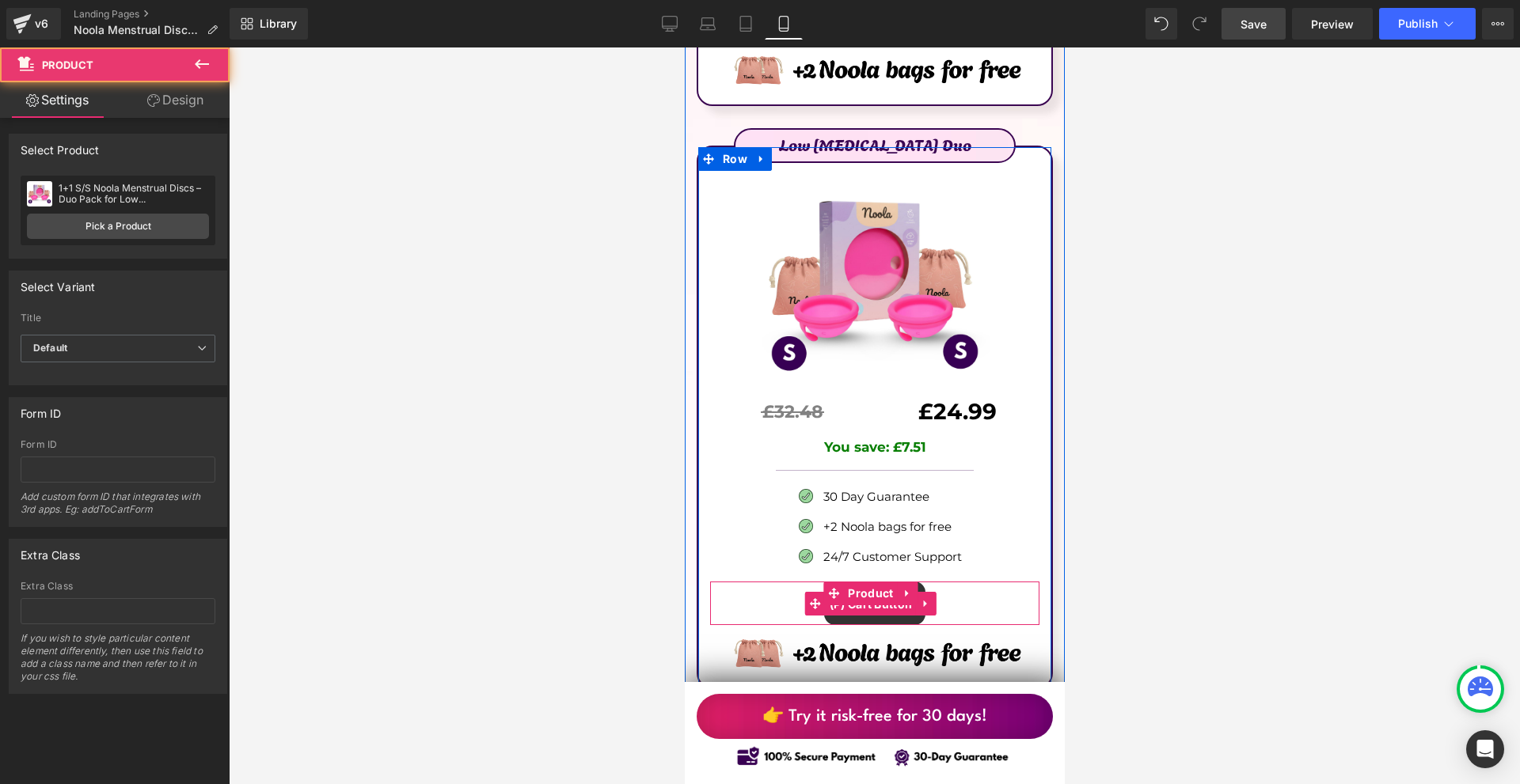
drag, startPoint x: 870, startPoint y: 495, endPoint x: 881, endPoint y: 602, distance: 107.6
click at [870, 593] on span "(P) Cart Button" at bounding box center [870, 604] width 91 height 24
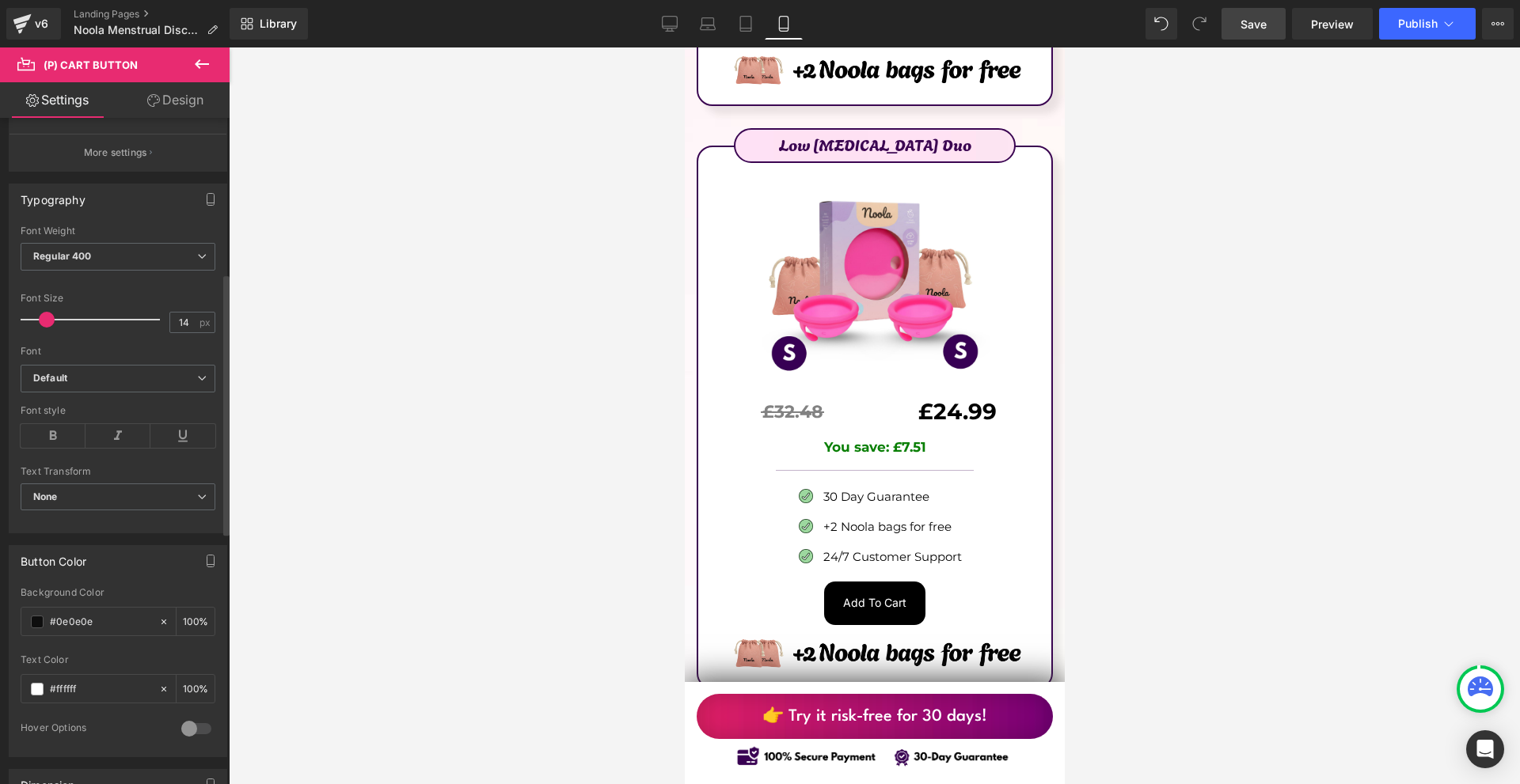
scroll to position [633, 0]
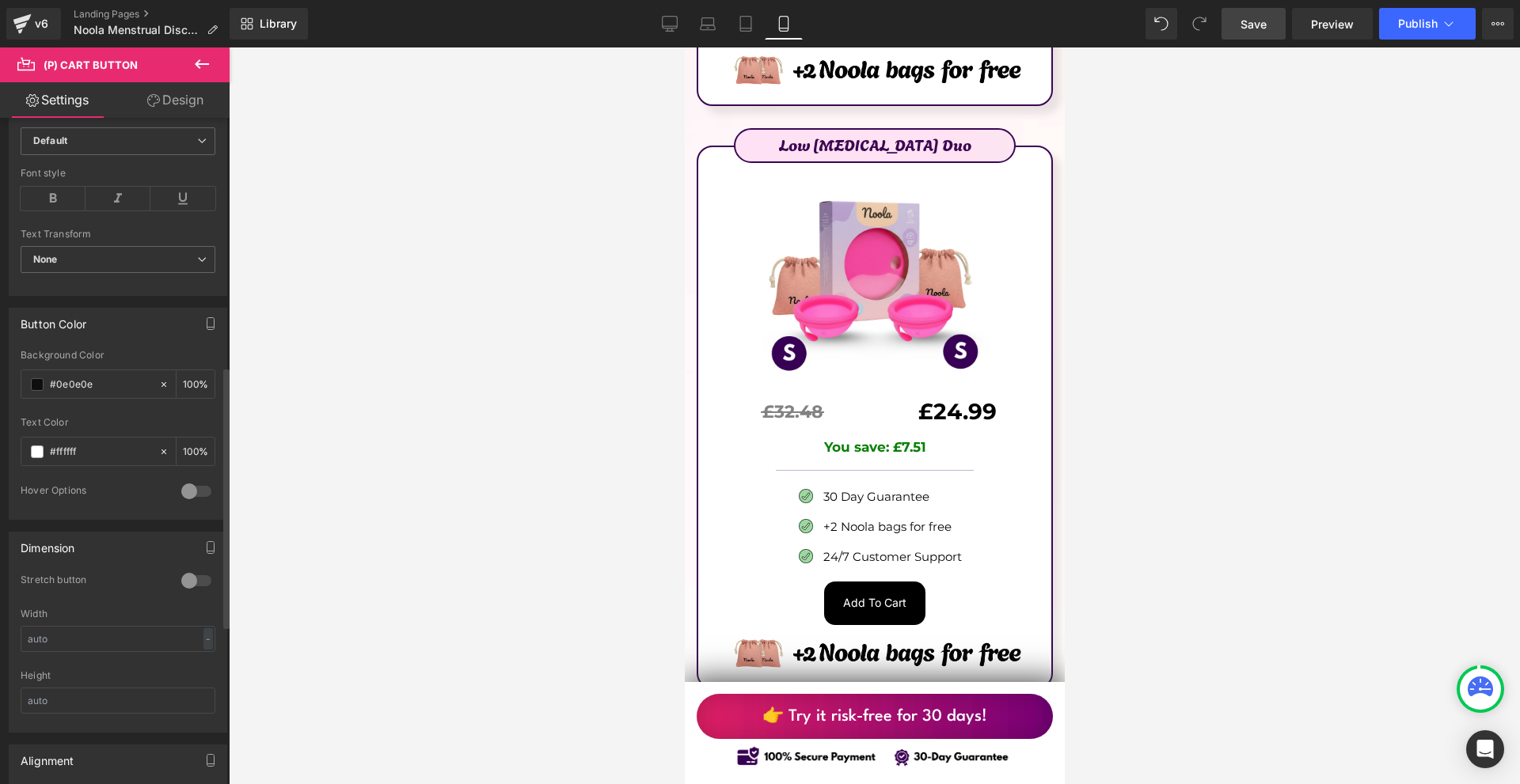
click at [190, 570] on div at bounding box center [196, 581] width 38 height 26
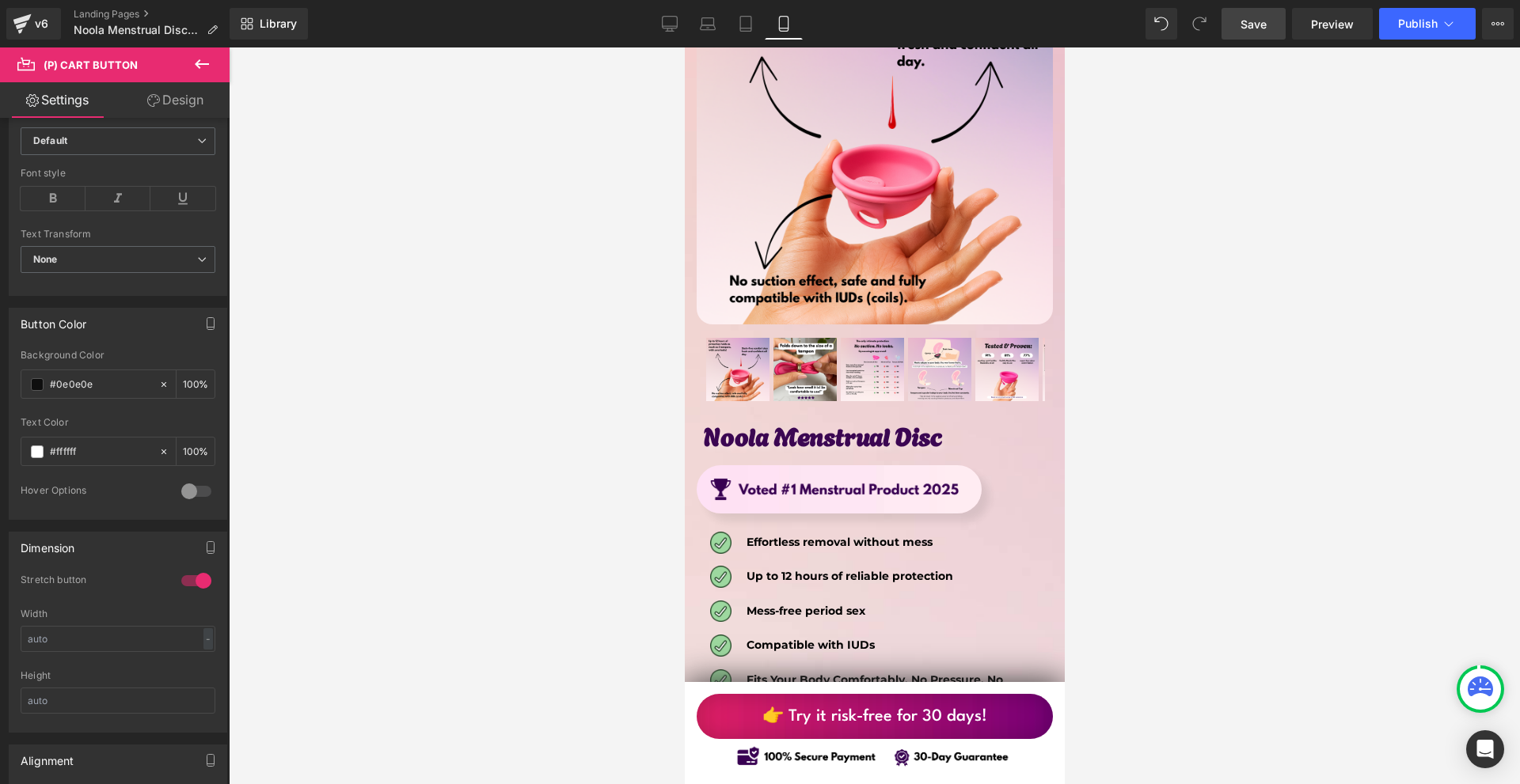
scroll to position [7998, 0]
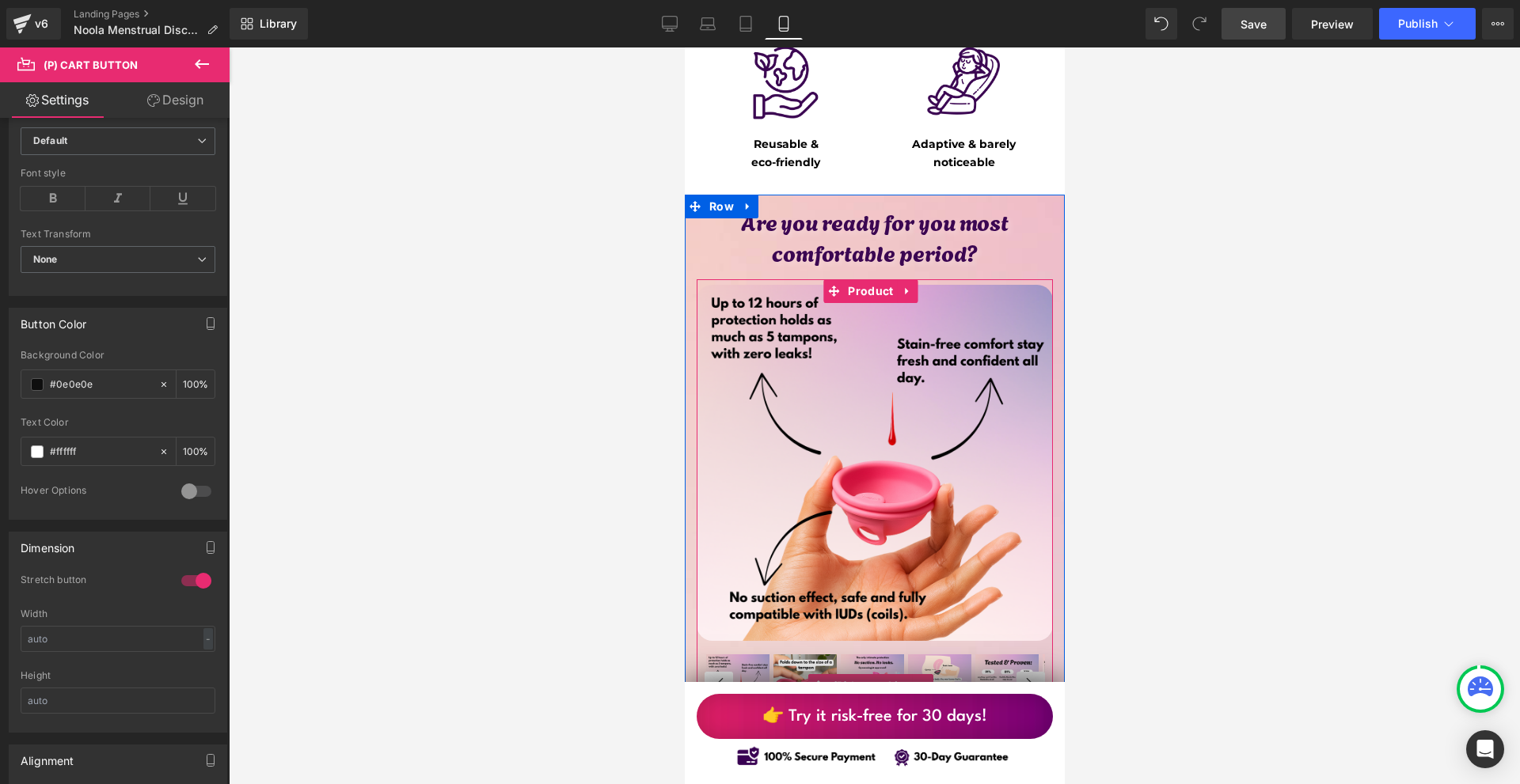
click at [727, 672] on button "‹" at bounding box center [718, 686] width 29 height 29
click at [767, 655] on img at bounding box center [737, 686] width 63 height 63
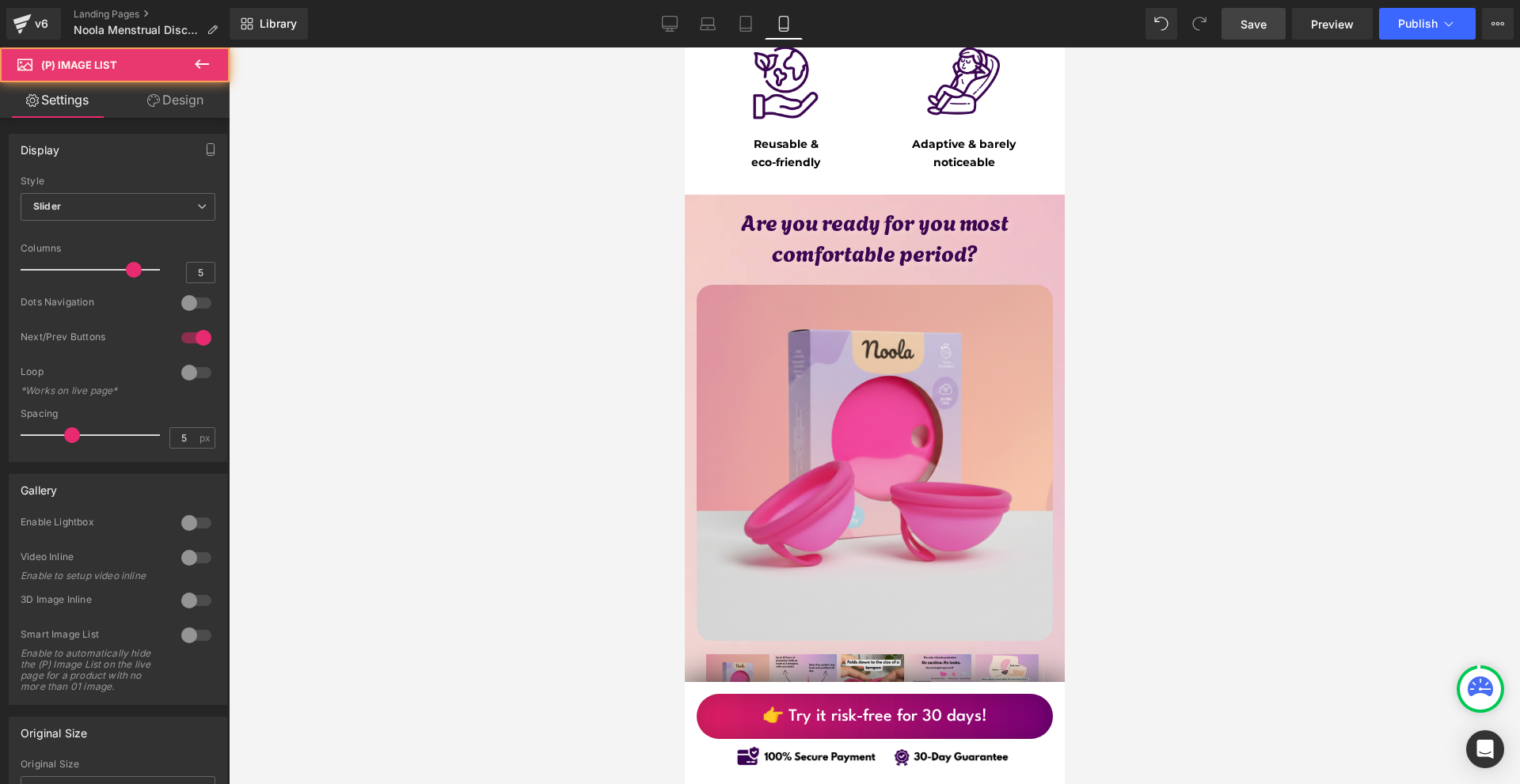
click at [1260, 34] on link "Save" at bounding box center [1254, 24] width 64 height 31
click at [1235, 22] on link "Save" at bounding box center [1254, 24] width 64 height 31
click at [1237, 11] on link "Save" at bounding box center [1254, 24] width 64 height 31
